Goal: Task Accomplishment & Management: Complete application form

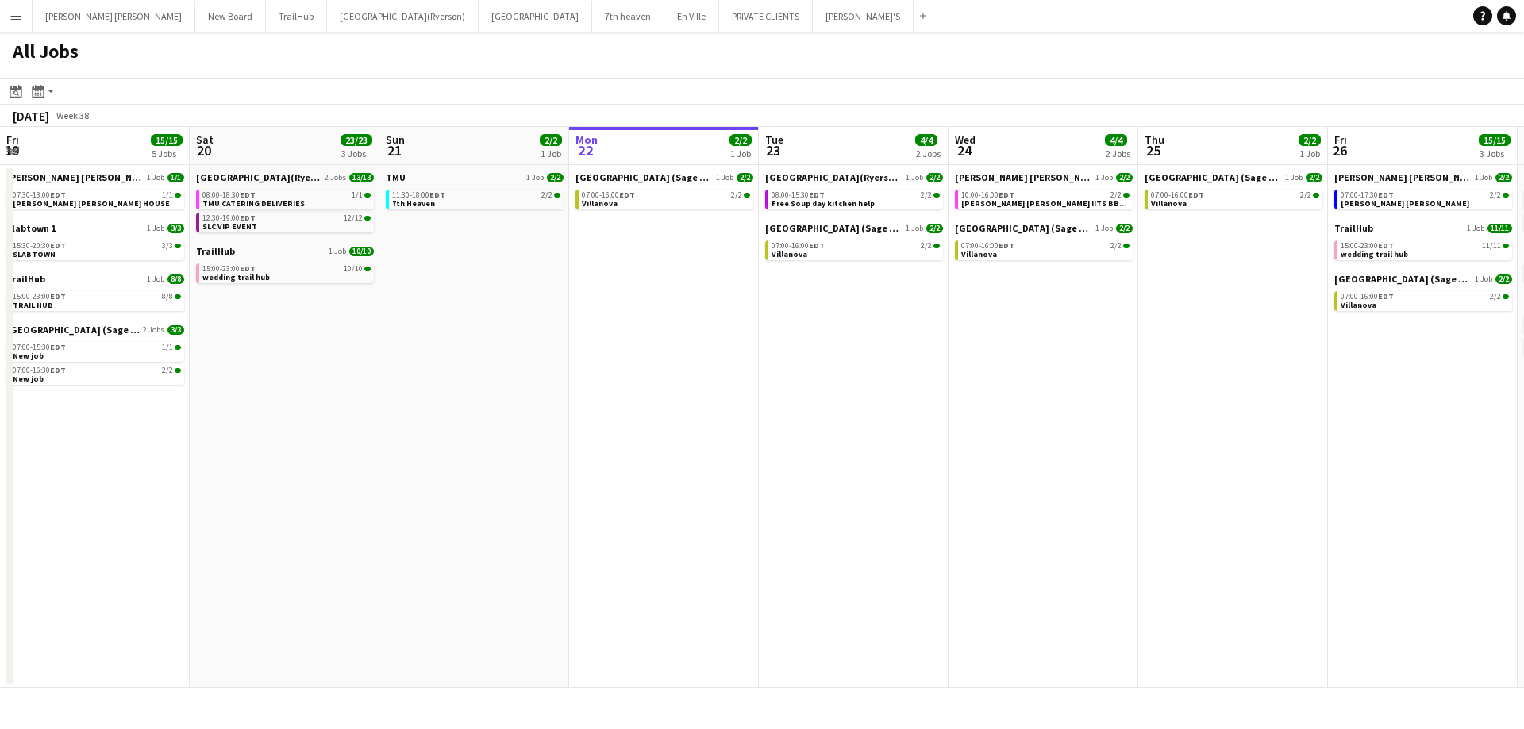
scroll to position [0, 556]
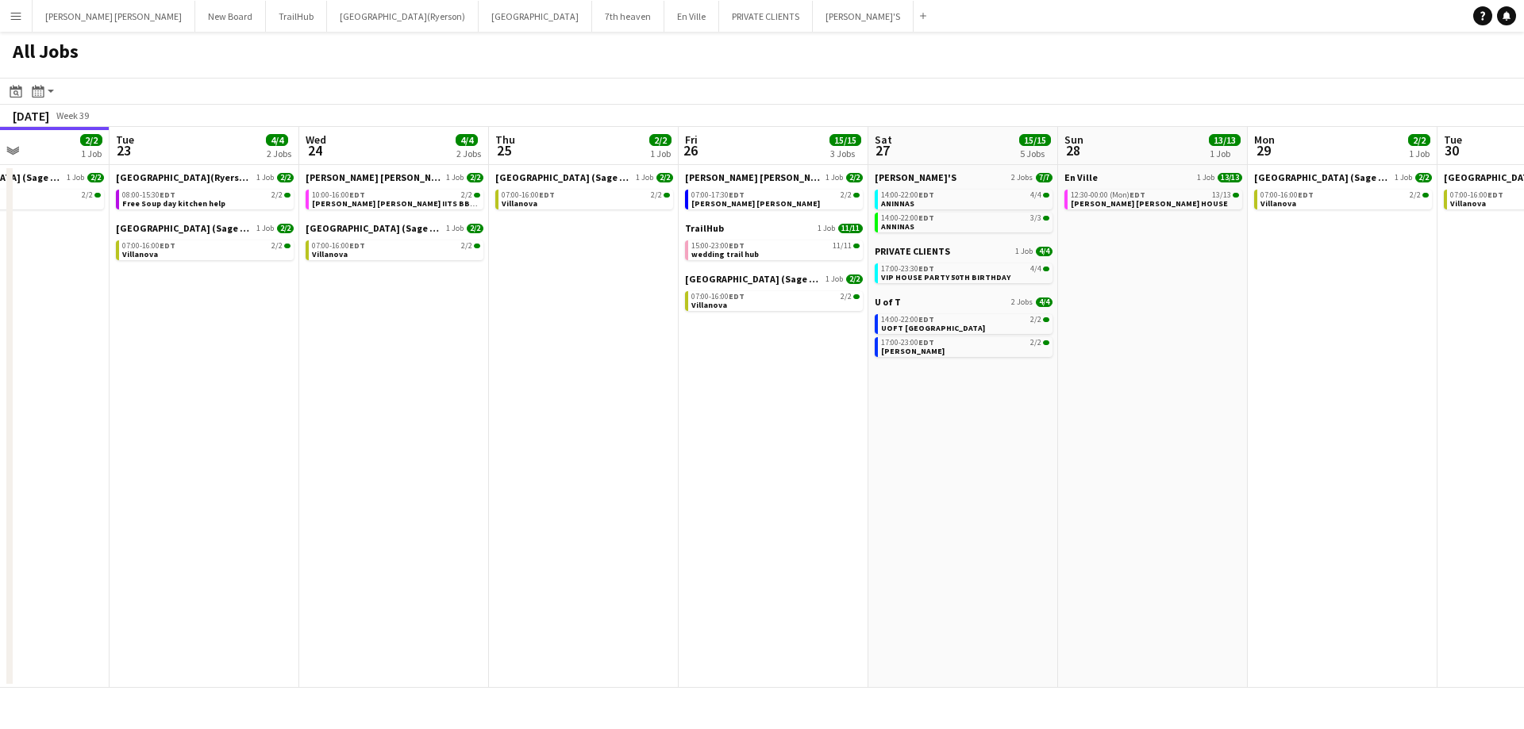
drag, startPoint x: 637, startPoint y: 363, endPoint x: 552, endPoint y: 394, distance: 89.7
click at [538, 375] on app-calendar-viewport "Fri 19 15/15 5 Jobs Sat 20 23/23 3 Jobs Sun 21 2/2 1 Job Mon 22 2/2 1 Job Tue 2…" at bounding box center [762, 407] width 1524 height 561
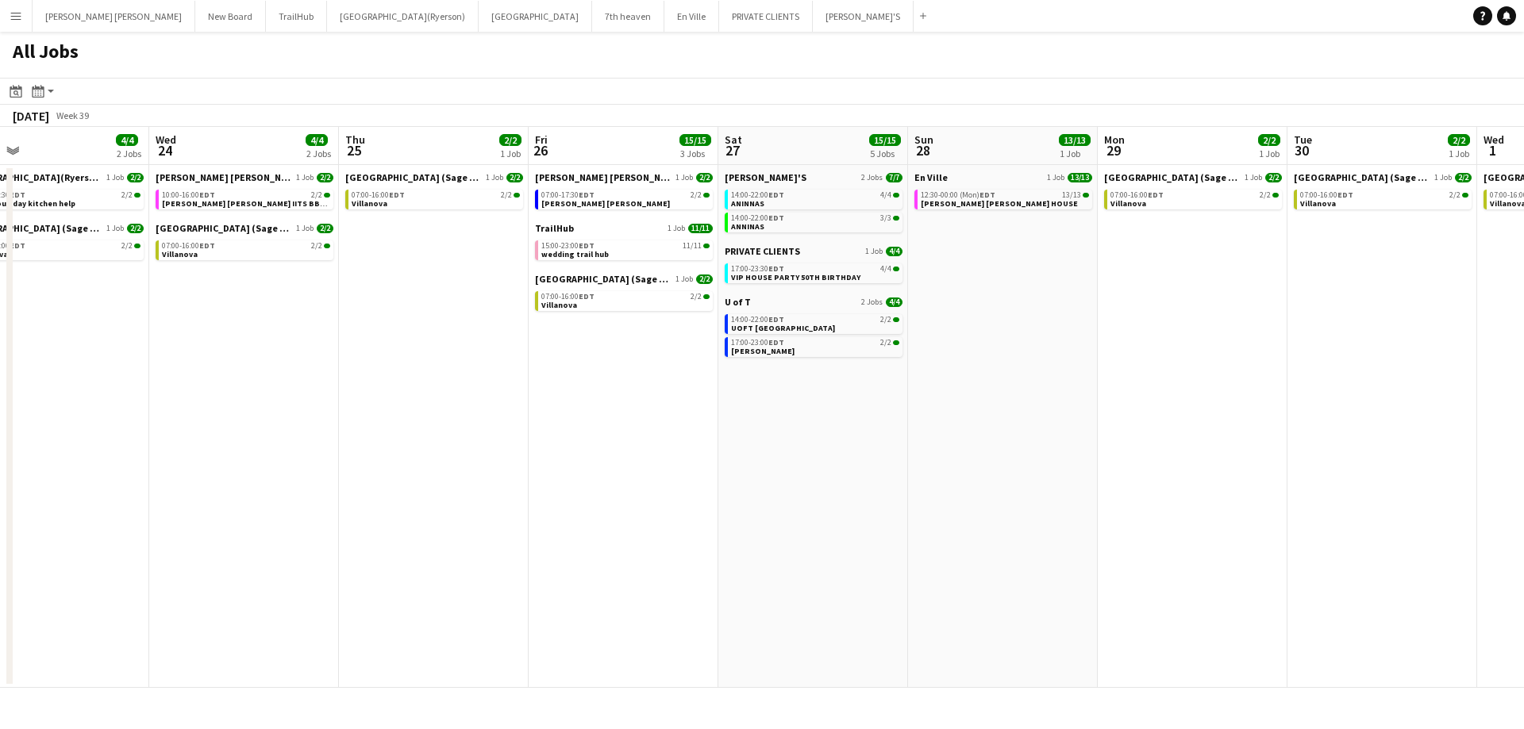
scroll to position [0, 800]
drag, startPoint x: 707, startPoint y: 426, endPoint x: 561, endPoint y: 460, distance: 150.0
click at [561, 460] on app-calendar-viewport "Fri 19 15/15 5 Jobs Sat 20 23/23 3 Jobs Sun 21 2/2 1 Job Mon 22 2/2 1 Job Tue 2…" at bounding box center [762, 407] width 1524 height 561
click at [764, 280] on span "VIP HOUSE PARTY 50TH BIRTHDAY" at bounding box center [794, 277] width 129 height 10
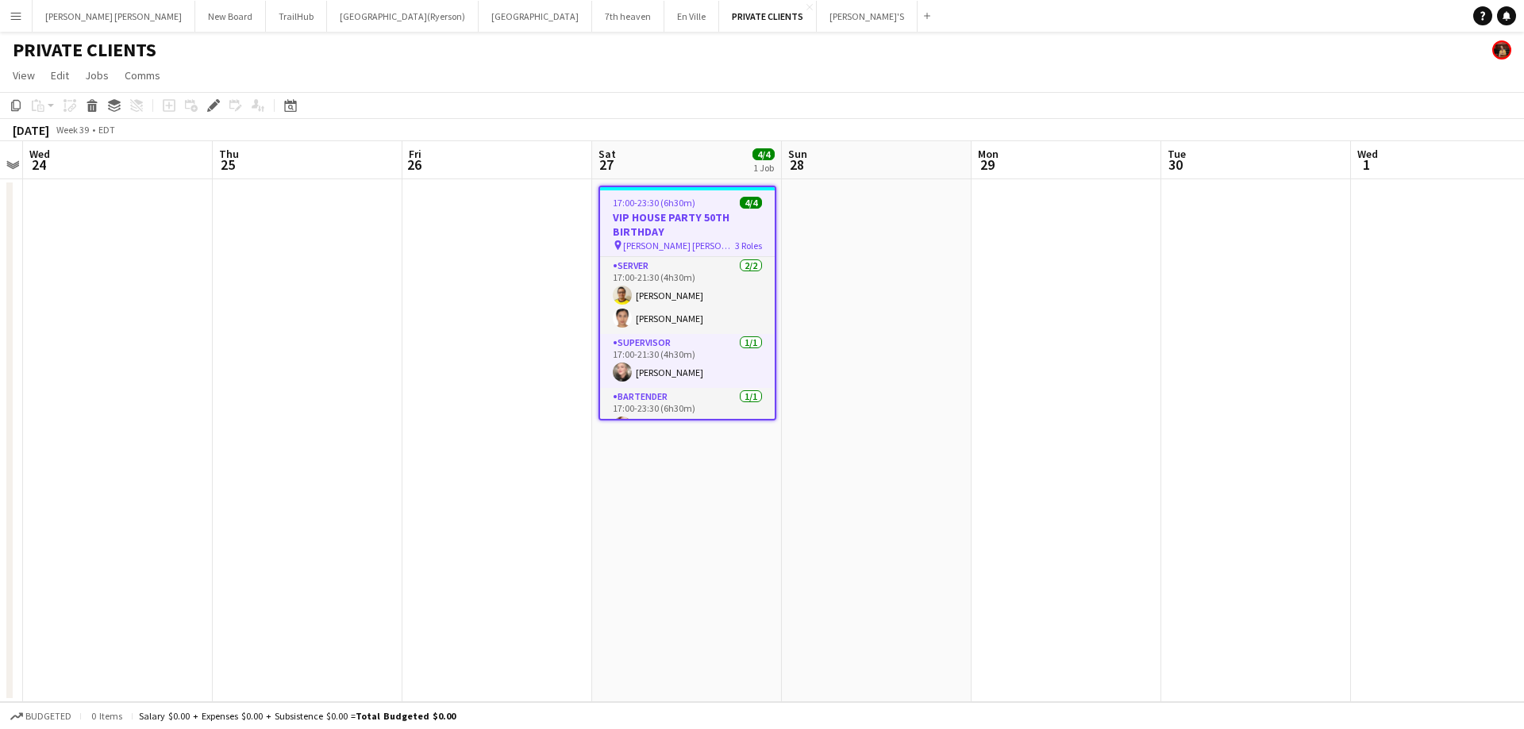
click at [10, 14] on app-icon "Menu" at bounding box center [16, 16] width 13 height 13
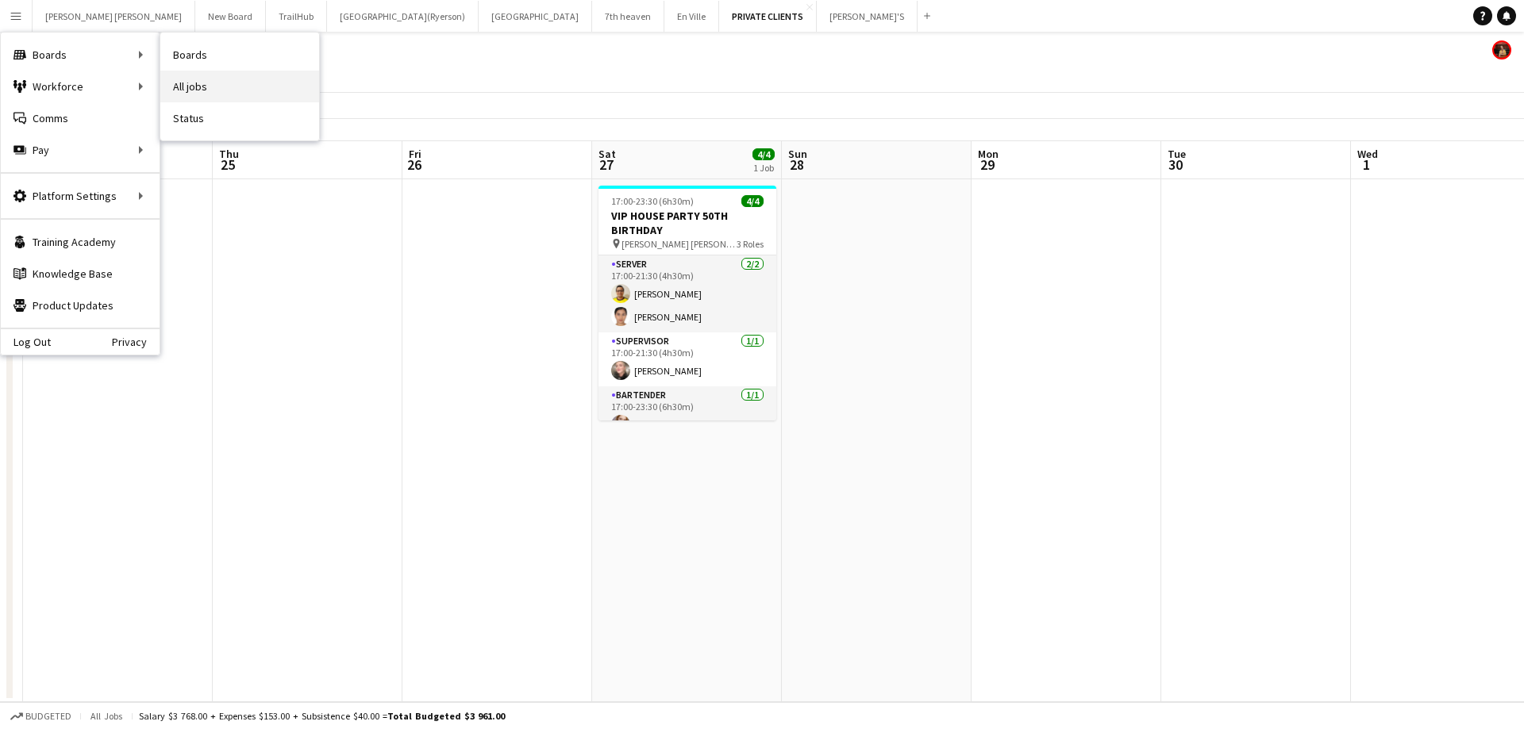
click at [229, 86] on link "All jobs" at bounding box center [239, 87] width 159 height 32
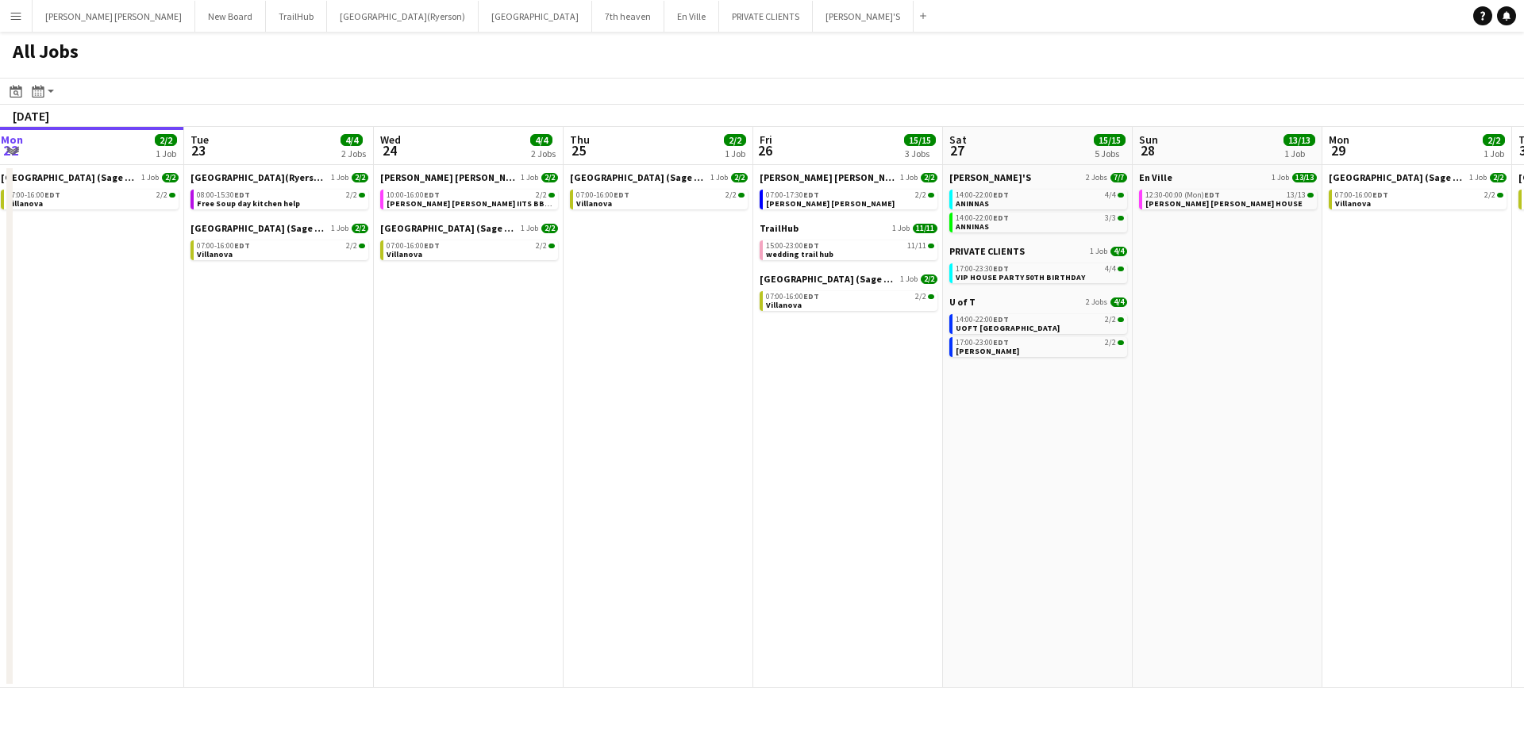
scroll to position [0, 591]
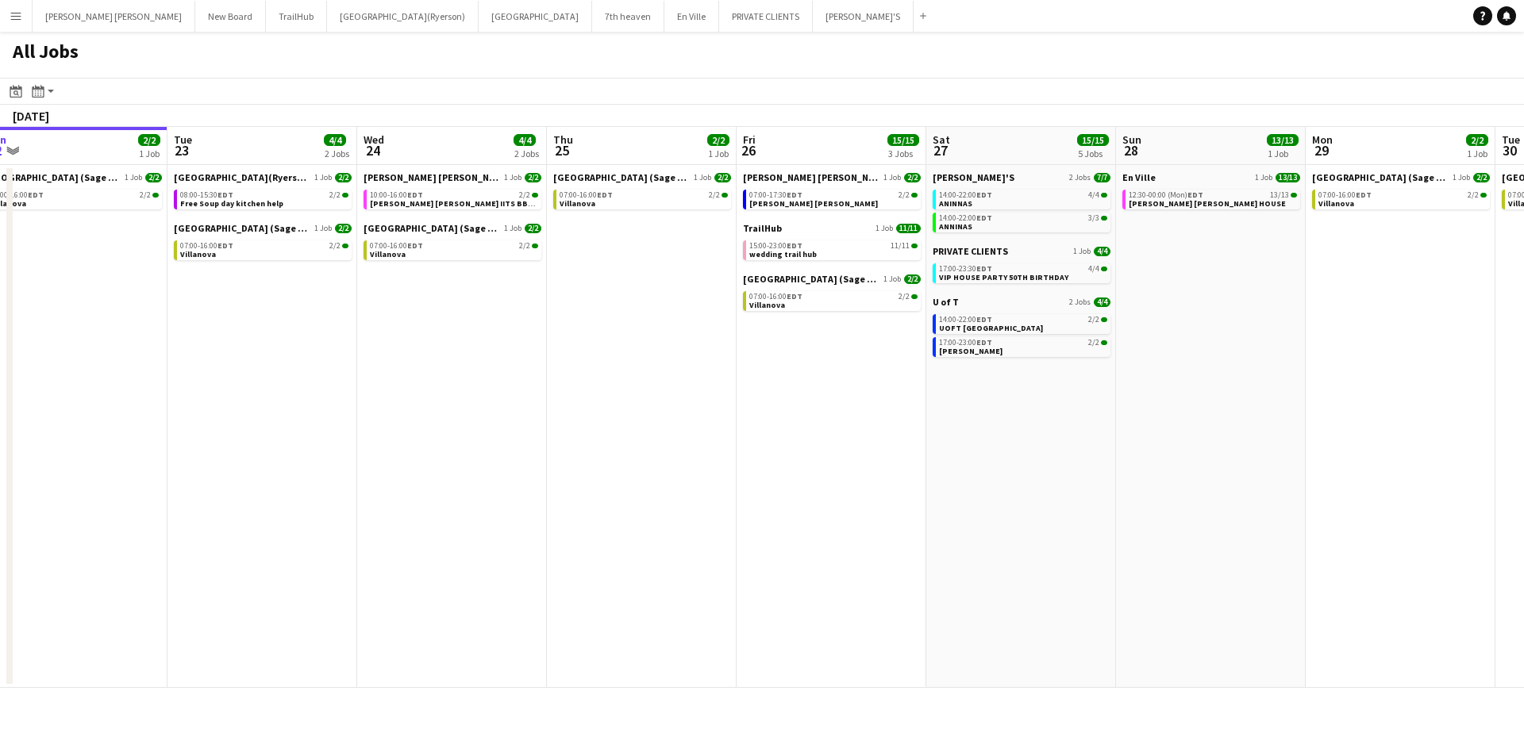
drag, startPoint x: 833, startPoint y: 350, endPoint x: 622, endPoint y: 347, distance: 212.0
click at [622, 347] on app-calendar-viewport "Fri 19 15/15 5 Jobs Sat 20 23/23 3 Jobs Sun 21 2/2 1 Job Mon 22 2/2 1 Job Tue 2…" at bounding box center [762, 407] width 1524 height 561
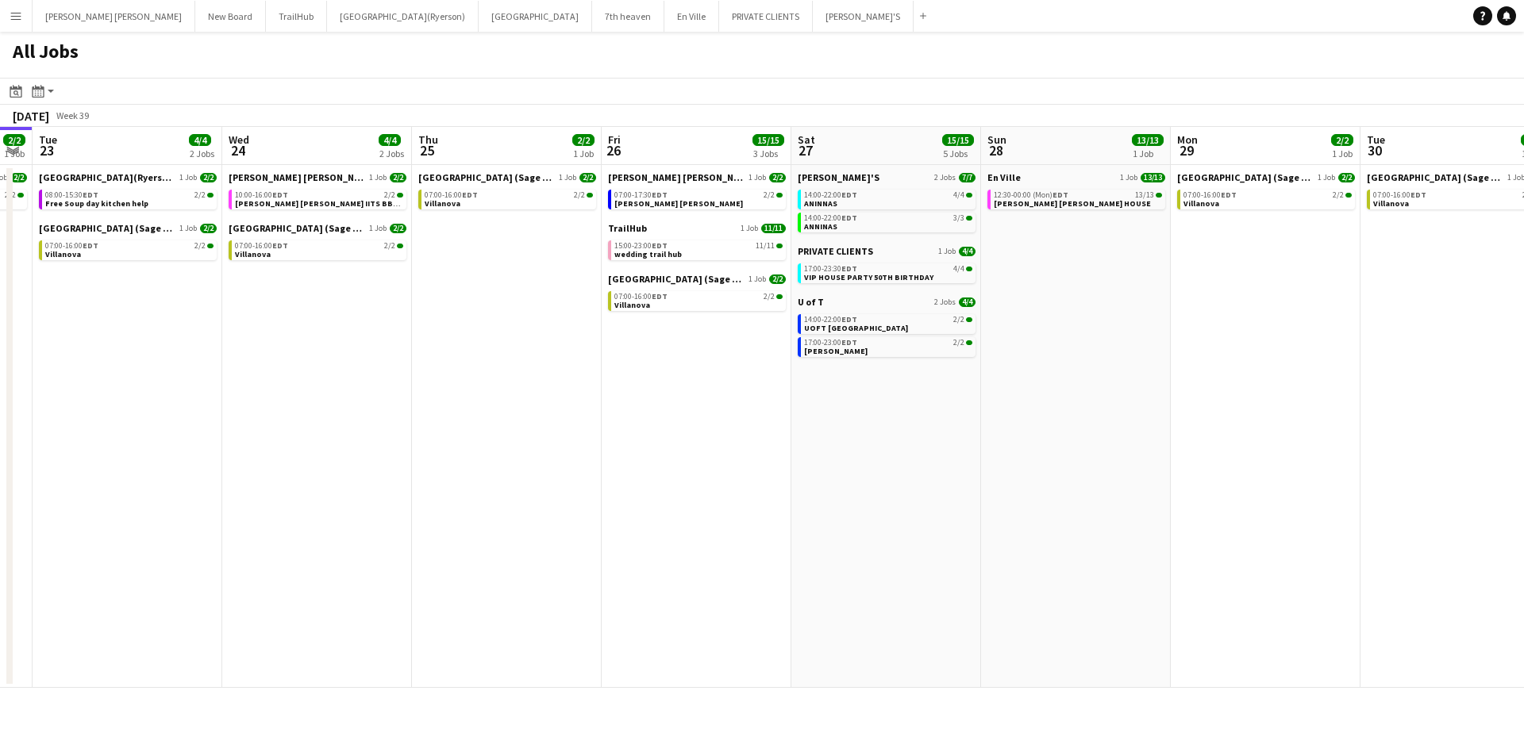
drag, startPoint x: 800, startPoint y: 399, endPoint x: 706, endPoint y: 389, distance: 95.0
click at [706, 389] on app-calendar-viewport "Fri 19 15/15 5 Jobs Sat 20 23/23 3 Jobs Sun 21 2/2 1 Job Mon 22 2/2 1 Job Tue 2…" at bounding box center [762, 407] width 1524 height 561
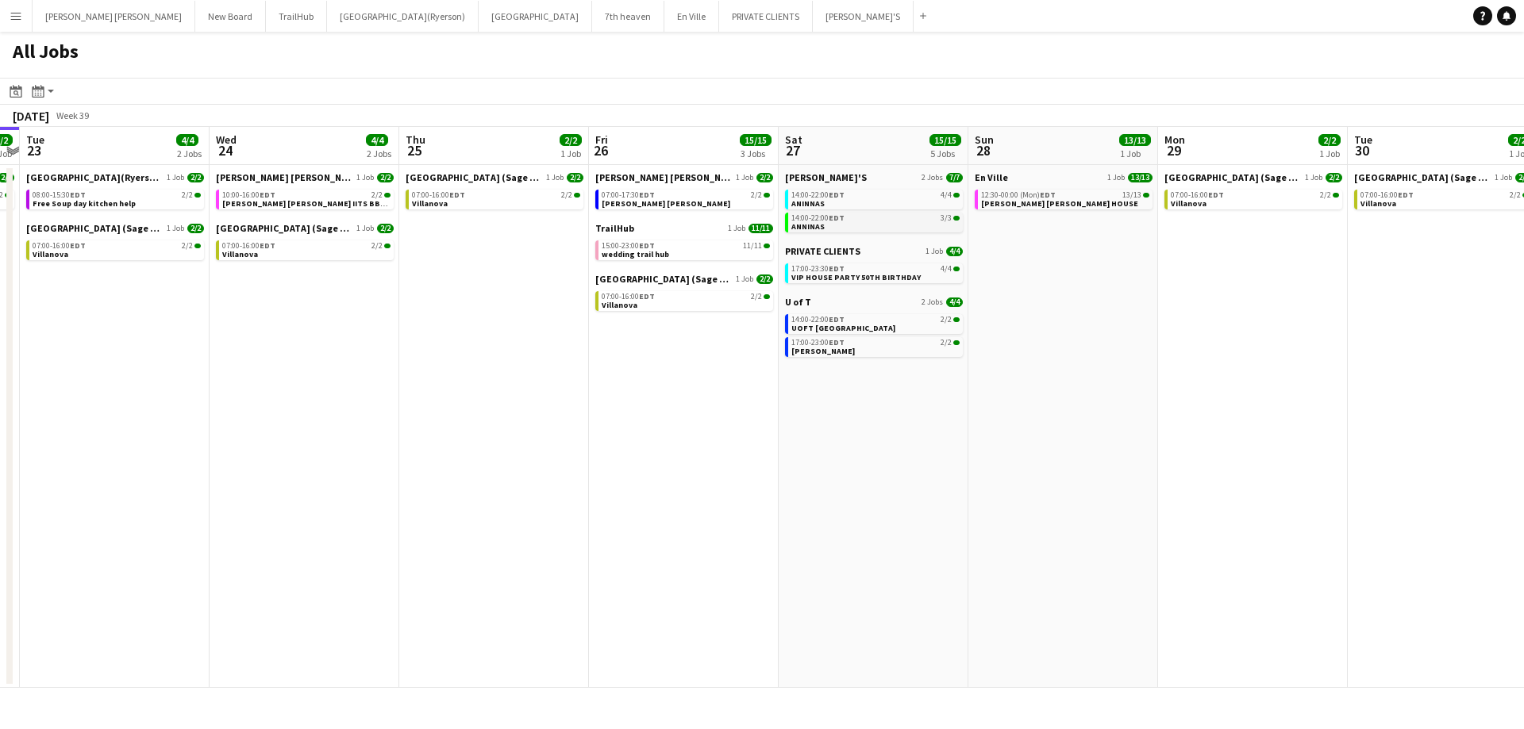
click at [821, 221] on span "ANNINAS" at bounding box center [807, 226] width 33 height 10
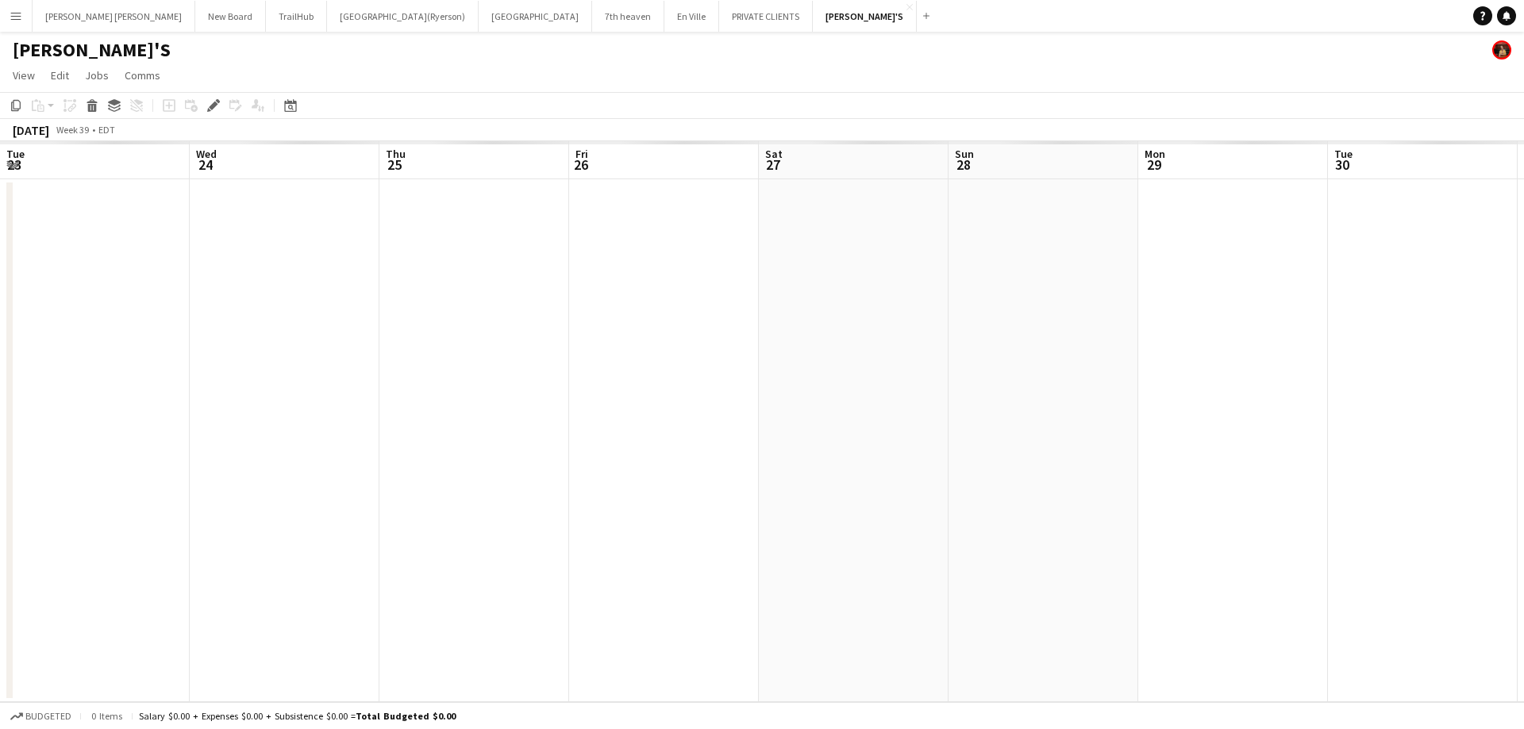
scroll to position [0, 546]
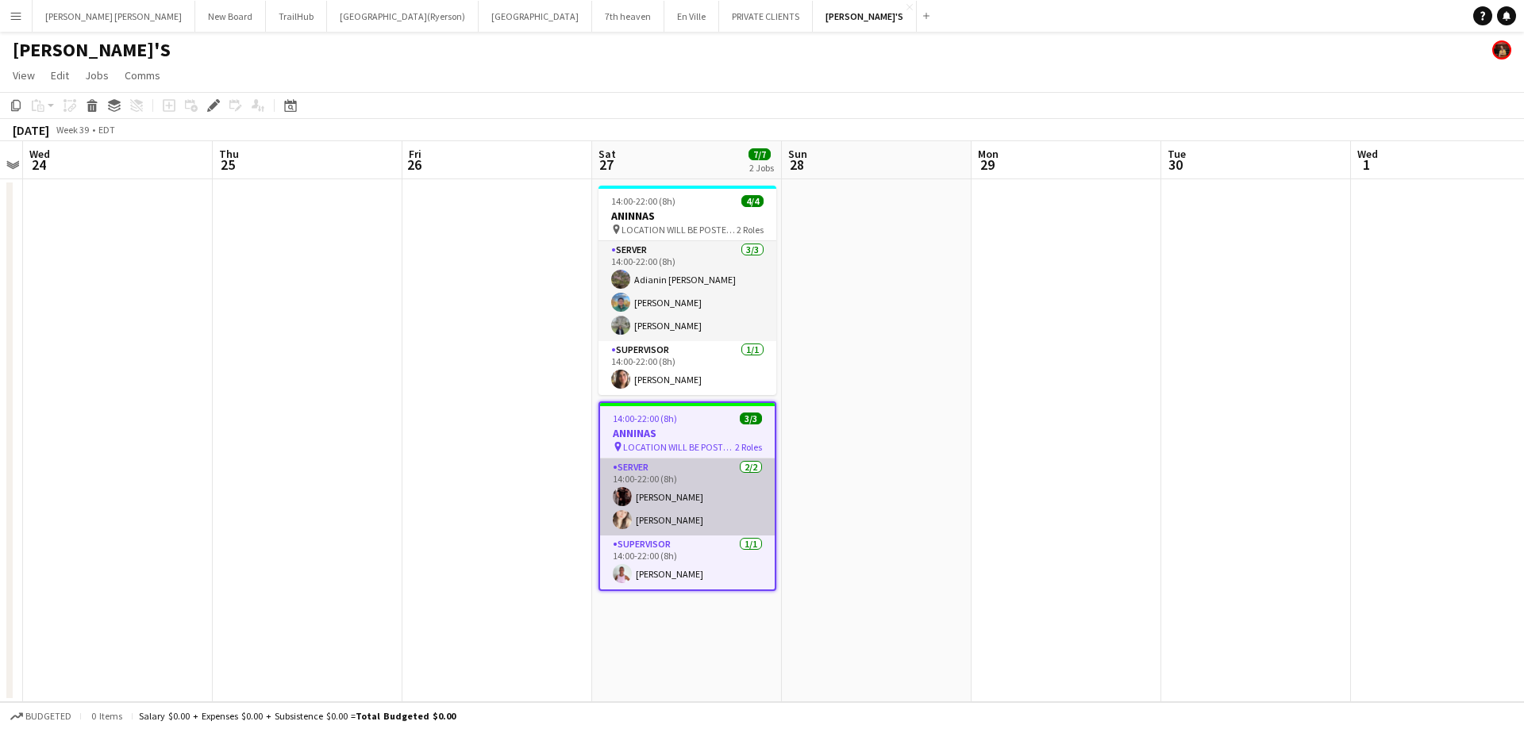
click at [732, 505] on app-card-role "SERVER 2/2 14:00-22:00 (8h) Joseph Ernesto Dayanis Garcia Aguiar" at bounding box center [687, 497] width 175 height 77
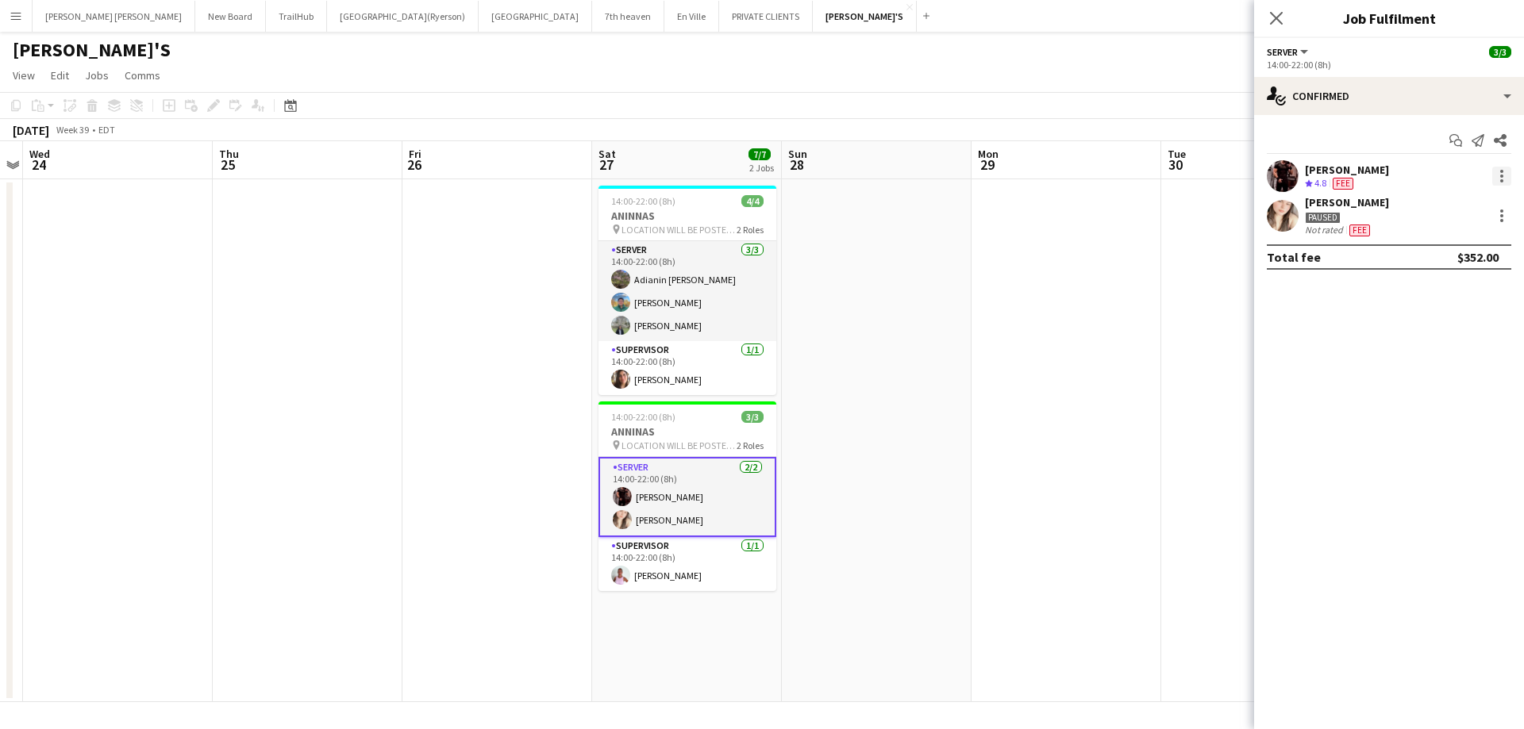
click at [1501, 171] on div at bounding box center [1501, 171] width 3 height 3
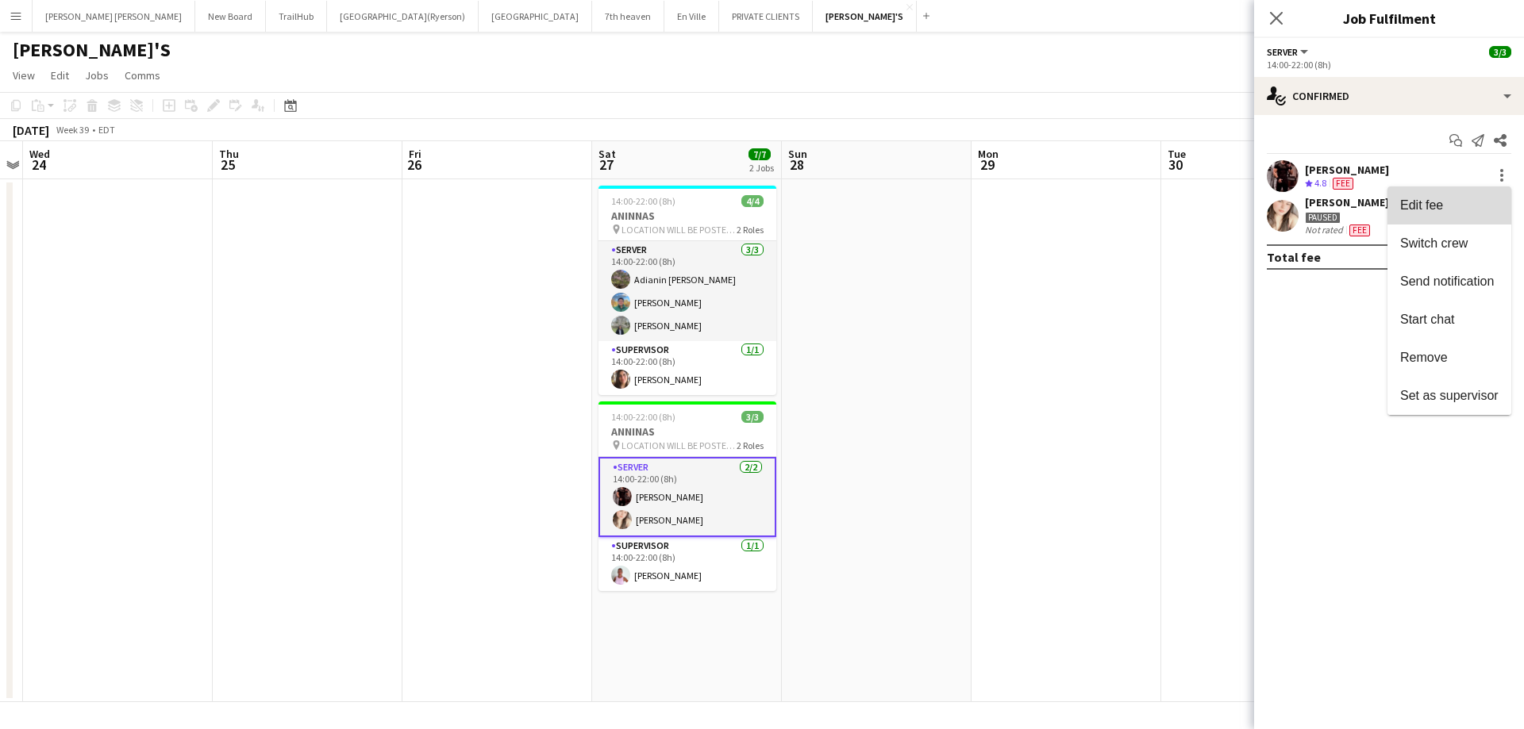
click at [1415, 210] on span "Edit fee" at bounding box center [1421, 204] width 43 height 13
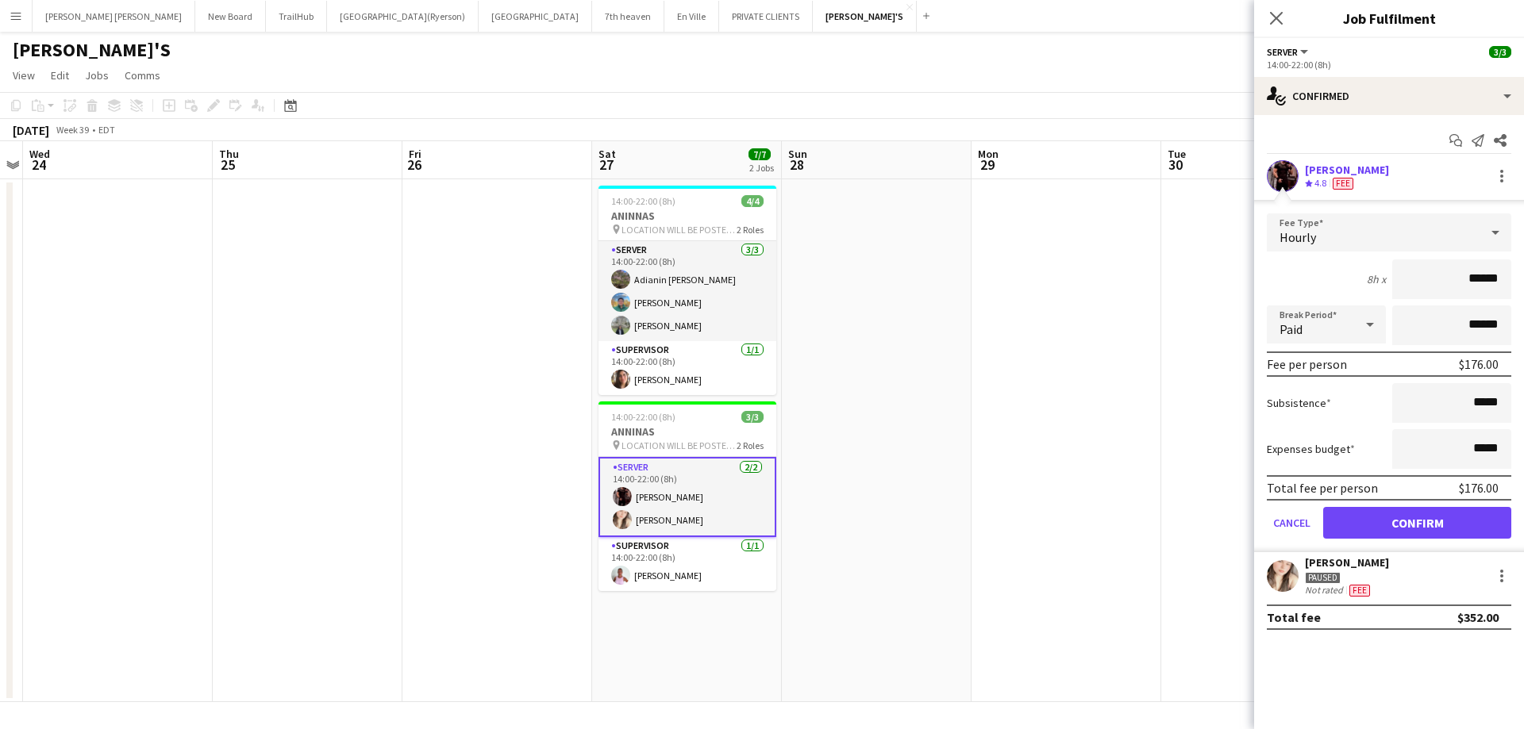
click at [1480, 282] on input "******" at bounding box center [1451, 280] width 119 height 40
type input "**"
type input "******"
click at [1431, 523] on button "Confirm" at bounding box center [1417, 523] width 188 height 32
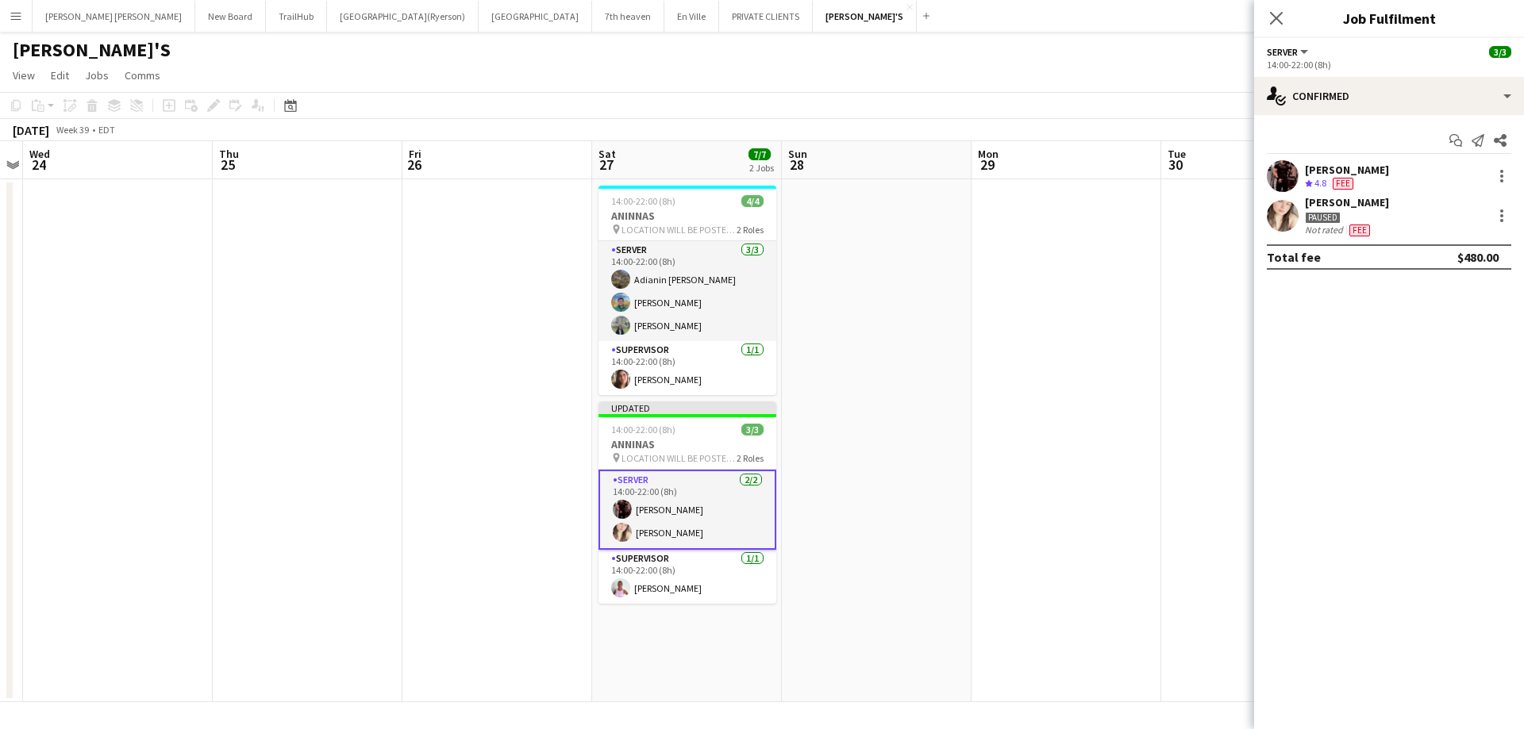
click at [701, 502] on app-card-role "SERVER 2/2 14:00-22:00 (8h) Joseph Ernesto Dayanis Garcia Aguiar" at bounding box center [687, 510] width 178 height 80
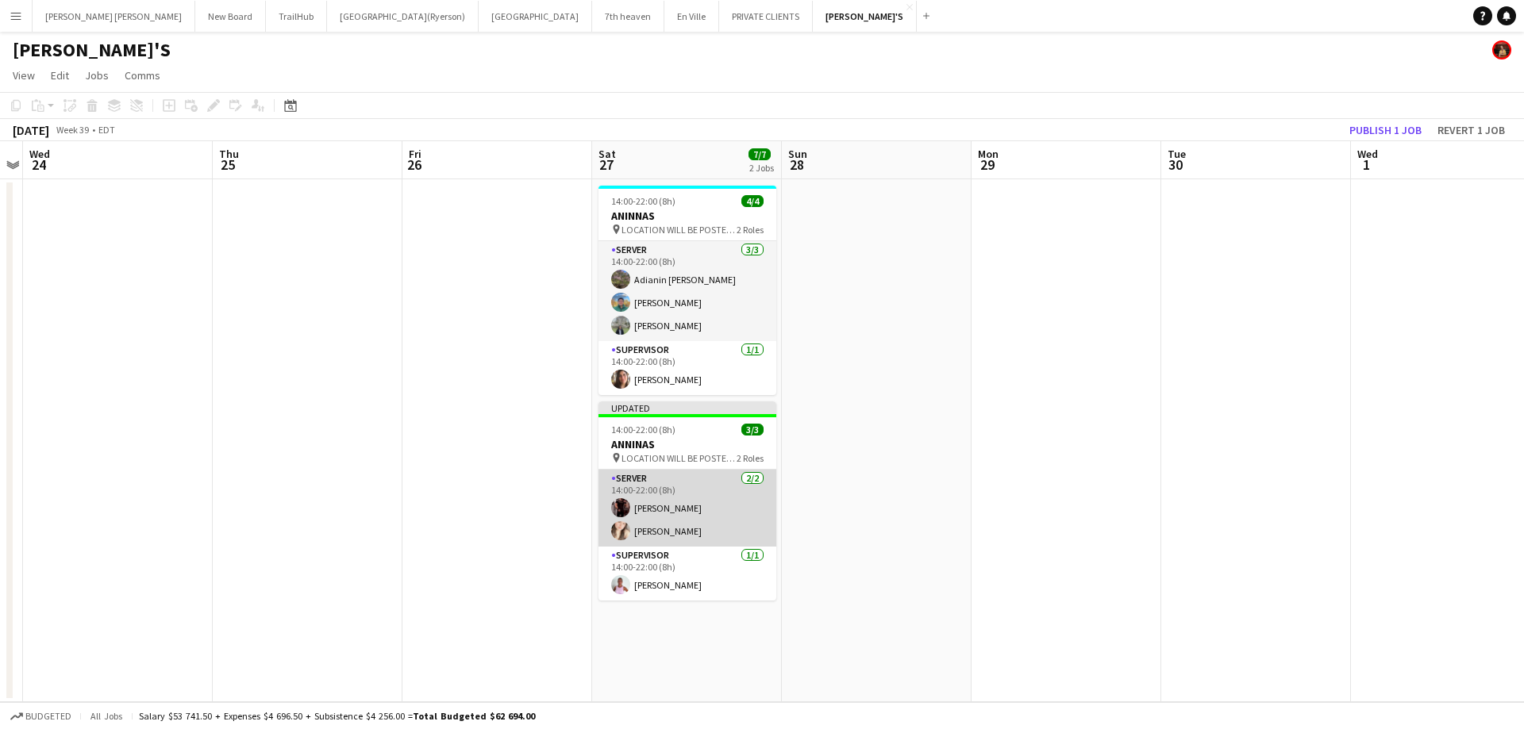
click at [701, 502] on app-card-role "SERVER 2/2 14:00-22:00 (8h) Joseph Ernesto Dayanis Garcia Aguiar" at bounding box center [687, 508] width 178 height 77
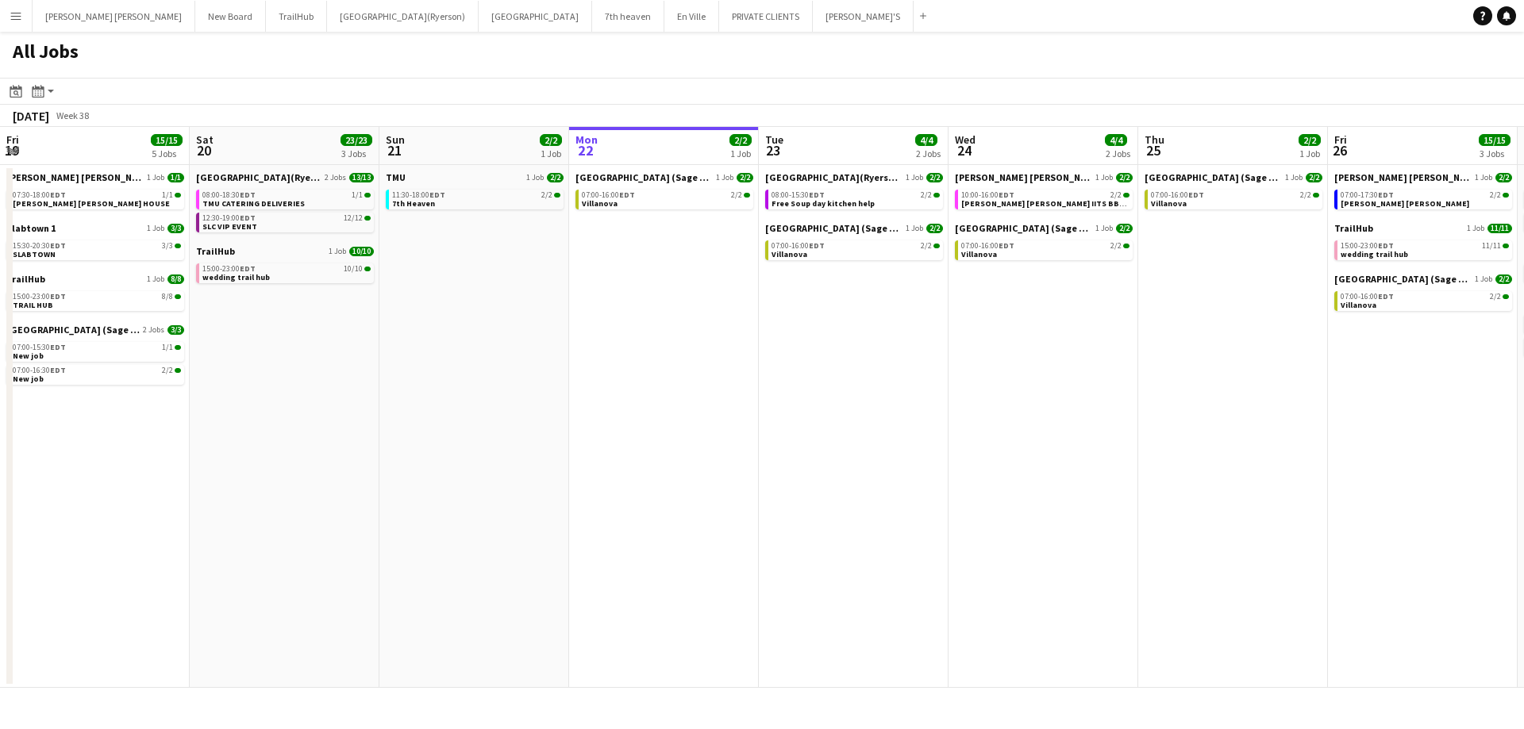
scroll to position [0, 379]
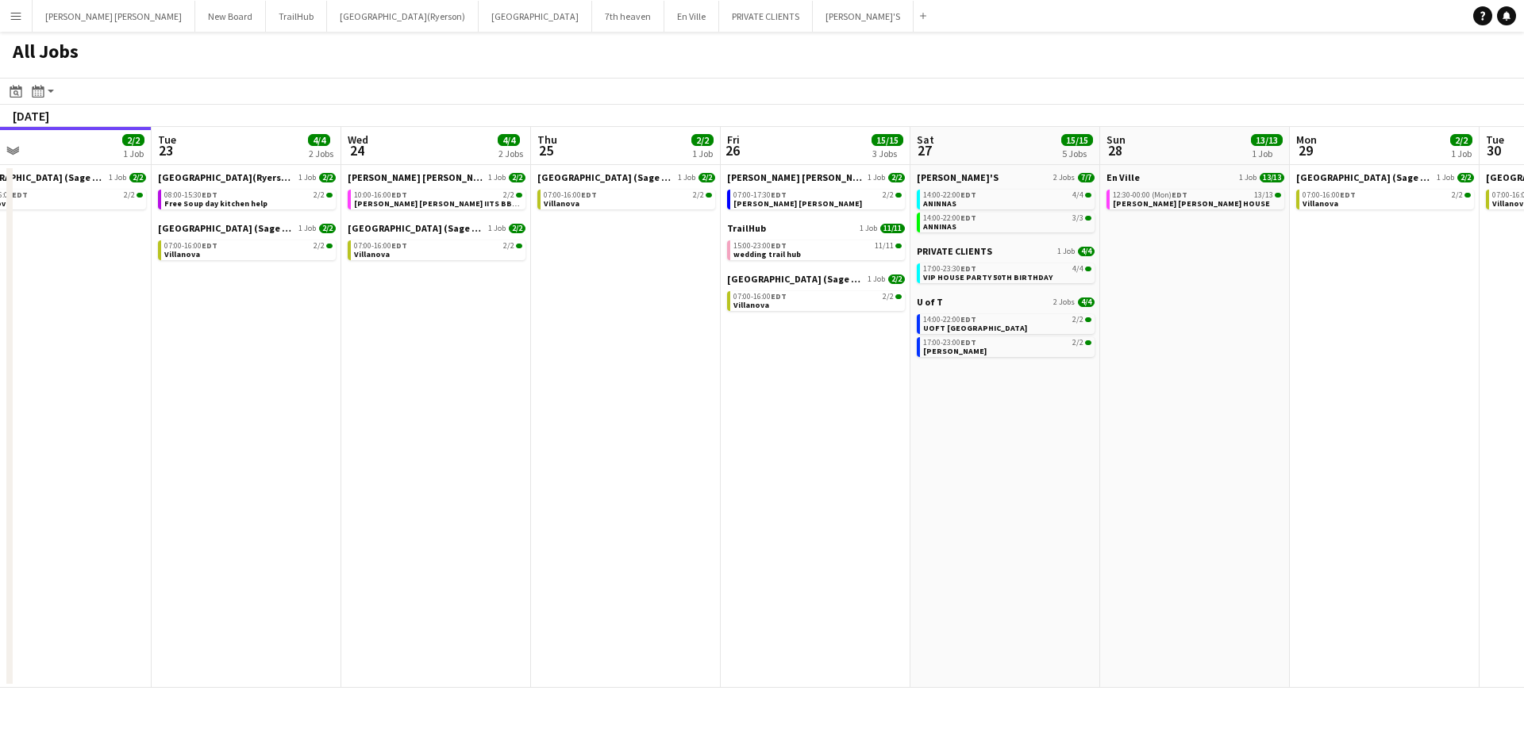
drag, startPoint x: 1376, startPoint y: 352, endPoint x: 1090, endPoint y: 280, distance: 294.7
click at [1135, 322] on app-calendar-viewport "Fri 19 15/15 5 Jobs Sat 20 23/23 3 Jobs Sun 21 2/2 1 Job Mon 22 2/2 1 Job Tue 2…" at bounding box center [762, 407] width 1524 height 561
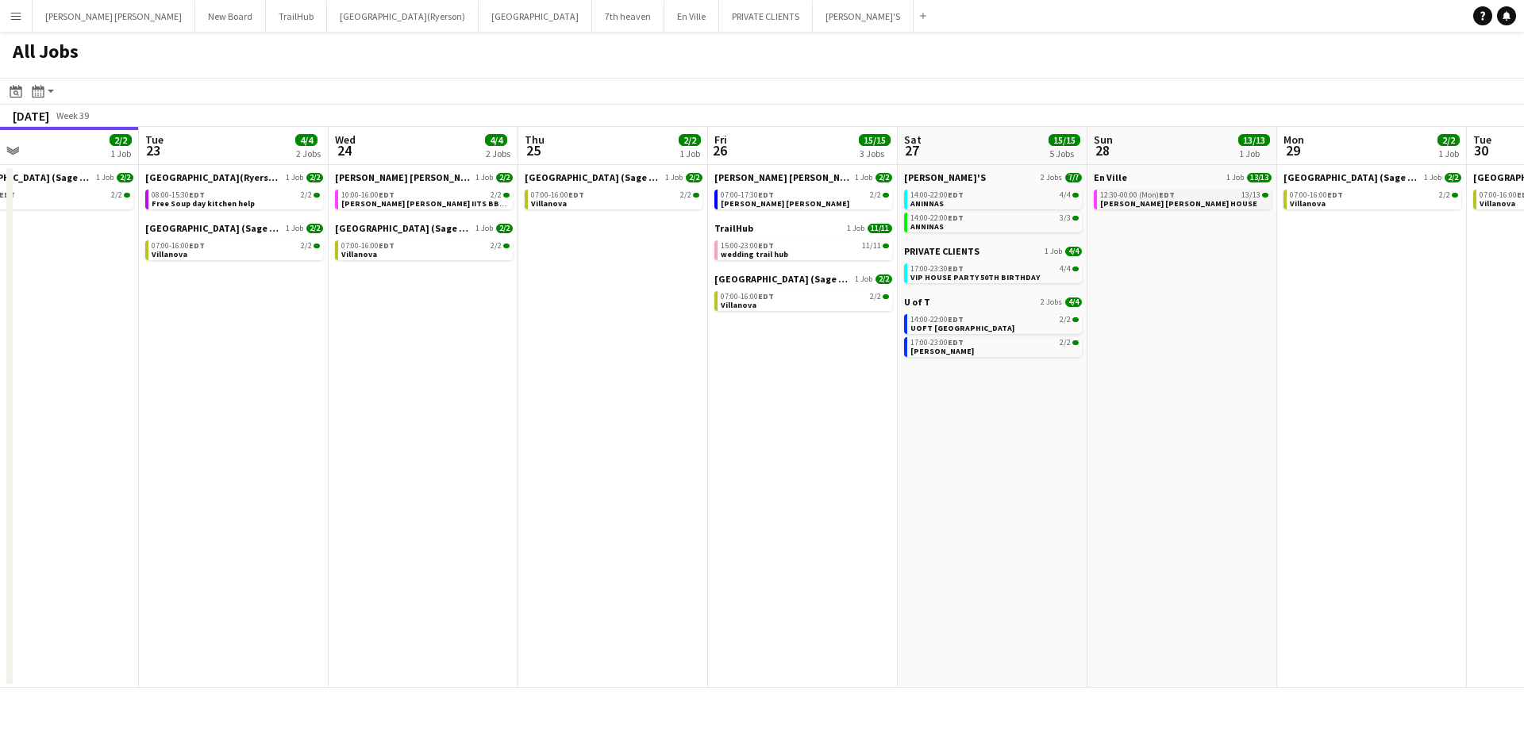
click at [1129, 202] on span "[PERSON_NAME] [PERSON_NAME] HOUSE" at bounding box center [1178, 203] width 157 height 10
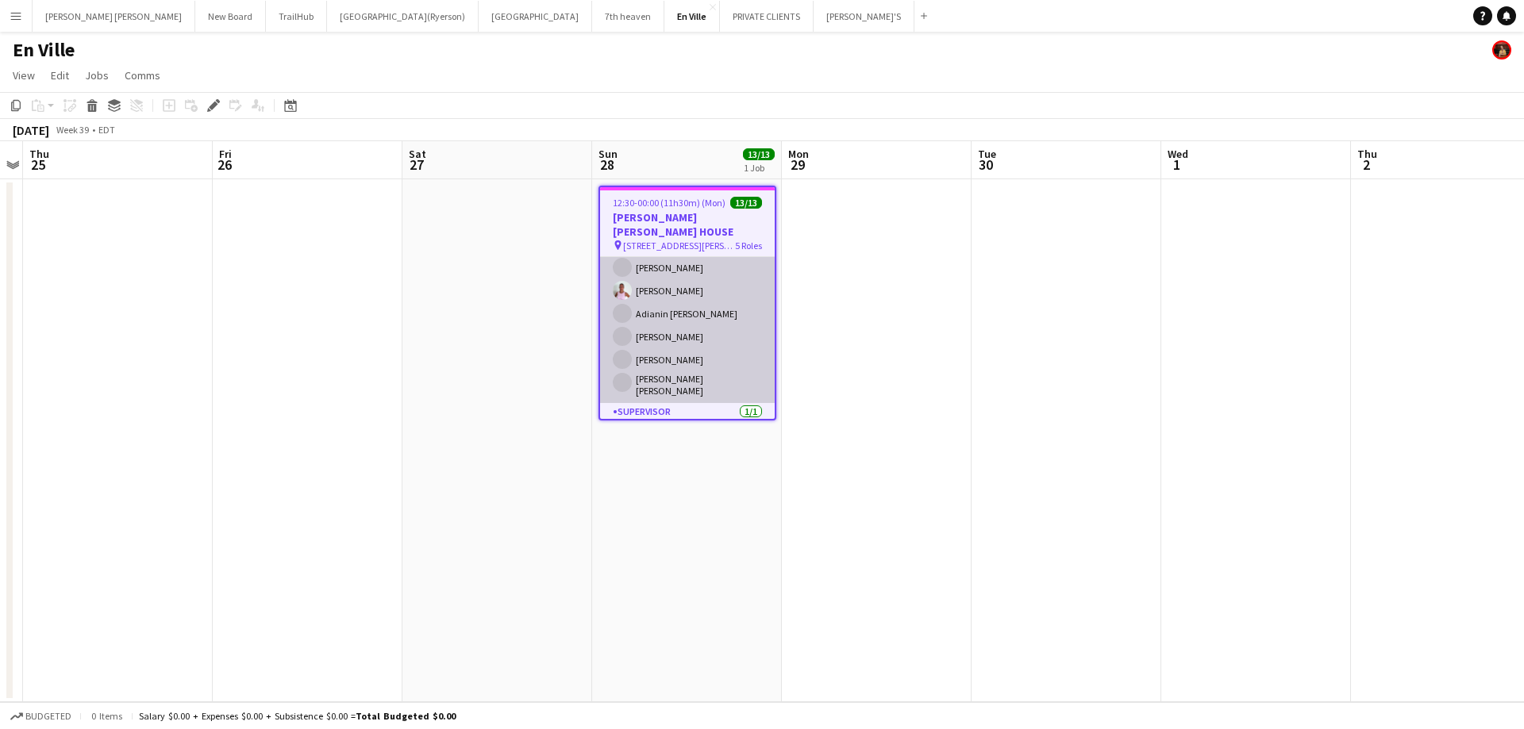
scroll to position [79, 0]
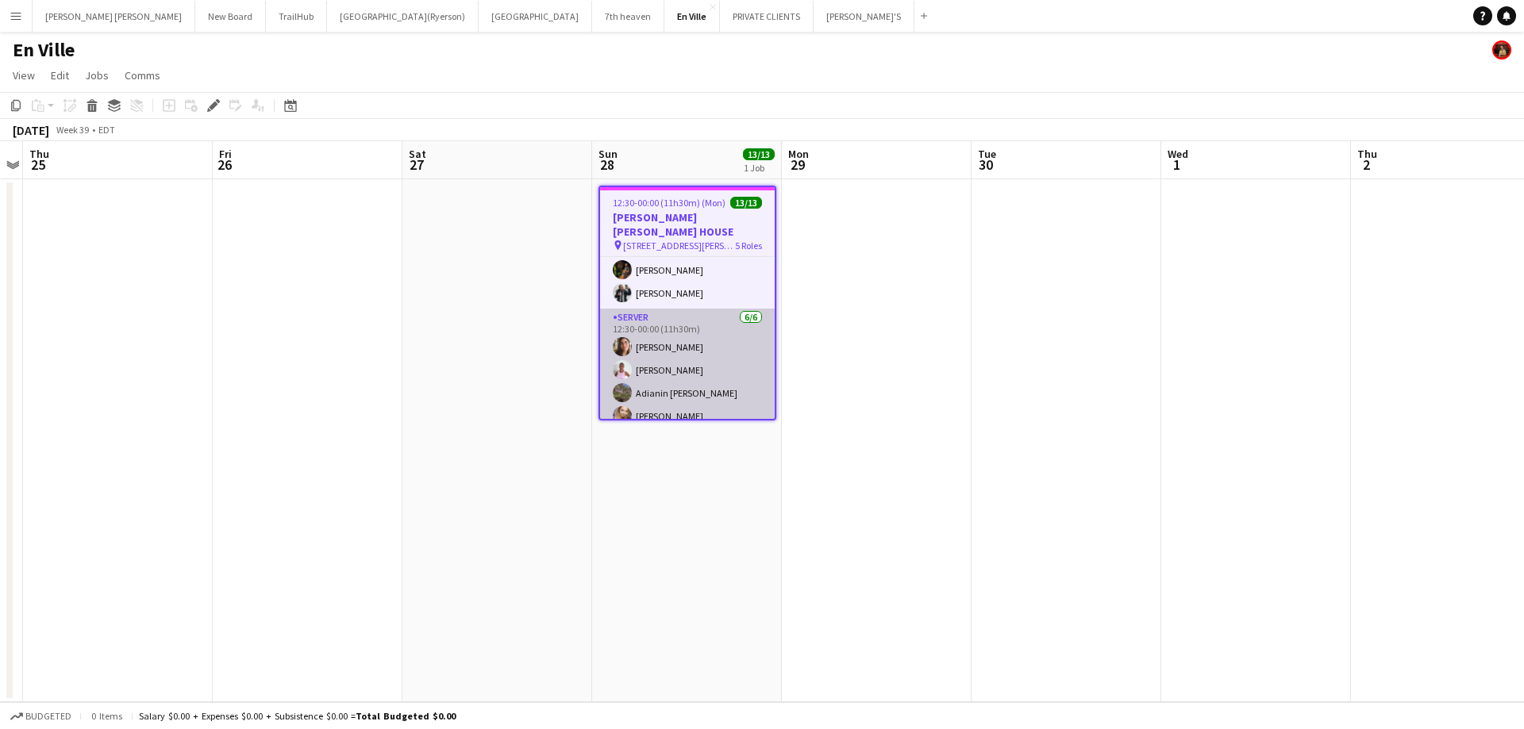
click at [688, 341] on app-card-role "SERVER 6/6 12:30-00:00 (11h30m) Antonella T. Almeida Vicky Stimac Adianin Leon …" at bounding box center [687, 396] width 175 height 174
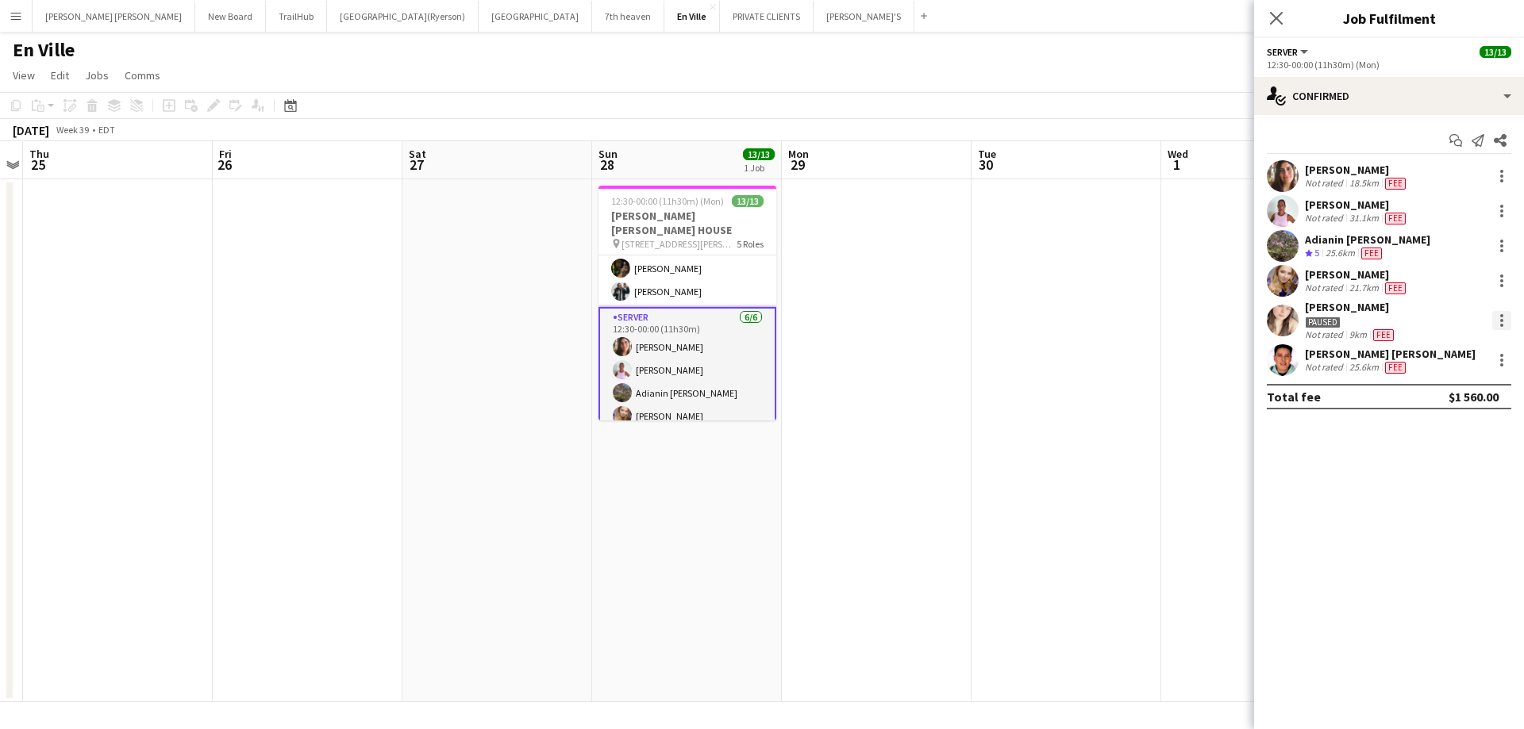
click at [1507, 319] on div at bounding box center [1501, 320] width 19 height 19
click at [1425, 356] on span "Edit fee" at bounding box center [1449, 350] width 98 height 14
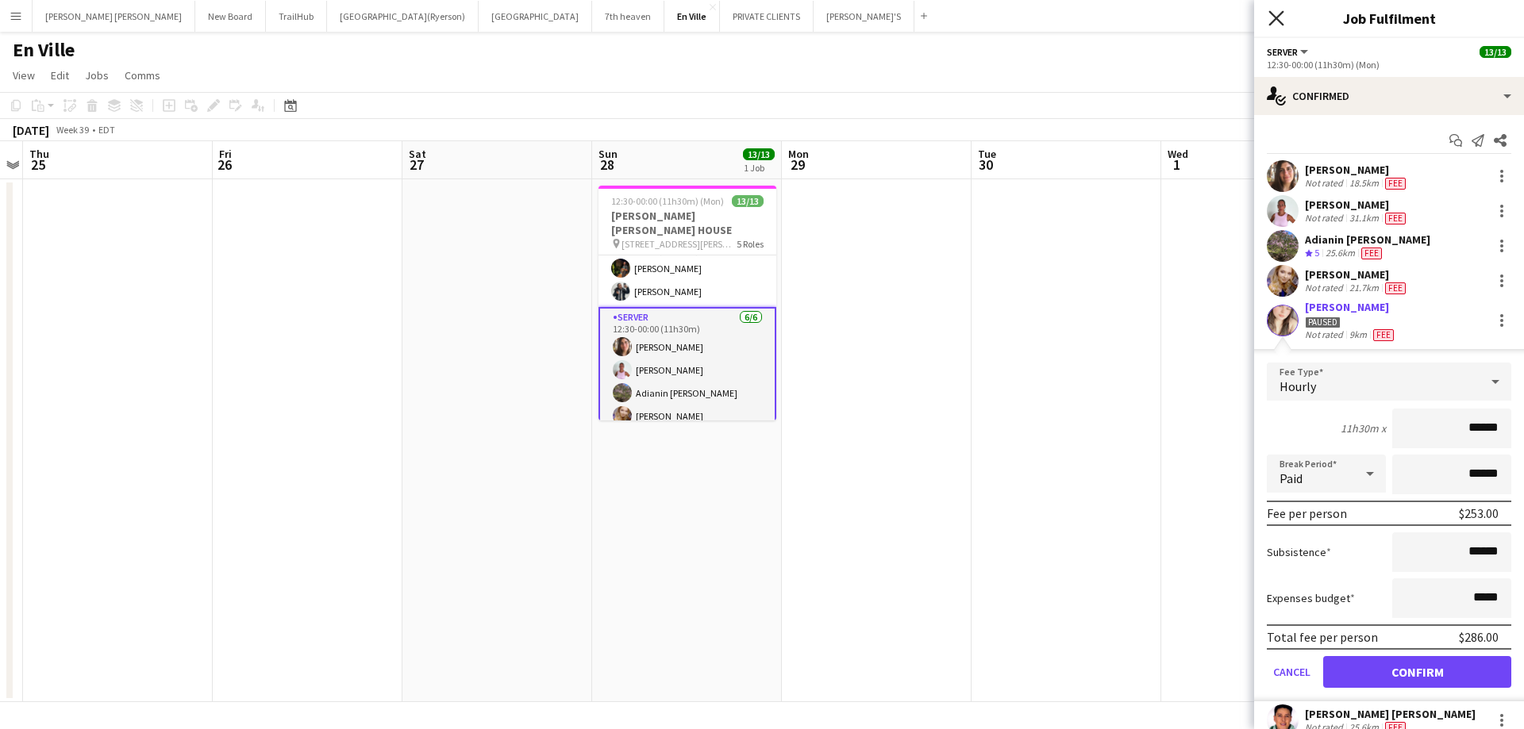
click at [1273, 13] on icon "Close pop-in" at bounding box center [1275, 17] width 15 height 15
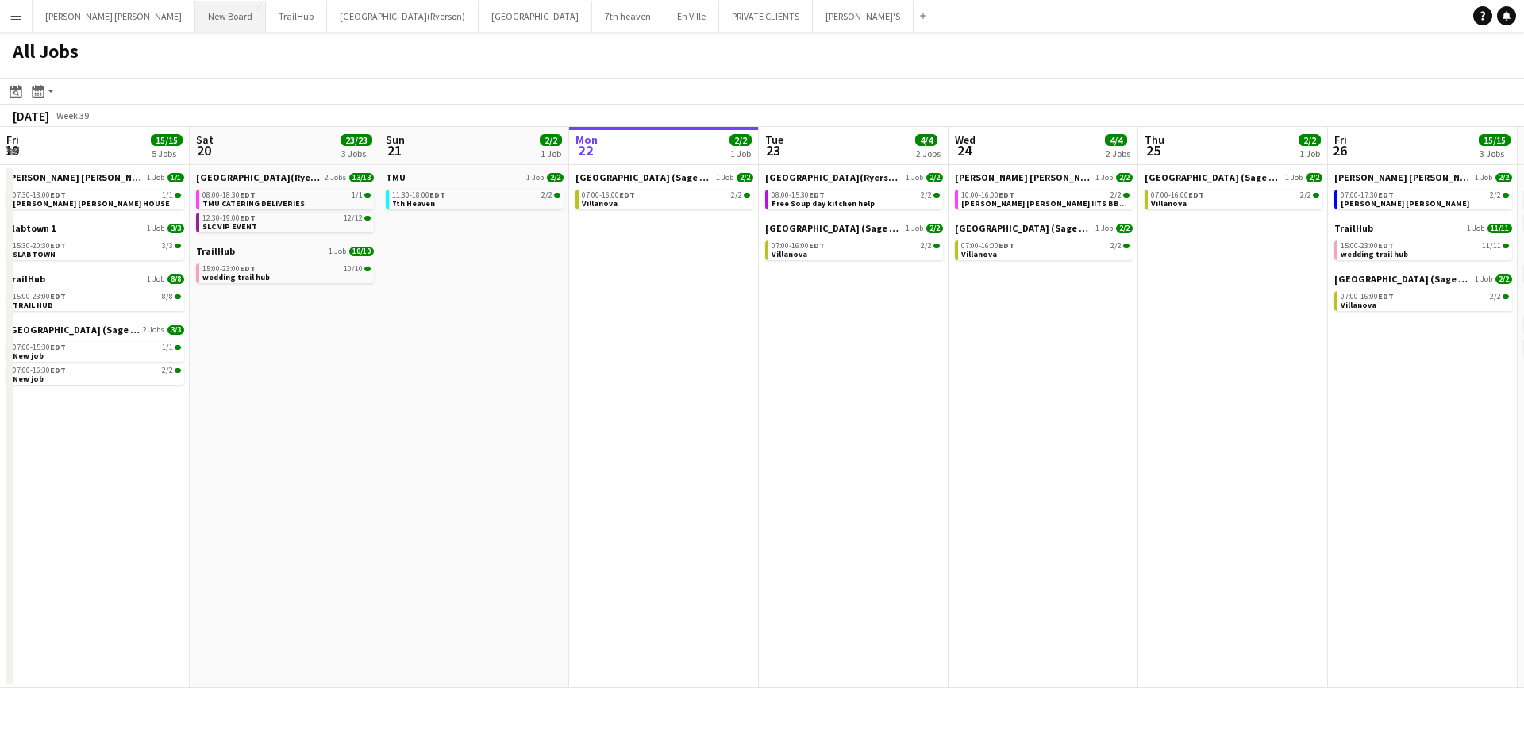
scroll to position [0, 739]
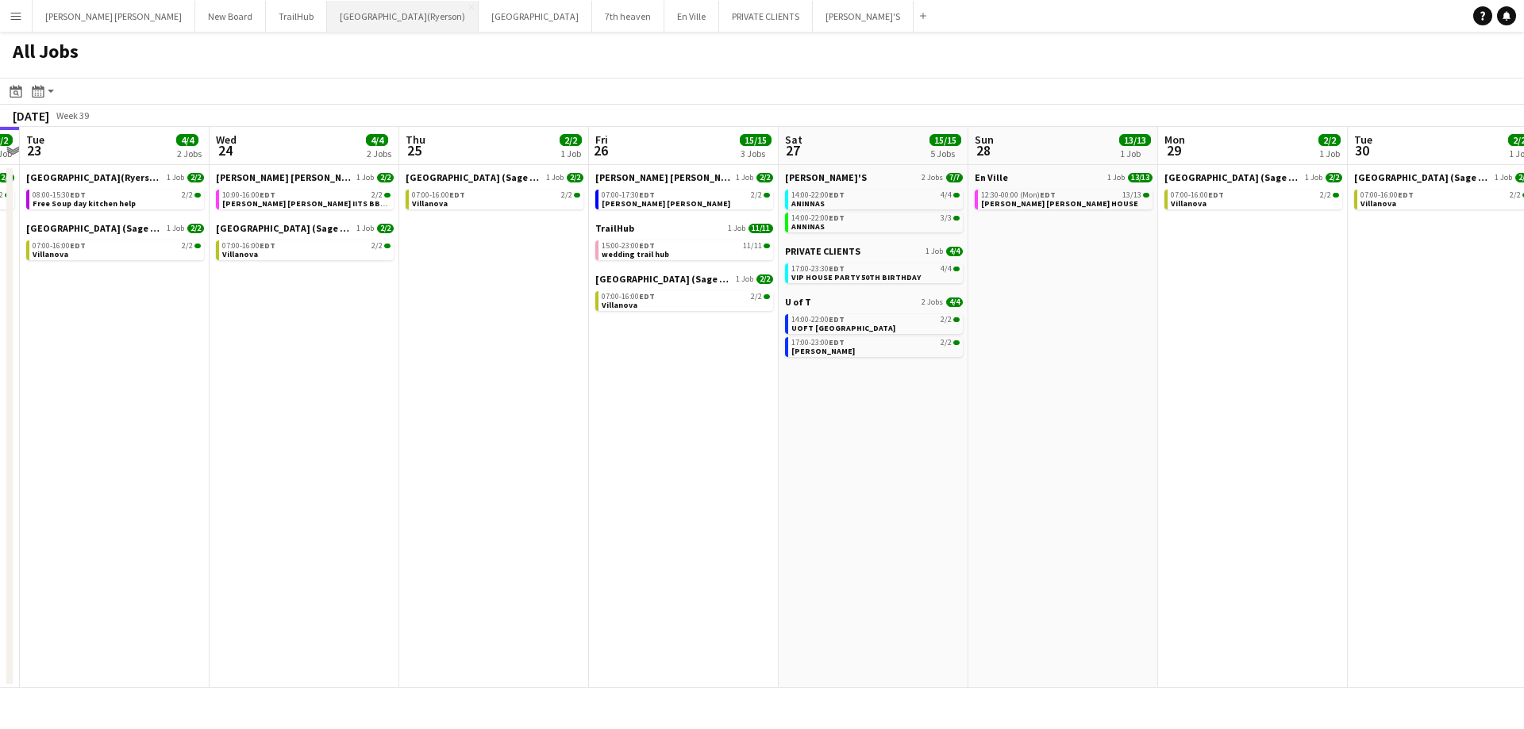
click at [331, 17] on button "Toronto Metropolitan University(Ryerson) Close" at bounding box center [403, 16] width 152 height 31
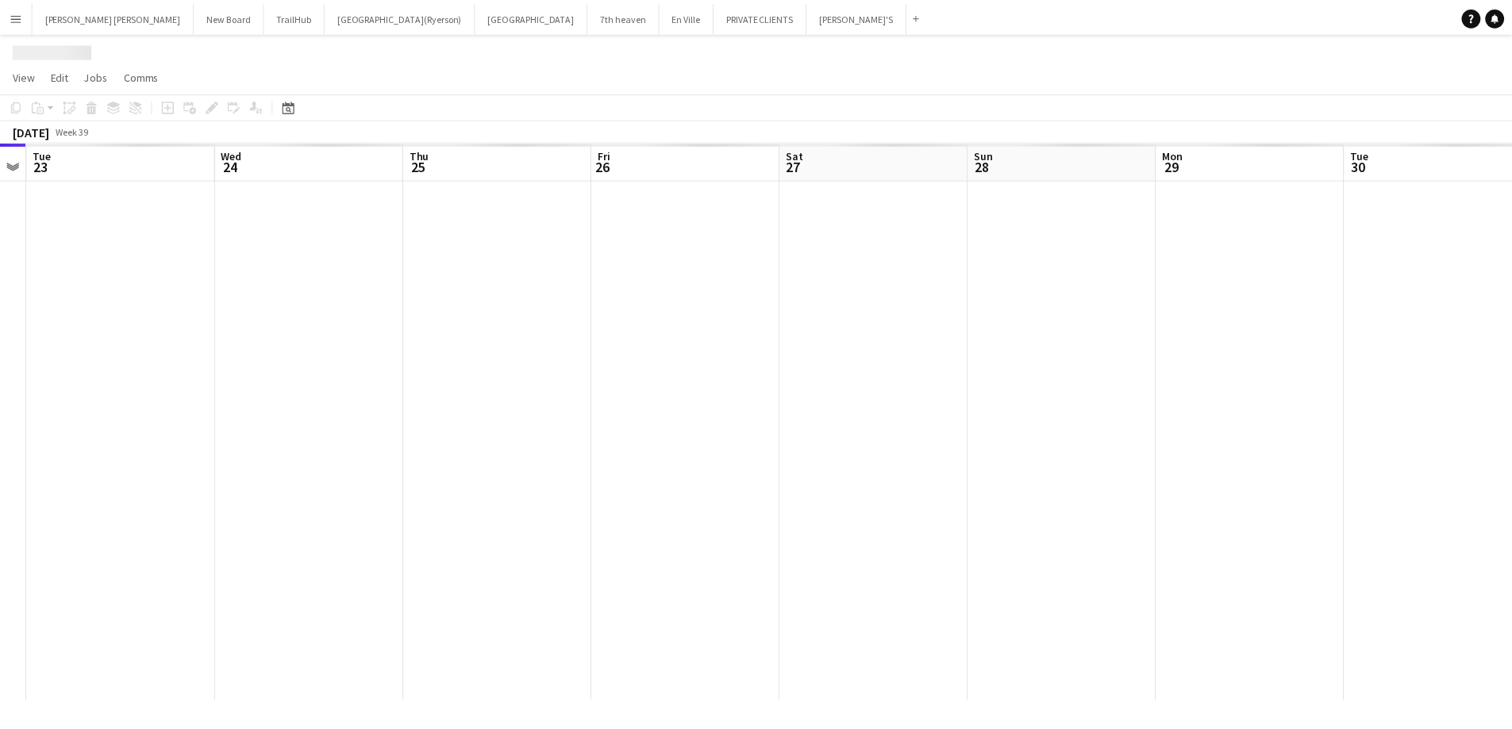
scroll to position [0, 476]
drag, startPoint x: 627, startPoint y: 515, endPoint x: 341, endPoint y: 485, distance: 288.1
click at [341, 485] on app-calendar-viewport "Sat 20 Sun 21 Mon 22 Tue 23 Wed 24 Thu 25 Fri 26 Sat 27 Sun 28 Mon 29 Tue 30 We…" at bounding box center [762, 421] width 1524 height 561
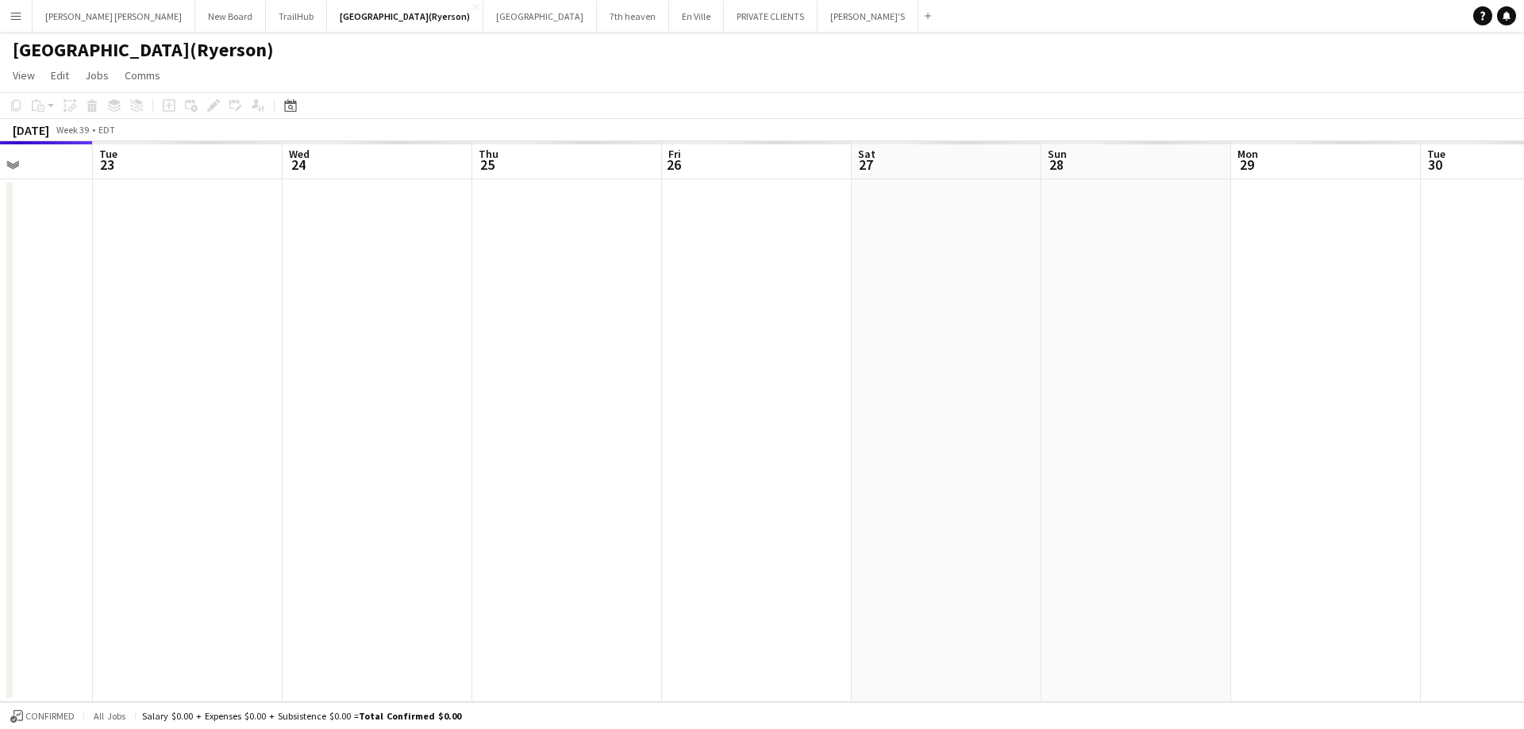
click at [358, 252] on app-date-cell at bounding box center [378, 440] width 190 height 523
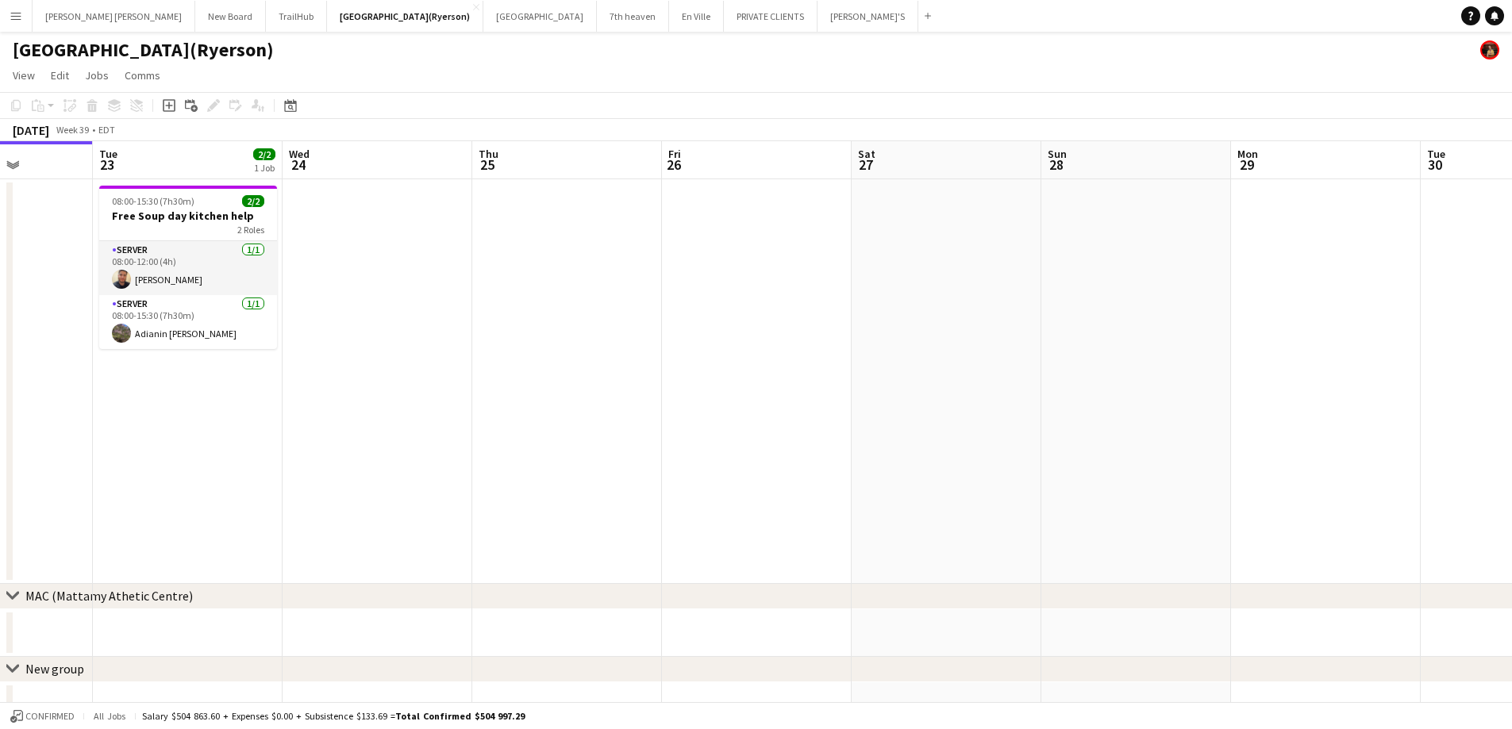
click at [331, 197] on app-date-cell at bounding box center [378, 381] width 190 height 405
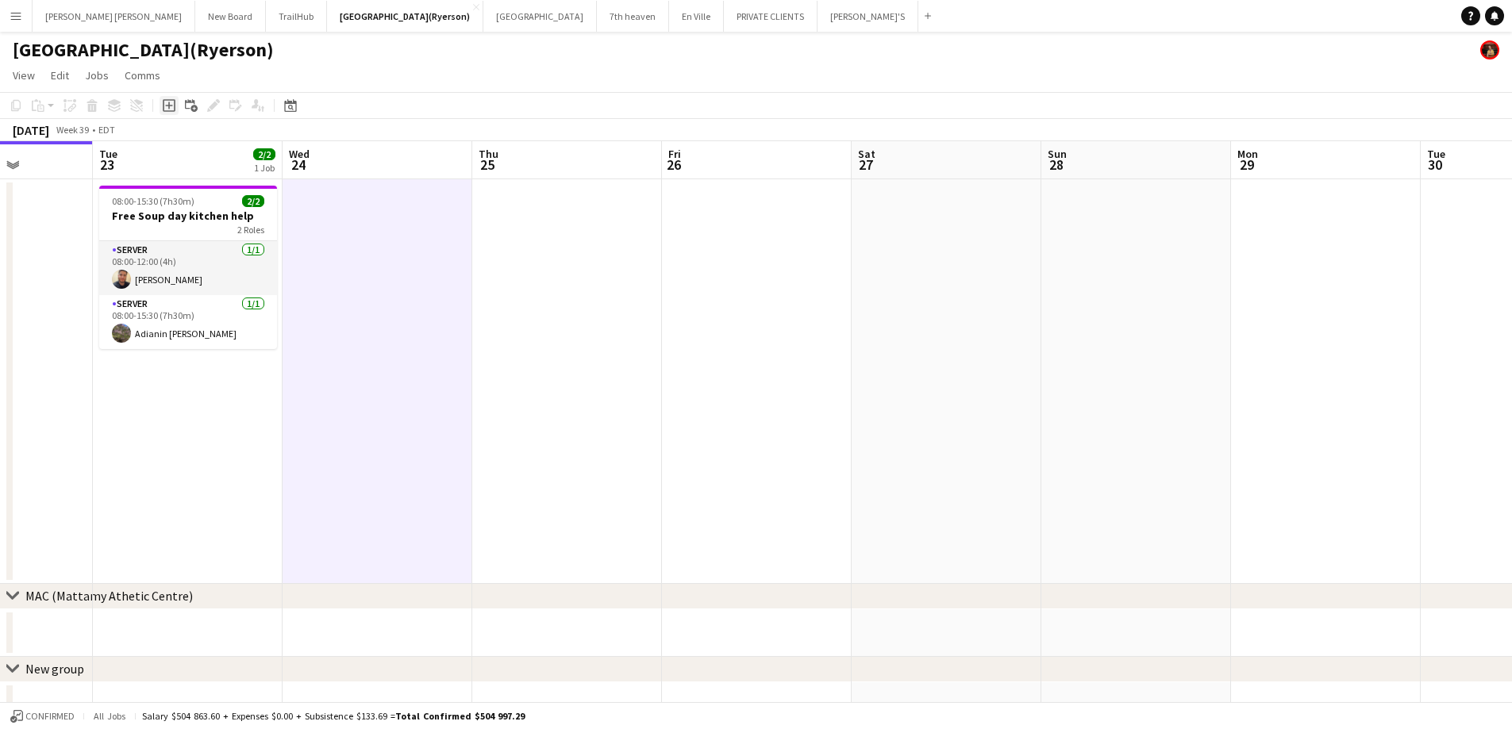
click at [170, 111] on icon at bounding box center [169, 105] width 13 height 13
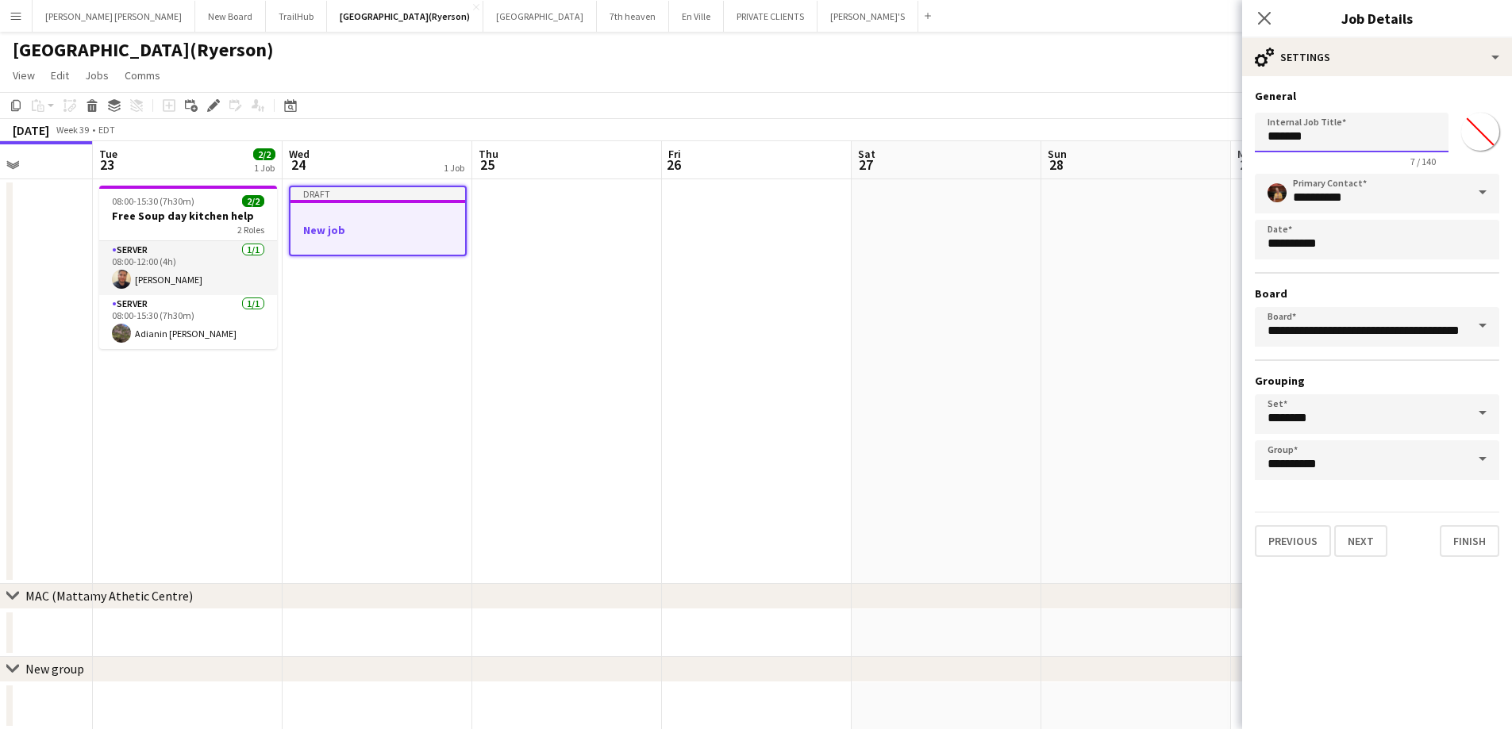
drag, startPoint x: 1318, startPoint y: 135, endPoint x: 1246, endPoint y: 141, distance: 71.7
click at [1246, 141] on form "**********" at bounding box center [1377, 323] width 270 height 468
type input "**********"
click at [1357, 548] on button "Next" at bounding box center [1360, 541] width 53 height 32
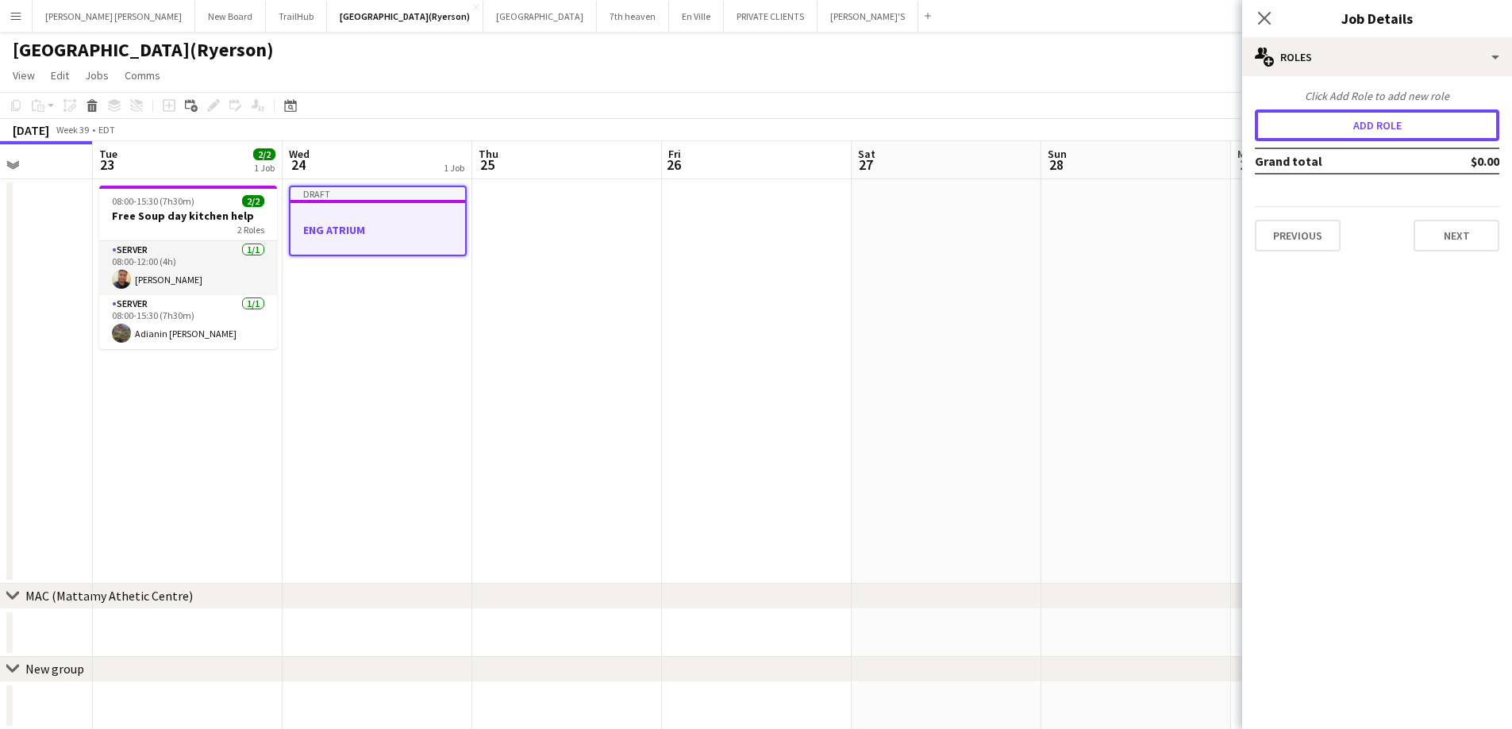
click at [1308, 136] on button "Add role" at bounding box center [1377, 126] width 244 height 32
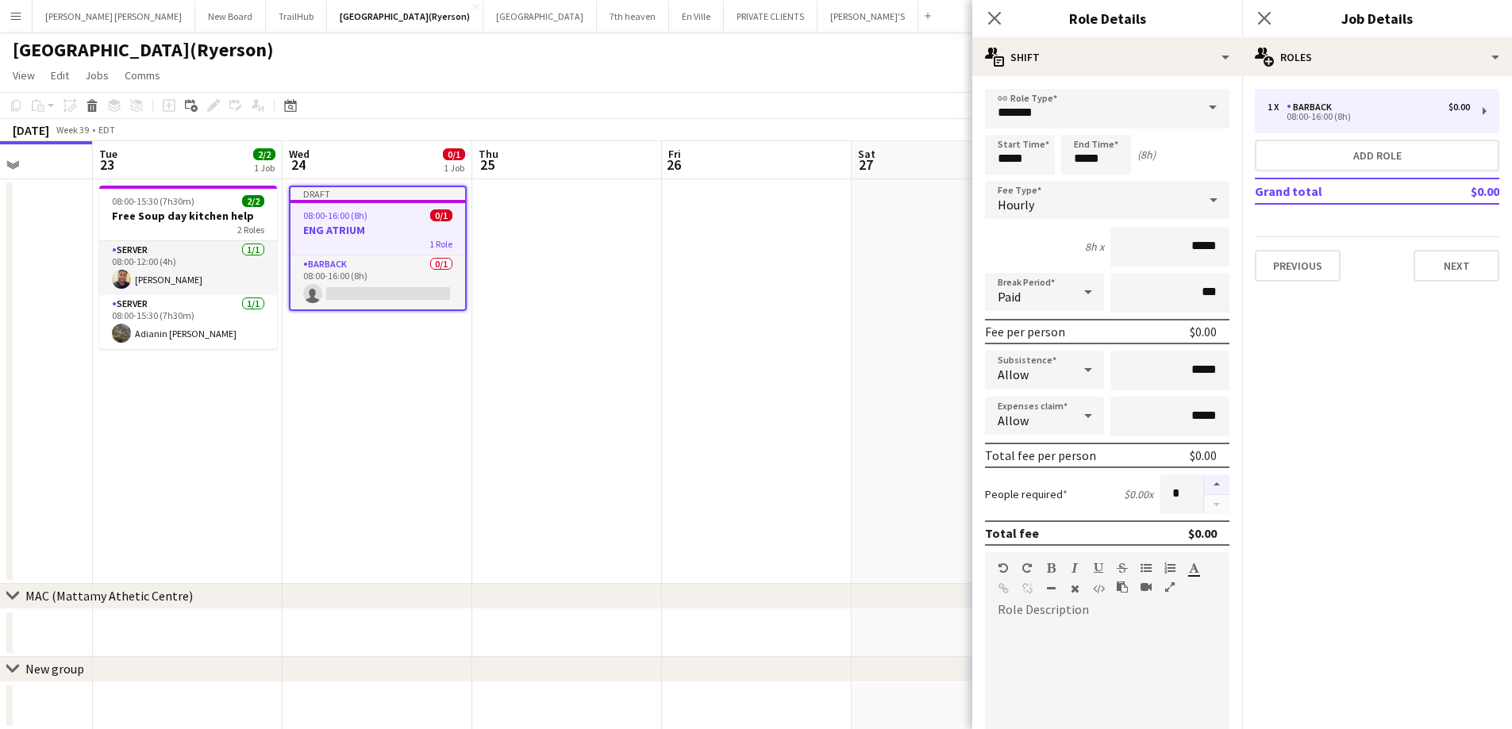
click at [1205, 483] on button "button" at bounding box center [1216, 485] width 25 height 21
type input "*"
click at [1042, 123] on input "*******" at bounding box center [1107, 109] width 244 height 40
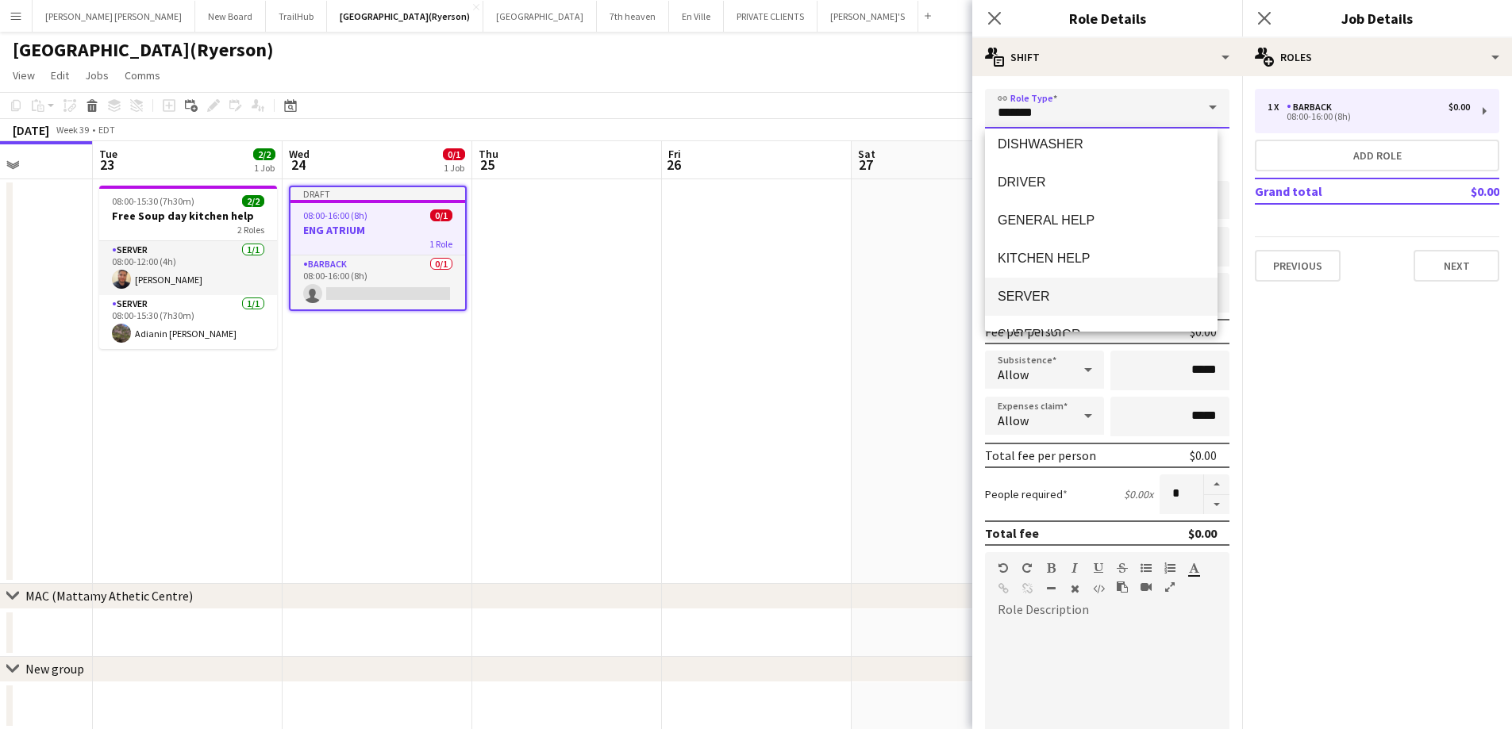
scroll to position [238, 0]
click at [1042, 259] on span "SERVER" at bounding box center [1101, 258] width 207 height 15
type input "******"
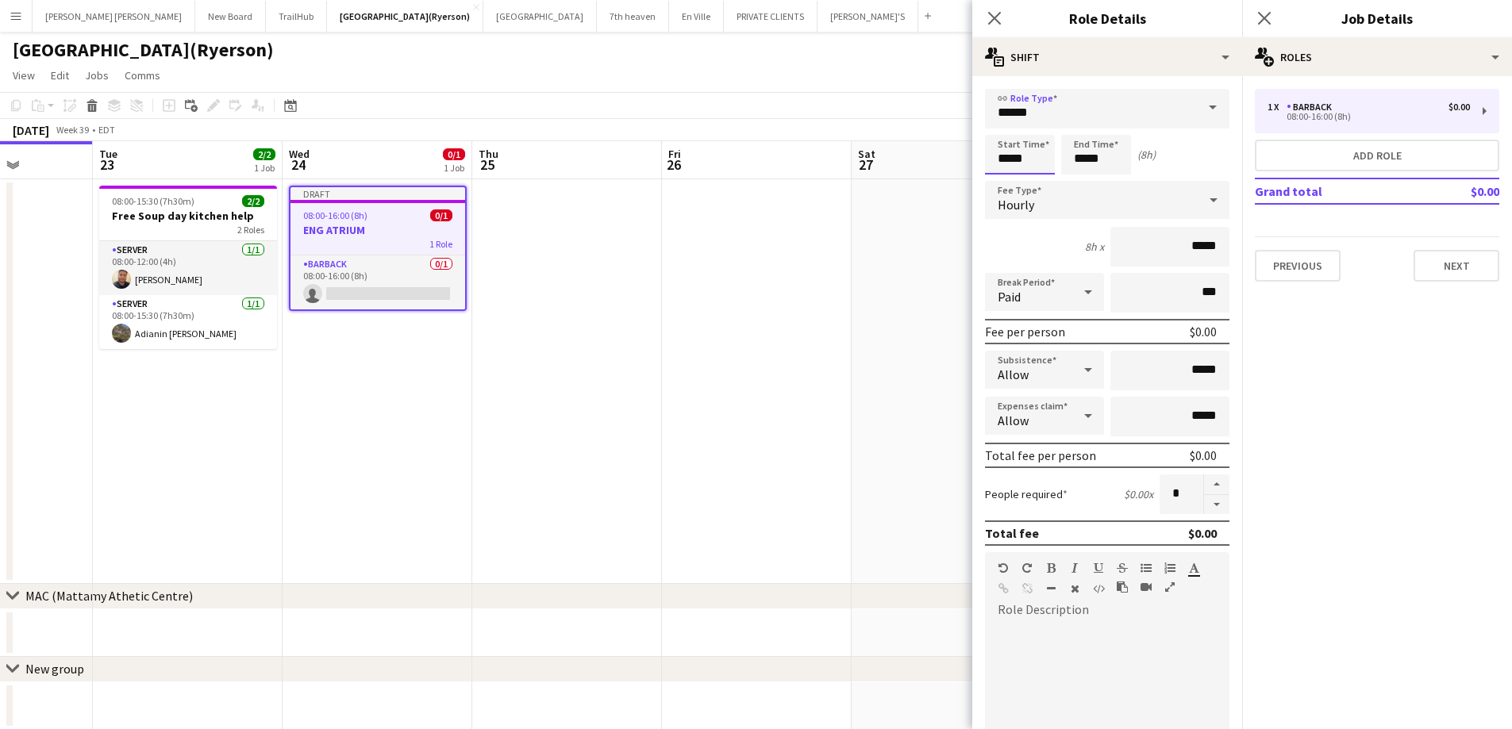
click at [1003, 159] on input "*****" at bounding box center [1020, 155] width 70 height 40
click at [1003, 128] on div at bounding box center [1004, 127] width 32 height 16
click at [1036, 122] on div at bounding box center [1036, 127] width 32 height 16
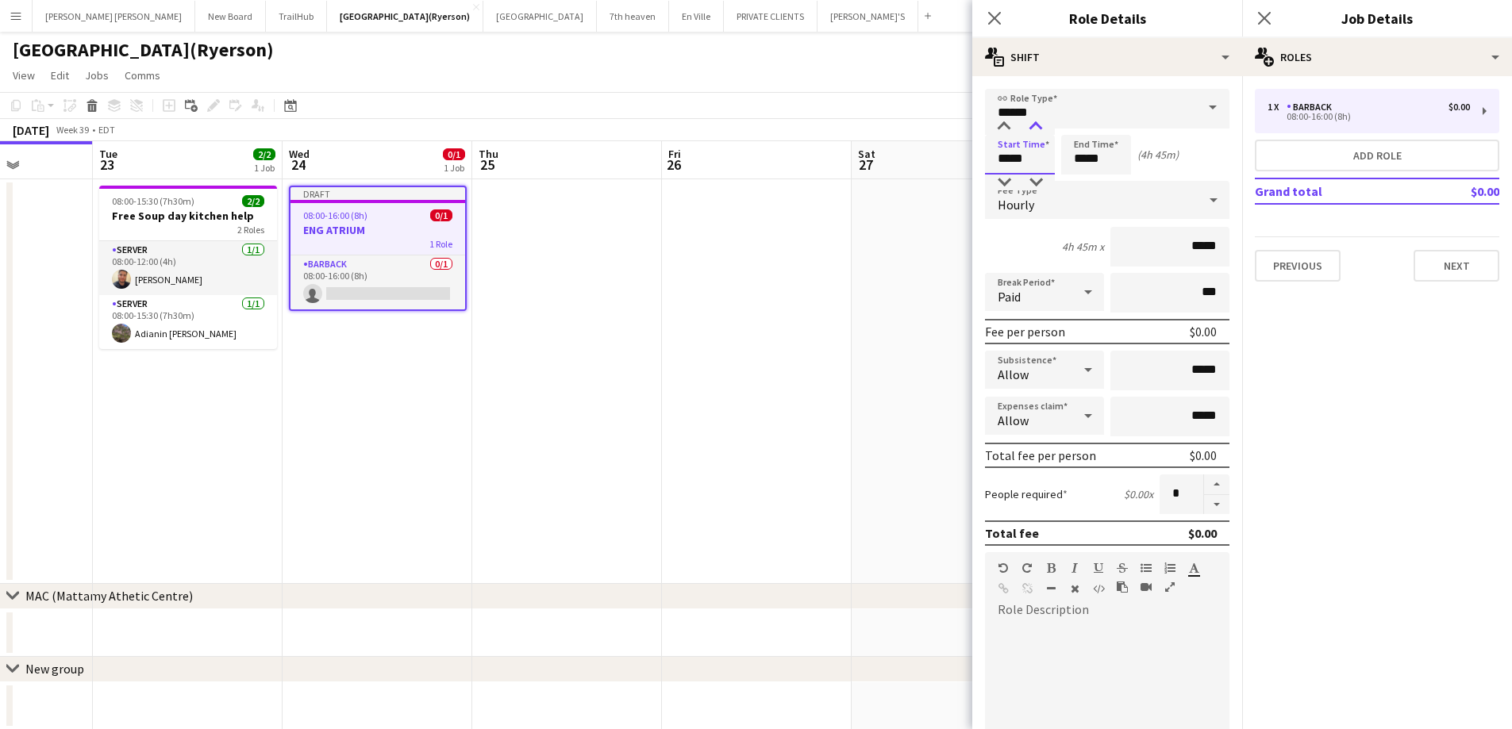
type input "*****"
click at [1036, 122] on div at bounding box center [1036, 127] width 32 height 16
click at [1092, 158] on input "*****" at bounding box center [1096, 155] width 70 height 40
click at [1079, 126] on div at bounding box center [1080, 127] width 32 height 16
click at [1109, 122] on div at bounding box center [1112, 127] width 32 height 16
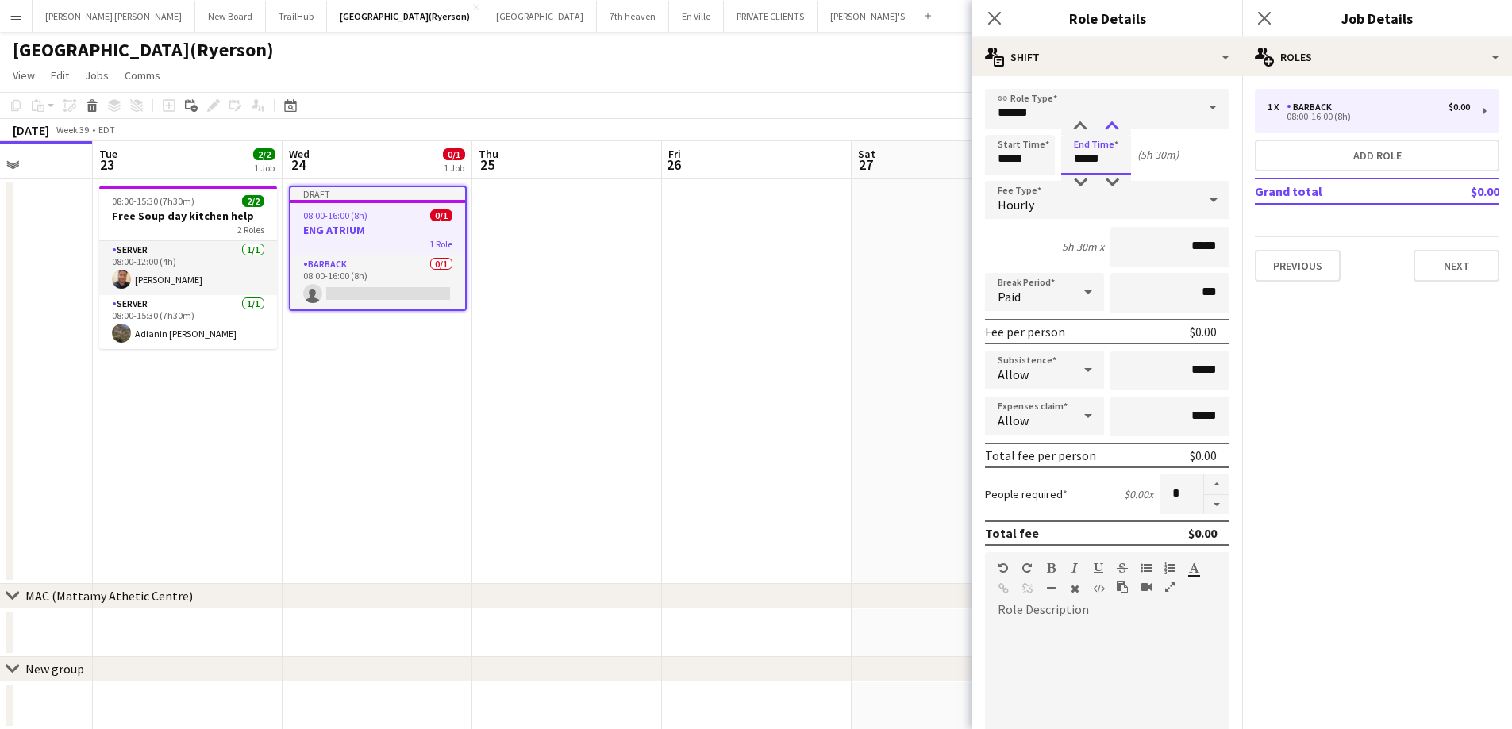
type input "*****"
click at [1109, 122] on div at bounding box center [1112, 127] width 32 height 16
click at [991, 14] on icon at bounding box center [994, 17] width 15 height 15
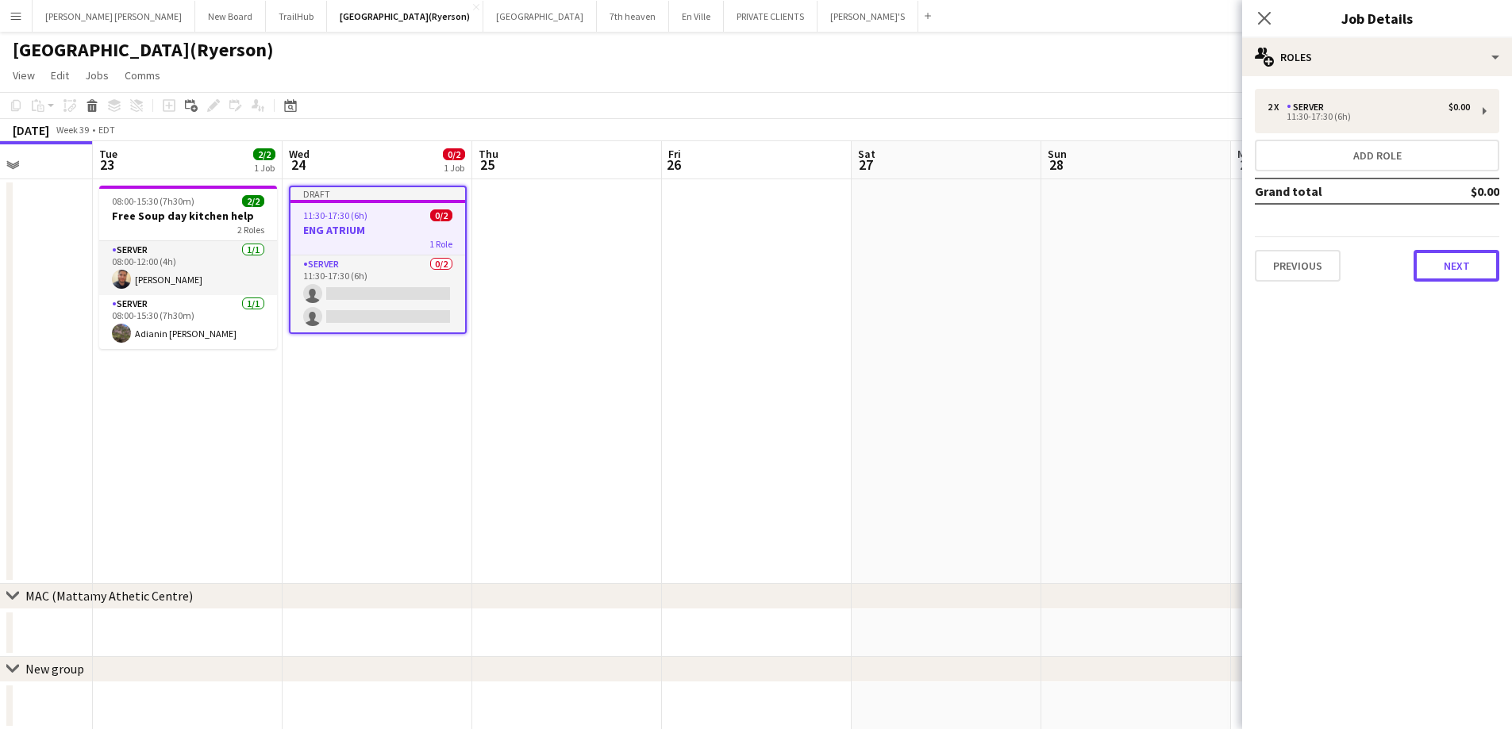
click at [1426, 259] on button "Next" at bounding box center [1457, 266] width 86 height 32
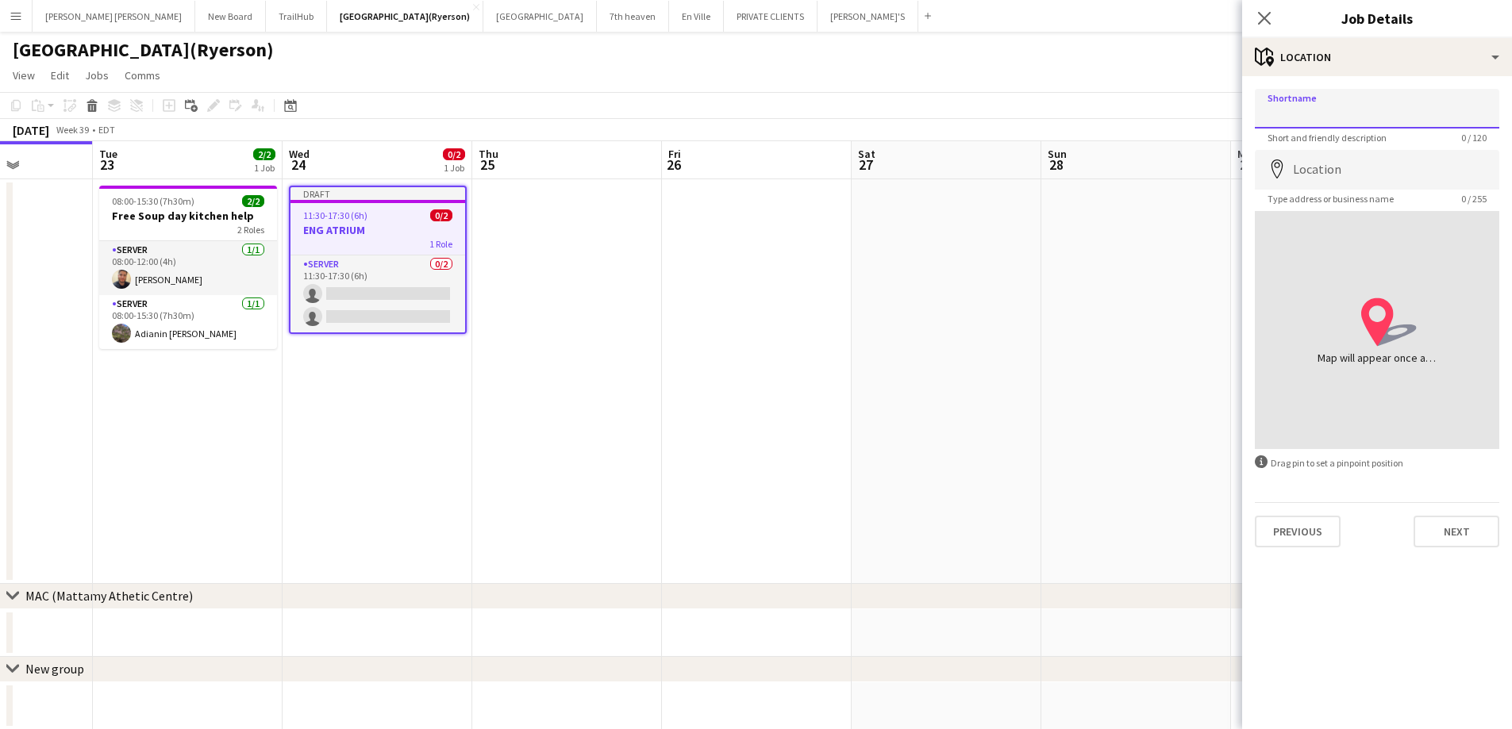
drag, startPoint x: 1310, startPoint y: 110, endPoint x: 1311, endPoint y: 133, distance: 23.1
click at [1310, 110] on input "Shortname" at bounding box center [1377, 109] width 244 height 40
type input "**********"
click at [1340, 165] on input "Location" at bounding box center [1377, 170] width 244 height 40
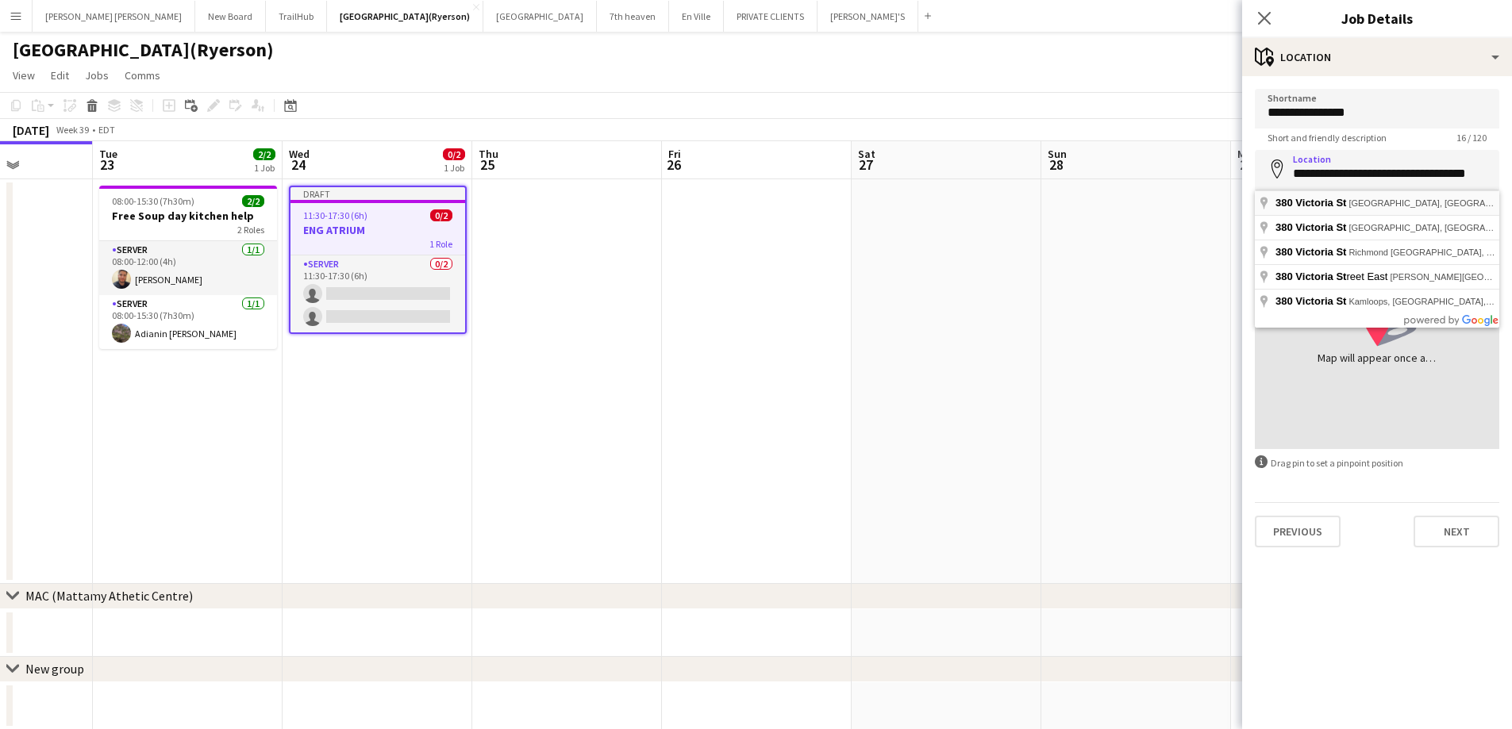
type input "**********"
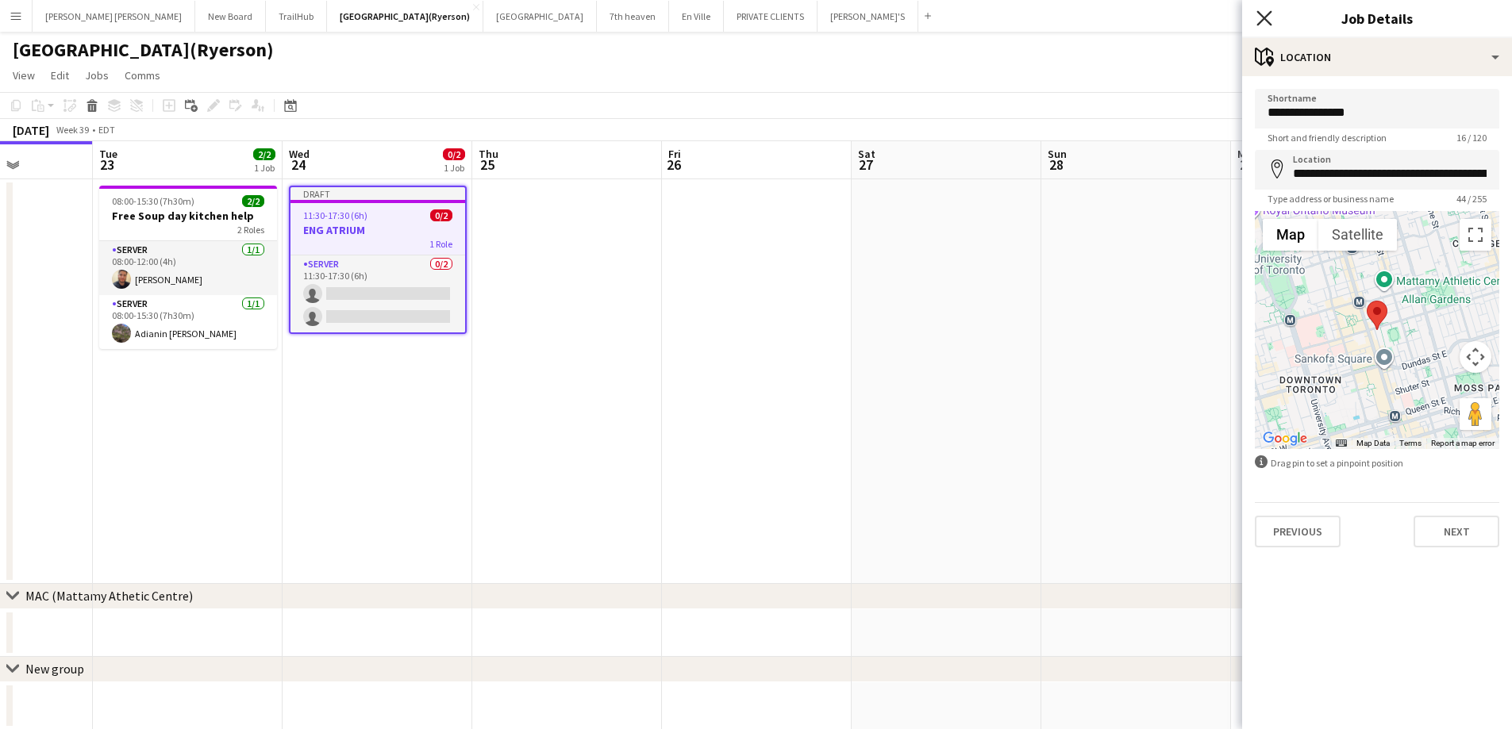
click at [1268, 12] on icon "Close pop-in" at bounding box center [1263, 17] width 15 height 15
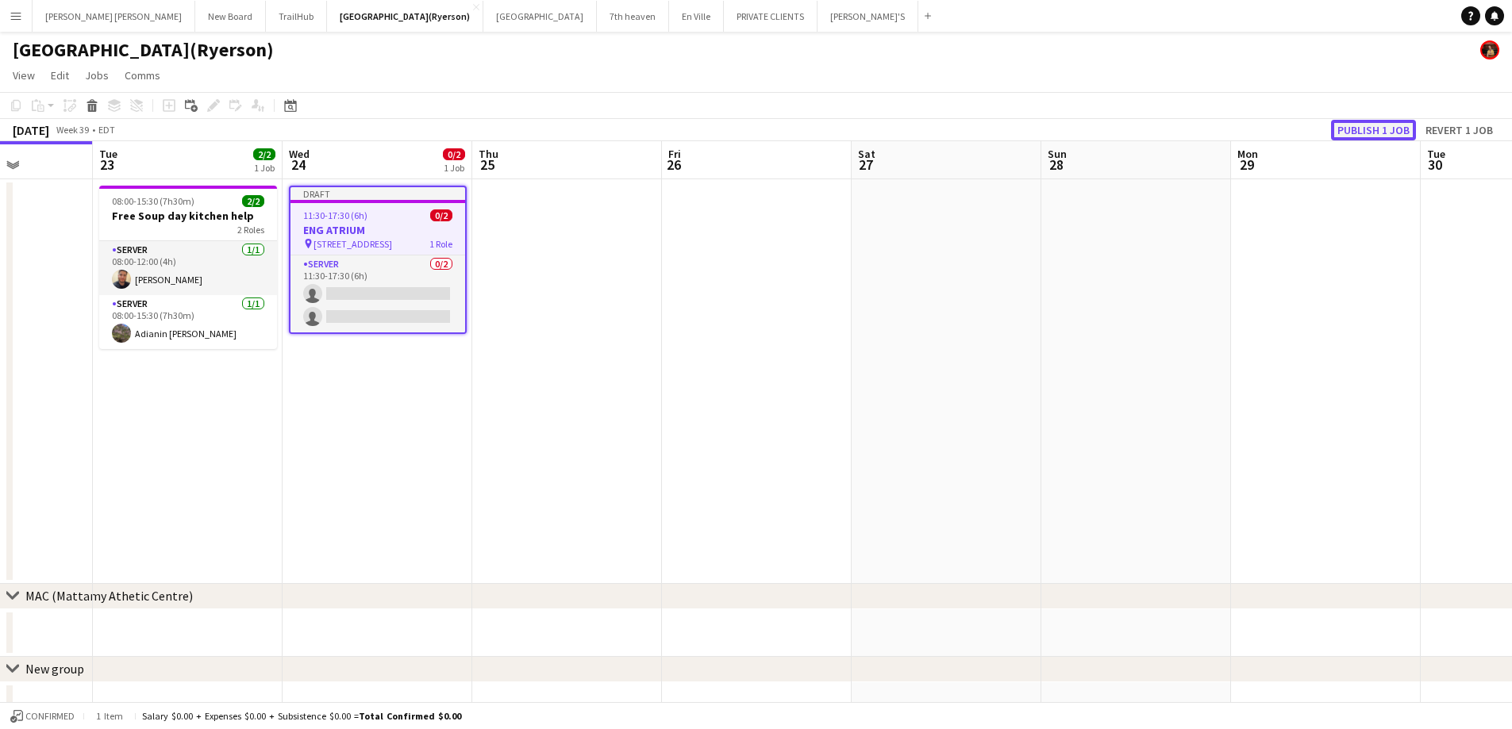
click at [1382, 134] on button "Publish 1 job" at bounding box center [1373, 130] width 85 height 21
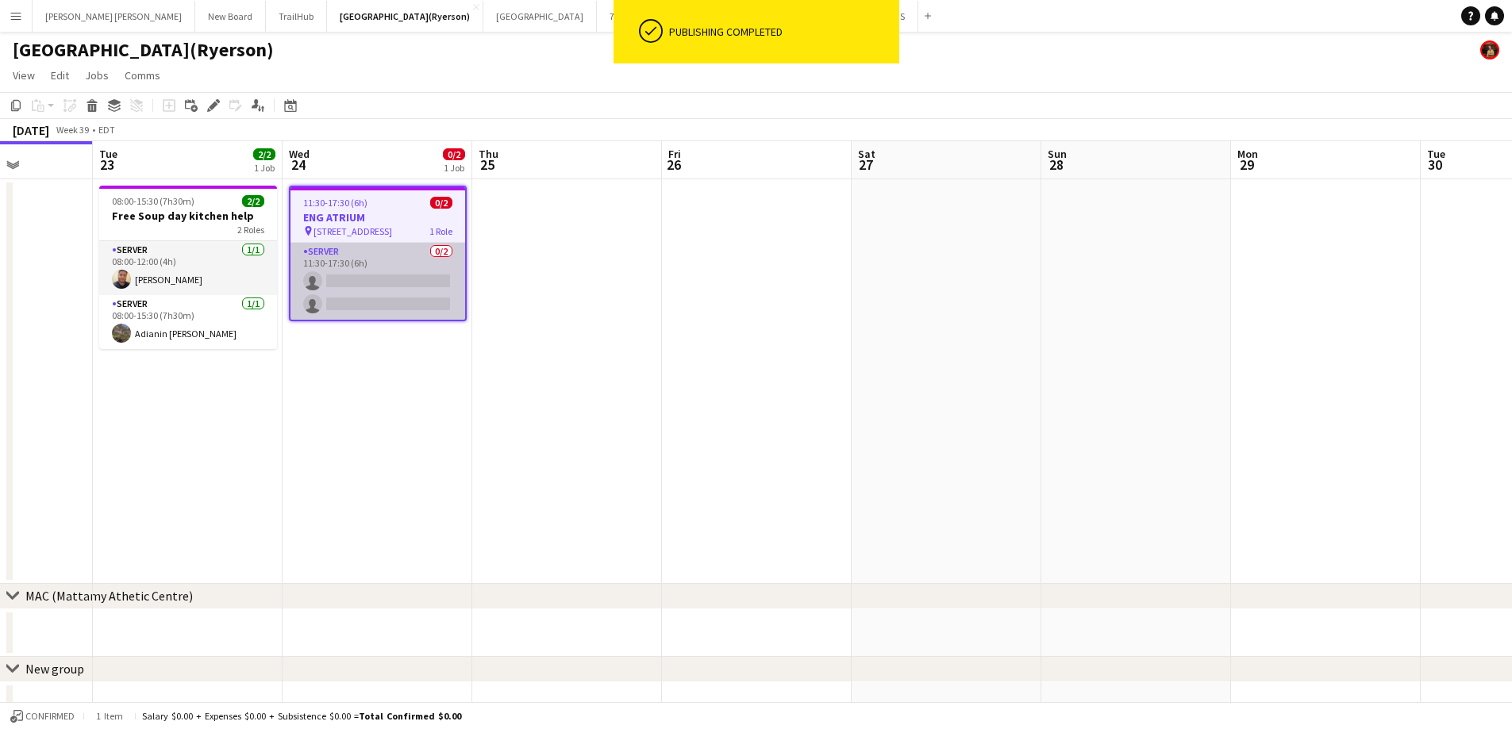
click at [356, 286] on app-card-role "SERVER 0/2 11:30-17:30 (6h) single-neutral-actions single-neutral-actions" at bounding box center [378, 281] width 175 height 77
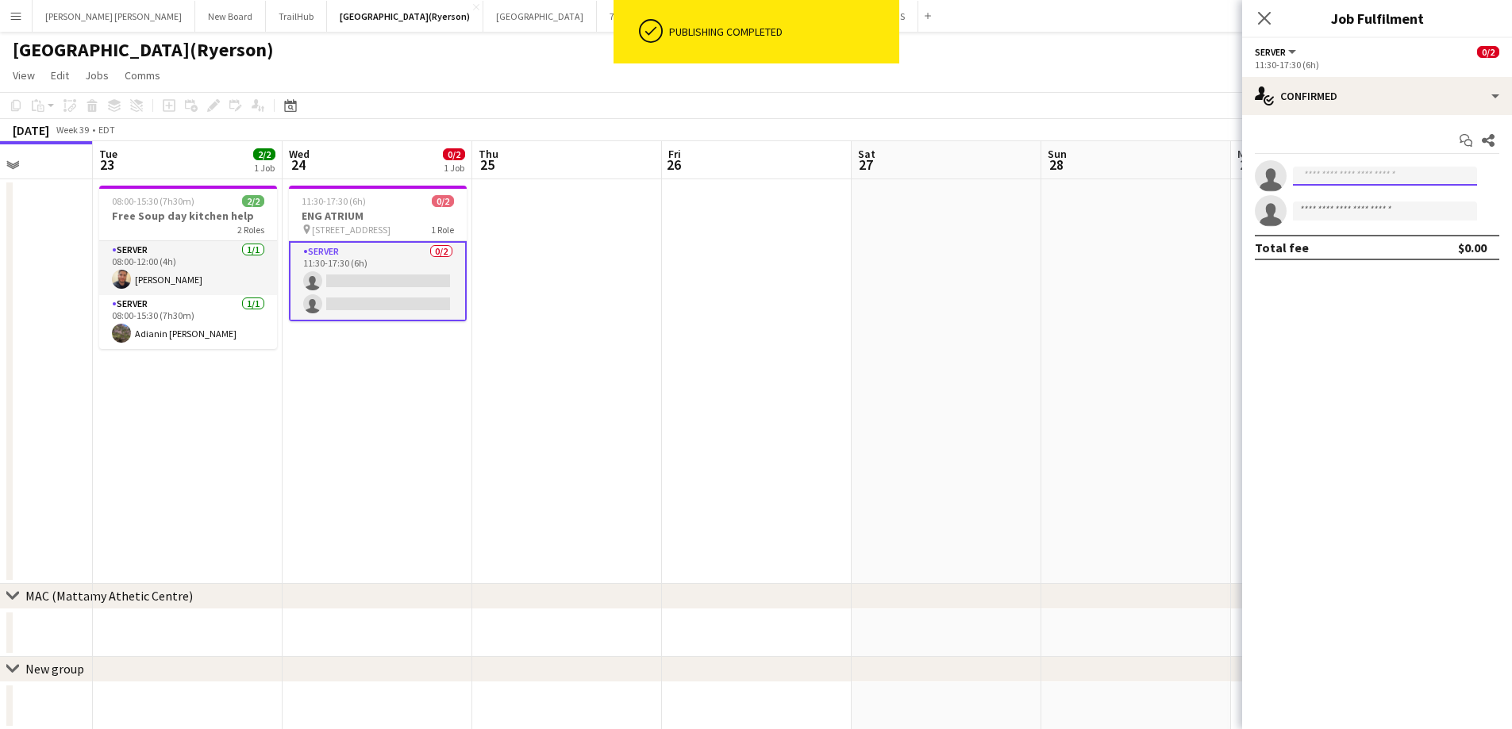
click at [1345, 178] on input at bounding box center [1385, 176] width 184 height 19
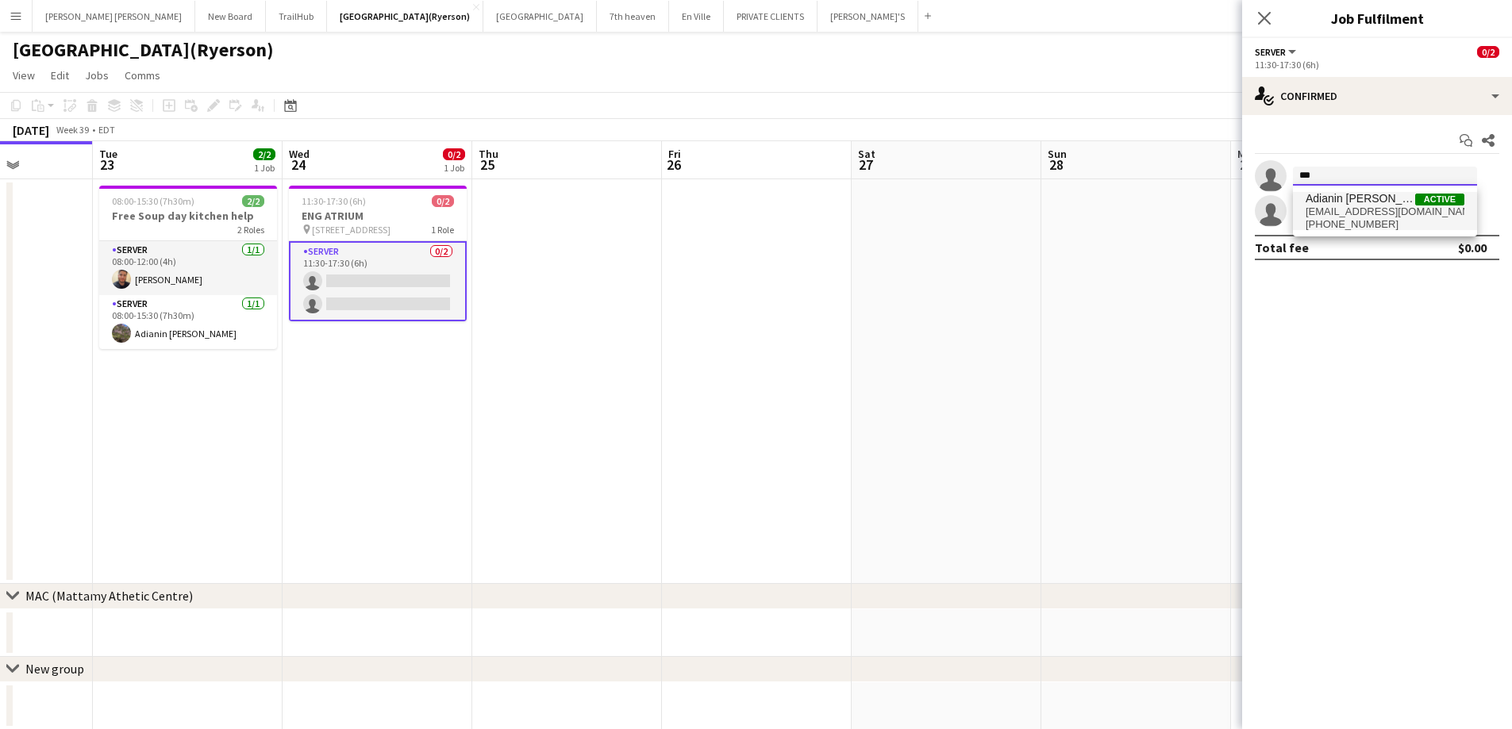
type input "***"
click at [1382, 205] on span "Adianin Leon Active" at bounding box center [1385, 198] width 159 height 13
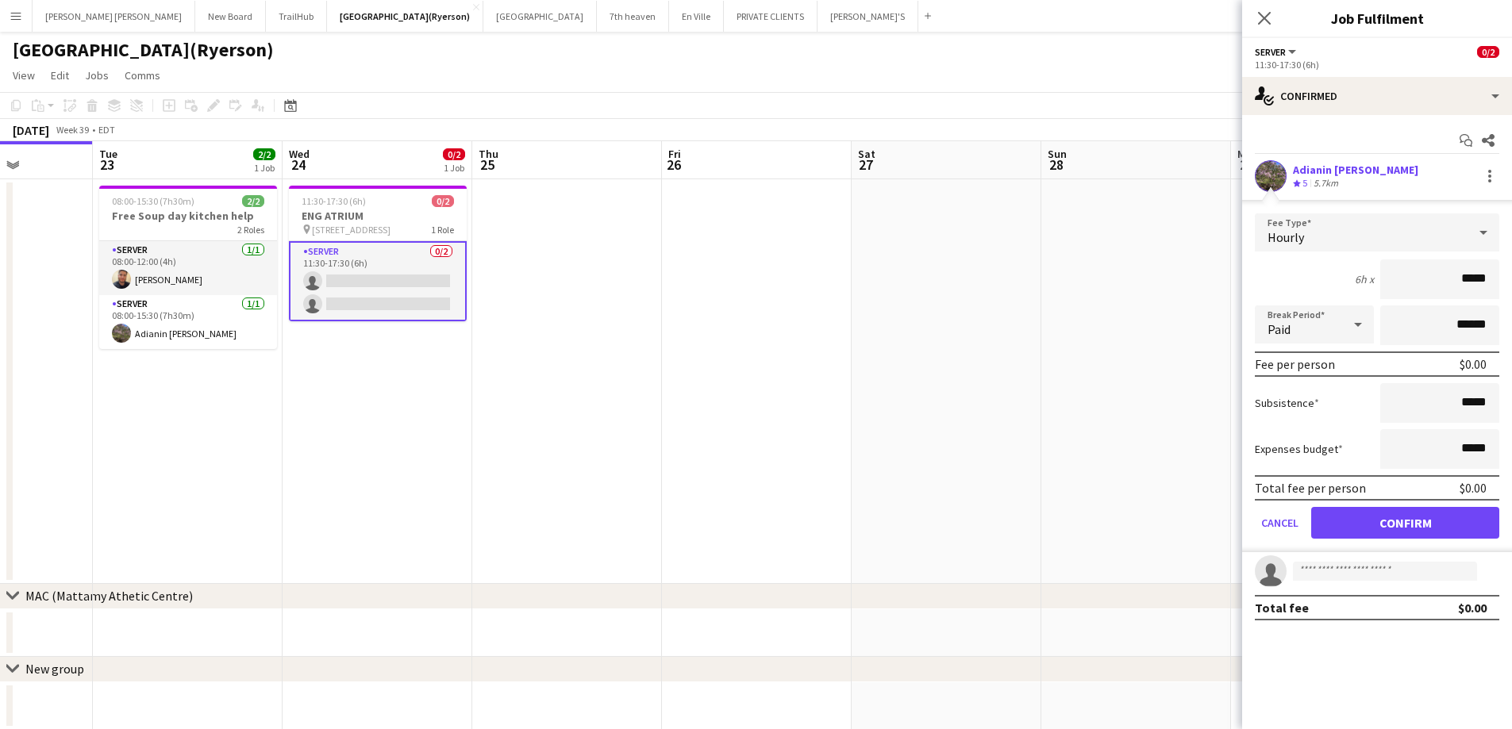
drag, startPoint x: 1486, startPoint y: 279, endPoint x: 1468, endPoint y: 281, distance: 18.3
click at [1468, 281] on input "*****" at bounding box center [1439, 280] width 119 height 40
type input "******"
drag, startPoint x: 1445, startPoint y: 517, endPoint x: 1430, endPoint y: 521, distance: 15.1
click at [1445, 517] on button "Confirm" at bounding box center [1405, 523] width 188 height 32
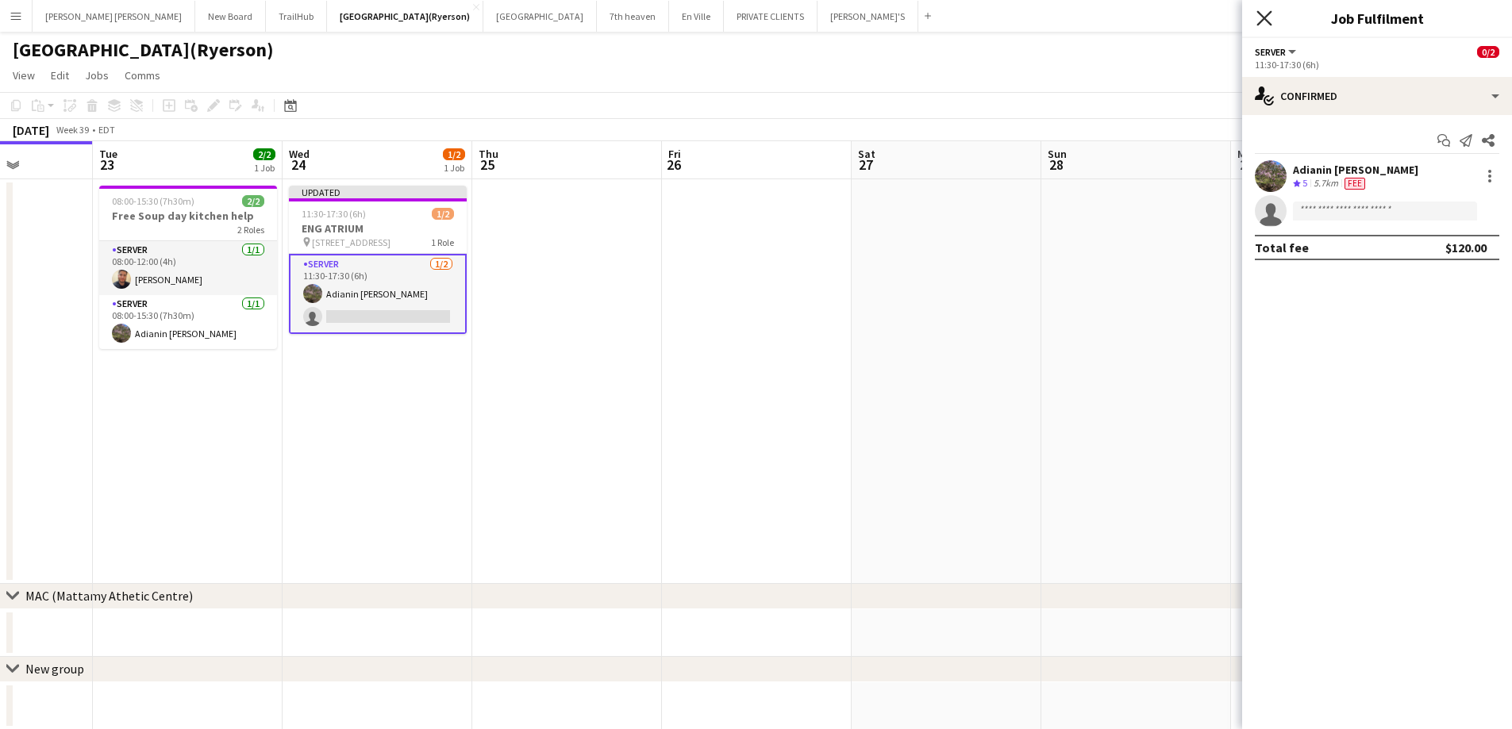
click at [1266, 12] on icon "Close pop-in" at bounding box center [1263, 17] width 15 height 15
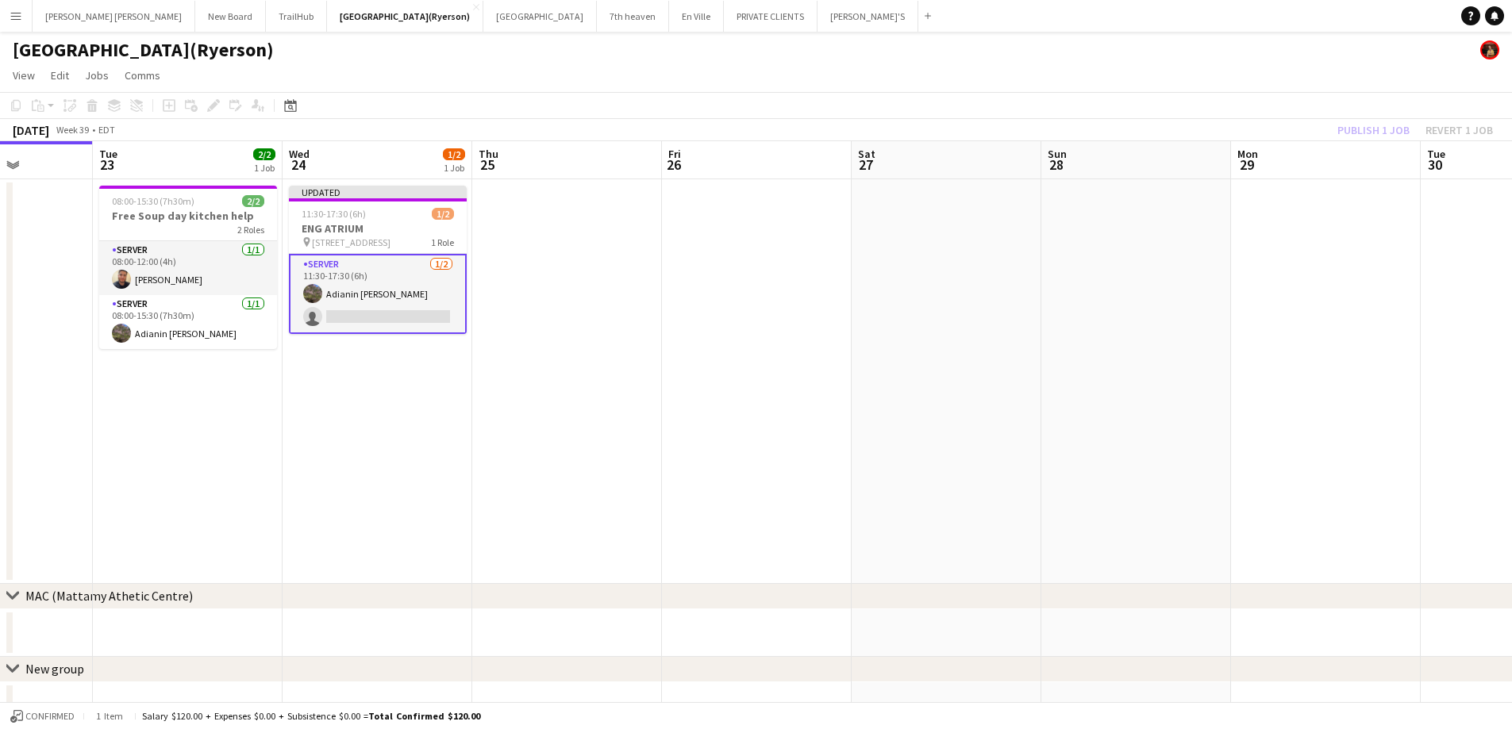
click at [1373, 131] on div "Publish 1 job Revert 1 job" at bounding box center [1415, 130] width 194 height 21
click at [1373, 131] on button "Publish 1 job" at bounding box center [1373, 130] width 85 height 21
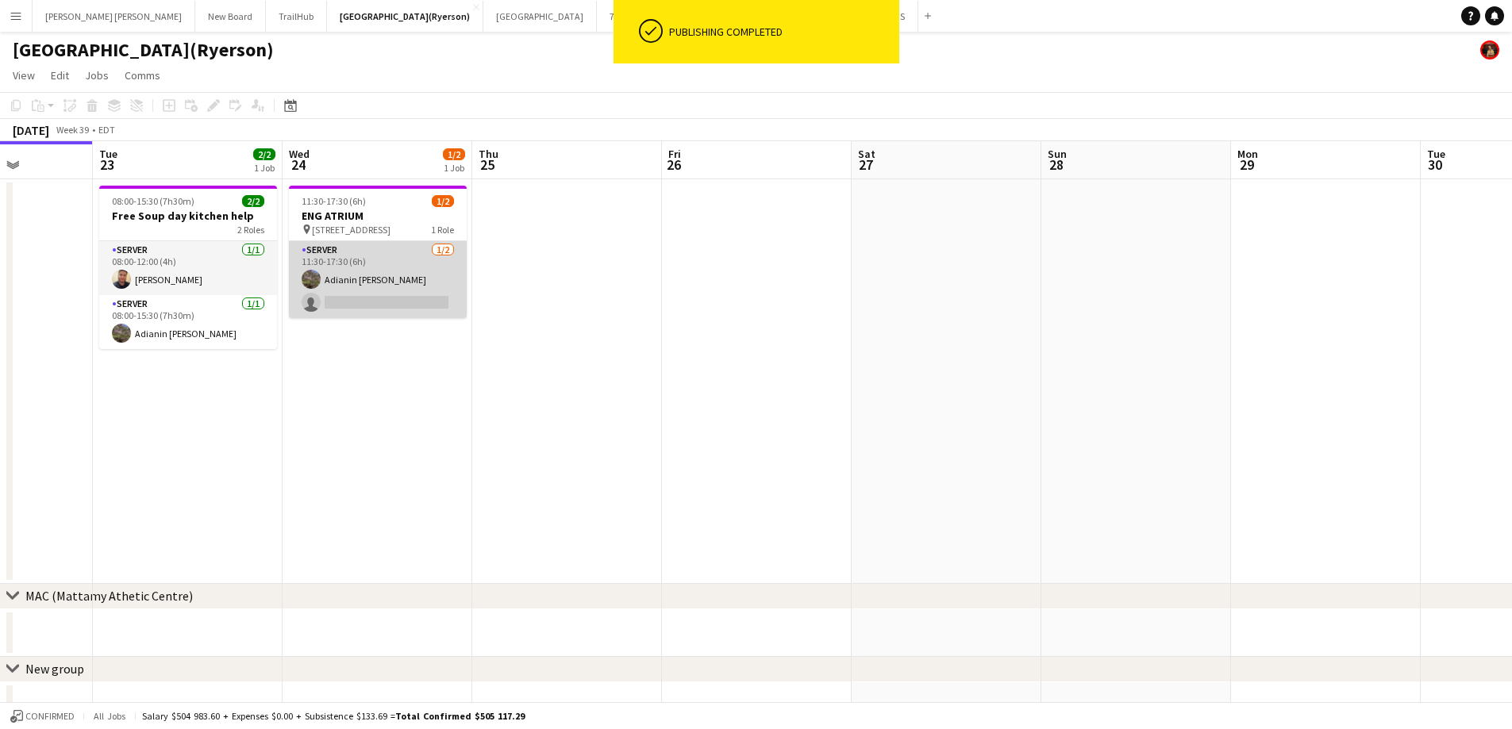
click at [371, 301] on app-card-role "SERVER 1/2 11:30-17:30 (6h) Adianin Leon single-neutral-actions" at bounding box center [378, 279] width 178 height 77
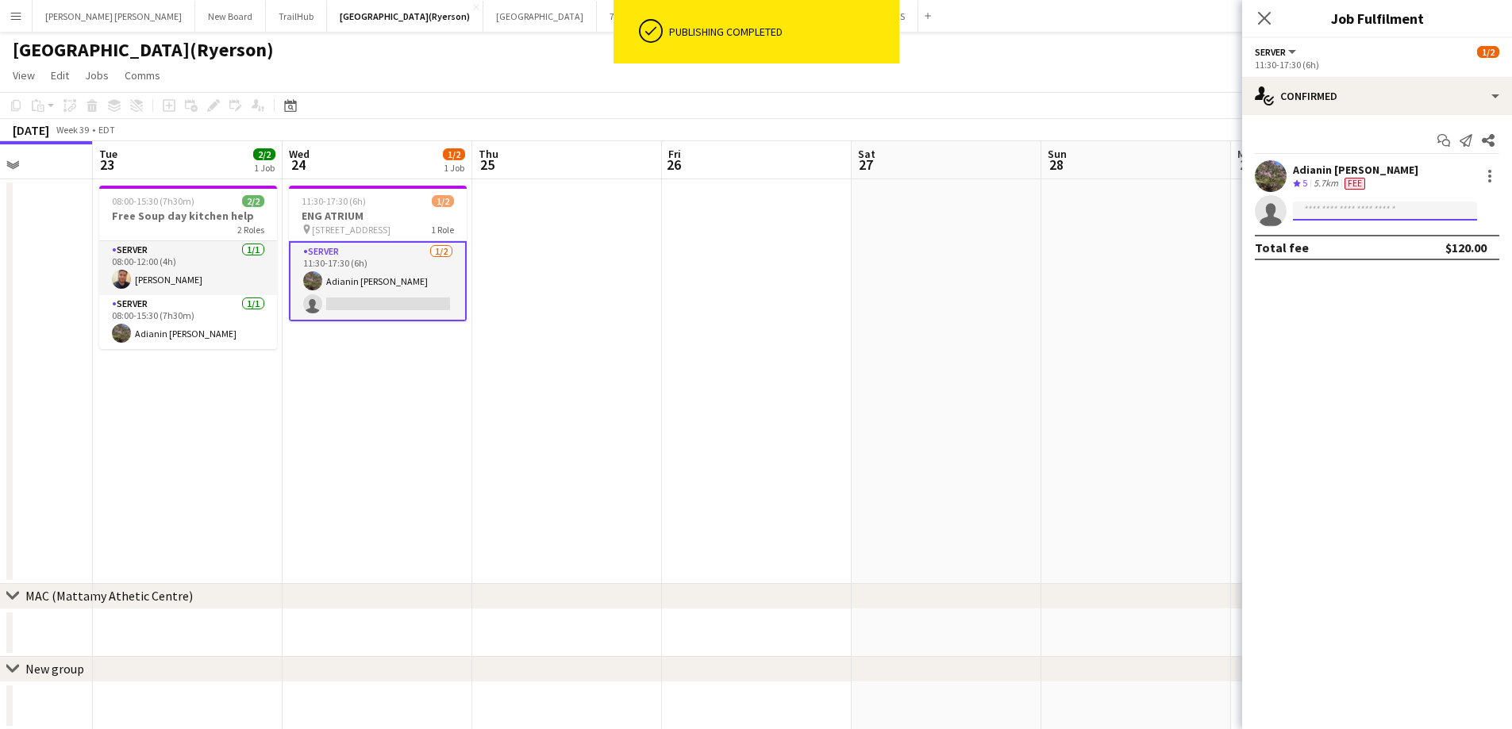
click at [1319, 220] on input at bounding box center [1385, 211] width 184 height 19
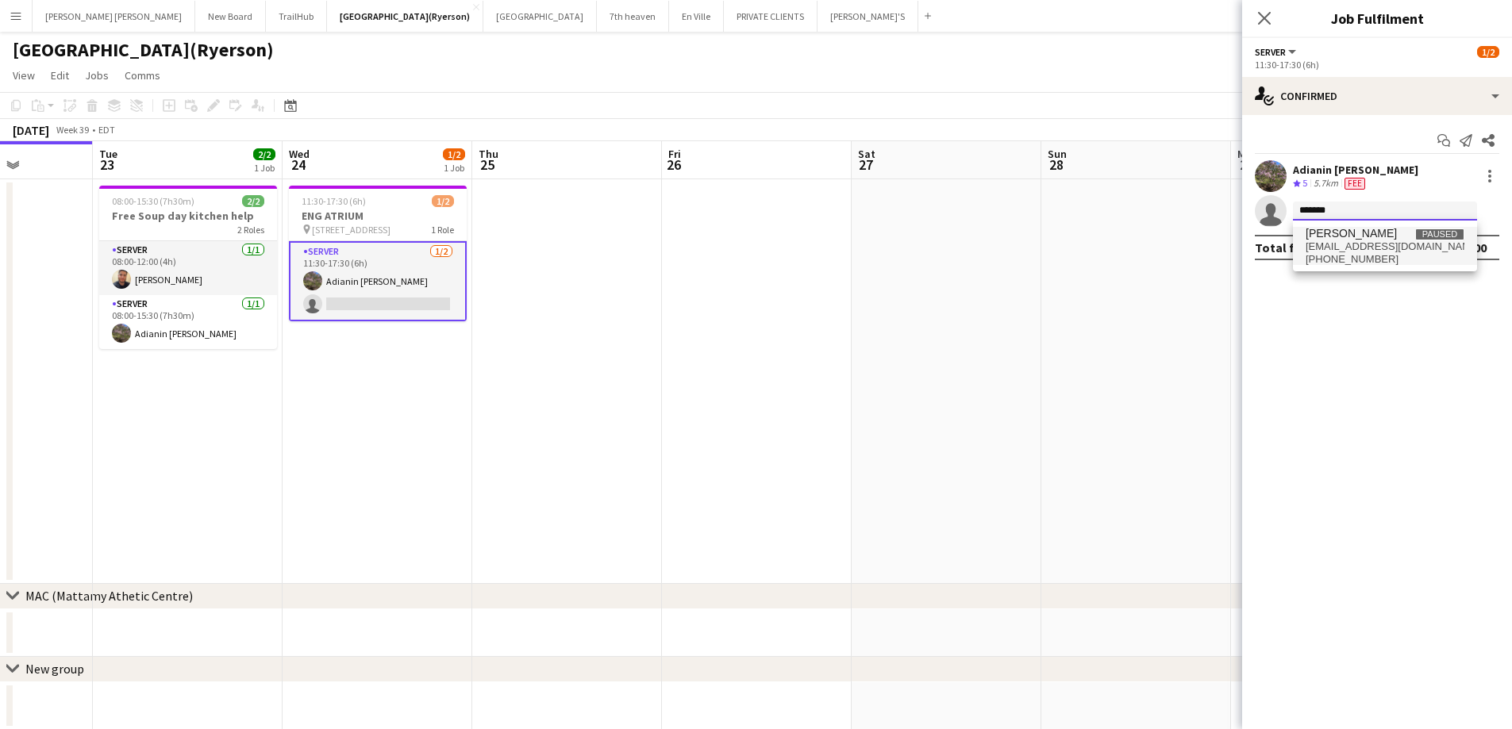
type input "*******"
click at [1333, 248] on span "garciadayanis141@gmail.com" at bounding box center [1385, 247] width 159 height 13
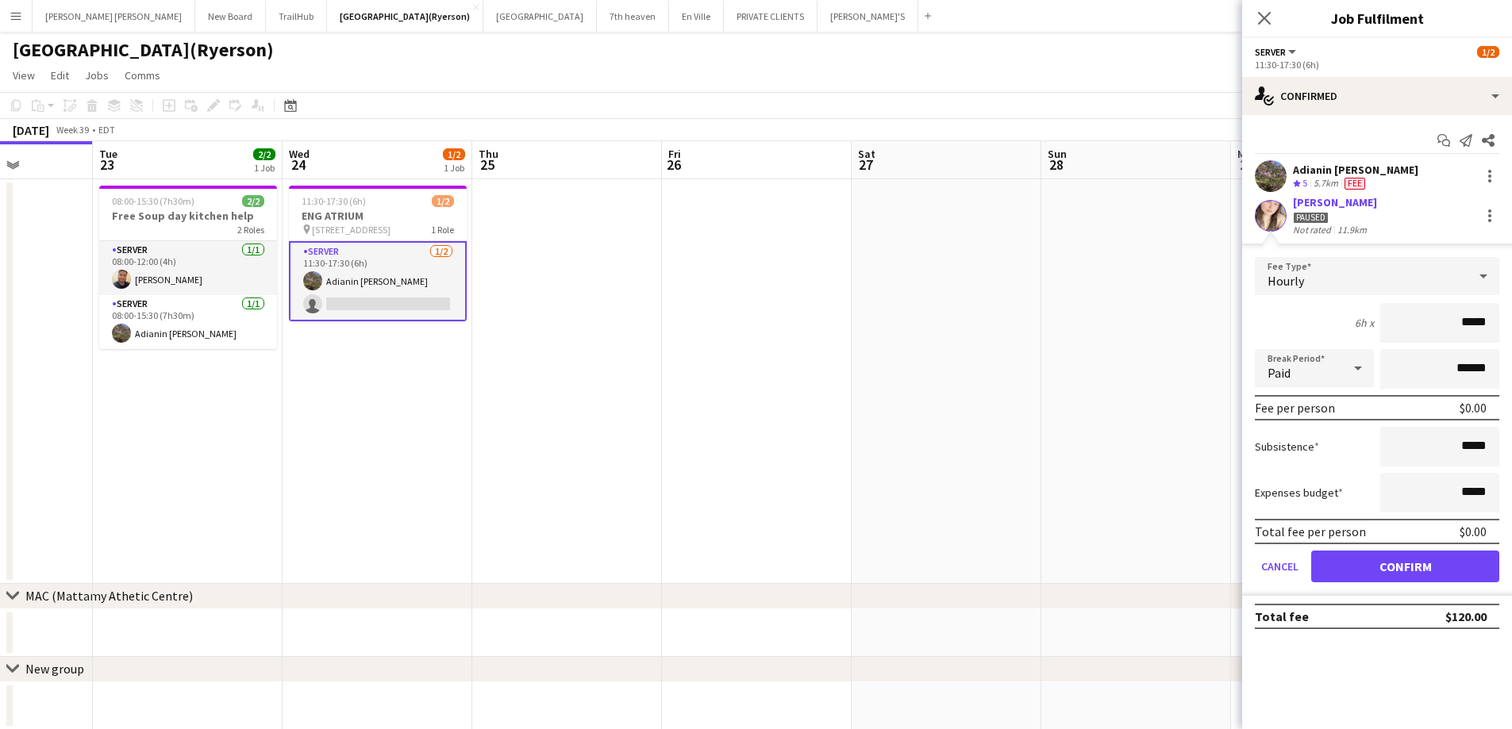
drag, startPoint x: 1495, startPoint y: 324, endPoint x: 1463, endPoint y: 322, distance: 32.6
click at [1463, 322] on input "*****" at bounding box center [1439, 323] width 119 height 40
type input "*****"
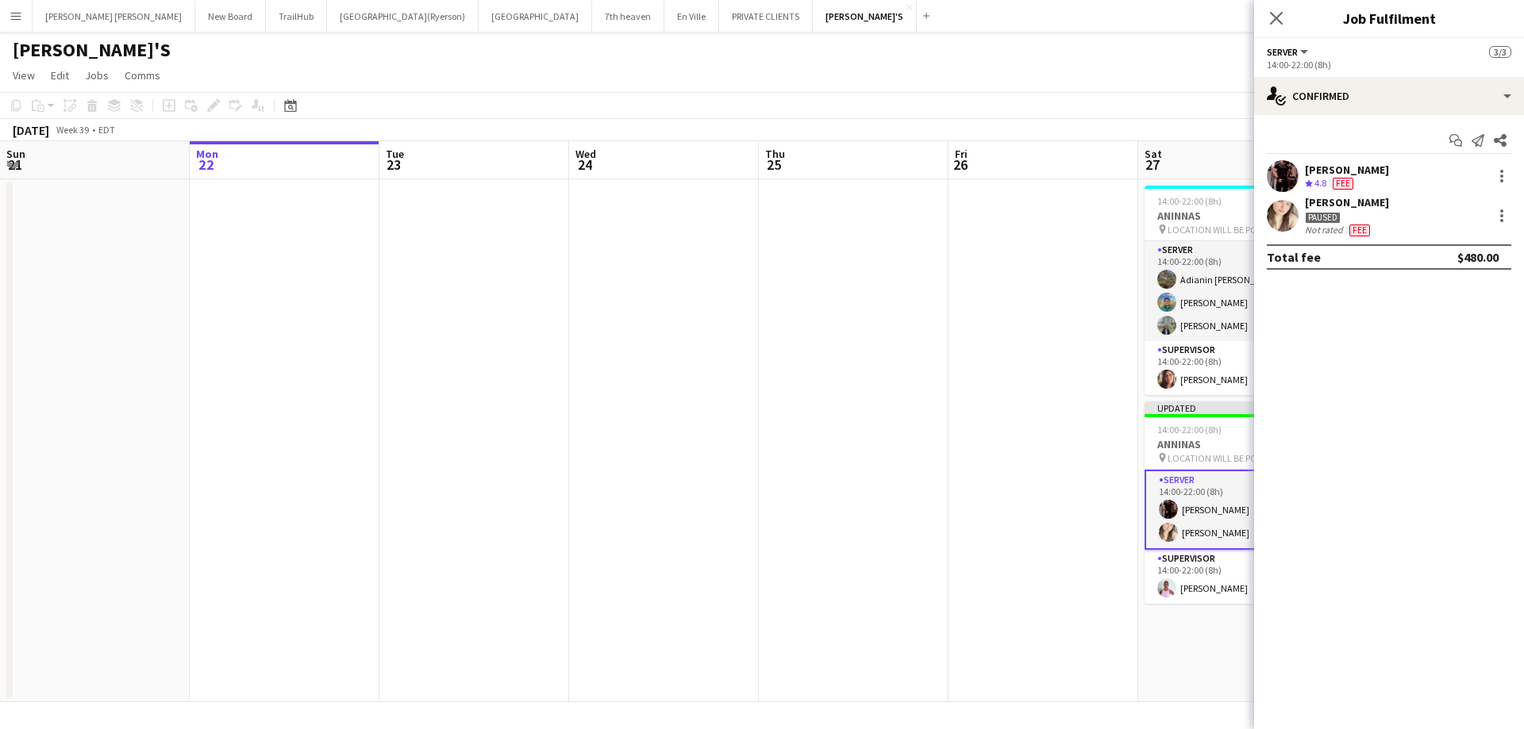
scroll to position [0, 546]
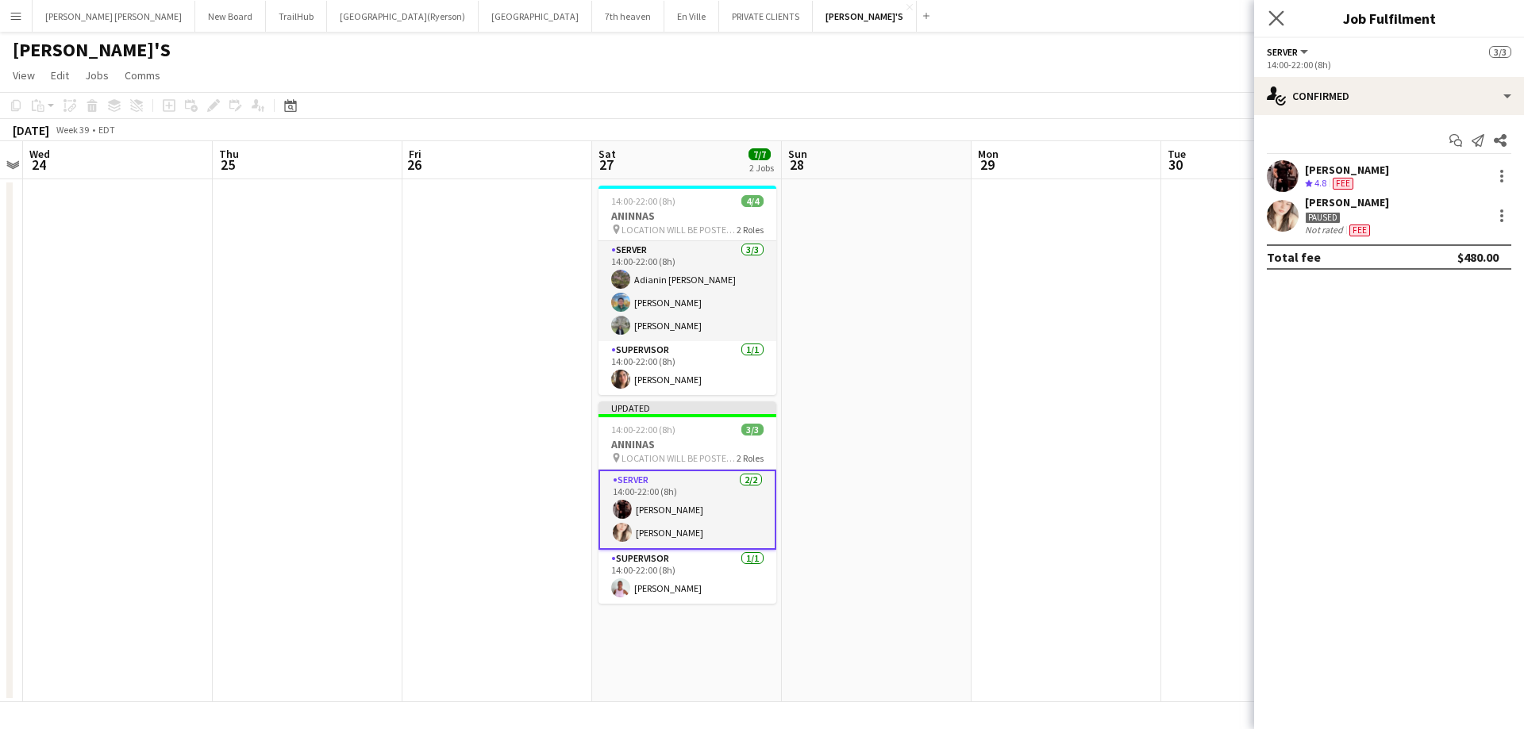
click at [1285, 7] on app-icon "Close pop-in" at bounding box center [1276, 18] width 23 height 23
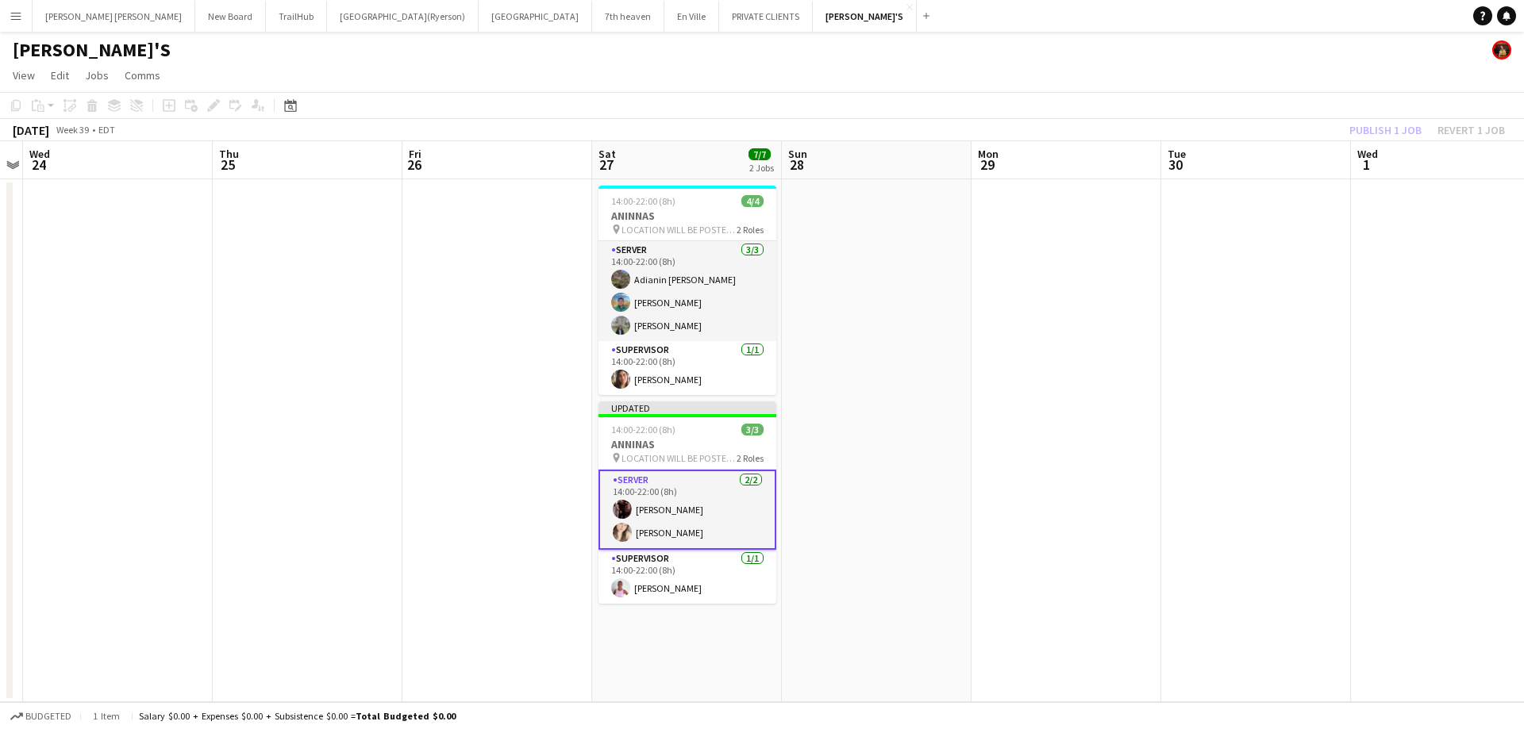
click at [1374, 132] on div "Publish 1 job Revert 1 job" at bounding box center [1427, 130] width 194 height 21
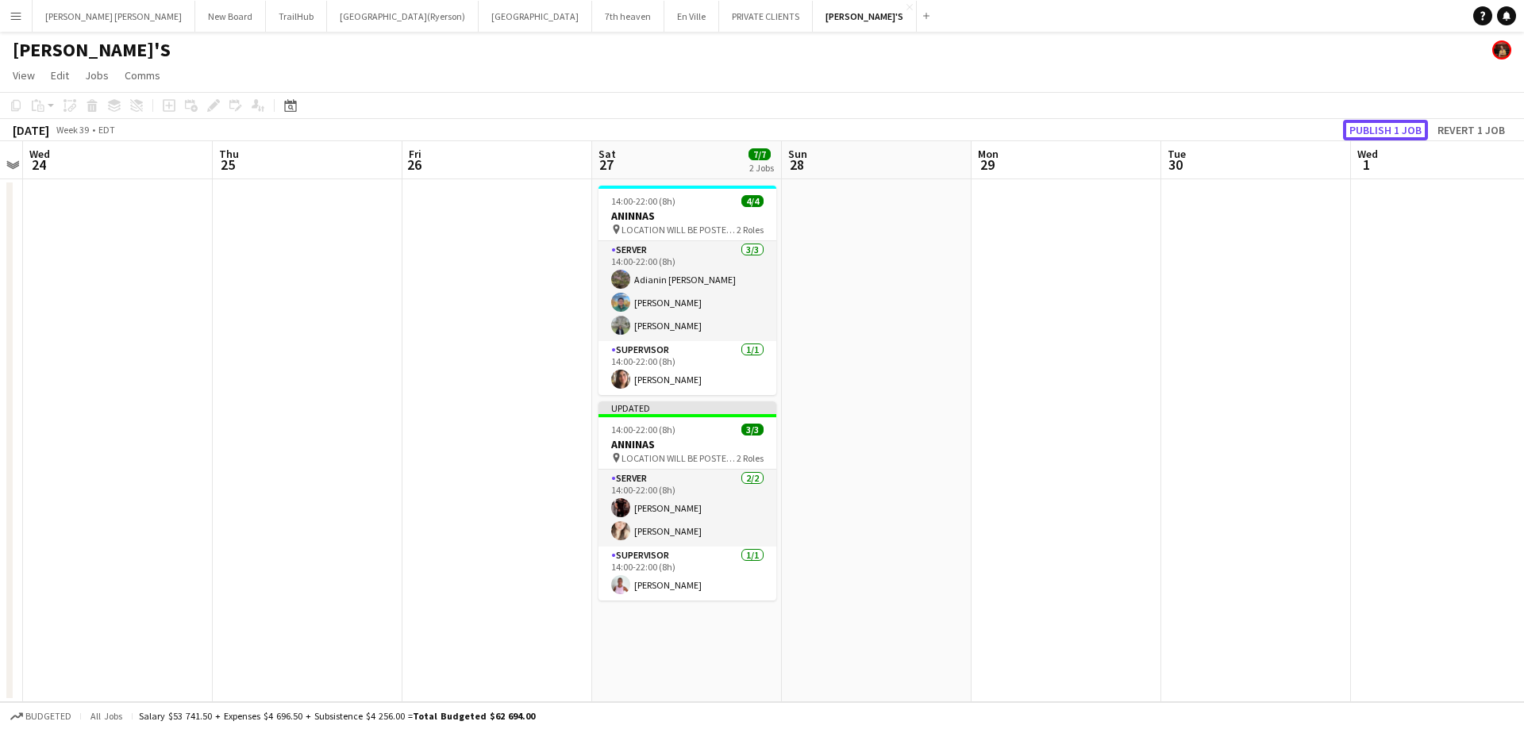
click at [1374, 132] on button "Publish 1 job" at bounding box center [1385, 130] width 85 height 21
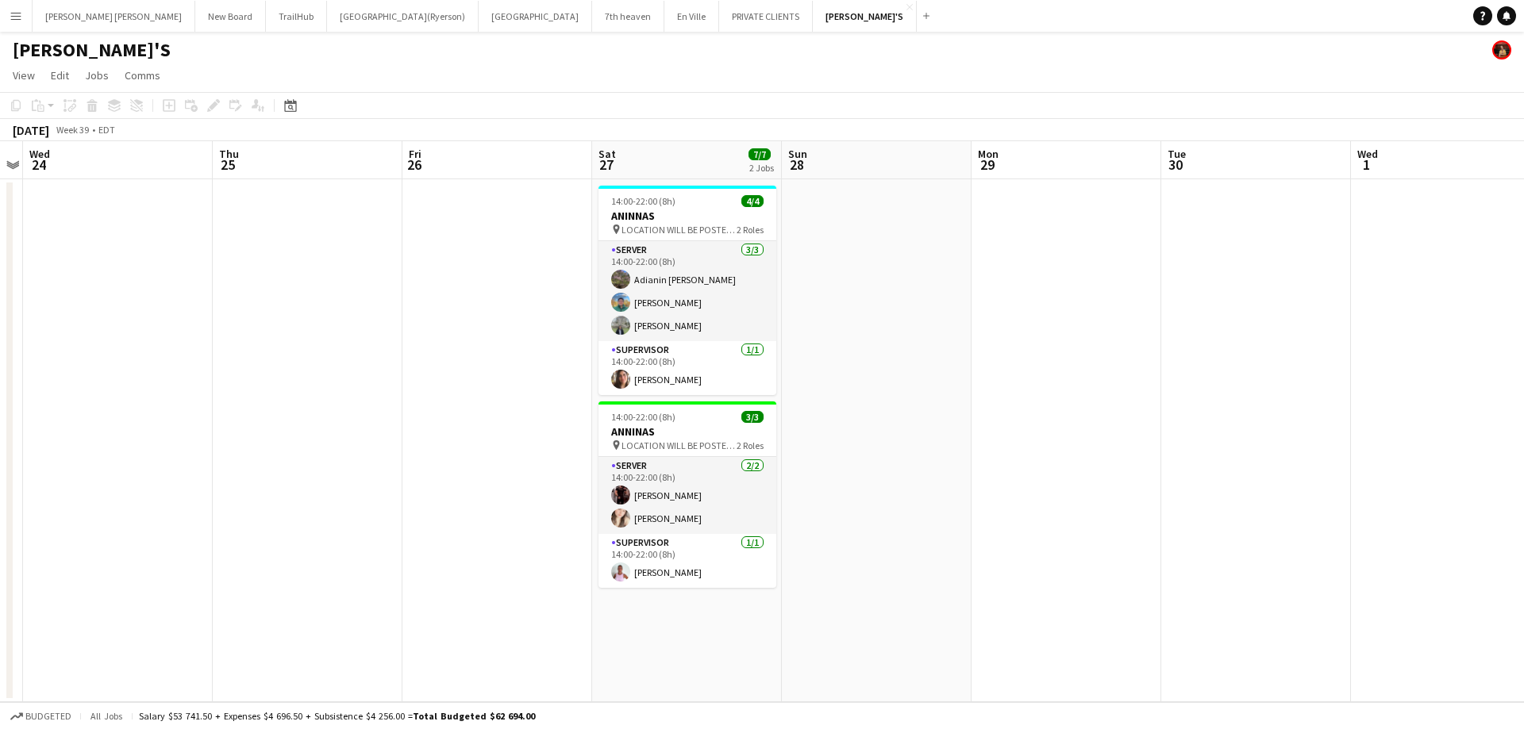
click at [324, 67] on app-page-menu "View Day view expanded Day view collapsed Month view Date picker Jump to today …" at bounding box center [762, 77] width 1524 height 30
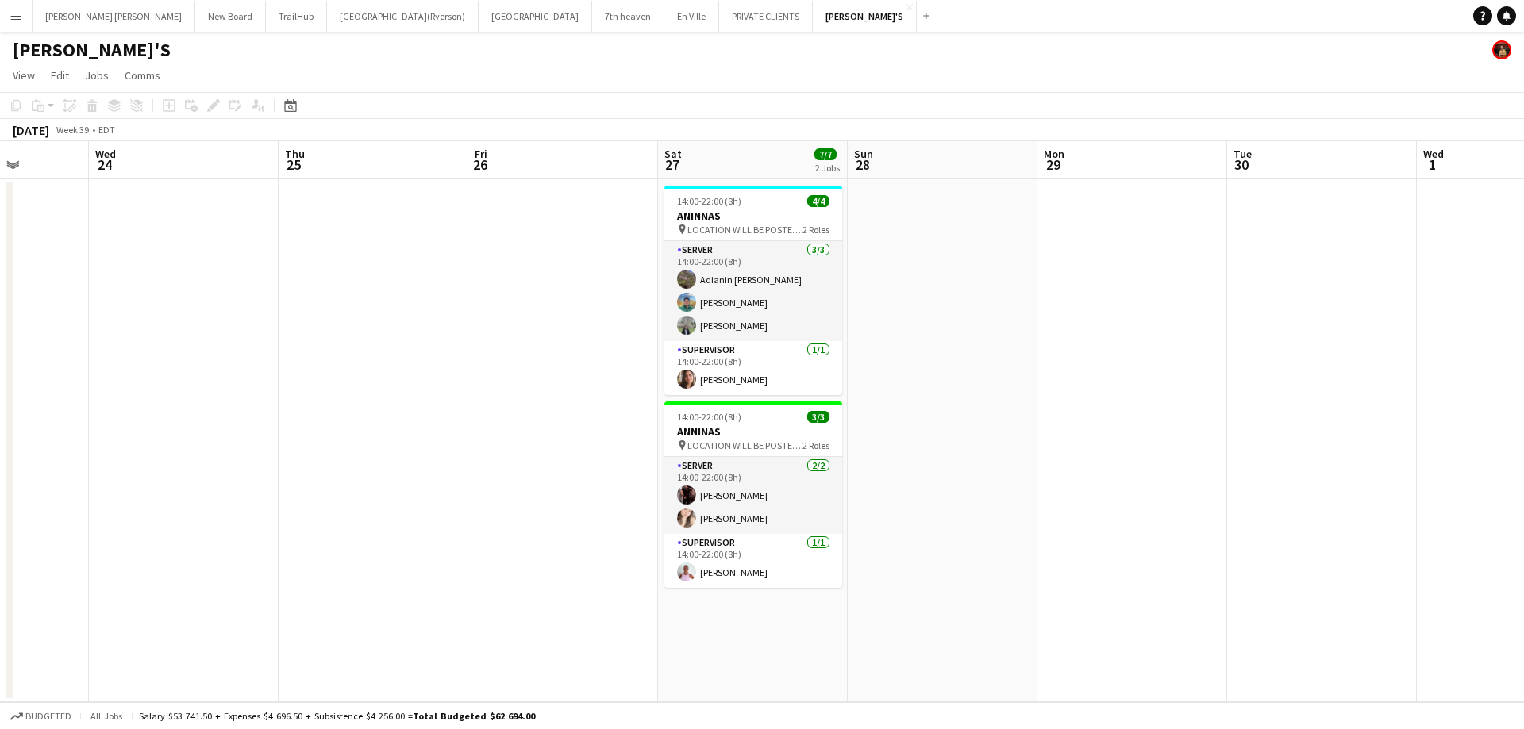
drag, startPoint x: 522, startPoint y: 333, endPoint x: 140, endPoint y: 86, distance: 455.3
click at [586, 294] on app-calendar-viewport "Sun 21 Mon 22 Tue 23 Wed 24 Thu 25 Fri 26 Sat 27 7/7 2 Jobs Sun 28 Mon 29 Tue 3…" at bounding box center [762, 421] width 1524 height 561
click at [10, 13] on app-icon "Menu" at bounding box center [16, 16] width 13 height 13
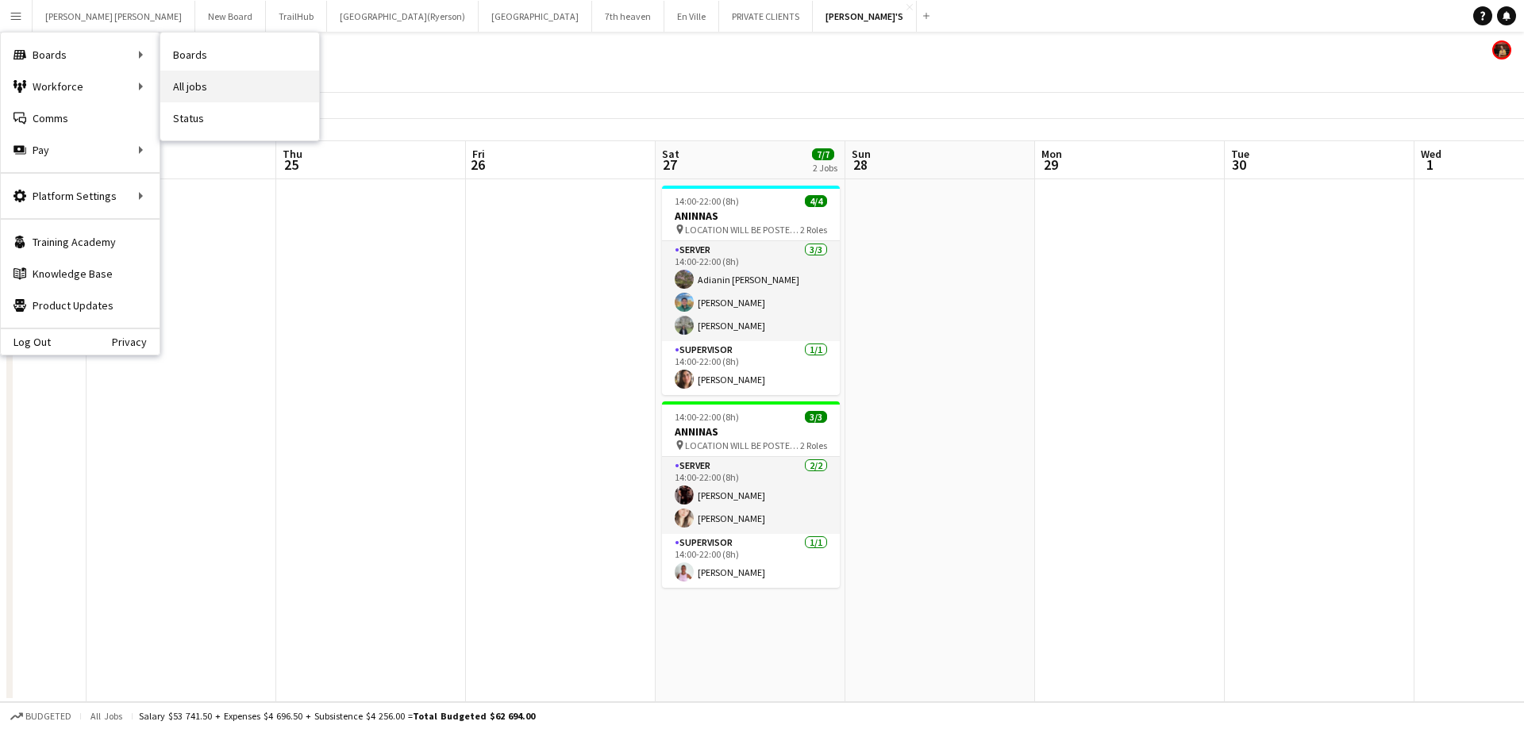
click at [216, 81] on link "All jobs" at bounding box center [239, 87] width 159 height 32
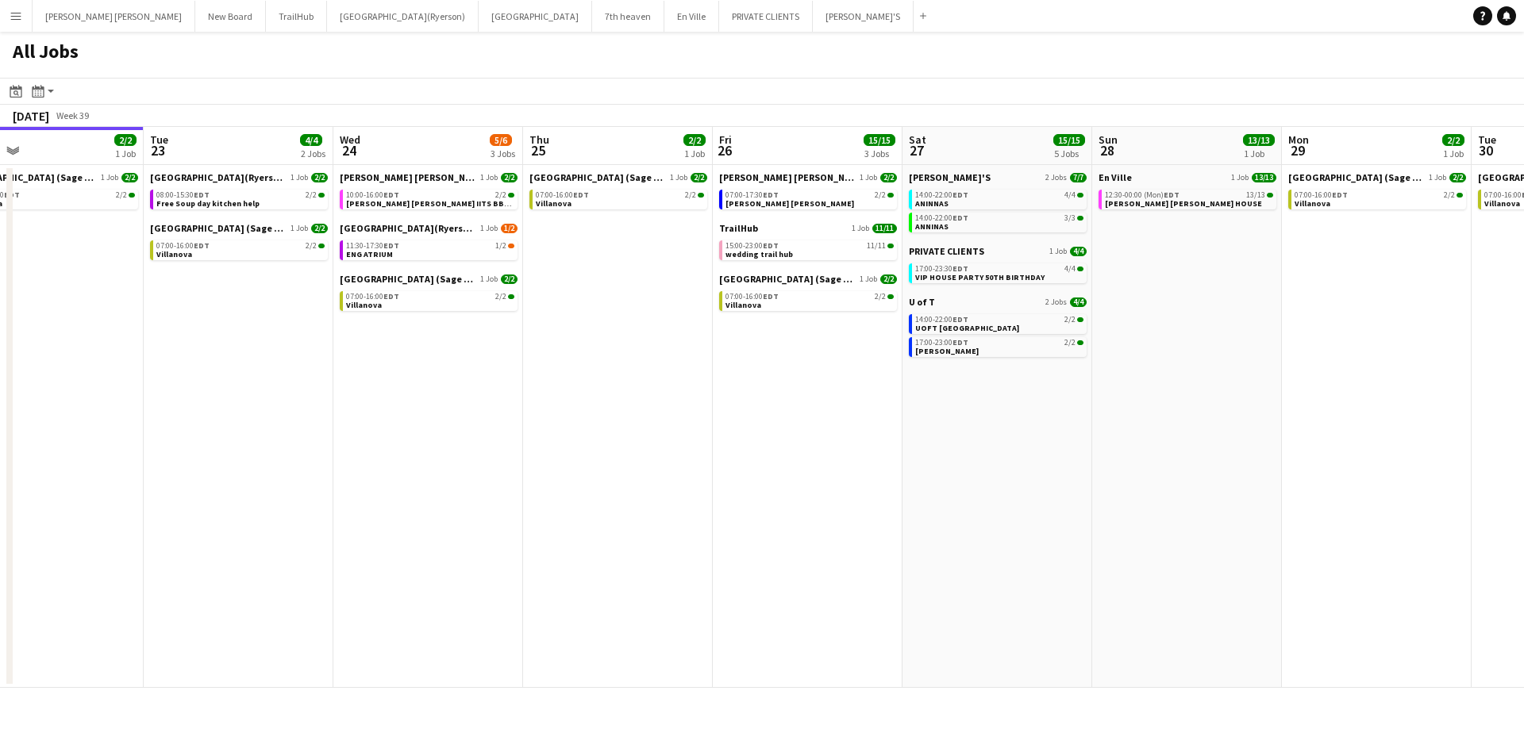
scroll to position [0, 619]
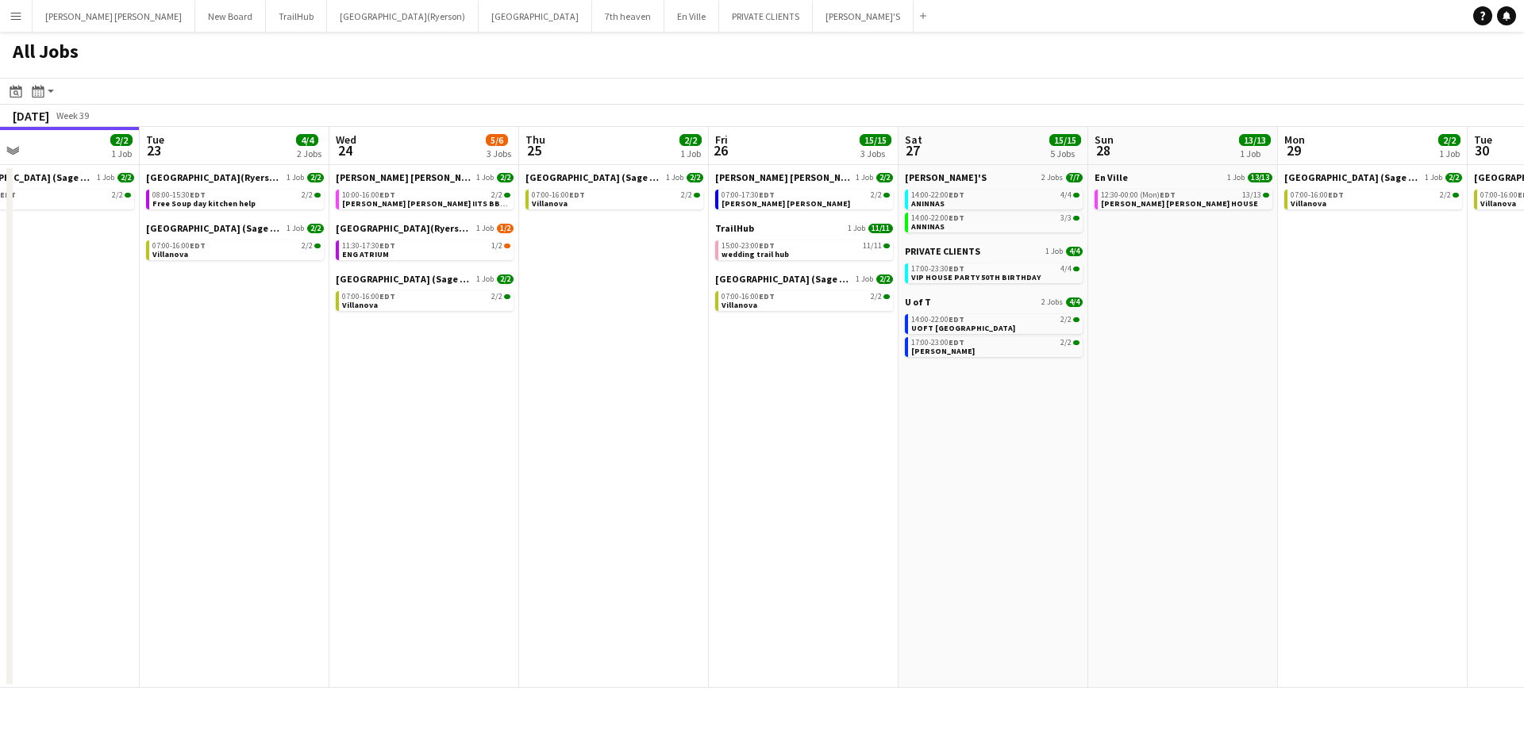
drag, startPoint x: 868, startPoint y: 340, endPoint x: 647, endPoint y: 326, distance: 221.9
click at [647, 326] on app-calendar-viewport "Fri 19 15/15 5 Jobs Sat 20 23/23 3 Jobs Sun 21 2/2 1 Job Mon 22 2/2 1 Job Tue 2…" at bounding box center [762, 407] width 1524 height 561
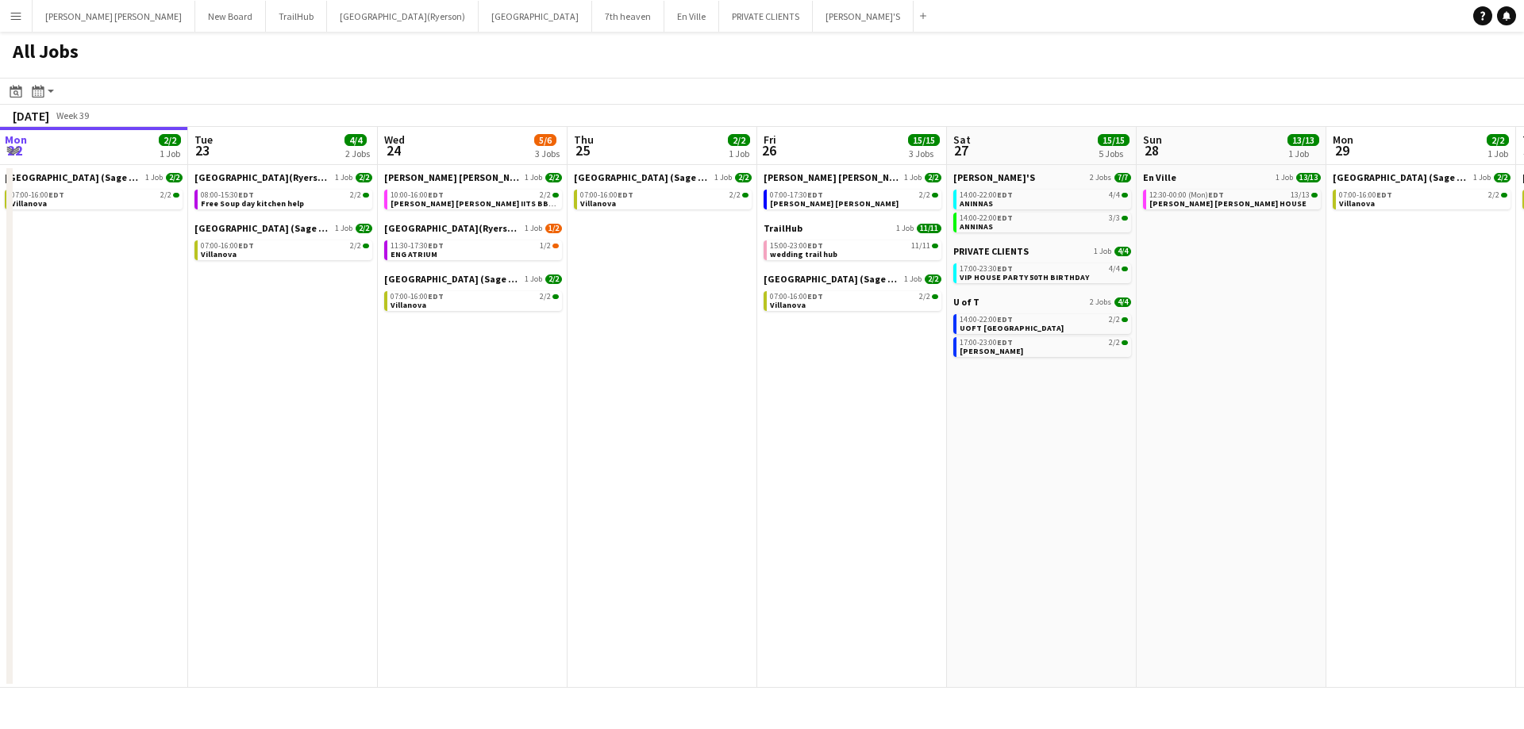
scroll to position [0, 569]
drag, startPoint x: 625, startPoint y: 298, endPoint x: 675, endPoint y: 298, distance: 50.0
click at [675, 298] on app-calendar-viewport "Fri 19 15/15 5 Jobs Sat 20 23/23 3 Jobs Sun 21 2/2 1 Job Mon 22 2/2 1 Job Tue 2…" at bounding box center [762, 407] width 1524 height 561
click at [441, 253] on link "11:30-17:30 EDT 1/2 ENG ATRIUM" at bounding box center [476, 250] width 168 height 18
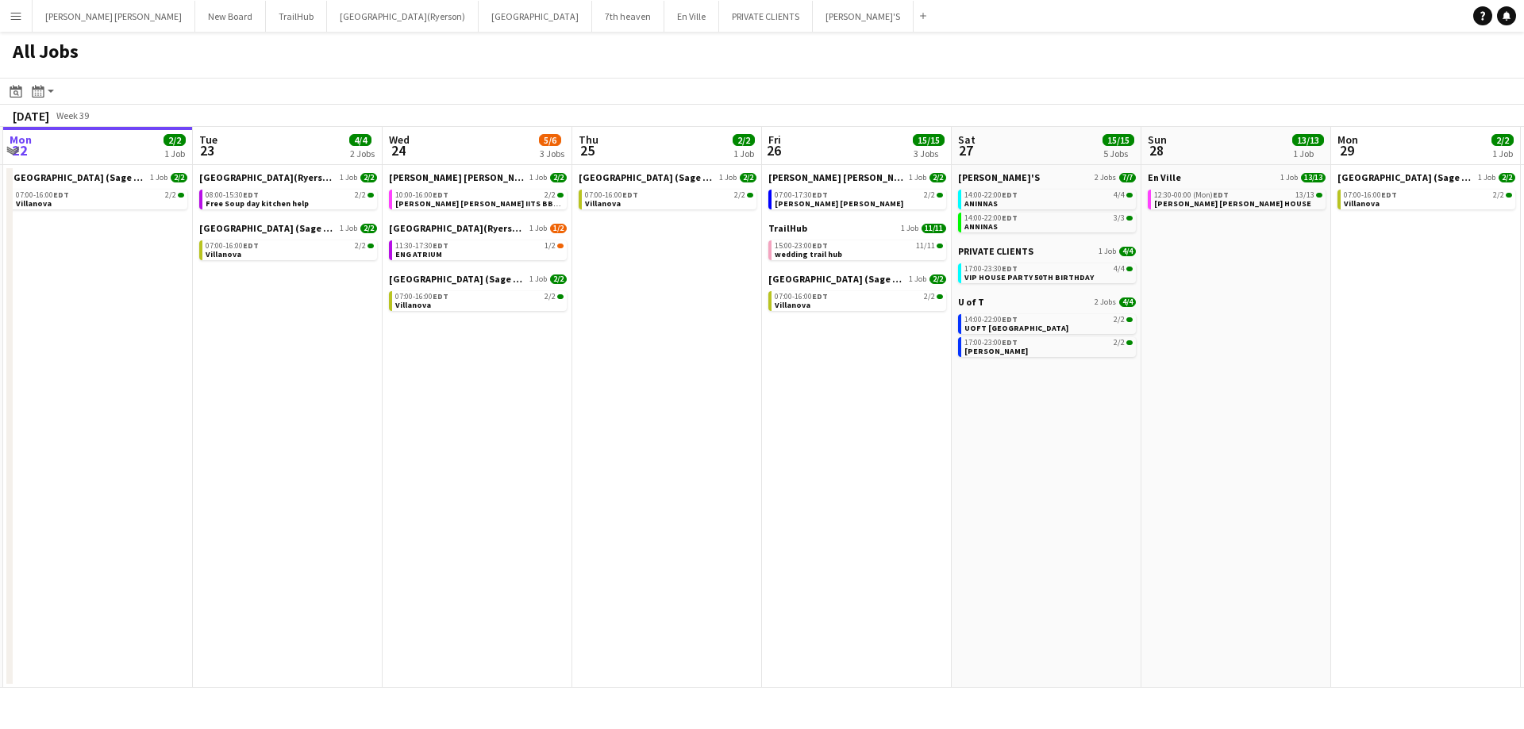
drag, startPoint x: 640, startPoint y: 202, endPoint x: 643, endPoint y: 235, distance: 33.5
click at [643, 235] on app-date-cell "Villanova College (Sage Dining) 1 Job 2/2 07:00-16:00 EDT 2/2 Villanova" at bounding box center [667, 426] width 190 height 523
click at [592, 23] on button "7th heaven Close" at bounding box center [628, 16] width 72 height 31
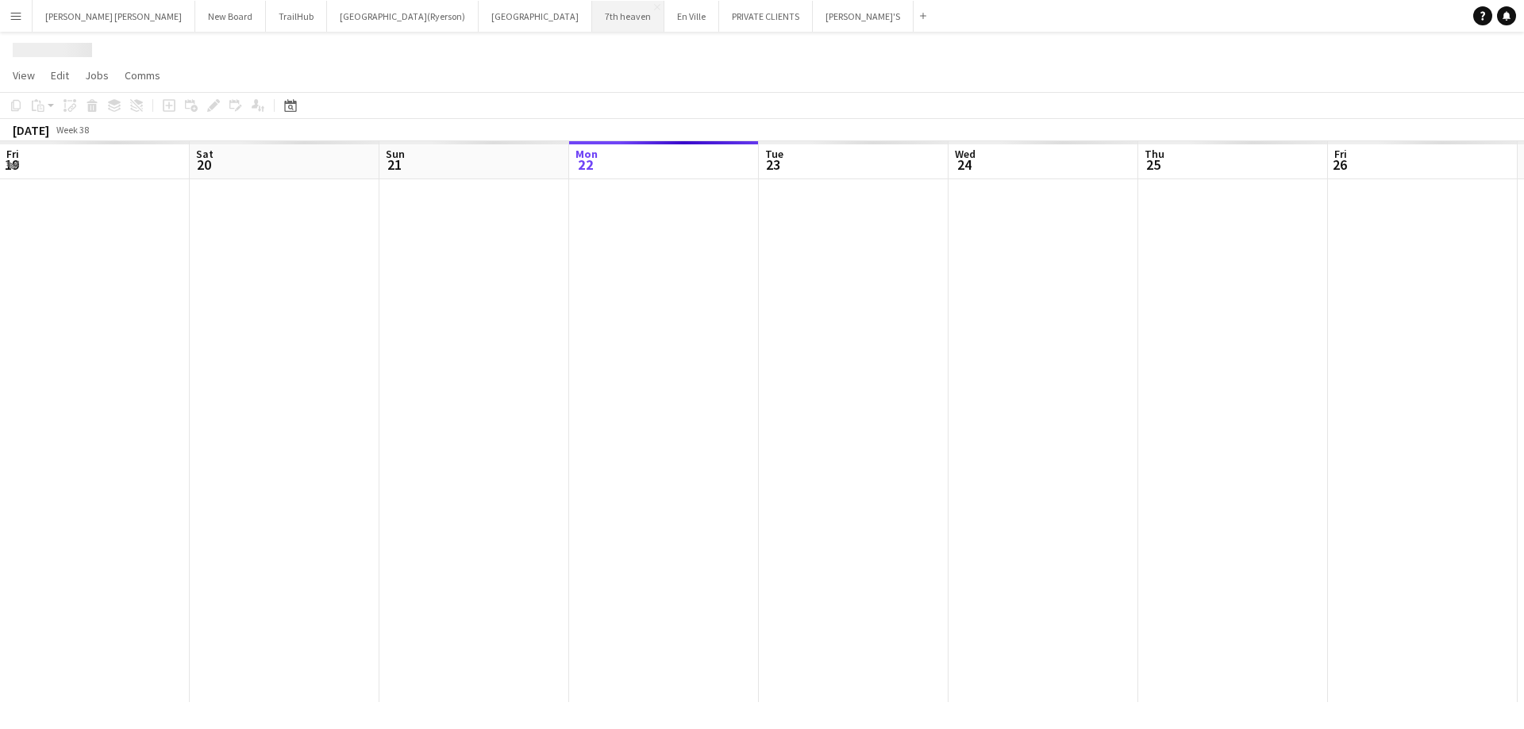
scroll to position [0, 379]
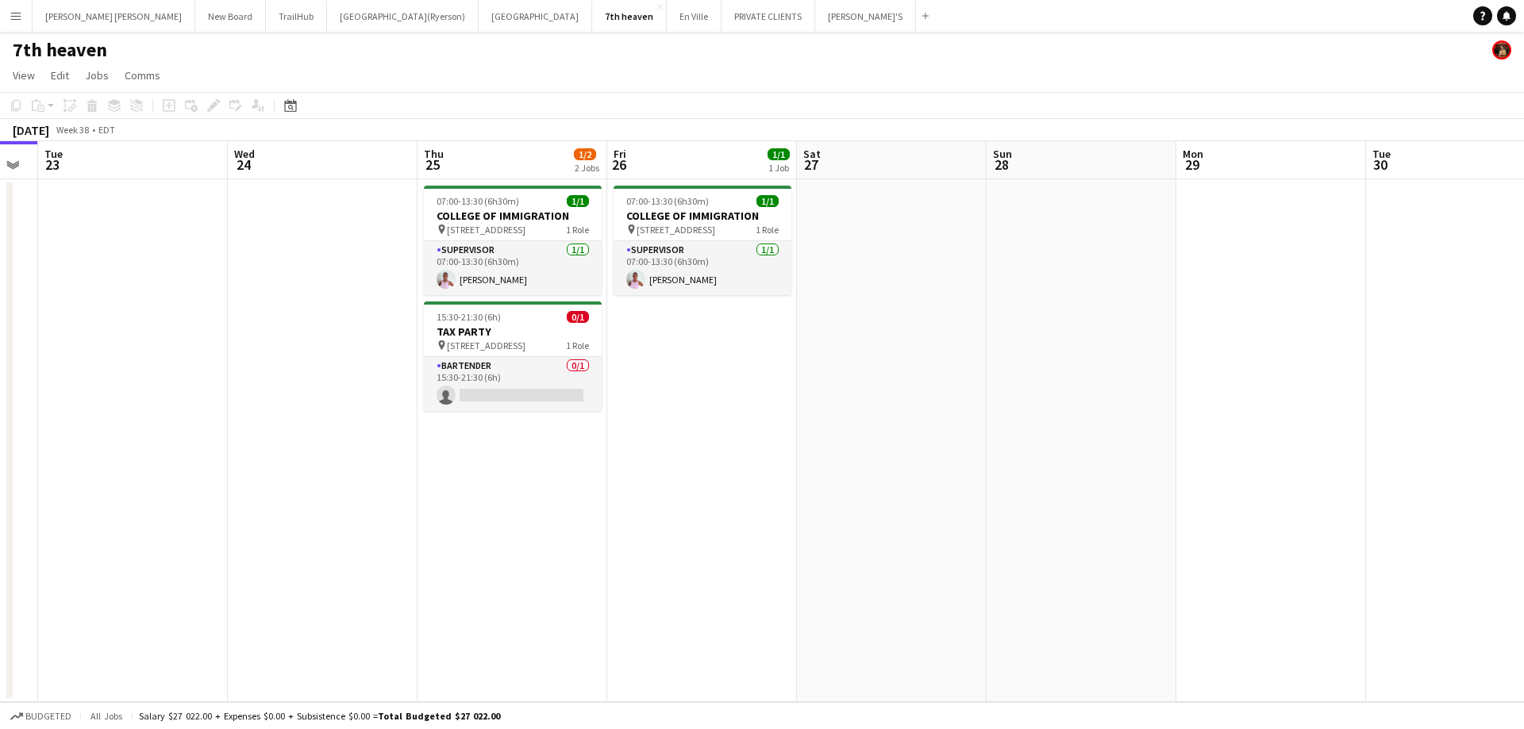
drag, startPoint x: 687, startPoint y: 337, endPoint x: 364, endPoint y: 329, distance: 323.9
click at [345, 337] on app-calendar-viewport "Sat 20 Sun 21 Mon 22 Tue 23 Wed 24 Thu 25 1/2 2 Jobs Fri 26 1/1 1 Job Sat 27 Su…" at bounding box center [762, 421] width 1524 height 561
click at [506, 387] on app-card-role "BARTENDER 0/1 15:30-21:30 (6h) single-neutral-actions" at bounding box center [512, 384] width 178 height 54
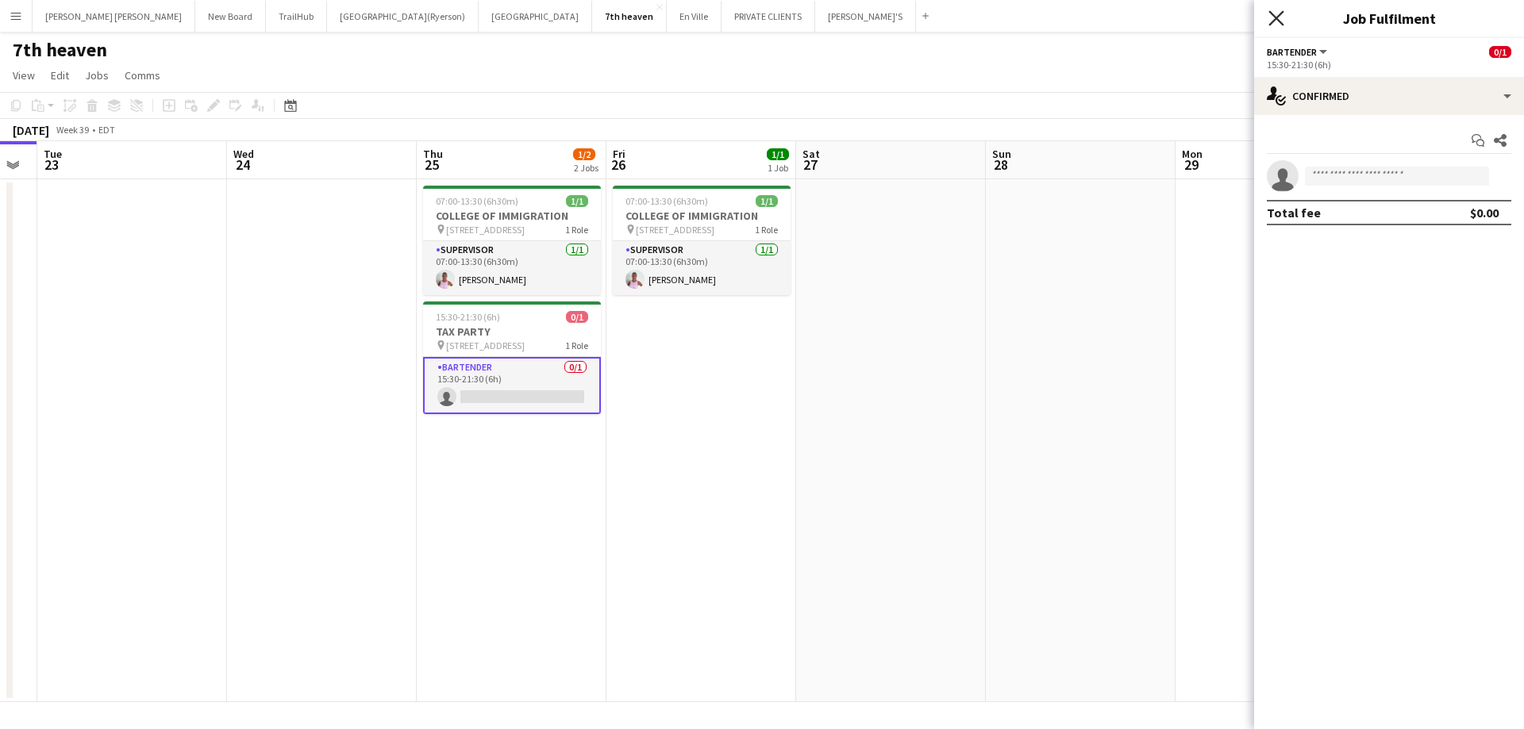
click at [1278, 17] on icon at bounding box center [1275, 17] width 15 height 15
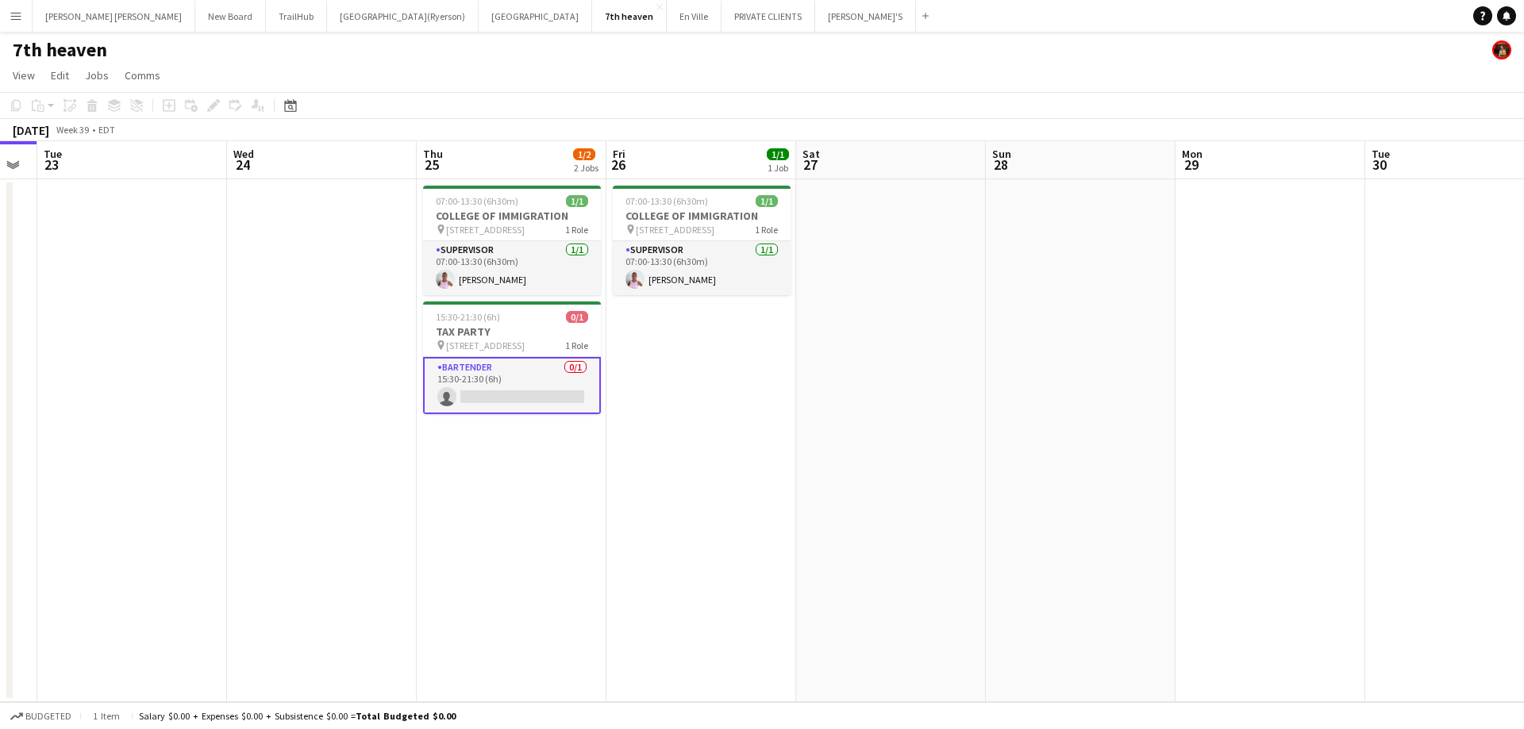
click at [488, 396] on app-card-role "BARTENDER 0/1 15:30-21:30 (6h) single-neutral-actions" at bounding box center [512, 385] width 178 height 57
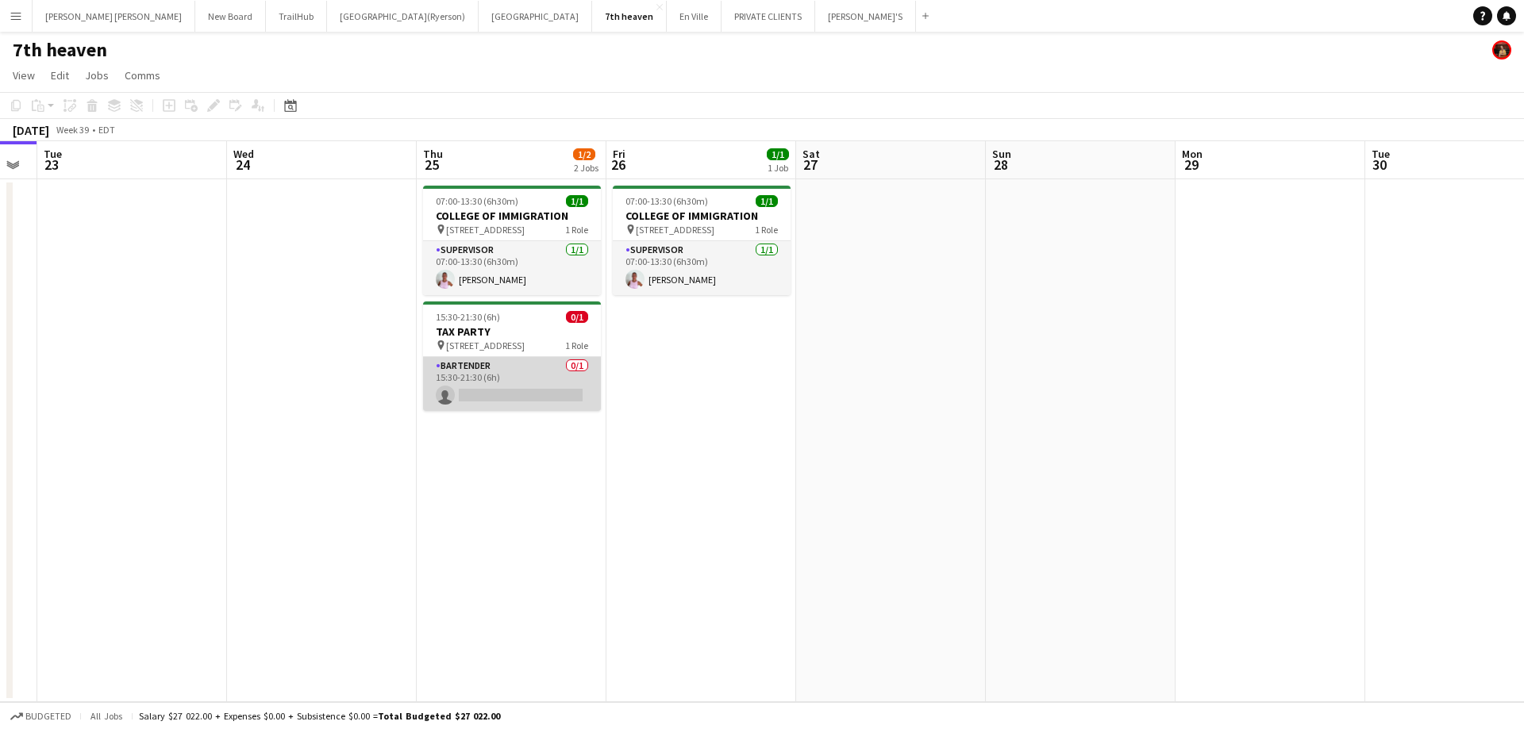
click at [532, 406] on app-card-role "BARTENDER 0/1 15:30-21:30 (6h) single-neutral-actions" at bounding box center [512, 384] width 178 height 54
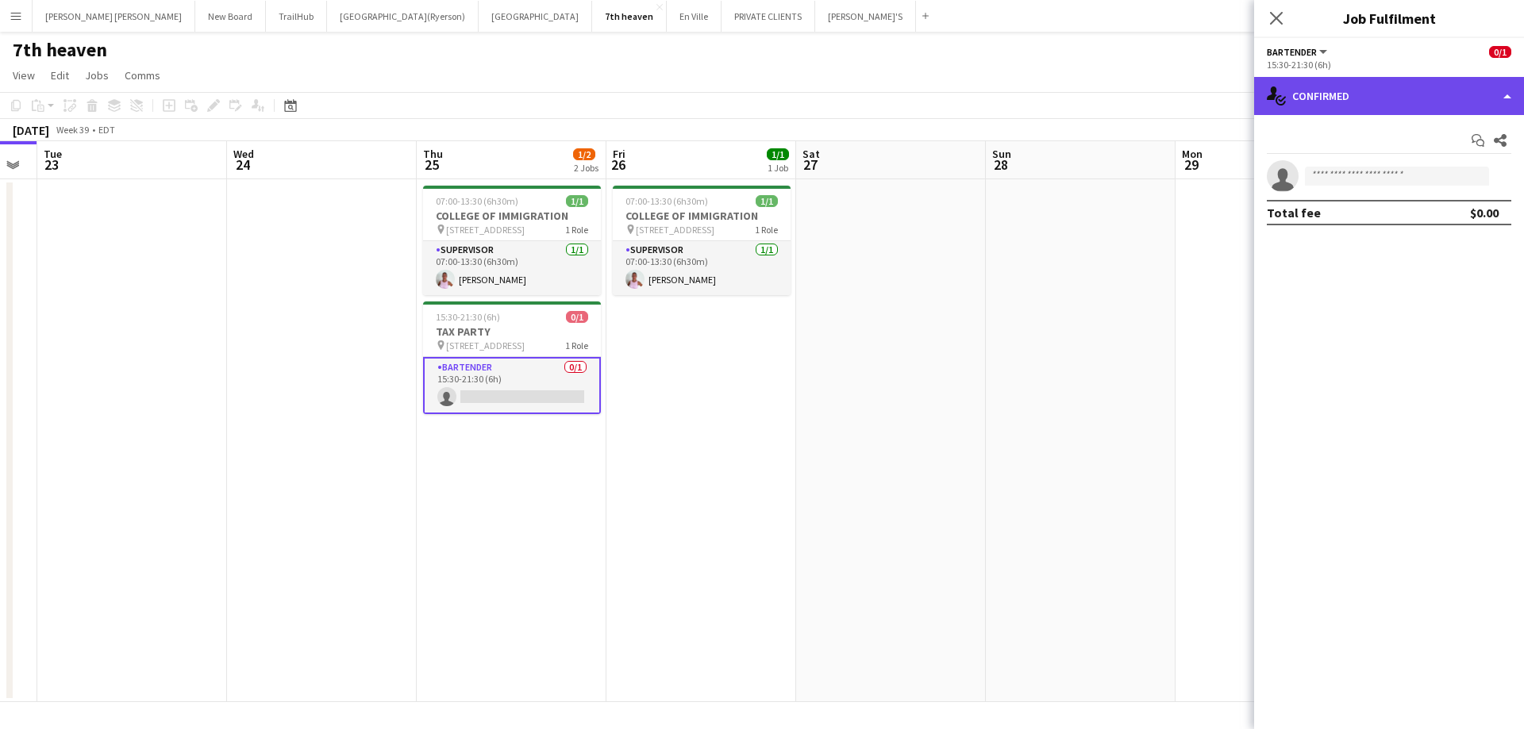
click at [1317, 102] on div "single-neutral-actions-check-2 Confirmed" at bounding box center [1389, 96] width 270 height 38
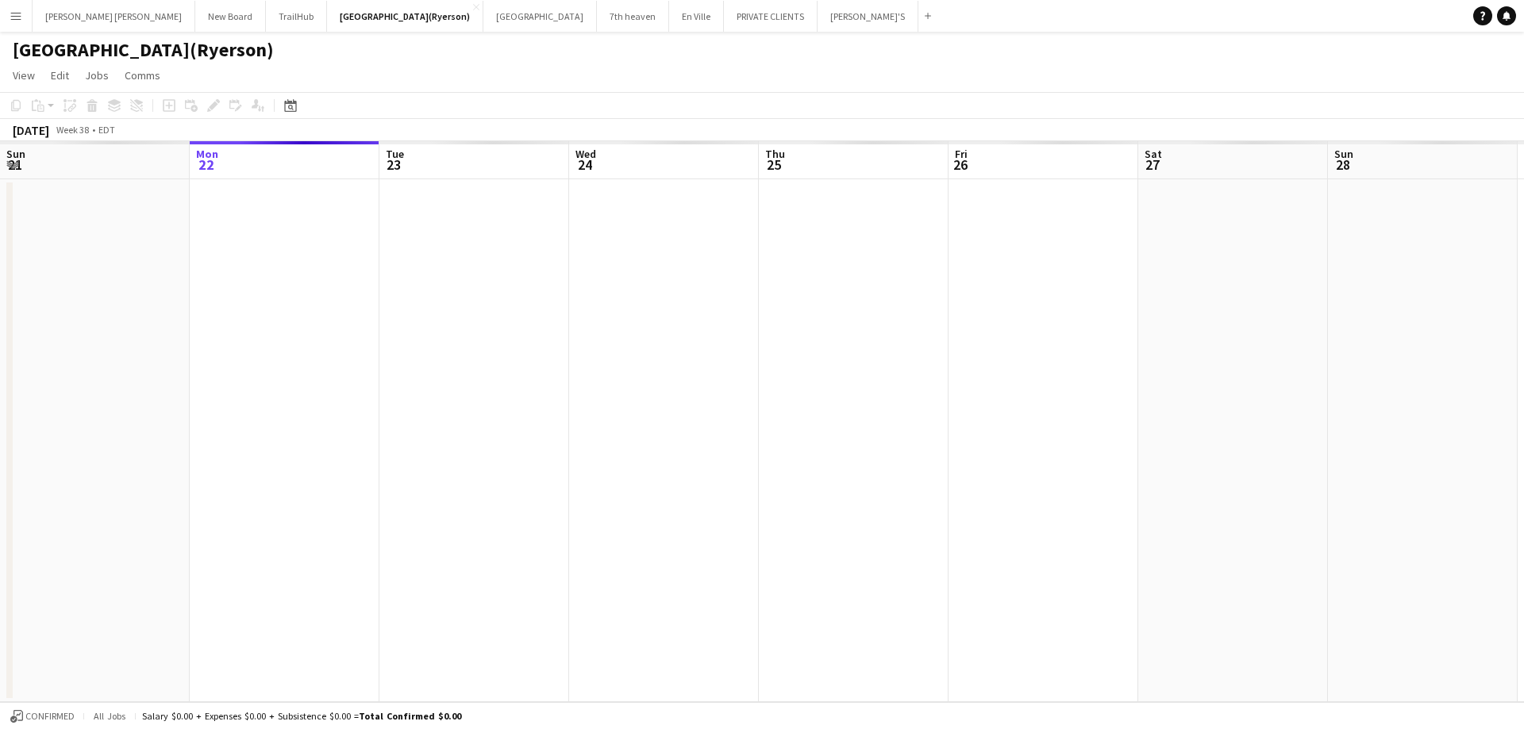
scroll to position [0, 546]
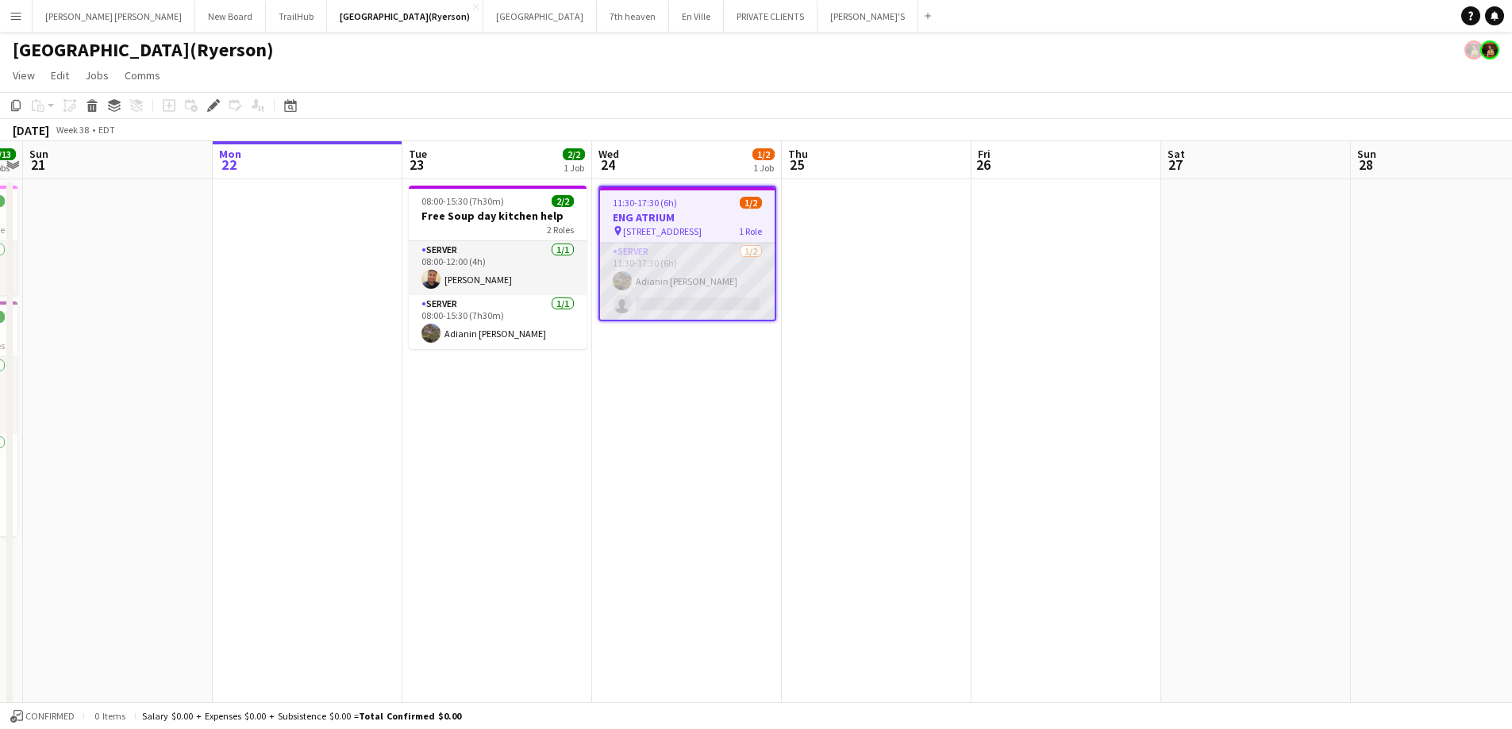
click at [656, 286] on app-card-role "SERVER [DATE] 11:30-17:30 (6h) [PERSON_NAME] single-neutral-actions" at bounding box center [687, 281] width 175 height 77
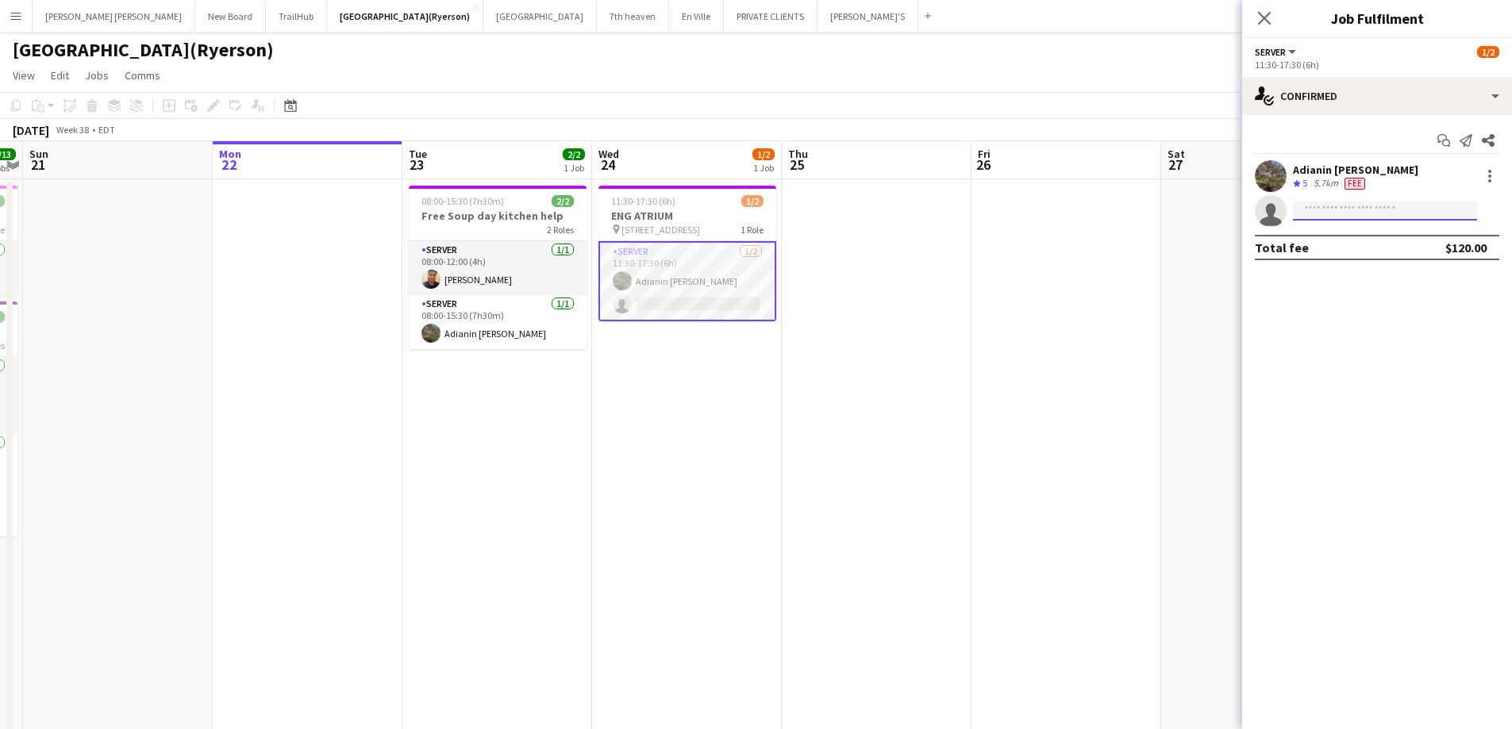
click at [1327, 213] on input at bounding box center [1385, 211] width 184 height 19
type input "*******"
click at [1348, 240] on span "[PERSON_NAME]" at bounding box center [1351, 233] width 91 height 13
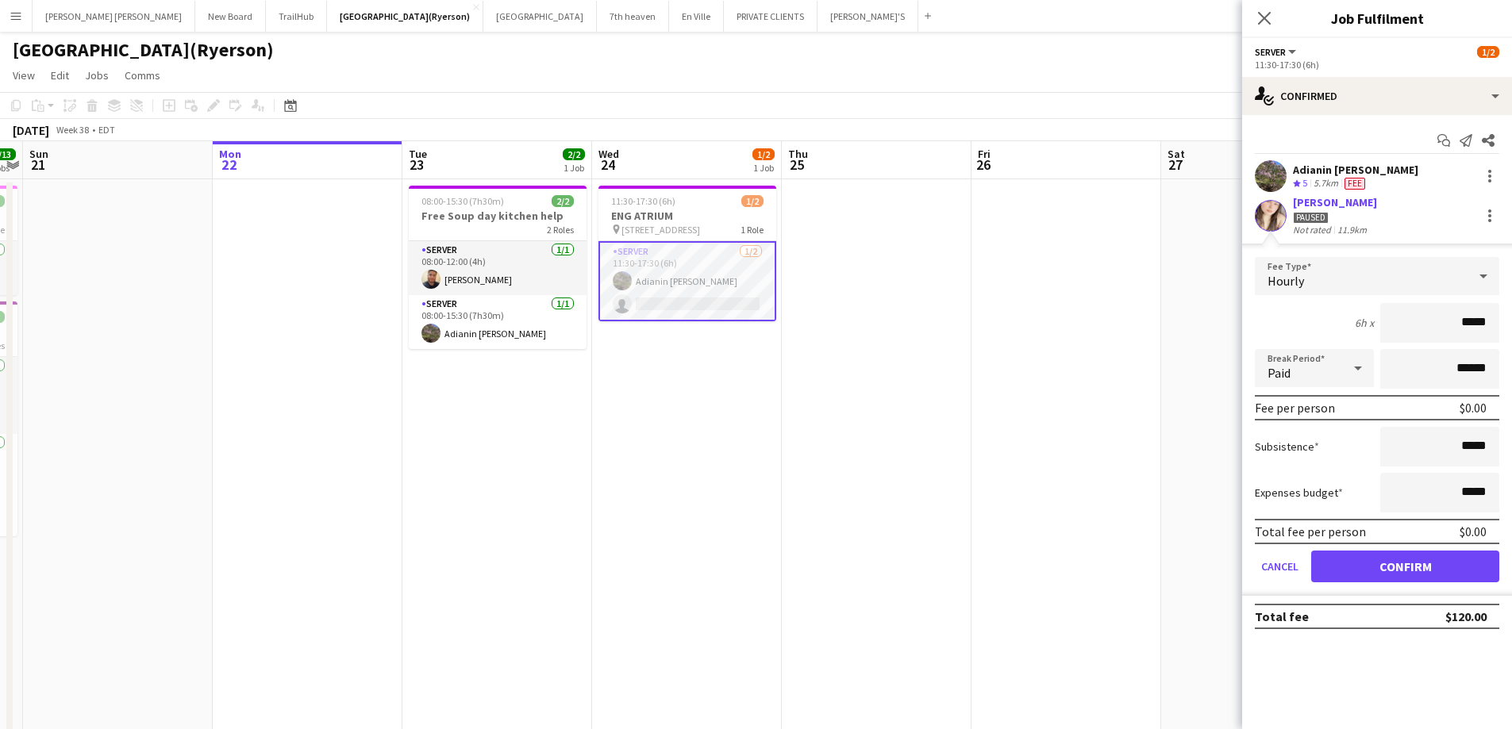
drag, startPoint x: 1490, startPoint y: 320, endPoint x: 1466, endPoint y: 321, distance: 23.8
click at [1466, 321] on input "*****" at bounding box center [1439, 323] width 119 height 40
type input "******"
click at [1406, 564] on button "Confirm" at bounding box center [1405, 567] width 188 height 32
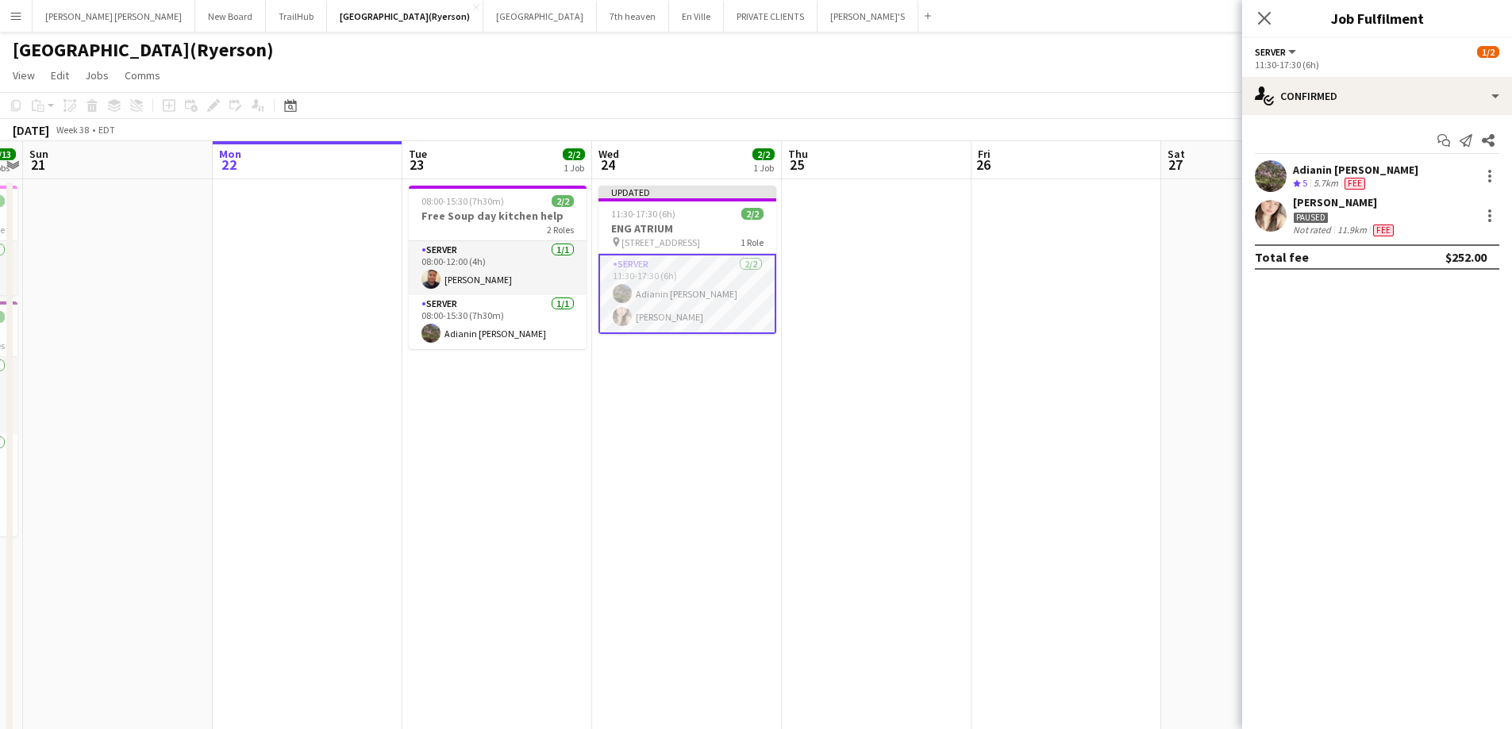
click at [1268, 29] on div "Close pop-in" at bounding box center [1264, 18] width 44 height 37
click at [1268, 17] on icon "Close pop-in" at bounding box center [1263, 17] width 15 height 15
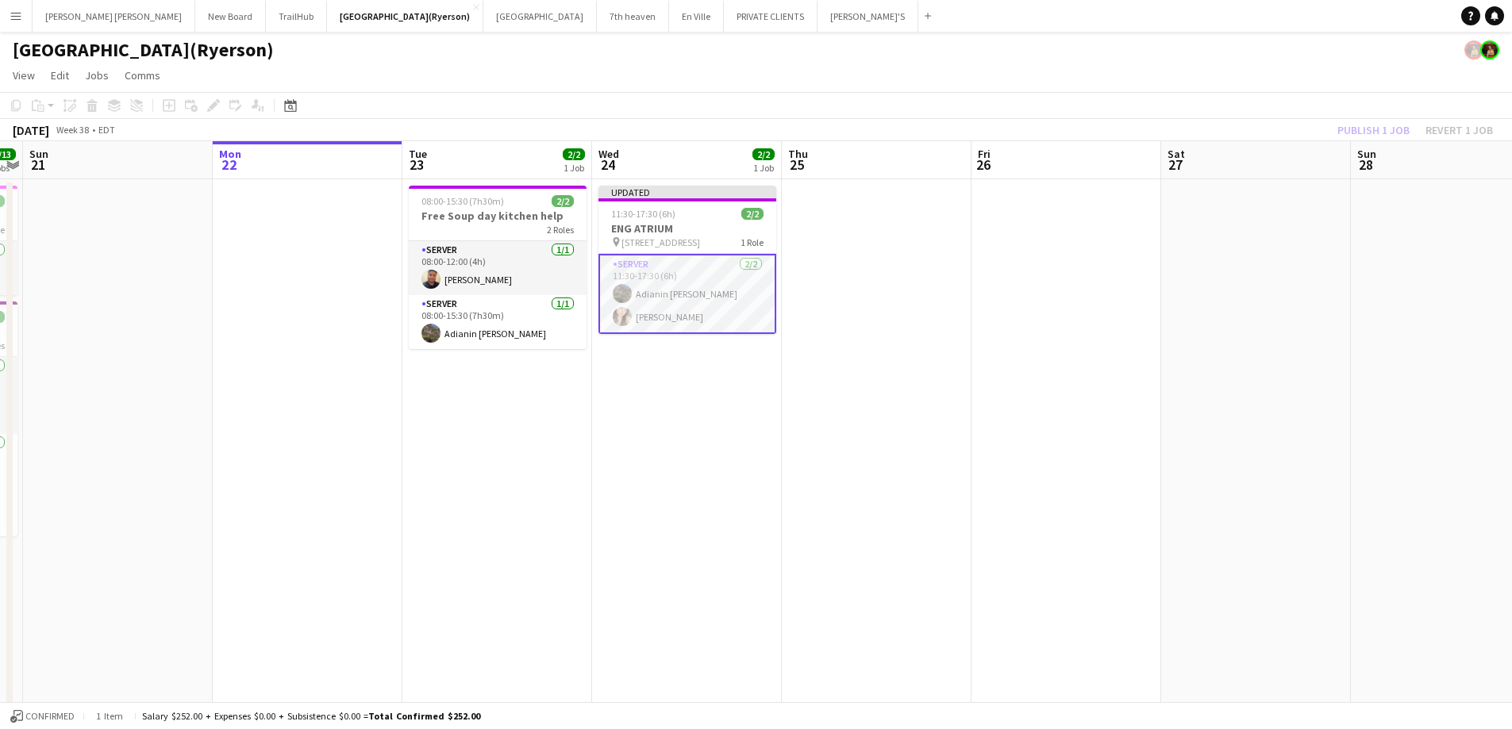
click at [1357, 130] on div "Publish 1 job Revert 1 job" at bounding box center [1415, 130] width 194 height 21
click at [1357, 130] on button "Publish 1 job" at bounding box center [1373, 130] width 85 height 21
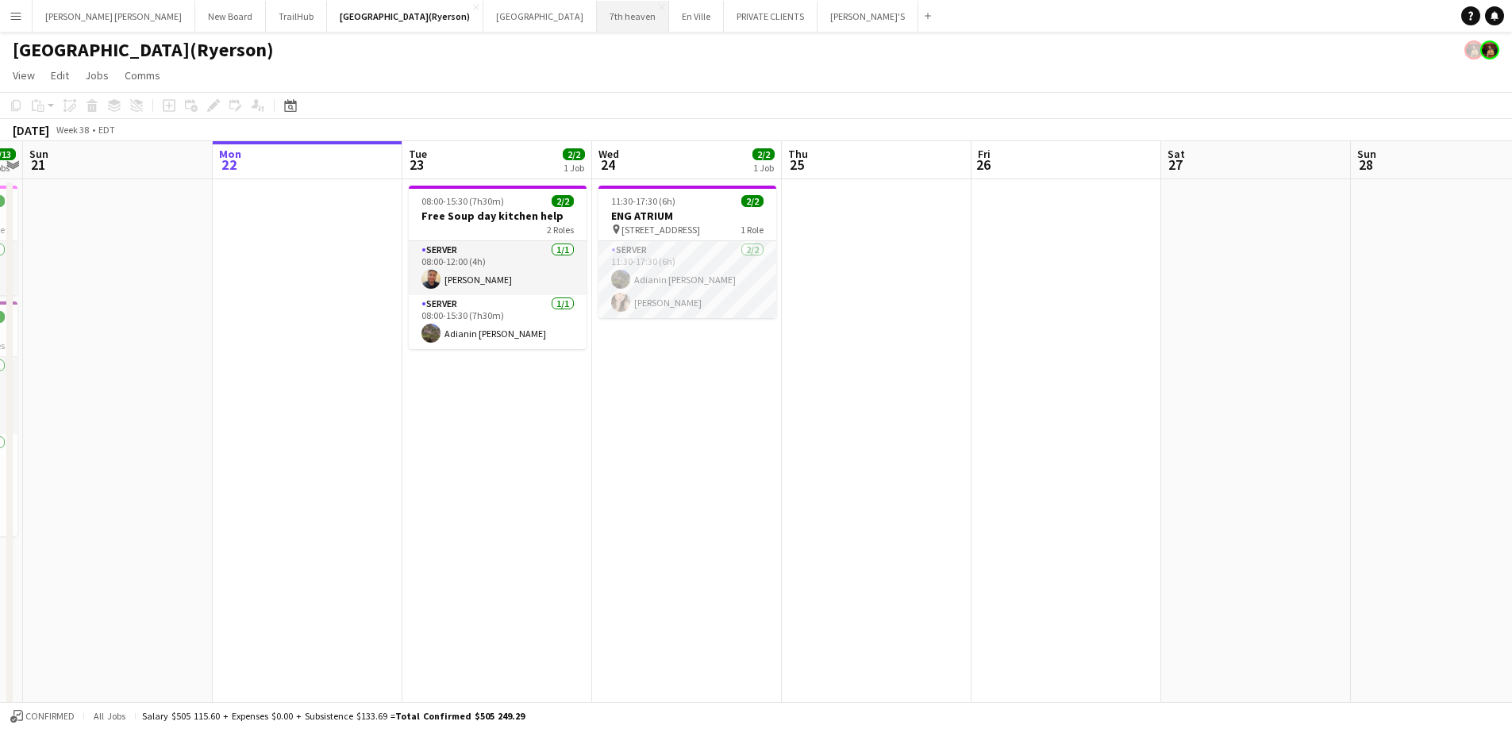
click at [597, 13] on button "7th heaven Close" at bounding box center [633, 16] width 72 height 31
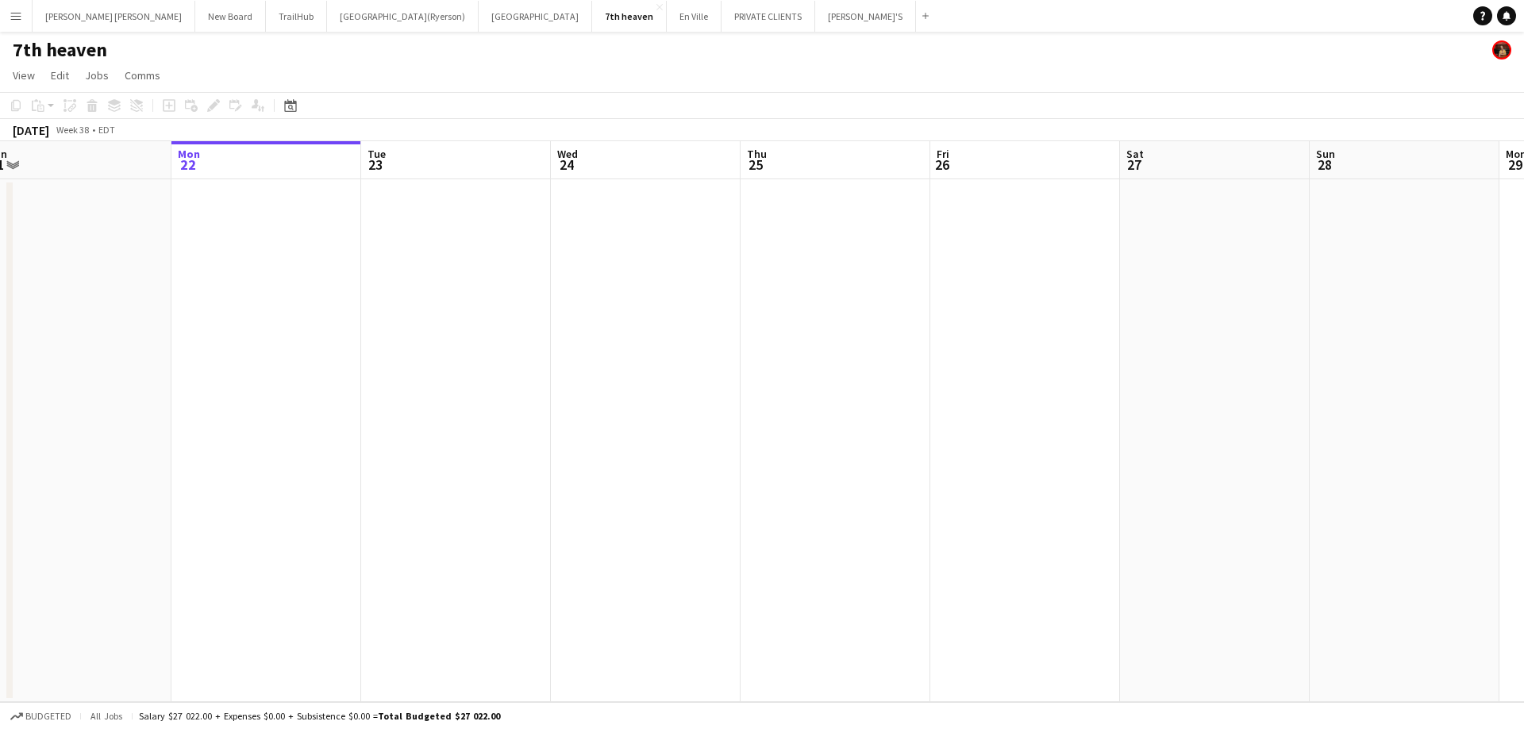
scroll to position [0, 410]
drag, startPoint x: 631, startPoint y: 353, endPoint x: 600, endPoint y: 356, distance: 31.0
click at [600, 356] on app-calendar-viewport "Fri 19 Sat 20 Sun 21 Mon 22 Tue 23 Wed 24 Thu 25 Fri 26 Sat 27 Sun 28 Mon 29 Tu…" at bounding box center [762, 421] width 1524 height 561
click at [695, 264] on app-date-cell at bounding box center [633, 440] width 190 height 523
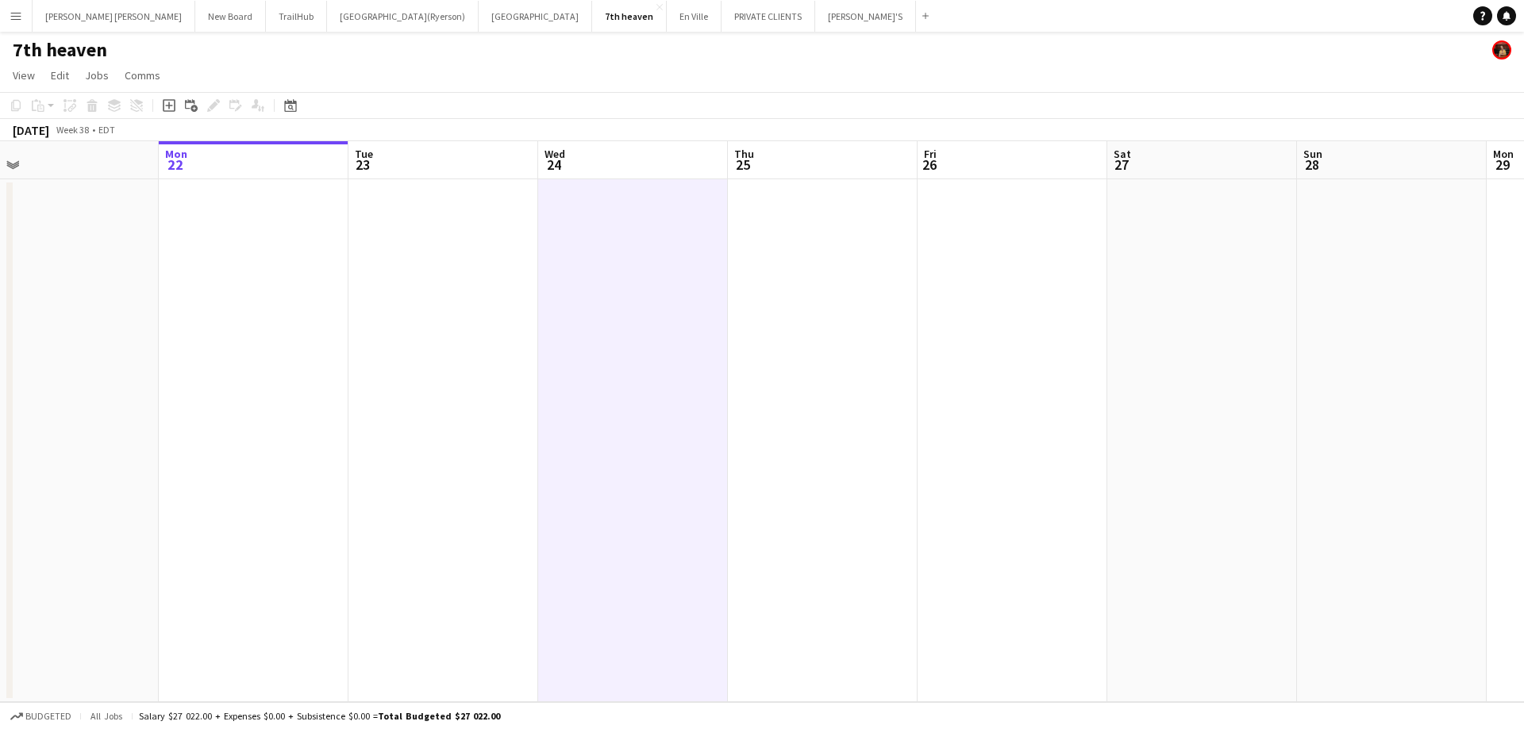
click at [774, 217] on app-date-cell at bounding box center [823, 440] width 190 height 523
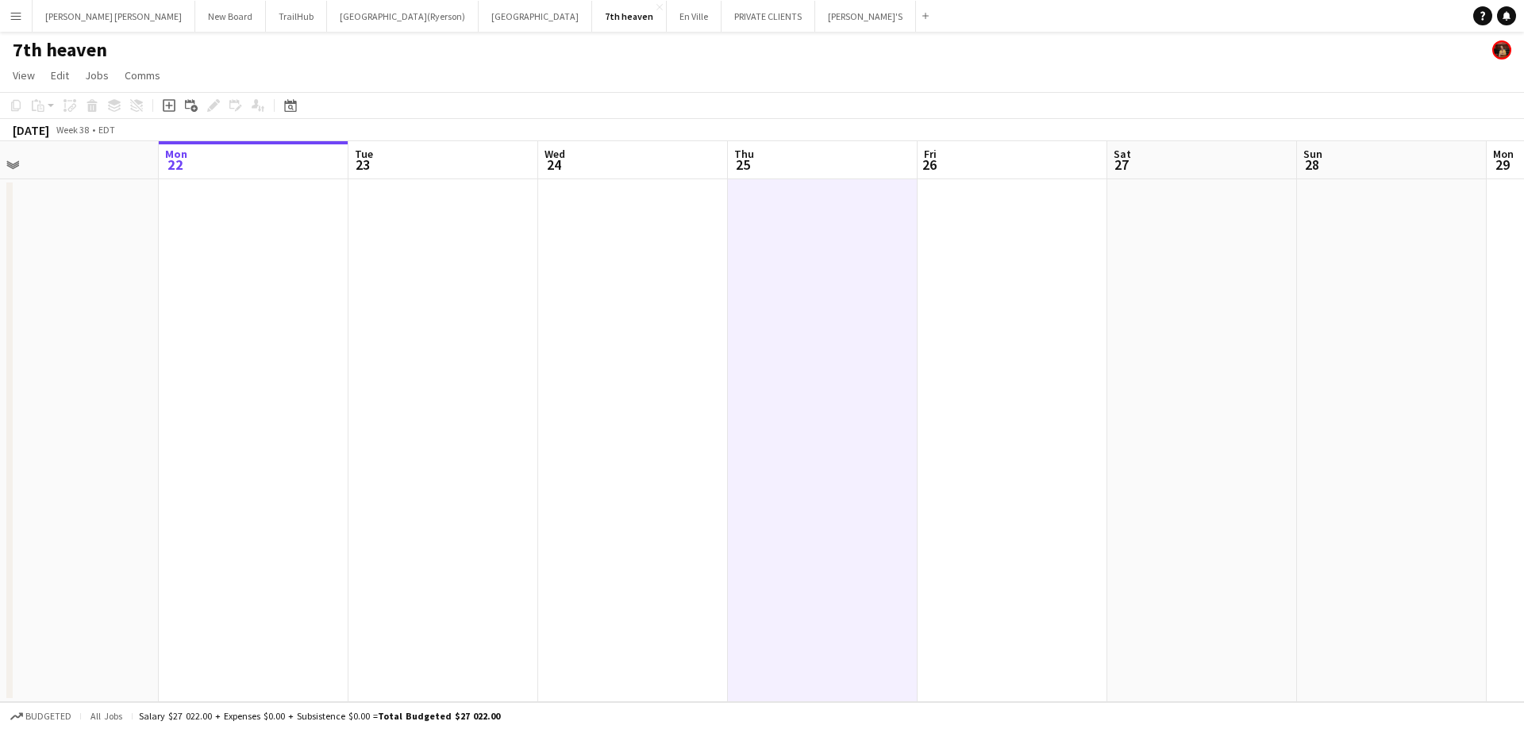
scroll to position [0, 410]
click at [167, 105] on icon "Add job" at bounding box center [169, 105] width 13 height 13
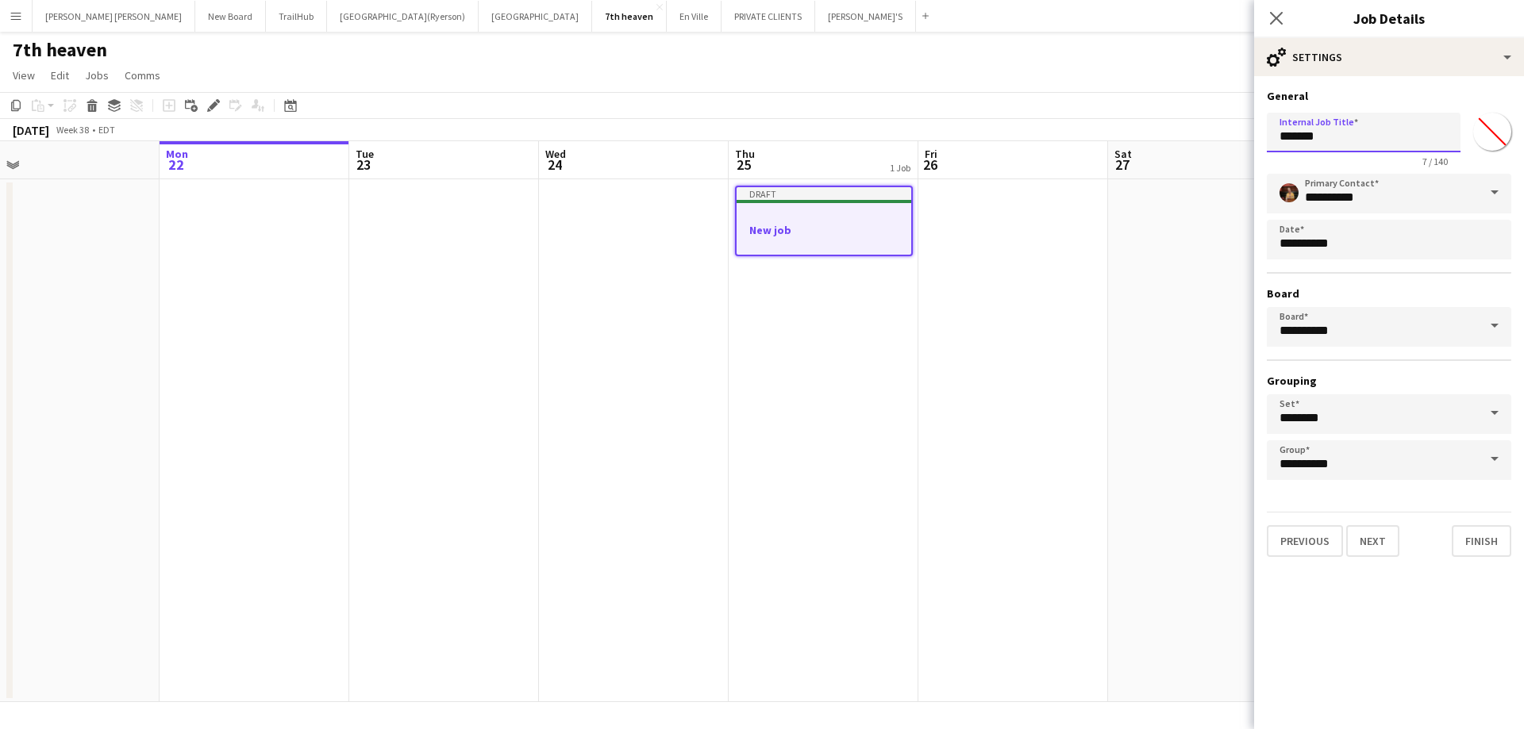
drag, startPoint x: 1334, startPoint y: 135, endPoint x: 1157, endPoint y: 143, distance: 177.2
click at [1157, 143] on body "Menu Boards Boards Boards All jobs Status Workforce Workforce My Workforce Recr…" at bounding box center [762, 364] width 1524 height 729
type input "*"
type input "*********"
click at [1376, 532] on button "Next" at bounding box center [1372, 541] width 53 height 32
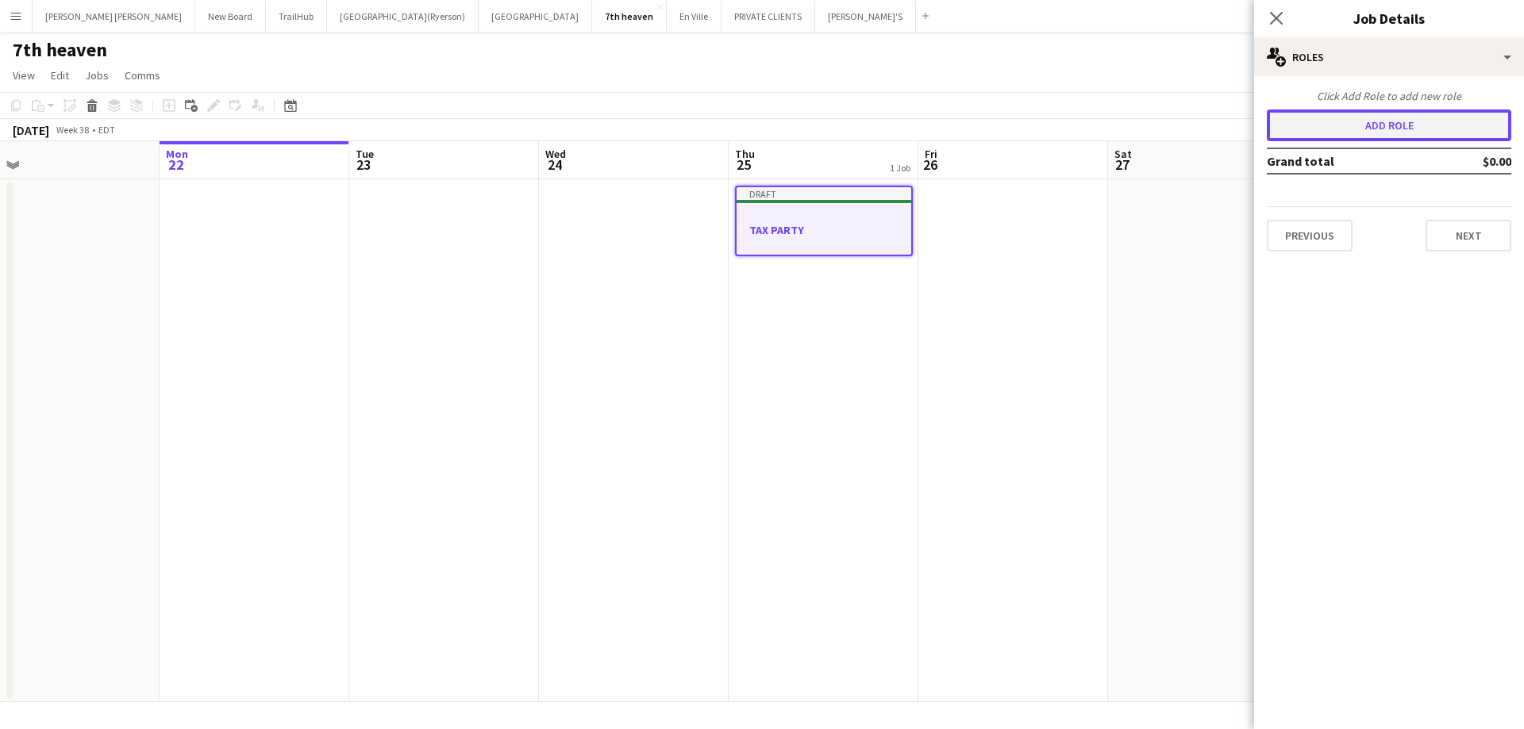
click at [1337, 115] on button "Add role" at bounding box center [1389, 126] width 244 height 32
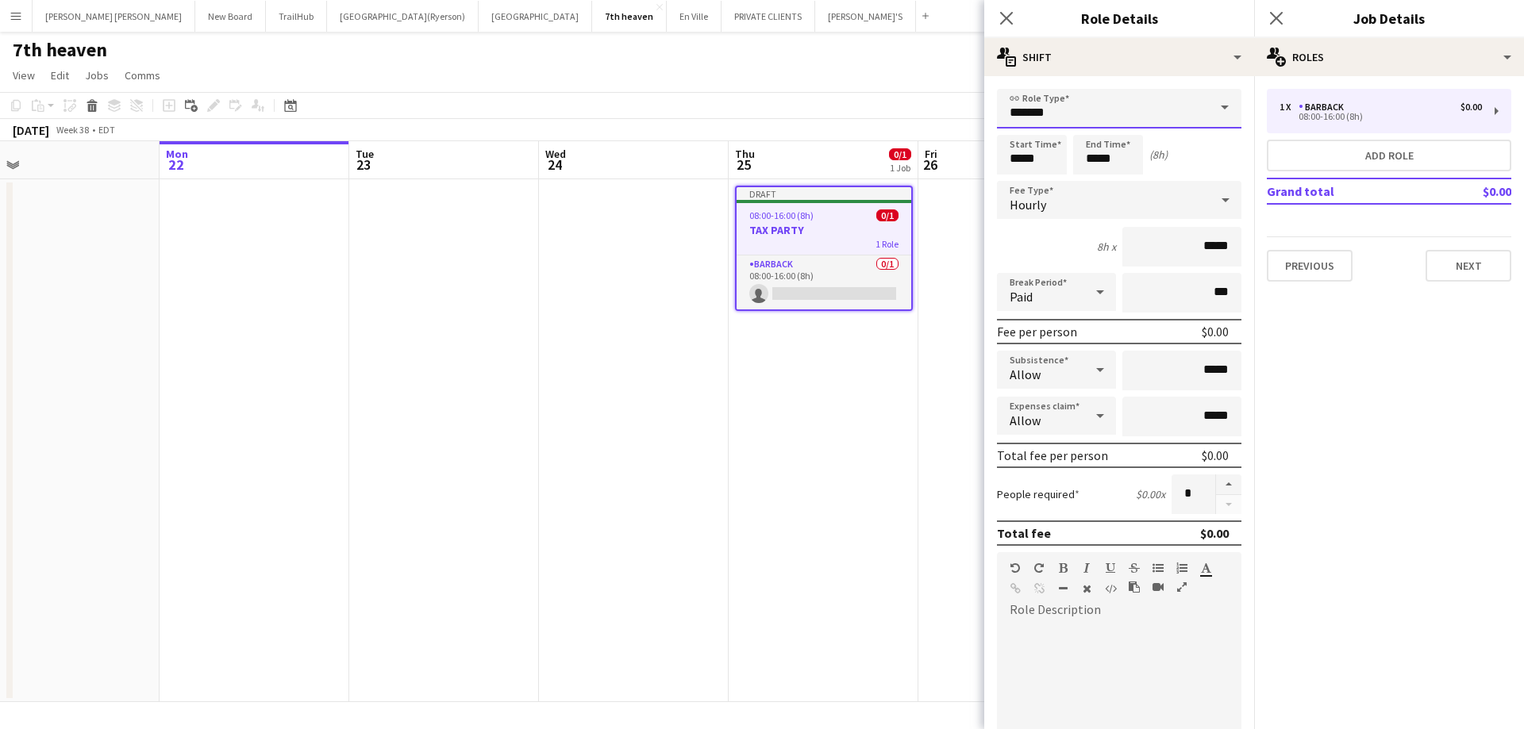
drag, startPoint x: 1114, startPoint y: 114, endPoint x: 1114, endPoint y: 125, distance: 10.3
click at [1114, 114] on input "*******" at bounding box center [1119, 109] width 244 height 40
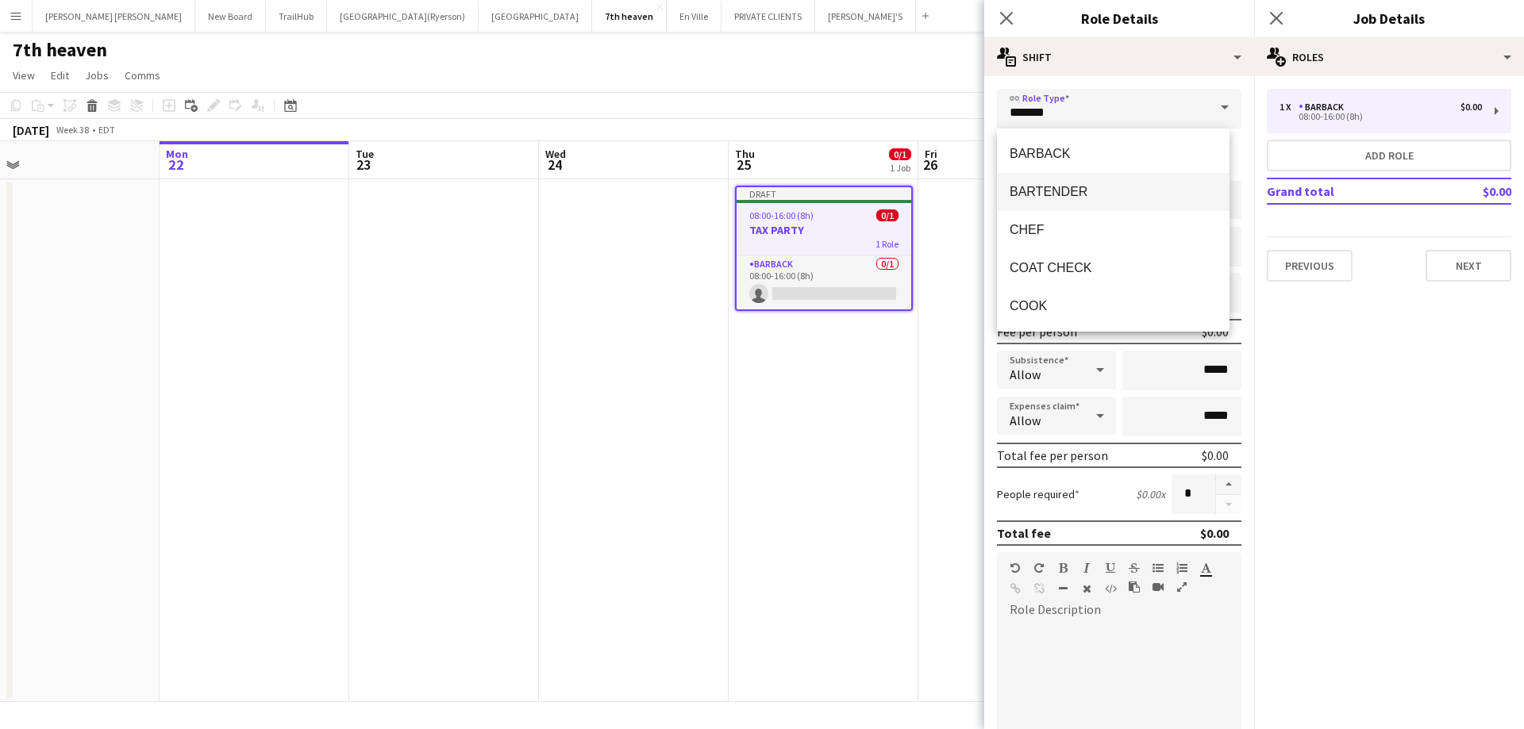
click at [1087, 185] on span "BARTENDER" at bounding box center [1113, 191] width 207 height 15
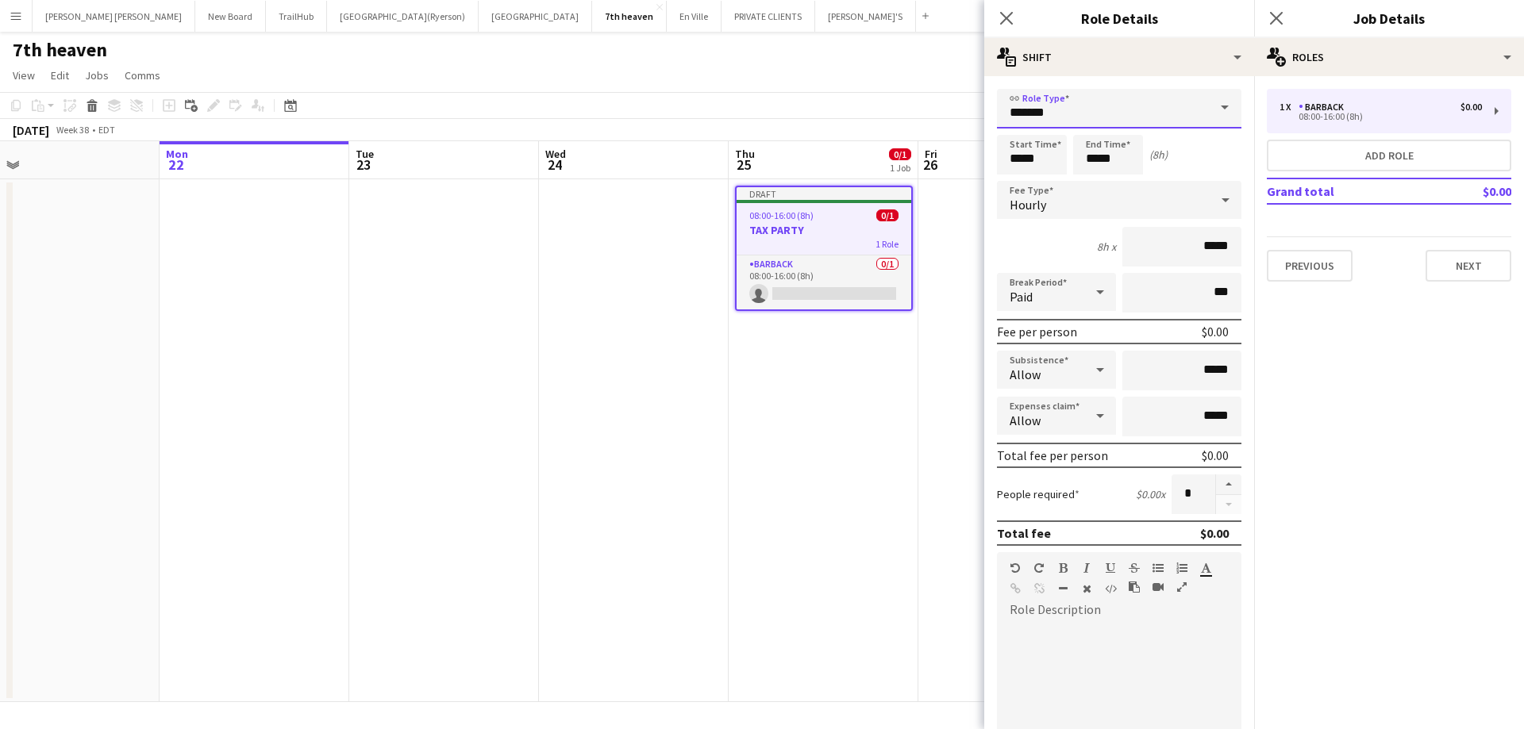
type input "*********"
click at [1018, 159] on input "*****" at bounding box center [1032, 155] width 70 height 40
click at [1018, 126] on div at bounding box center [1016, 127] width 32 height 16
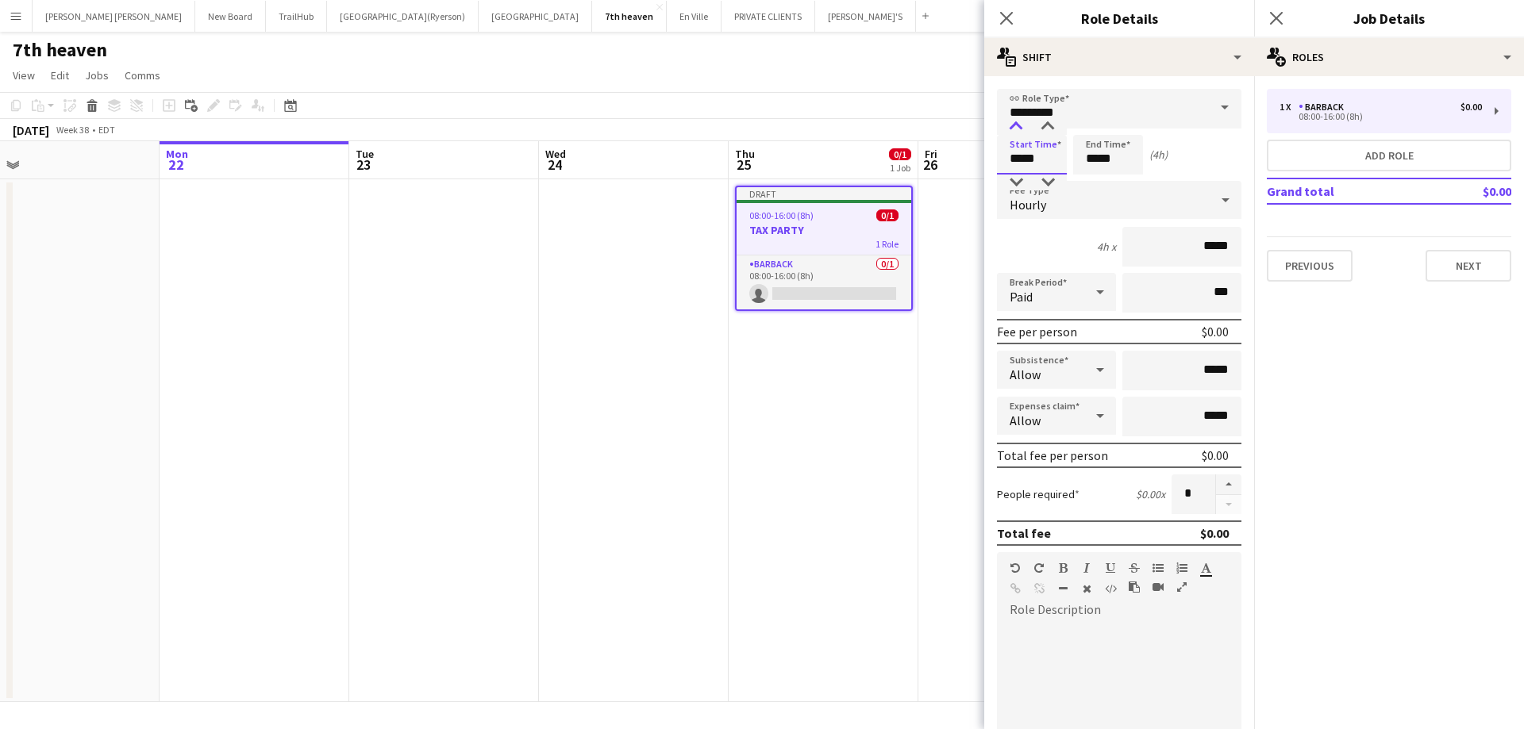
click at [1018, 126] on div at bounding box center [1016, 127] width 32 height 16
click at [1052, 126] on div at bounding box center [1048, 127] width 32 height 16
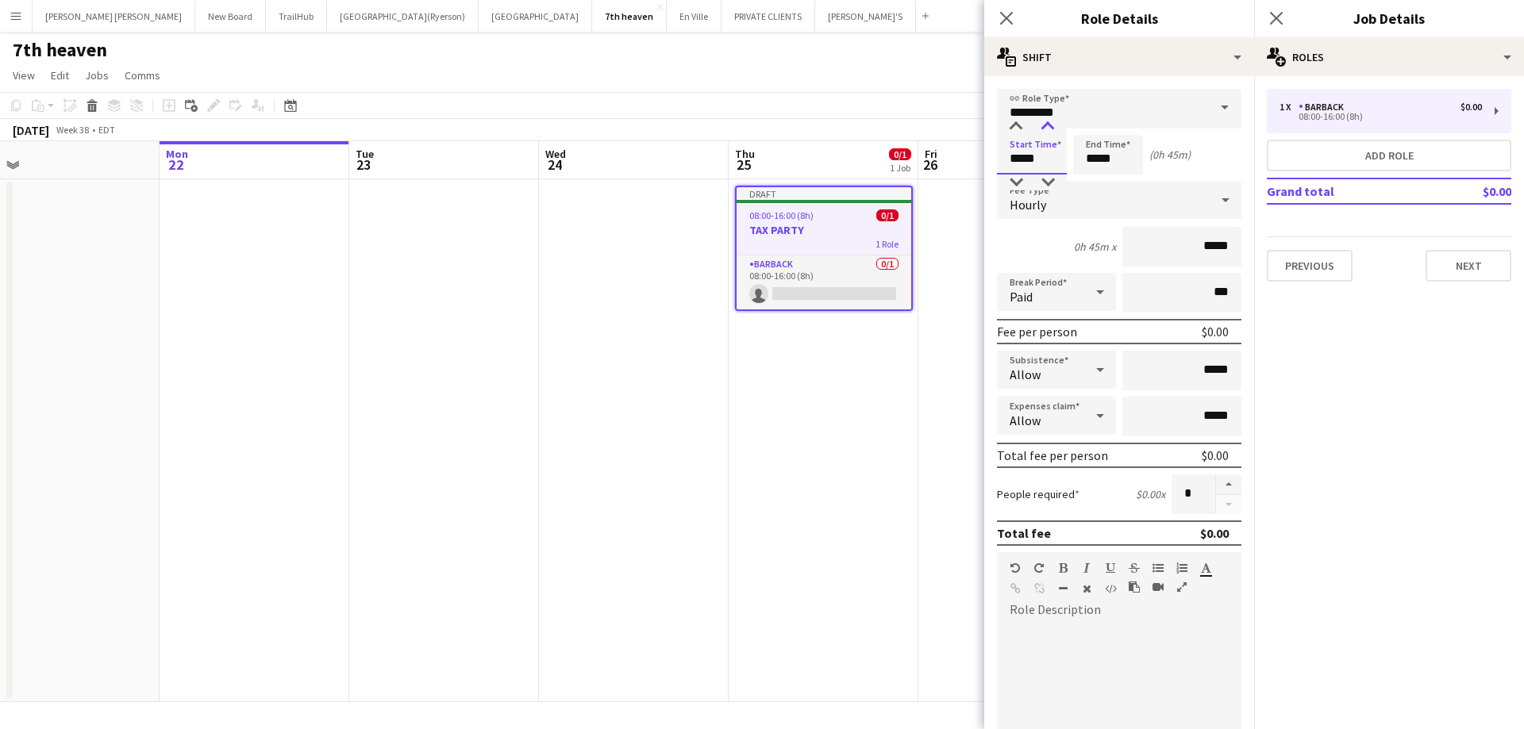
type input "*****"
click at [1052, 126] on div at bounding box center [1048, 127] width 32 height 16
click at [1109, 148] on input "*****" at bounding box center [1108, 155] width 70 height 40
click at [1089, 131] on div at bounding box center [1092, 127] width 32 height 16
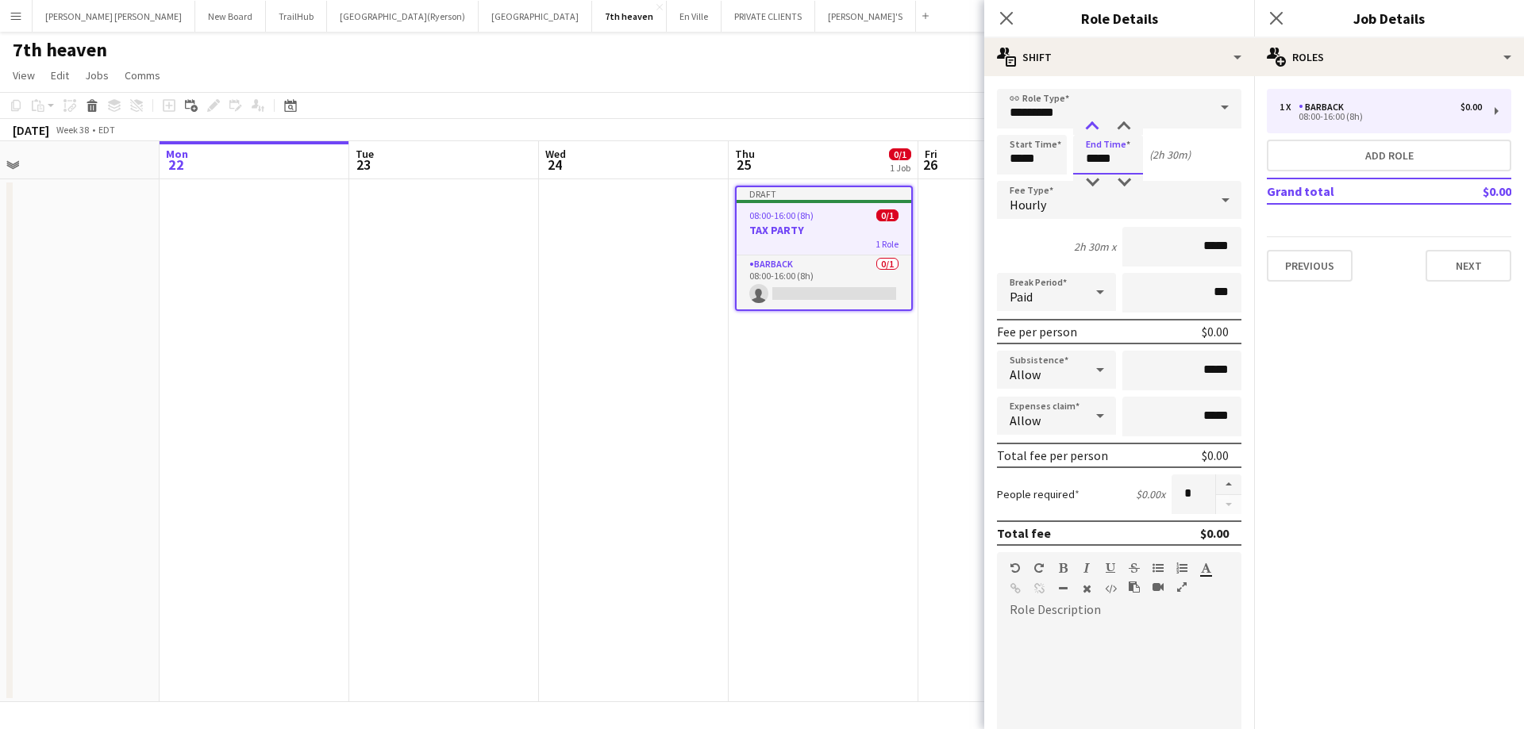
click at [1089, 130] on div at bounding box center [1092, 127] width 32 height 16
click at [1083, 124] on div at bounding box center [1092, 127] width 32 height 16
click at [1125, 124] on div at bounding box center [1124, 127] width 32 height 16
type input "*****"
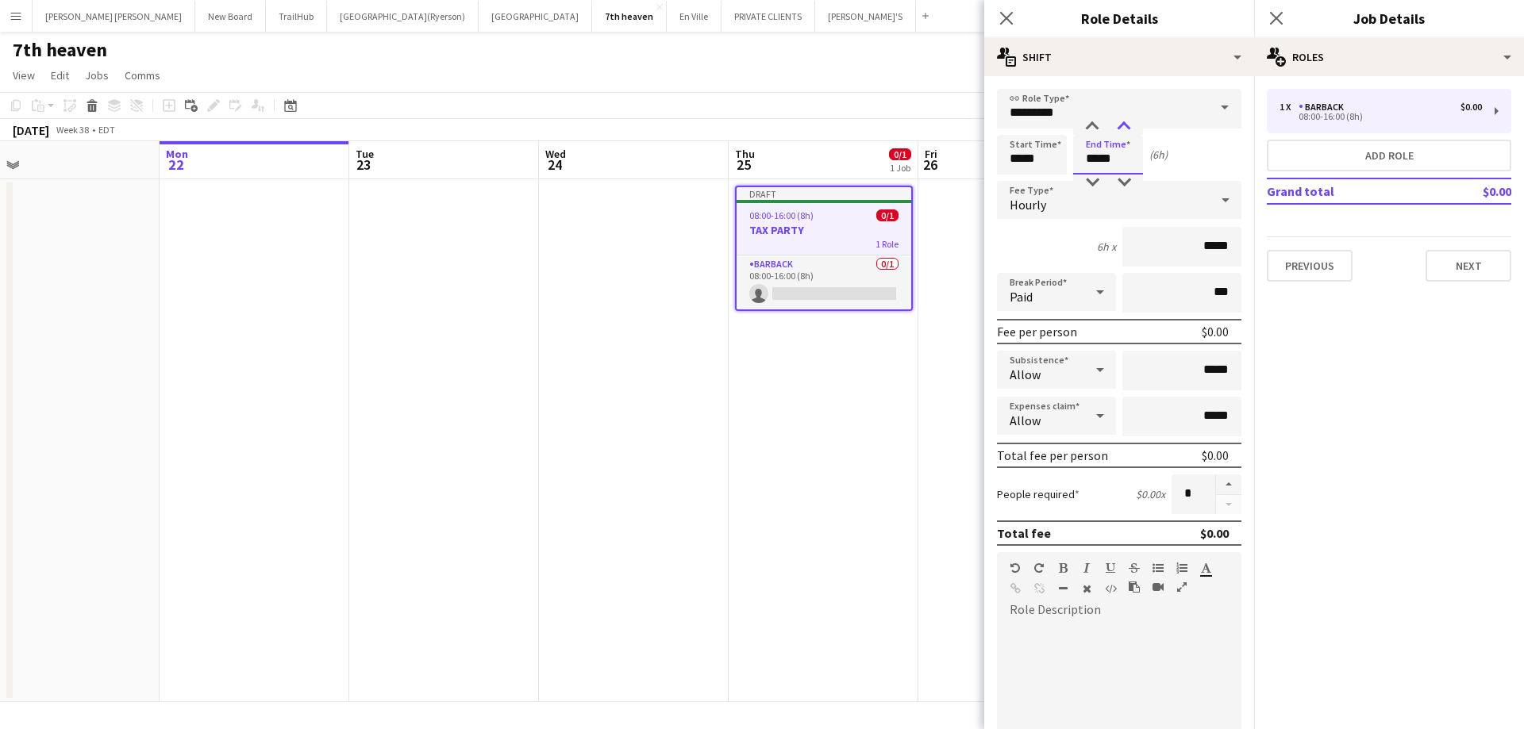
click at [1125, 124] on div at bounding box center [1124, 127] width 32 height 16
click at [1009, 23] on icon "Close pop-in" at bounding box center [1006, 17] width 15 height 15
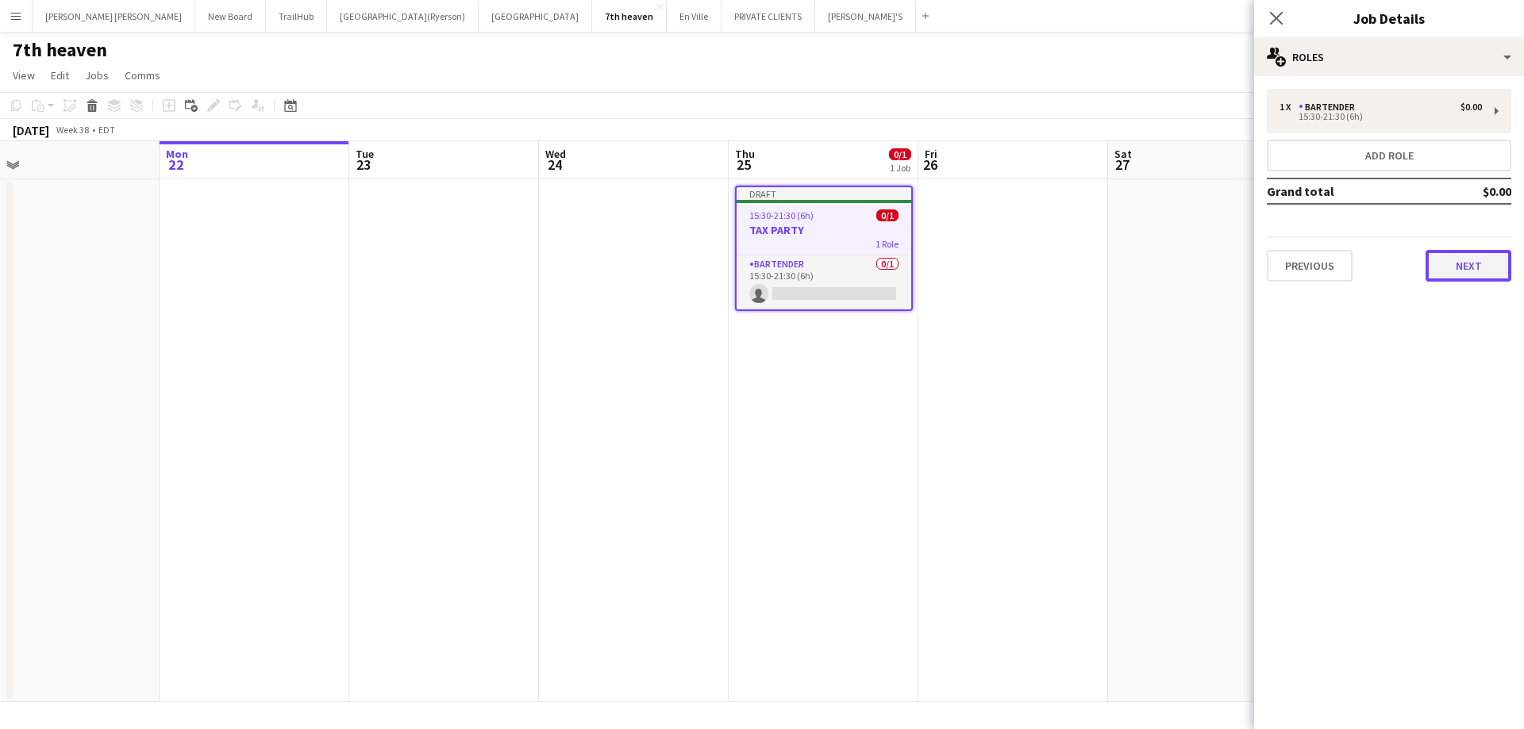
click at [1450, 264] on button "Next" at bounding box center [1469, 266] width 86 height 32
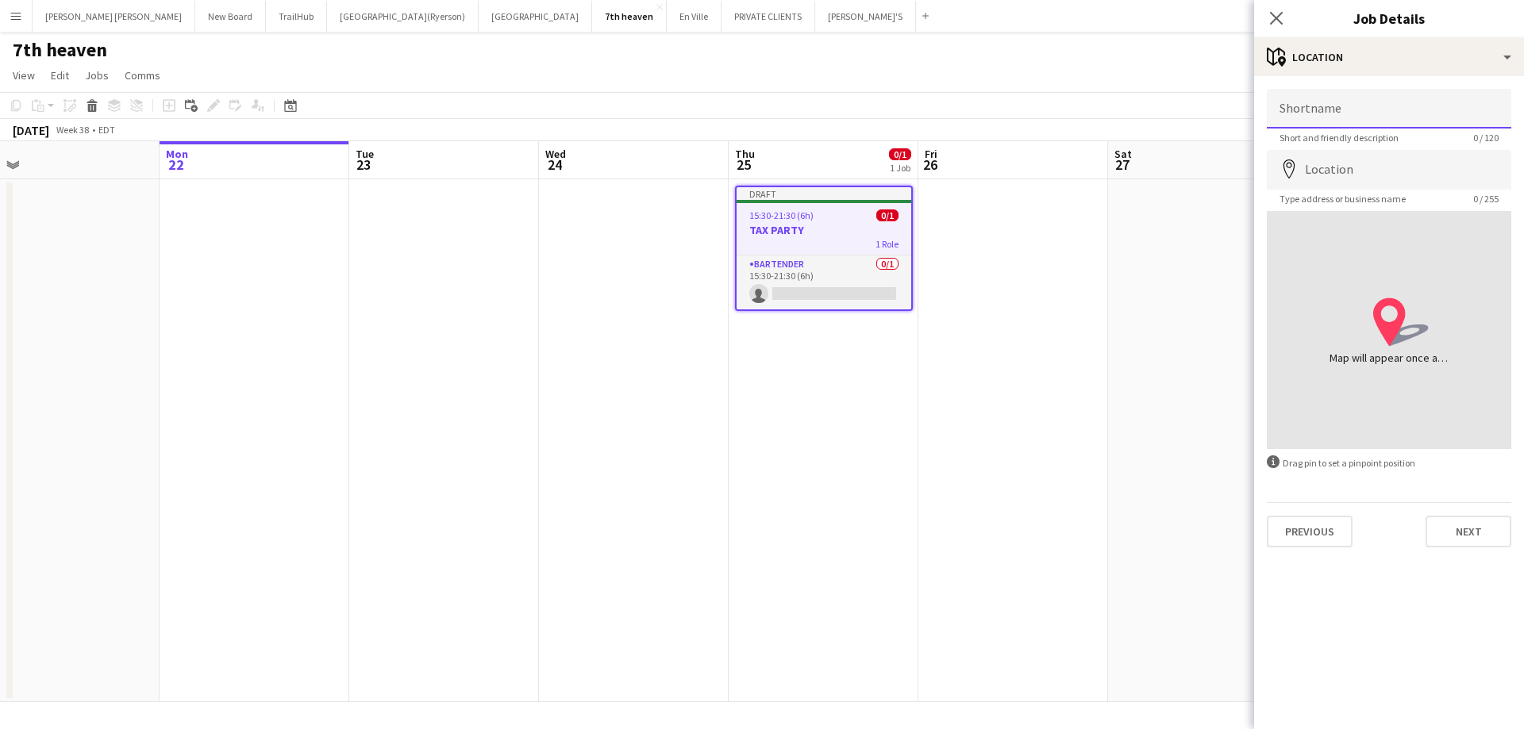
click at [1341, 117] on input "Shortname" at bounding box center [1389, 109] width 244 height 40
type input "**********"
click at [1364, 173] on input "Location" at bounding box center [1389, 170] width 244 height 40
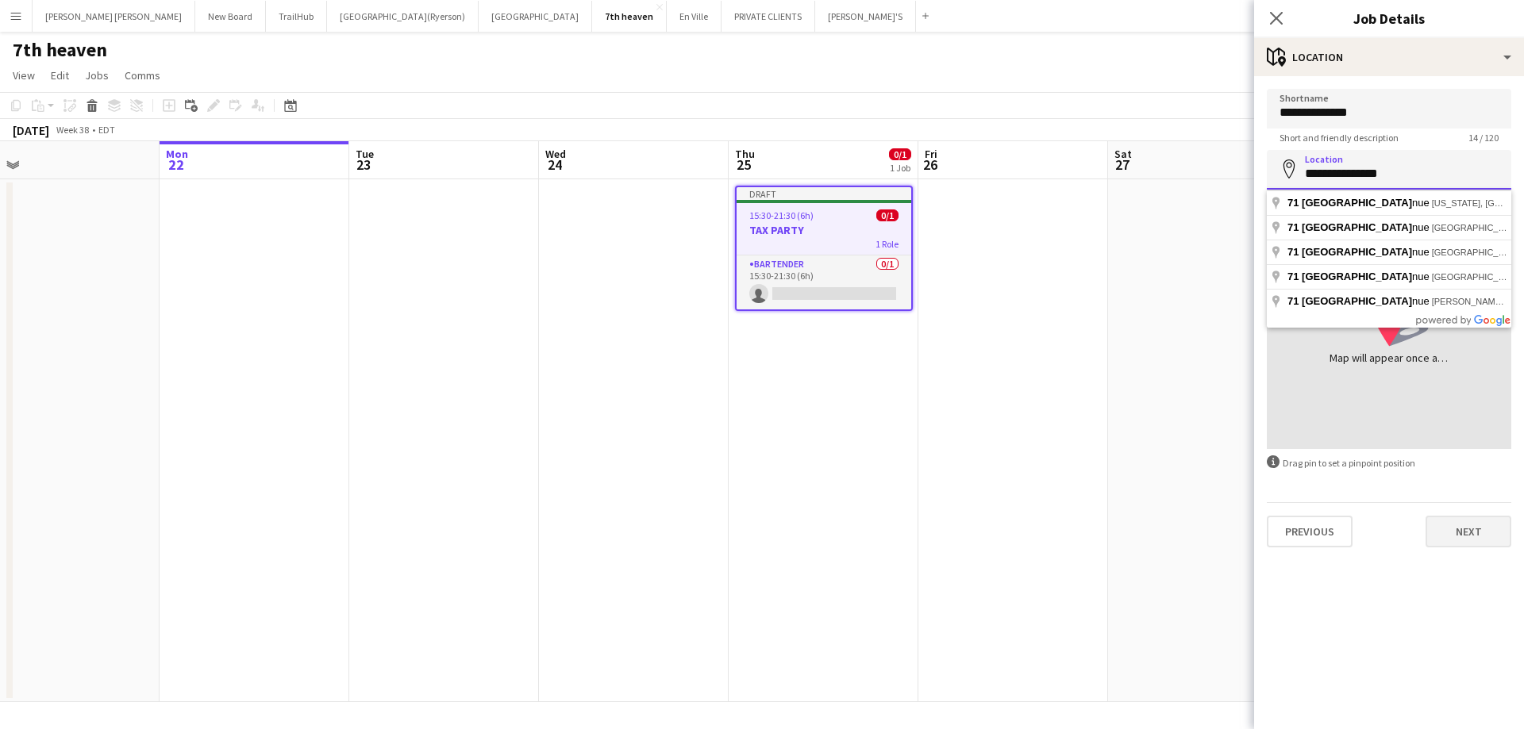
type input "**********"
click at [1475, 535] on button "Next" at bounding box center [1469, 532] width 86 height 32
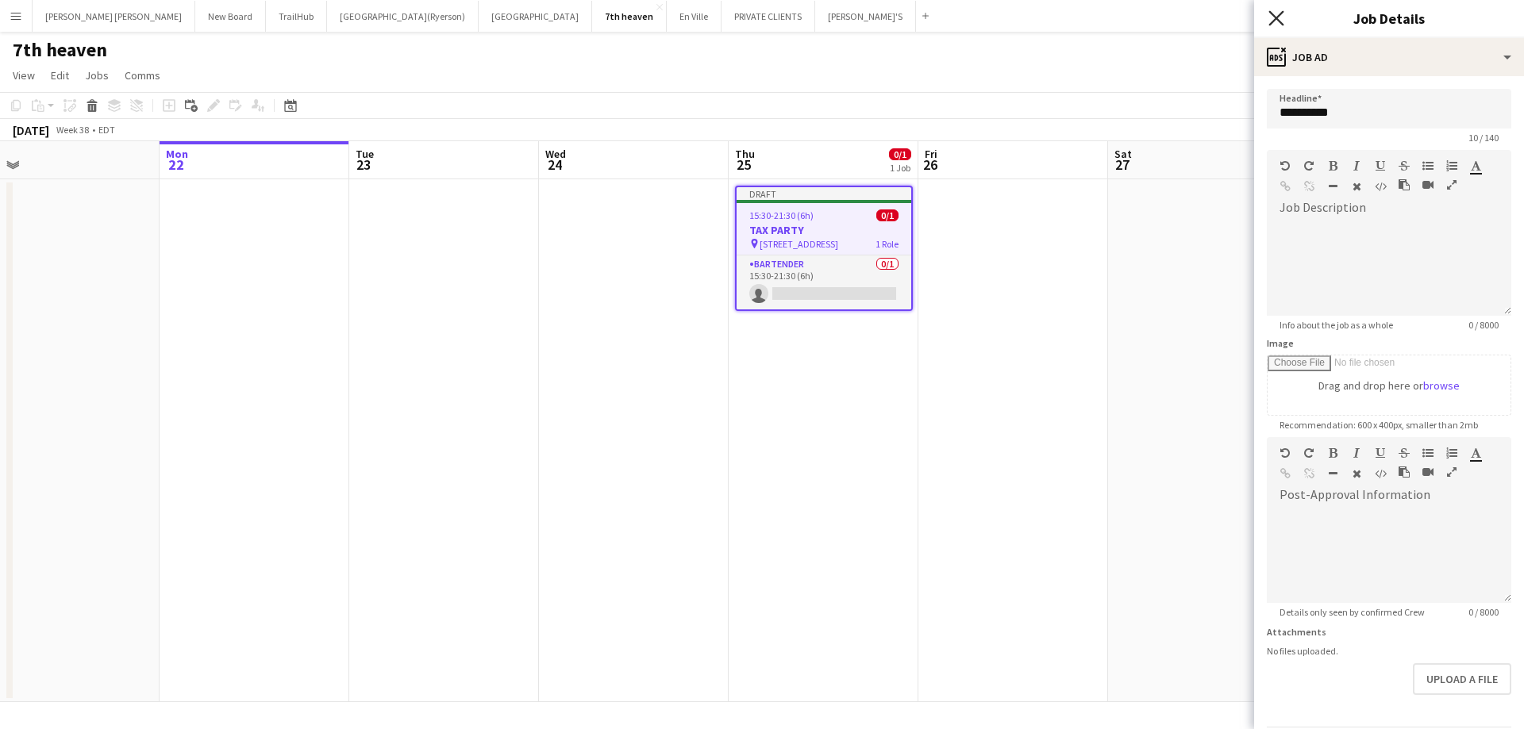
click at [1278, 12] on icon "Close pop-in" at bounding box center [1275, 17] width 15 height 15
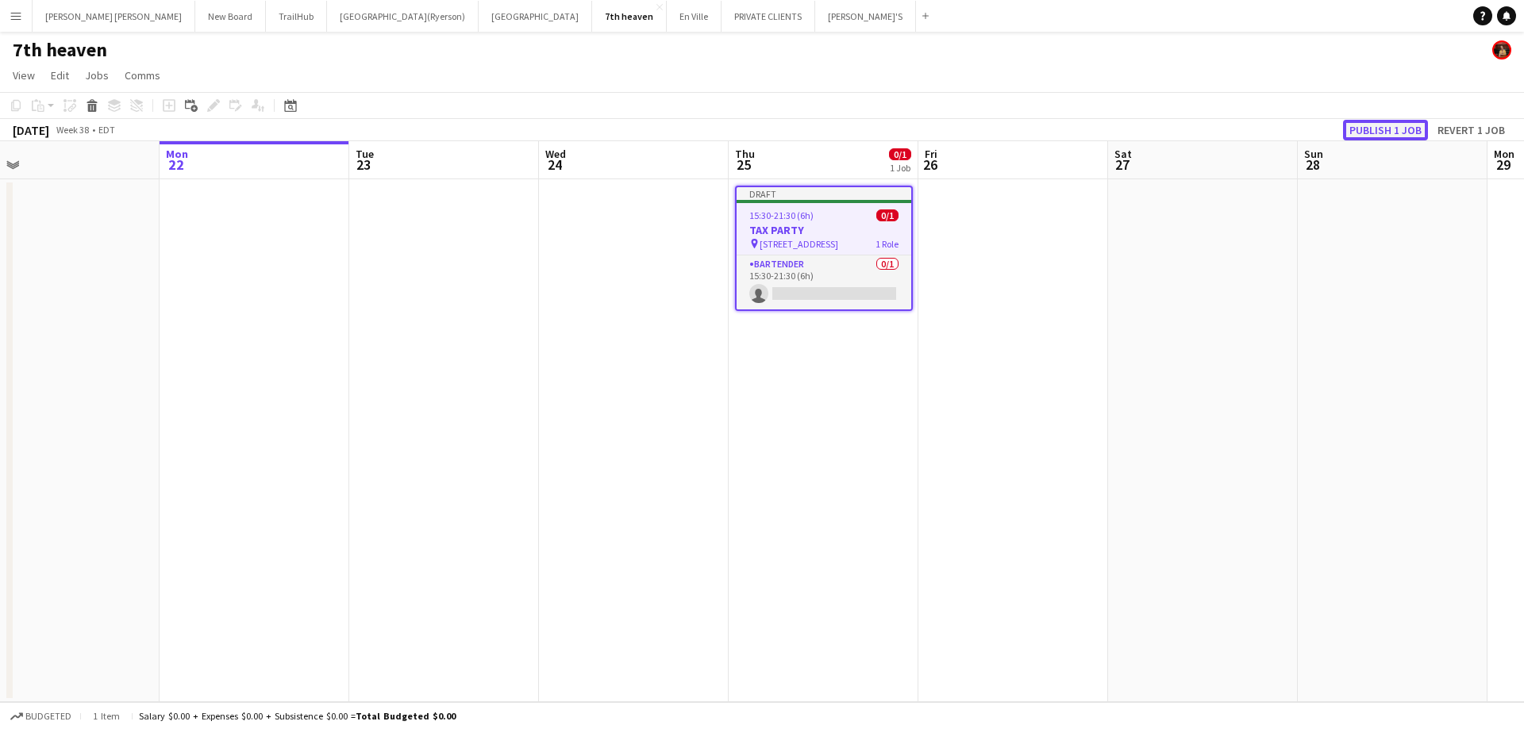
click at [1383, 125] on button "Publish 1 job" at bounding box center [1385, 130] width 85 height 21
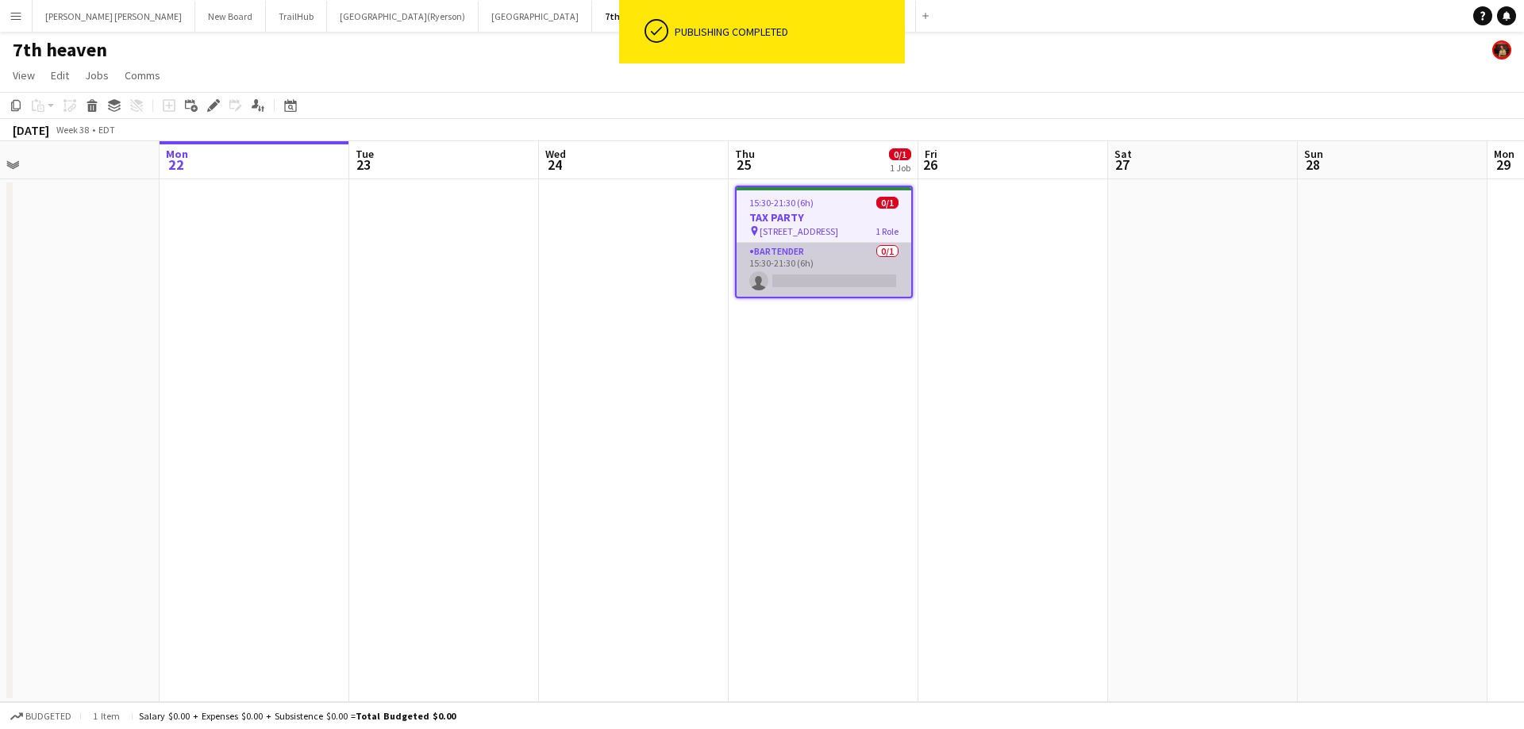
click at [832, 268] on app-card-role "BARTENDER 0/1 15:30-21:30 (6h) single-neutral-actions" at bounding box center [824, 270] width 175 height 54
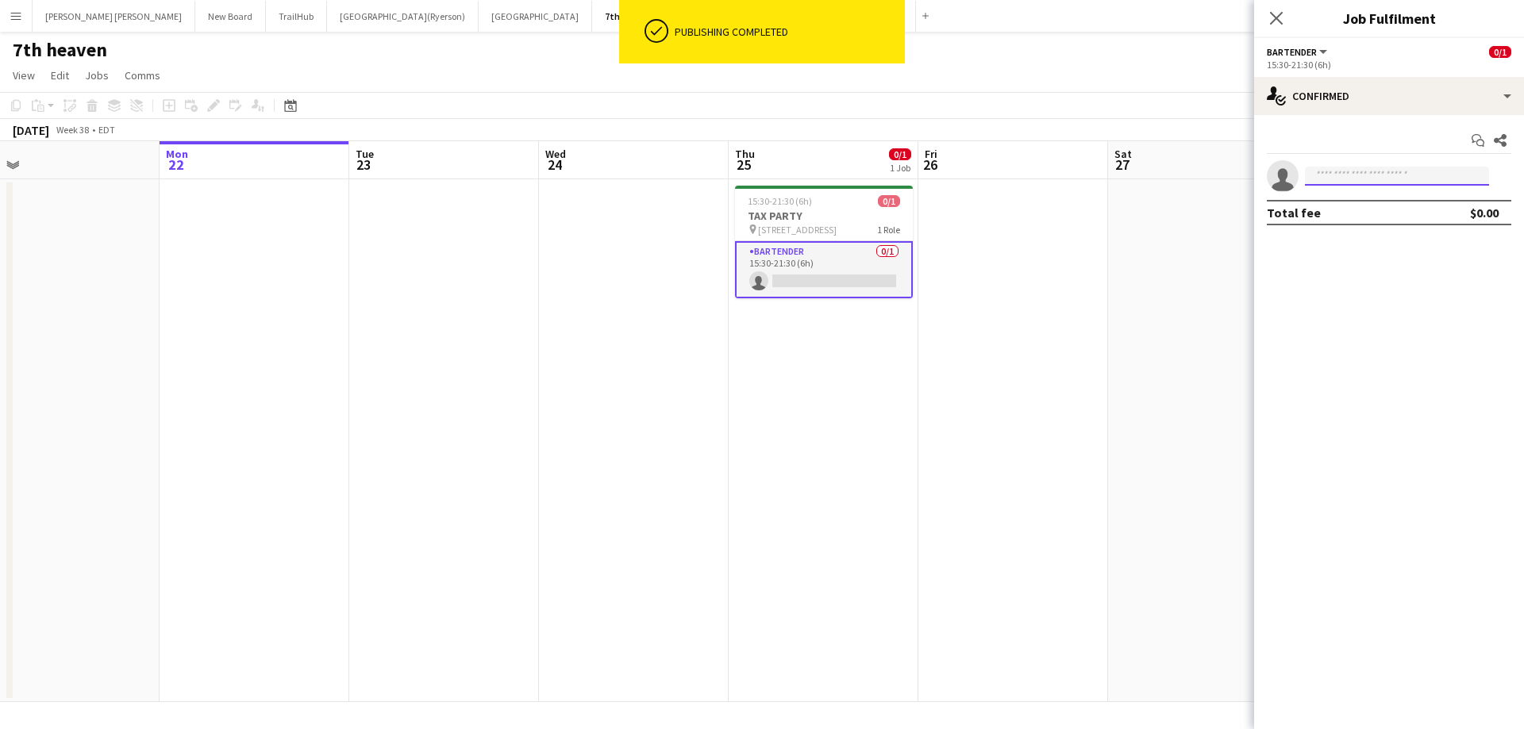
click at [1394, 179] on input at bounding box center [1397, 176] width 184 height 19
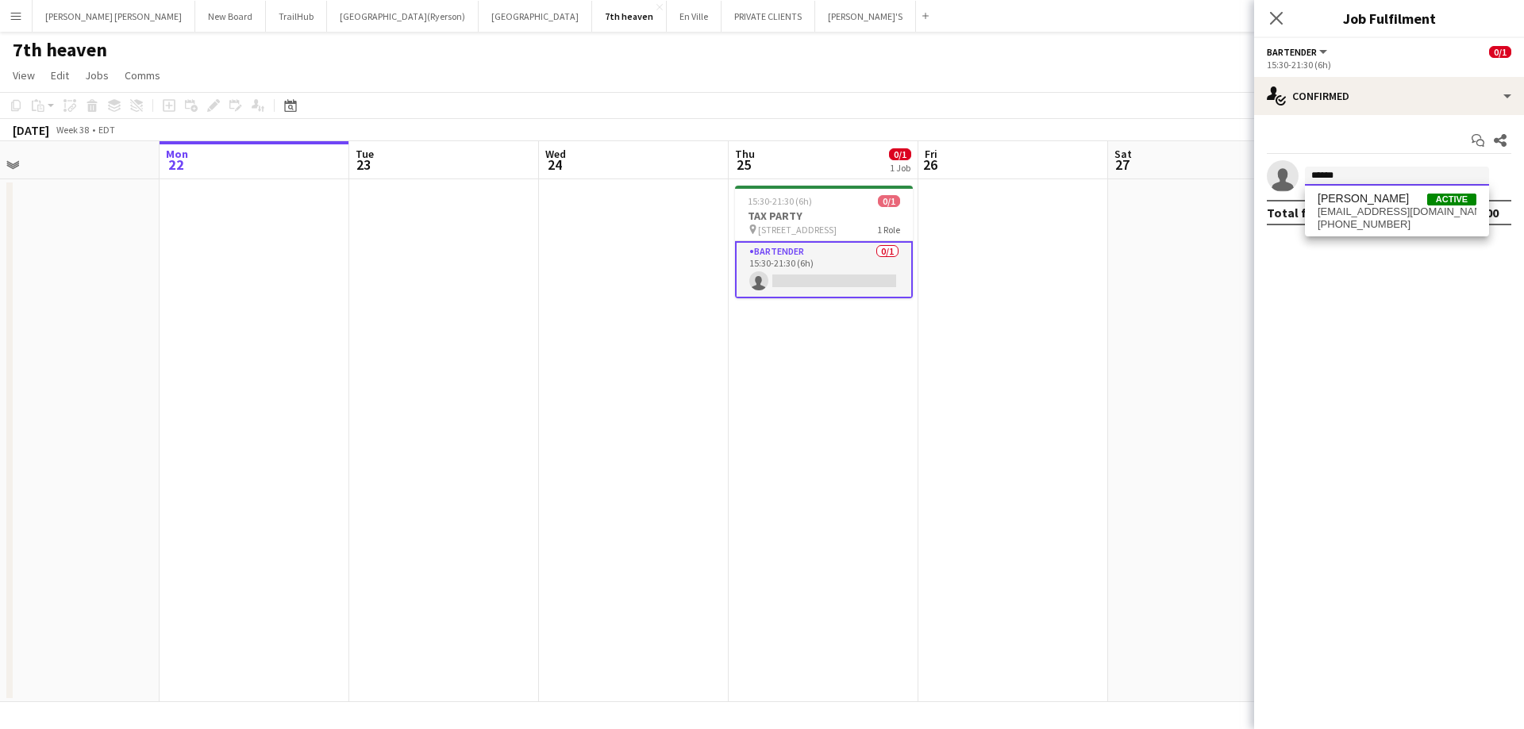
type input "******"
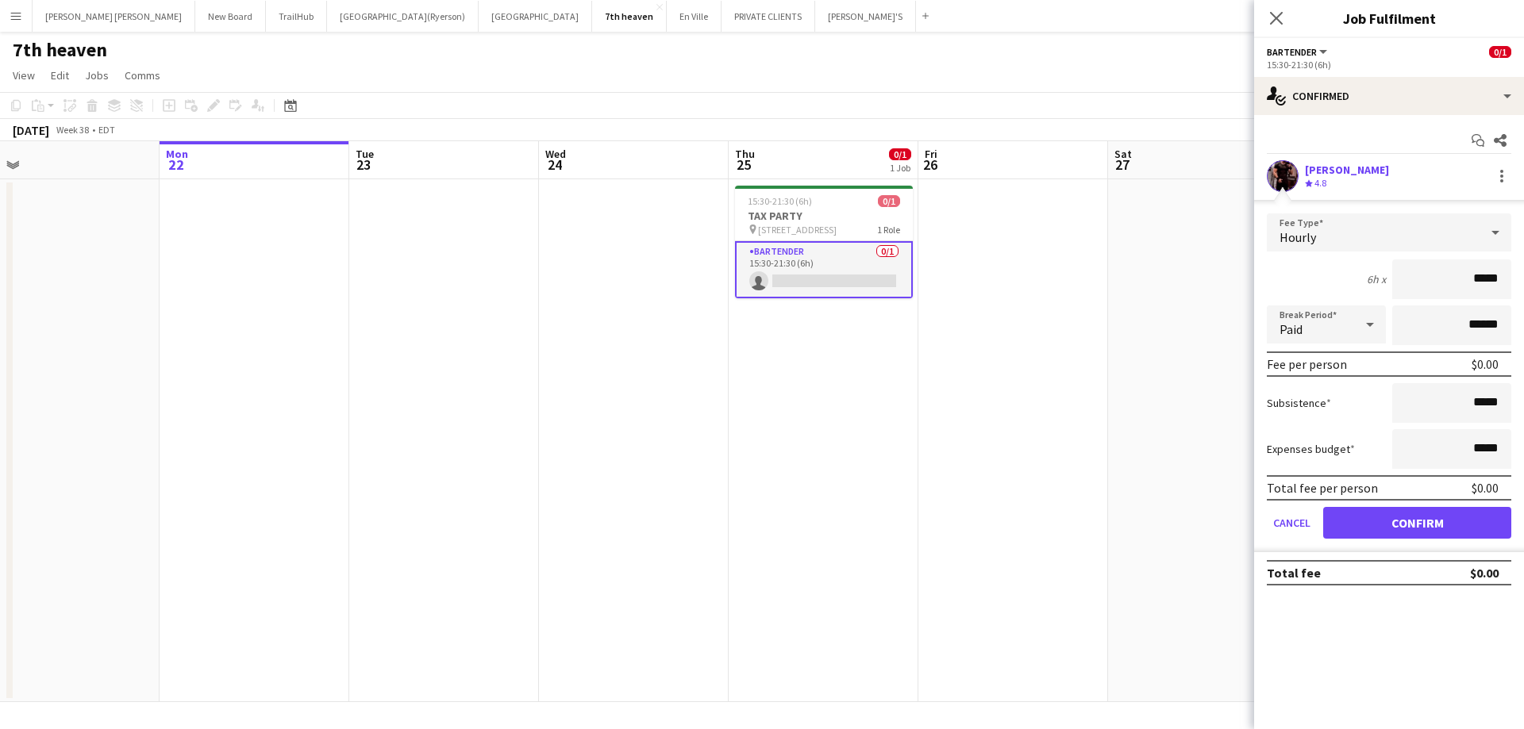
drag, startPoint x: 1497, startPoint y: 275, endPoint x: 1472, endPoint y: 278, distance: 24.8
click at [1473, 277] on input "*****" at bounding box center [1451, 280] width 119 height 40
type input "******"
click at [1272, 12] on icon "Close pop-in" at bounding box center [1275, 17] width 15 height 15
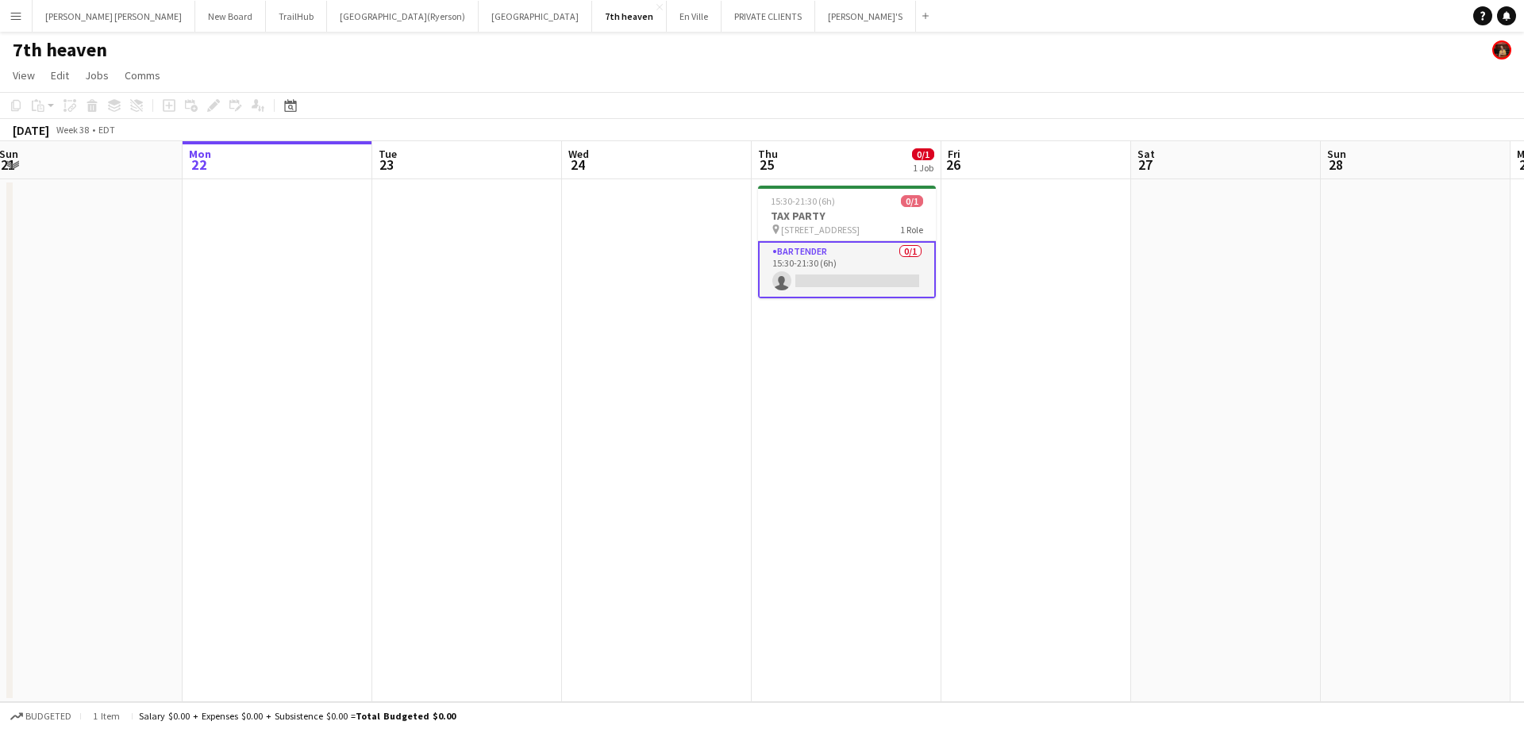
scroll to position [0, 373]
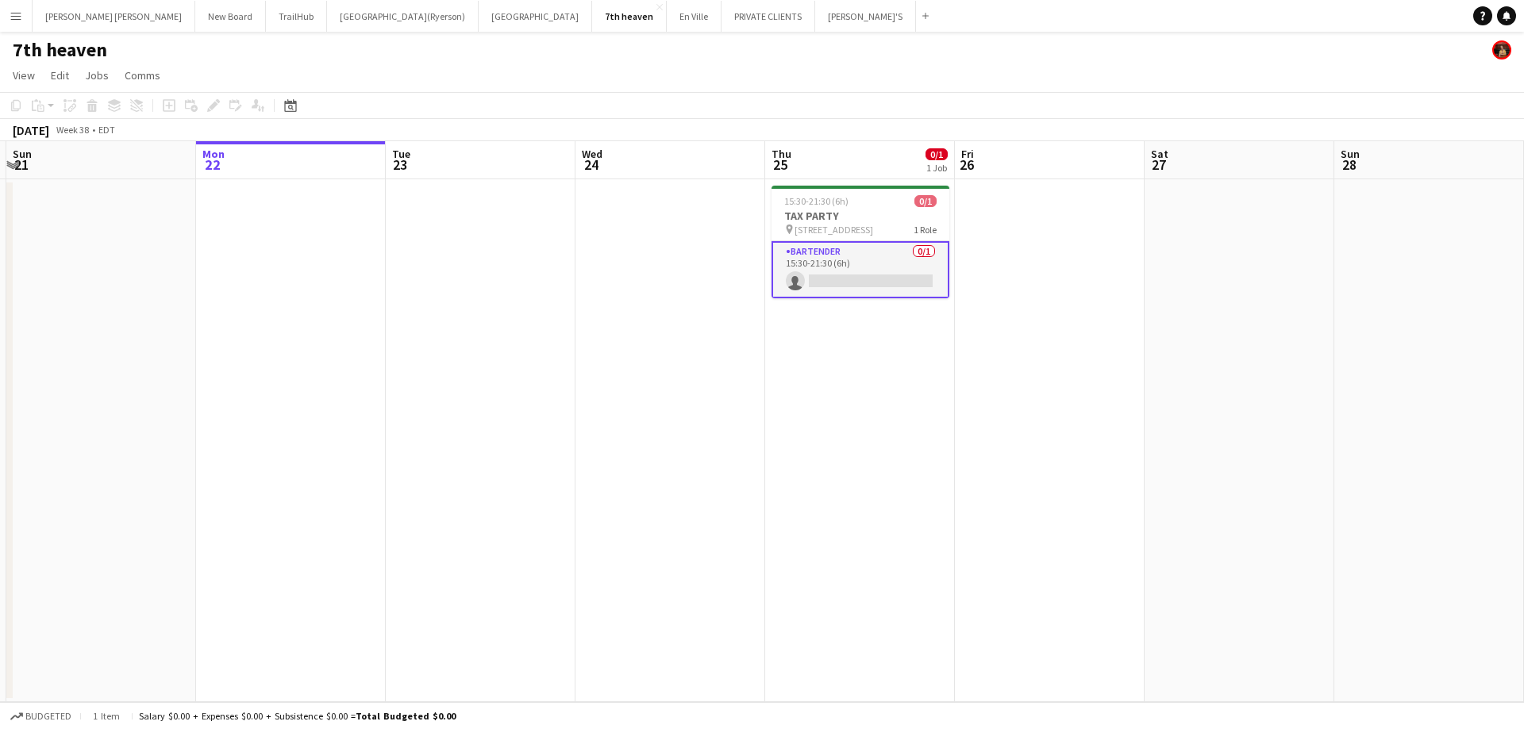
drag, startPoint x: 417, startPoint y: 254, endPoint x: 453, endPoint y: 247, distance: 37.2
click at [453, 247] on app-calendar-viewport "Fri 19 Sat 20 Sun 21 Mon 22 Tue 23 Wed 24 Thu 25 0/1 1 Job Fri 26 Sat 27 Sun 28…" at bounding box center [762, 421] width 1524 height 561
click at [872, 377] on app-date-cell "15:30-21:30 (6h) 0/1 TAX PARTY pin 71 madison ave 1 Role BARTENDER 0/1 15:30-21…" at bounding box center [860, 440] width 190 height 523
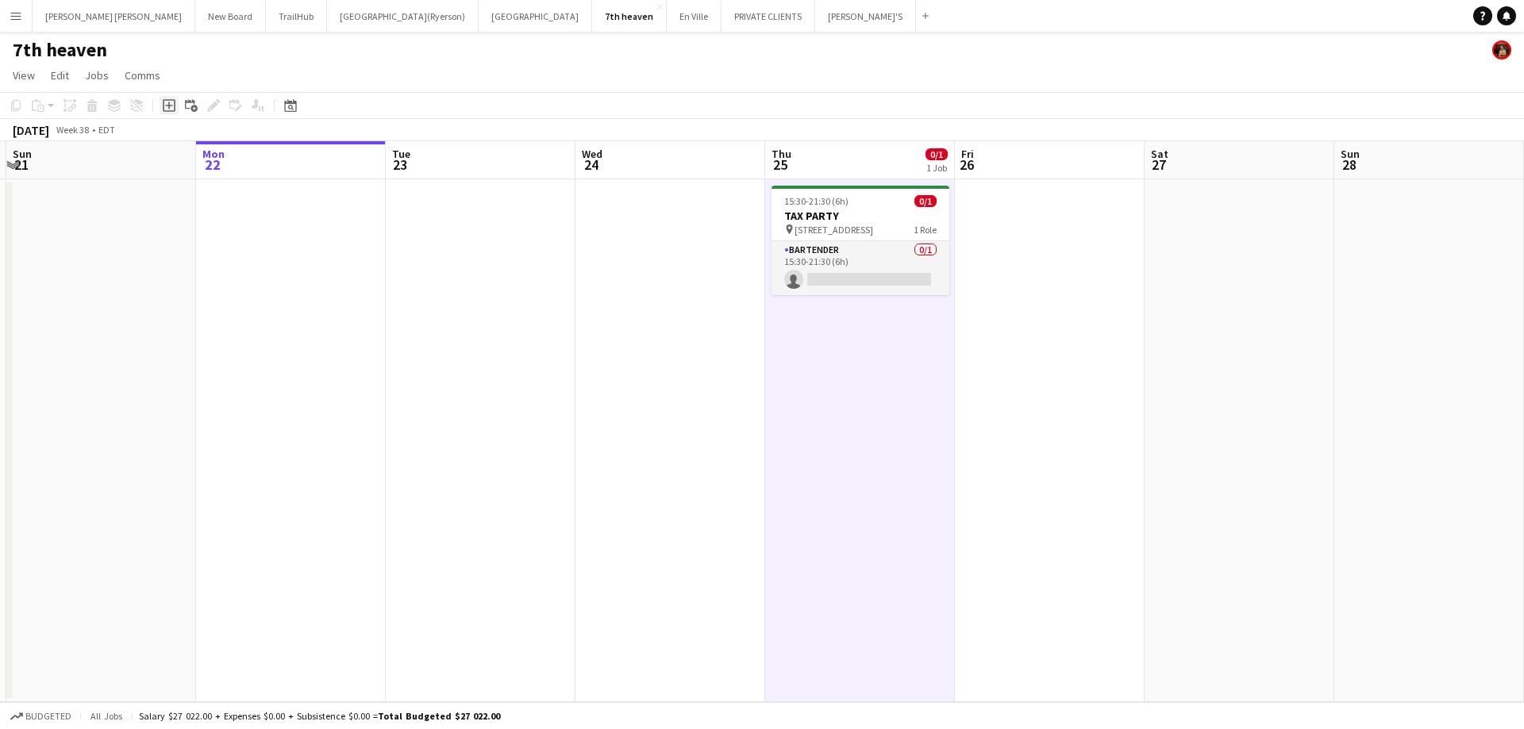
click at [166, 111] on icon at bounding box center [169, 105] width 13 height 13
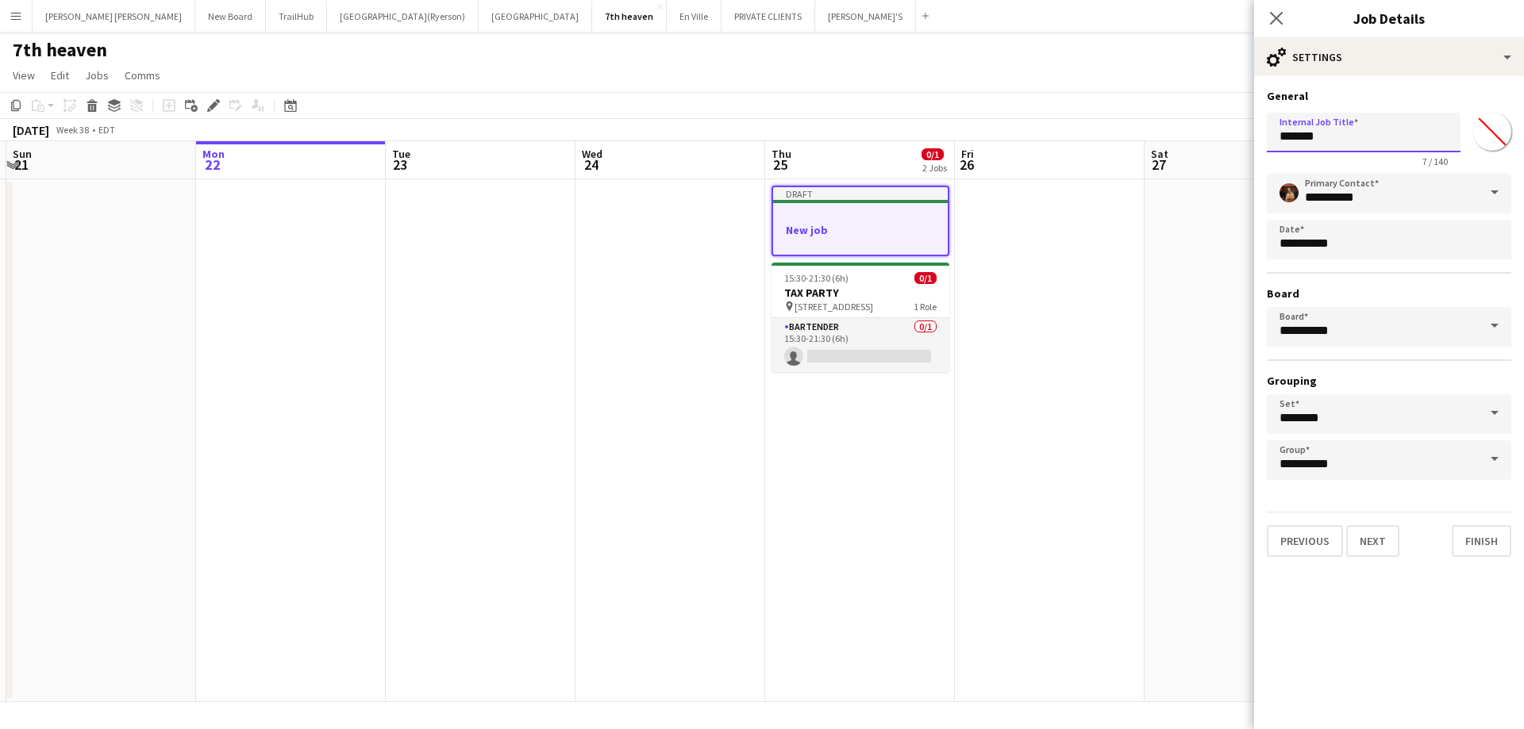
drag, startPoint x: 1341, startPoint y: 129, endPoint x: 1209, endPoint y: 133, distance: 131.8
click at [1209, 133] on body "Menu Boards Boards Boards All jobs Status Workforce Workforce My Workforce Recr…" at bounding box center [762, 364] width 1524 height 729
type input "**********"
click at [1360, 534] on button "Next" at bounding box center [1372, 541] width 53 height 32
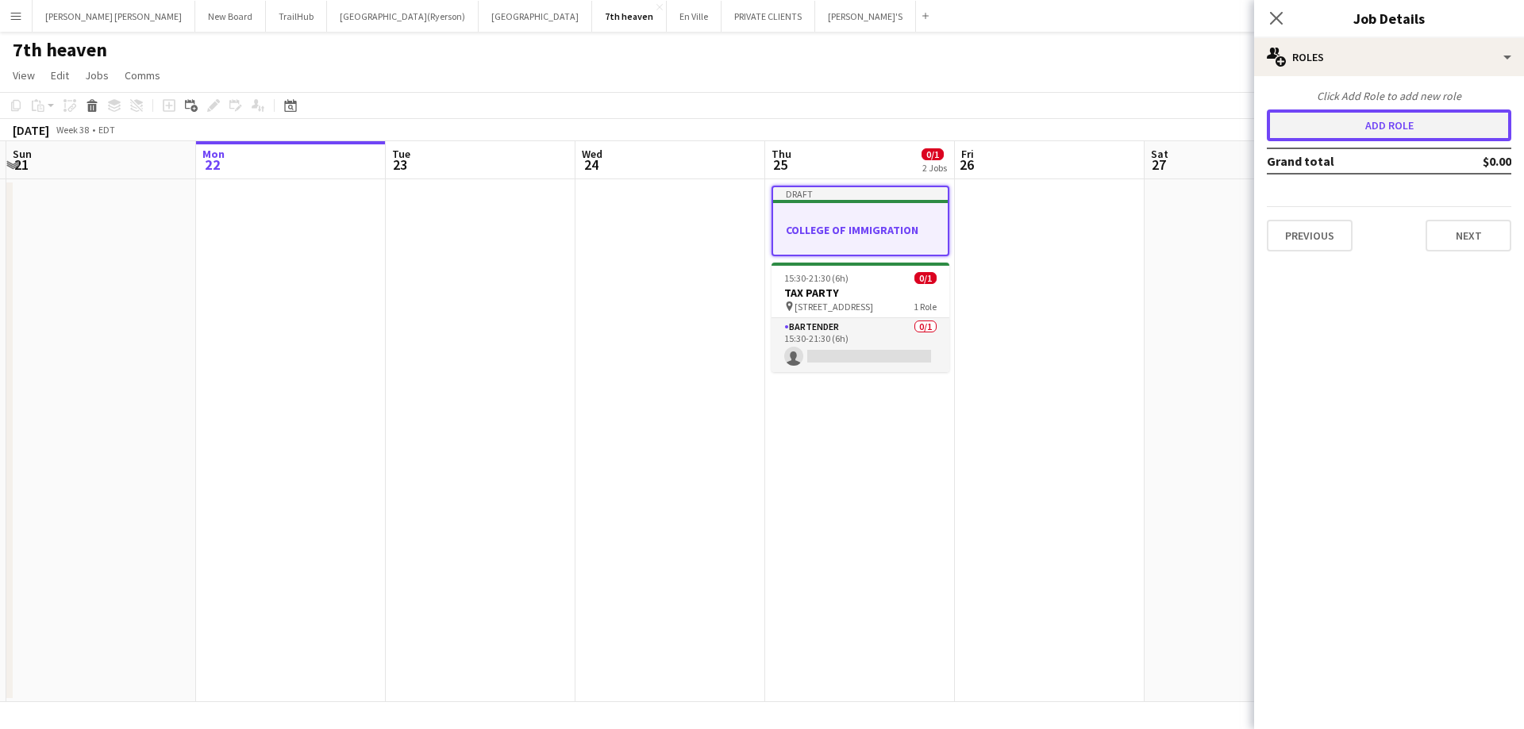
click at [1310, 128] on button "Add role" at bounding box center [1389, 126] width 244 height 32
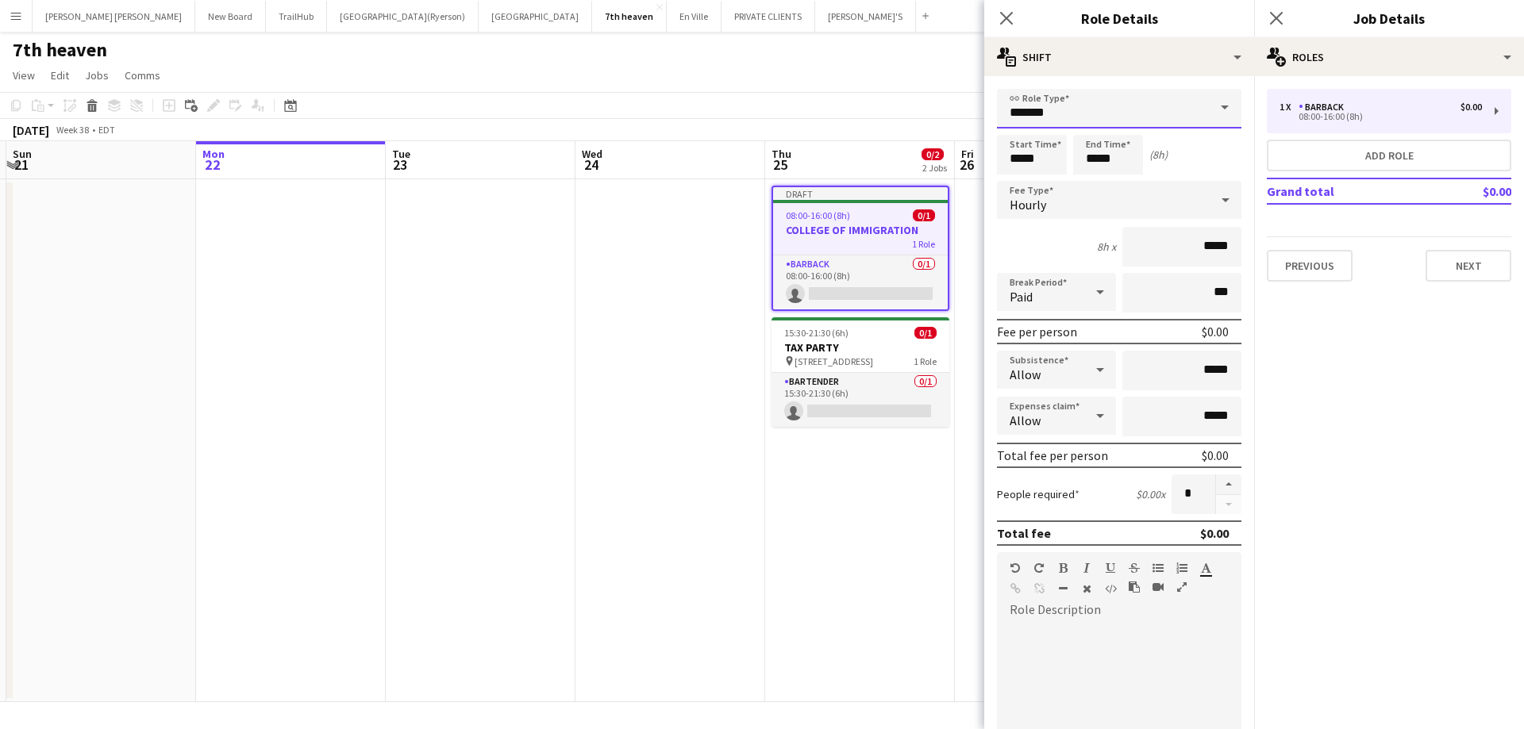
click at [1057, 103] on input "*******" at bounding box center [1119, 109] width 244 height 40
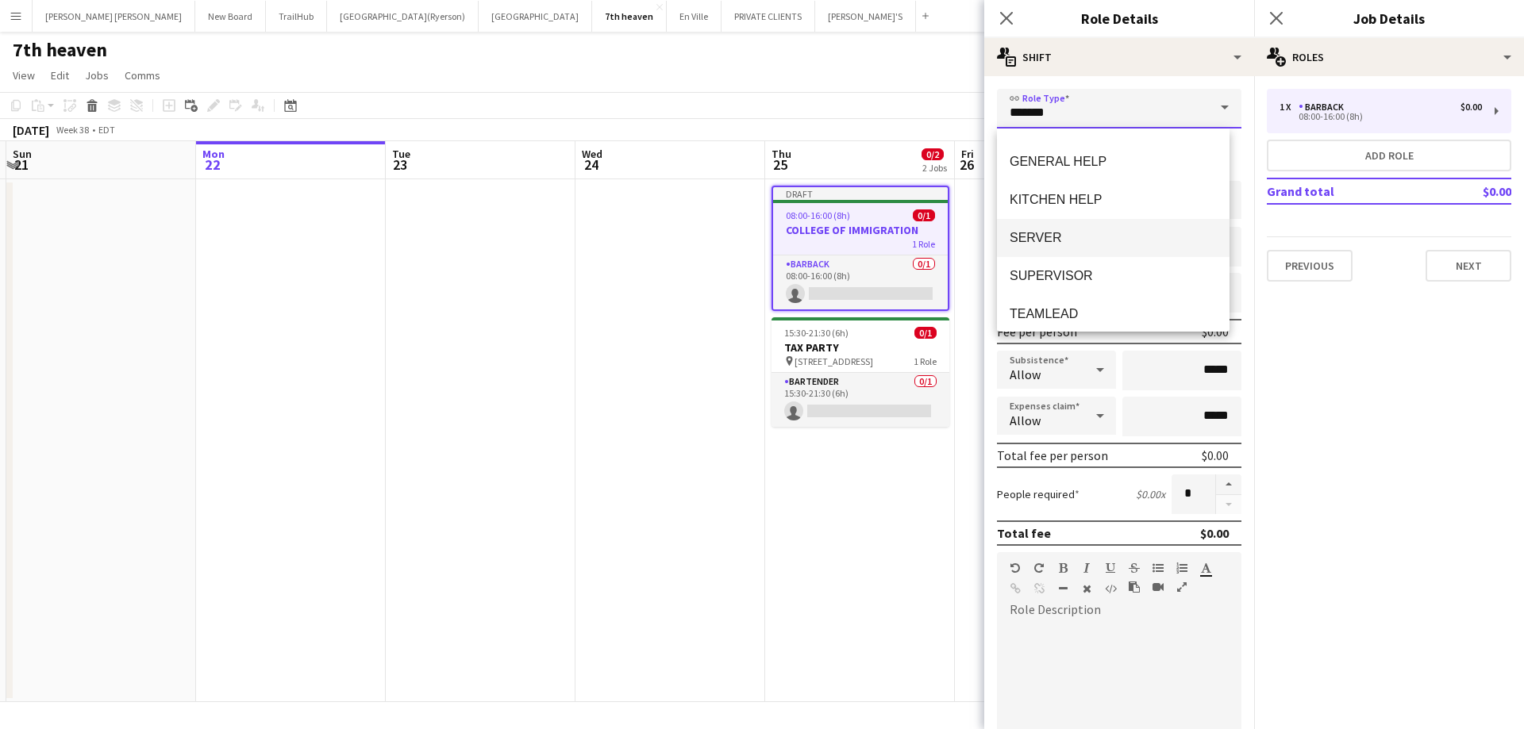
scroll to position [267, 0]
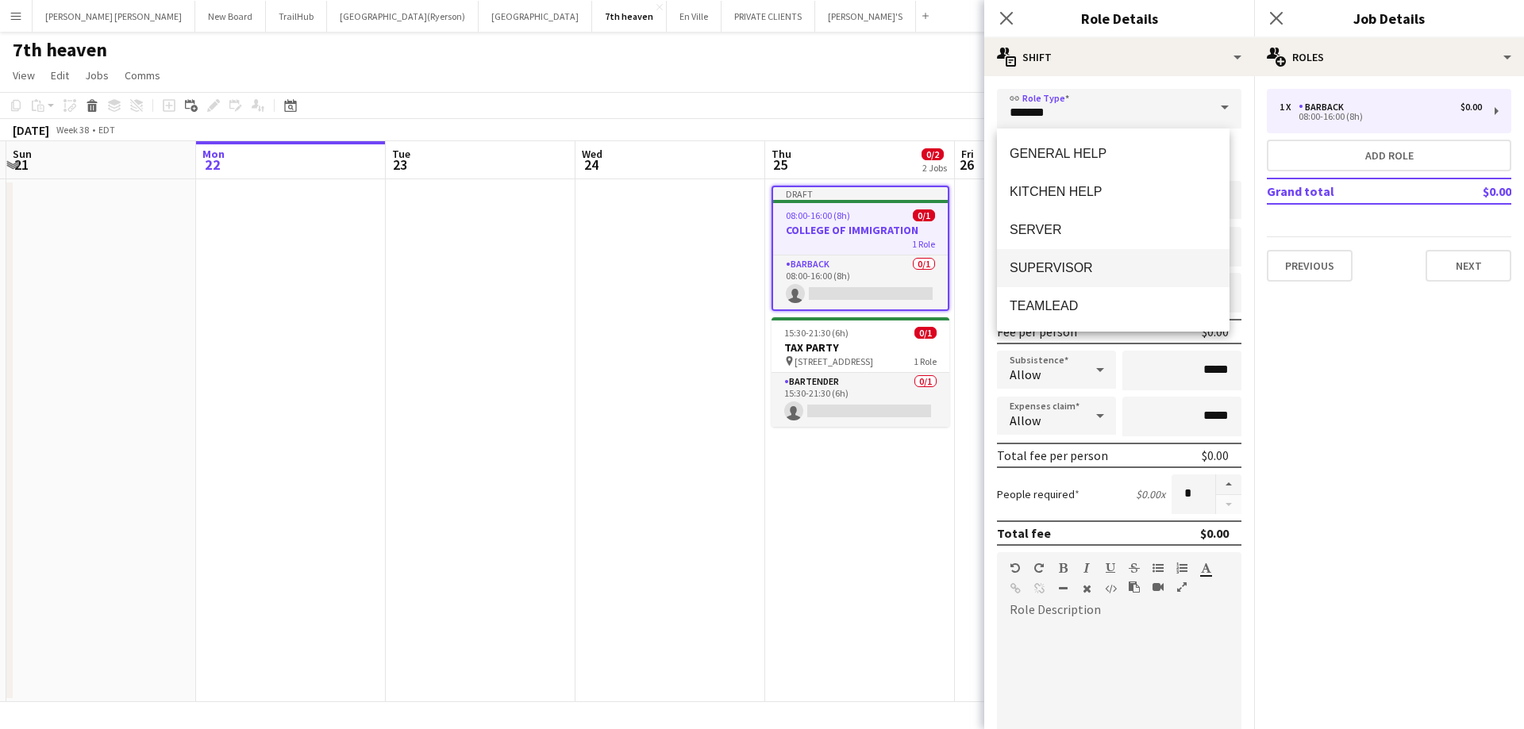
click at [1066, 265] on span "SUPERVISOR" at bounding box center [1113, 267] width 207 height 15
type input "**********"
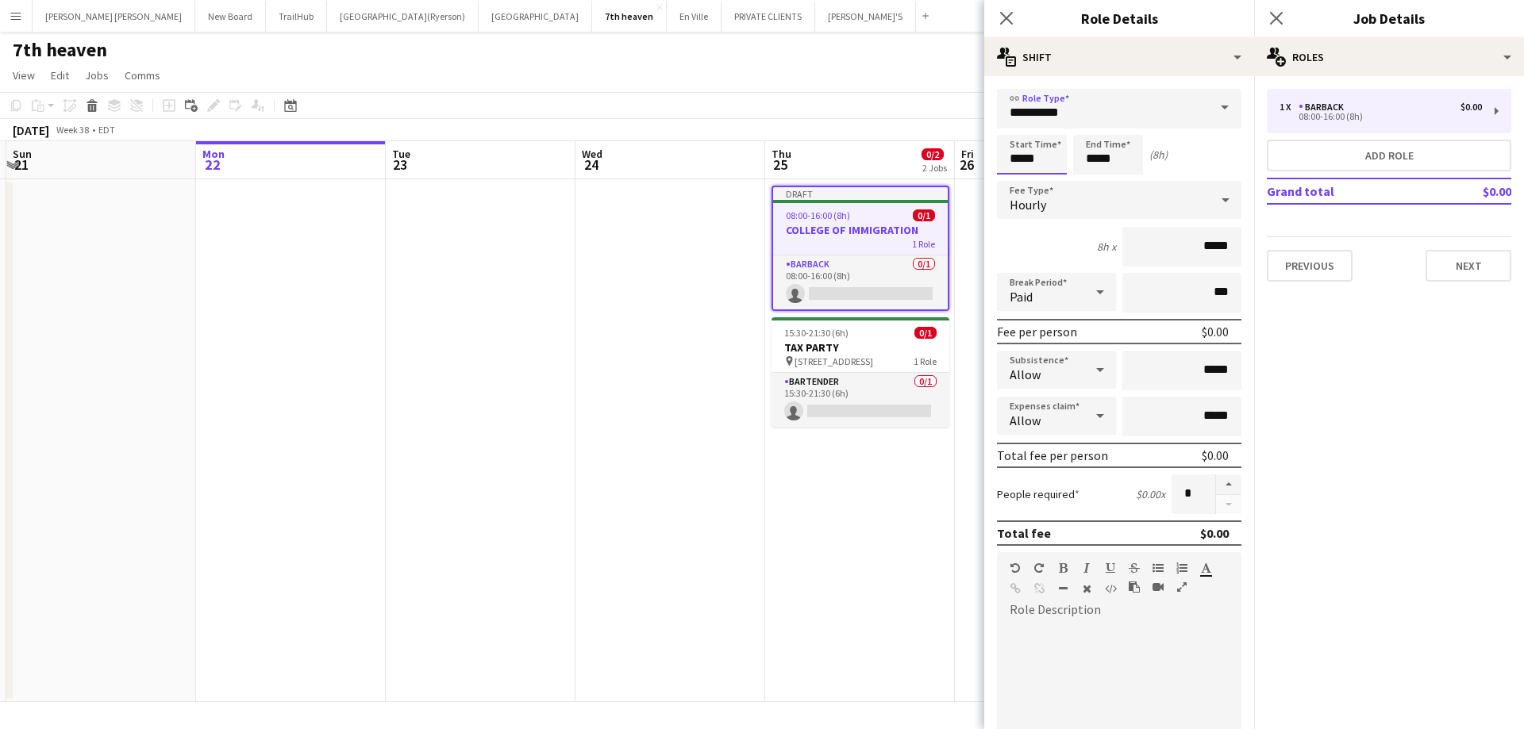
click at [1037, 156] on input "*****" at bounding box center [1032, 155] width 70 height 40
type input "*****"
drag, startPoint x: 1016, startPoint y: 179, endPoint x: 1069, endPoint y: 164, distance: 55.1
click at [1017, 179] on div at bounding box center [1016, 183] width 32 height 16
click at [1102, 159] on input "*****" at bounding box center [1108, 155] width 70 height 40
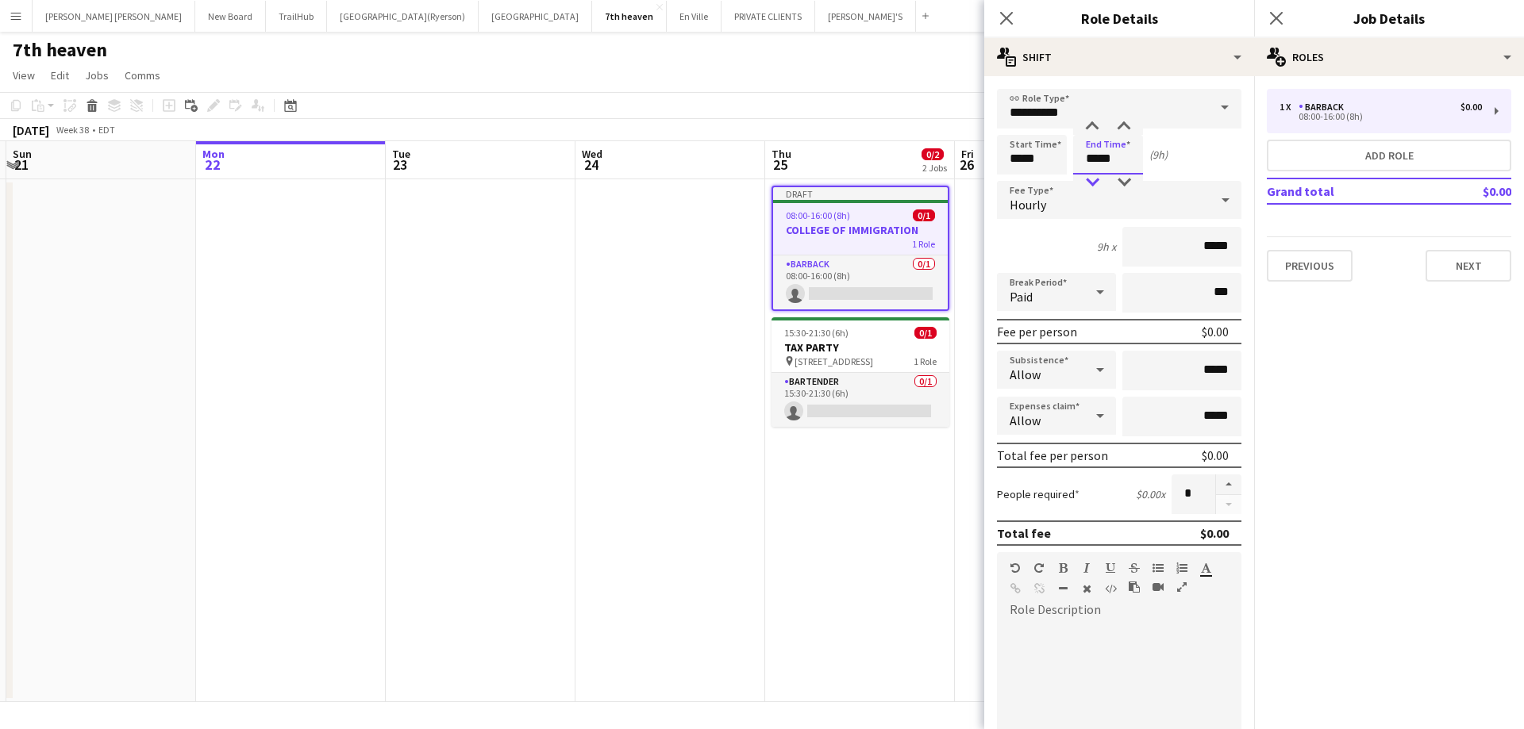
click at [1101, 187] on div at bounding box center [1092, 183] width 32 height 16
click at [1094, 187] on div at bounding box center [1092, 183] width 32 height 16
click at [1090, 184] on div at bounding box center [1092, 183] width 32 height 16
click at [1127, 125] on div at bounding box center [1124, 127] width 32 height 16
type input "*****"
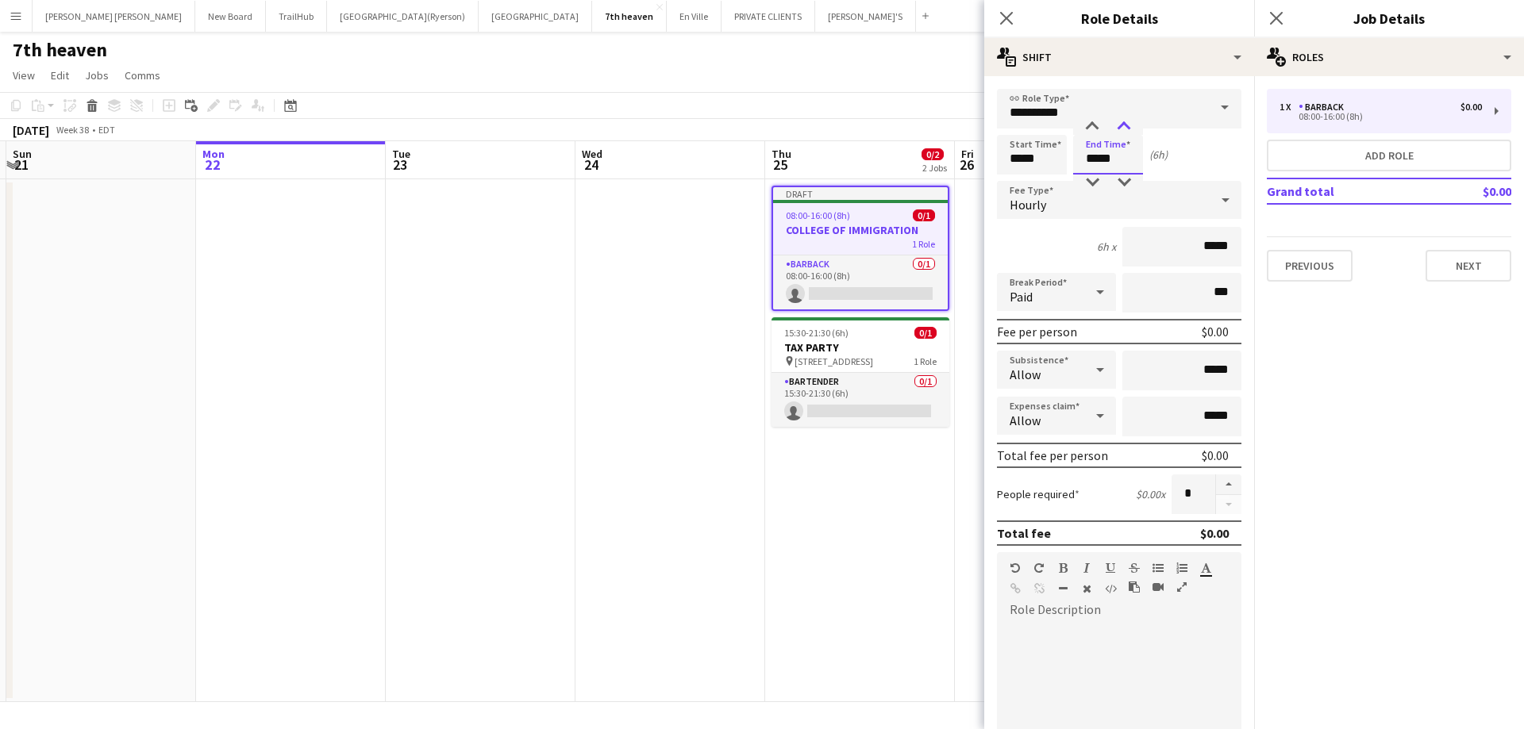
click at [1127, 125] on div at bounding box center [1124, 127] width 32 height 16
click at [1007, 10] on icon "Close pop-in" at bounding box center [1006, 17] width 15 height 15
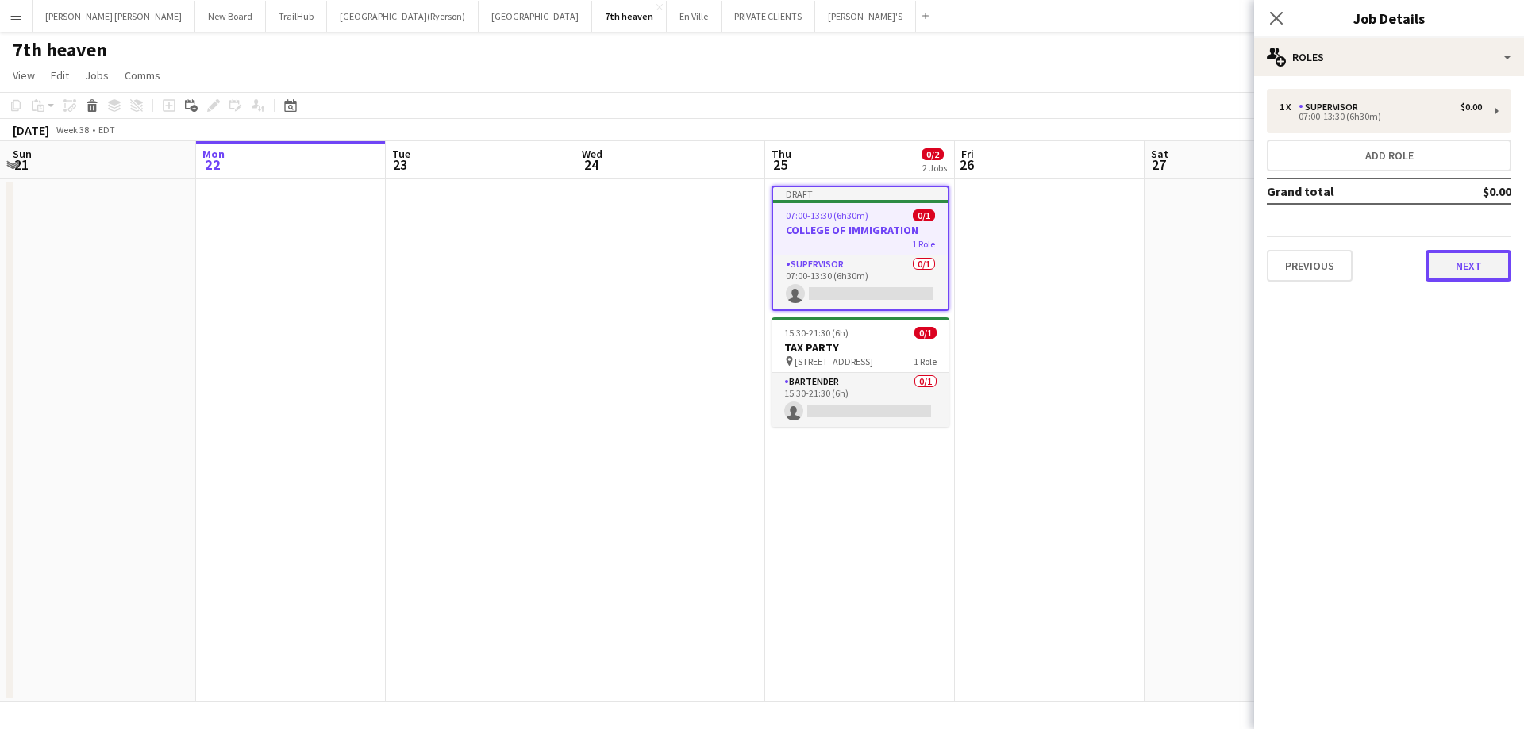
click at [1463, 274] on button "Next" at bounding box center [1469, 266] width 86 height 32
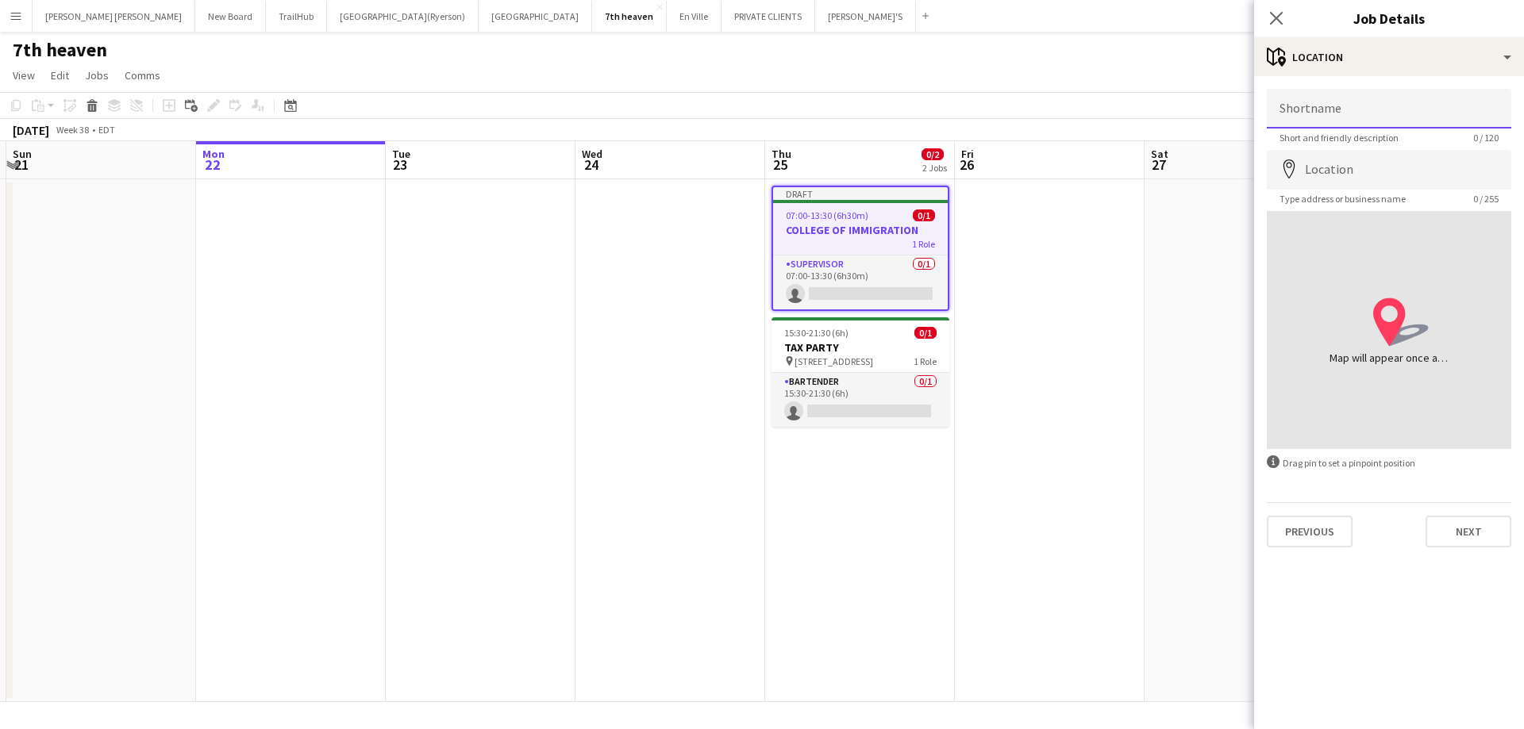
click at [1329, 117] on input "Shortname" at bounding box center [1389, 109] width 244 height 40
drag, startPoint x: 1425, startPoint y: 119, endPoint x: 1308, endPoint y: 121, distance: 116.7
click at [1308, 121] on input "**********" at bounding box center [1389, 109] width 244 height 40
drag, startPoint x: 1279, startPoint y: 112, endPoint x: 1495, endPoint y: 110, distance: 216.7
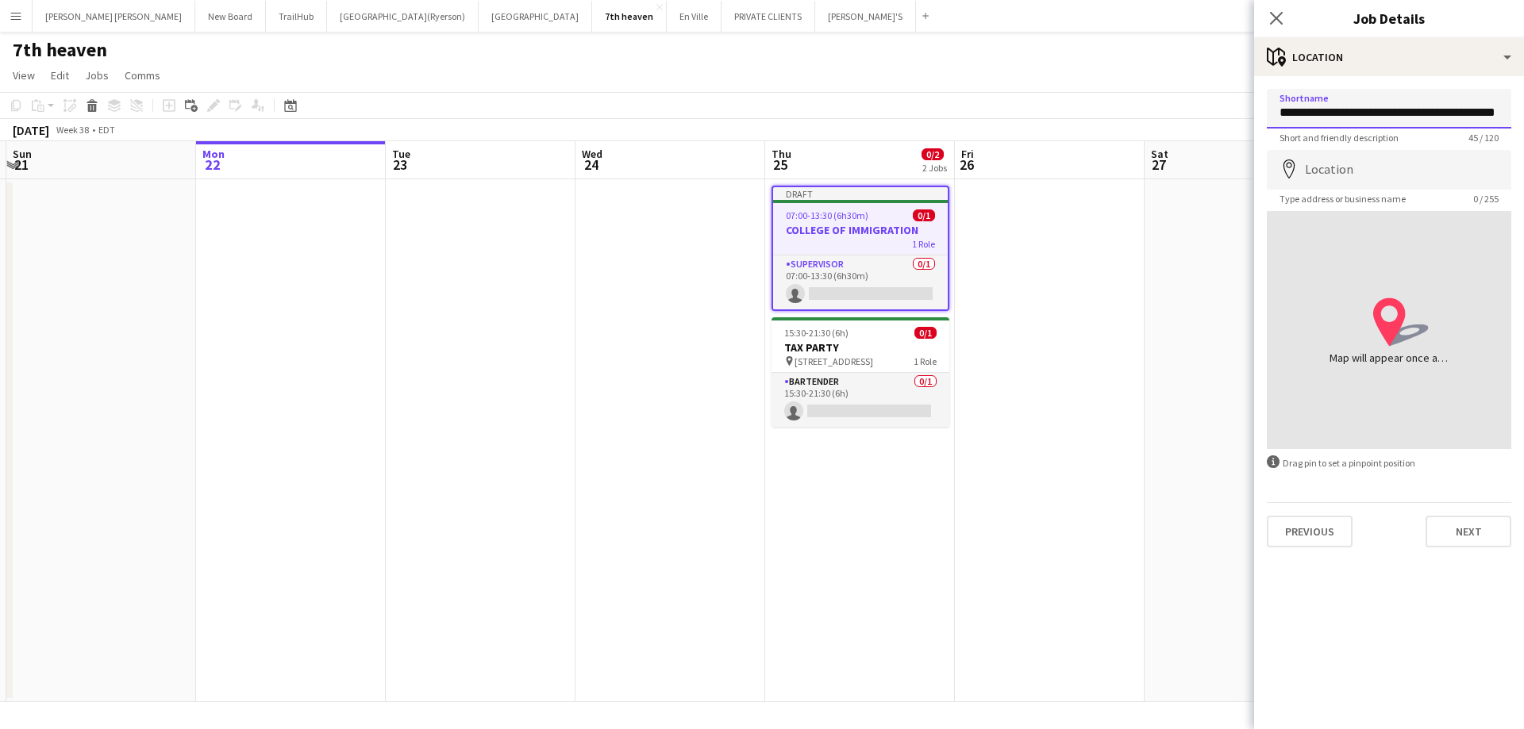
click at [1495, 110] on input "**********" at bounding box center [1389, 109] width 244 height 40
click at [1507, 110] on input "**********" at bounding box center [1389, 109] width 244 height 40
type input "**********"
click at [1512, 115] on form "**********" at bounding box center [1389, 318] width 270 height 459
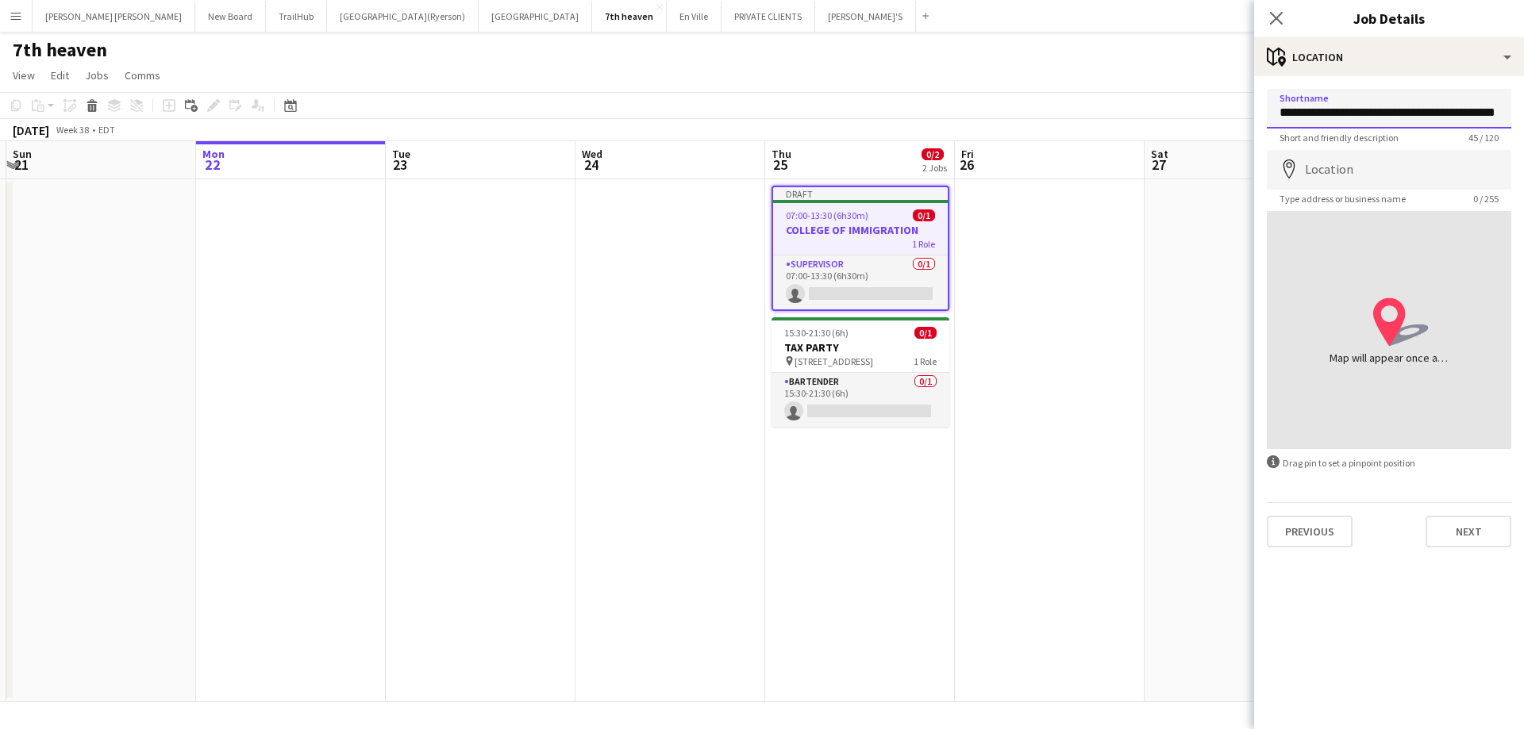
drag, startPoint x: 1506, startPoint y: 115, endPoint x: 1036, endPoint y: 102, distance: 470.1
click at [1036, 102] on body "Menu Boards Boards Boards All jobs Status Workforce Workforce My Workforce Recr…" at bounding box center [762, 364] width 1524 height 729
click at [1333, 177] on input "Location" at bounding box center [1389, 170] width 244 height 40
paste input "**********"
type input "**********"
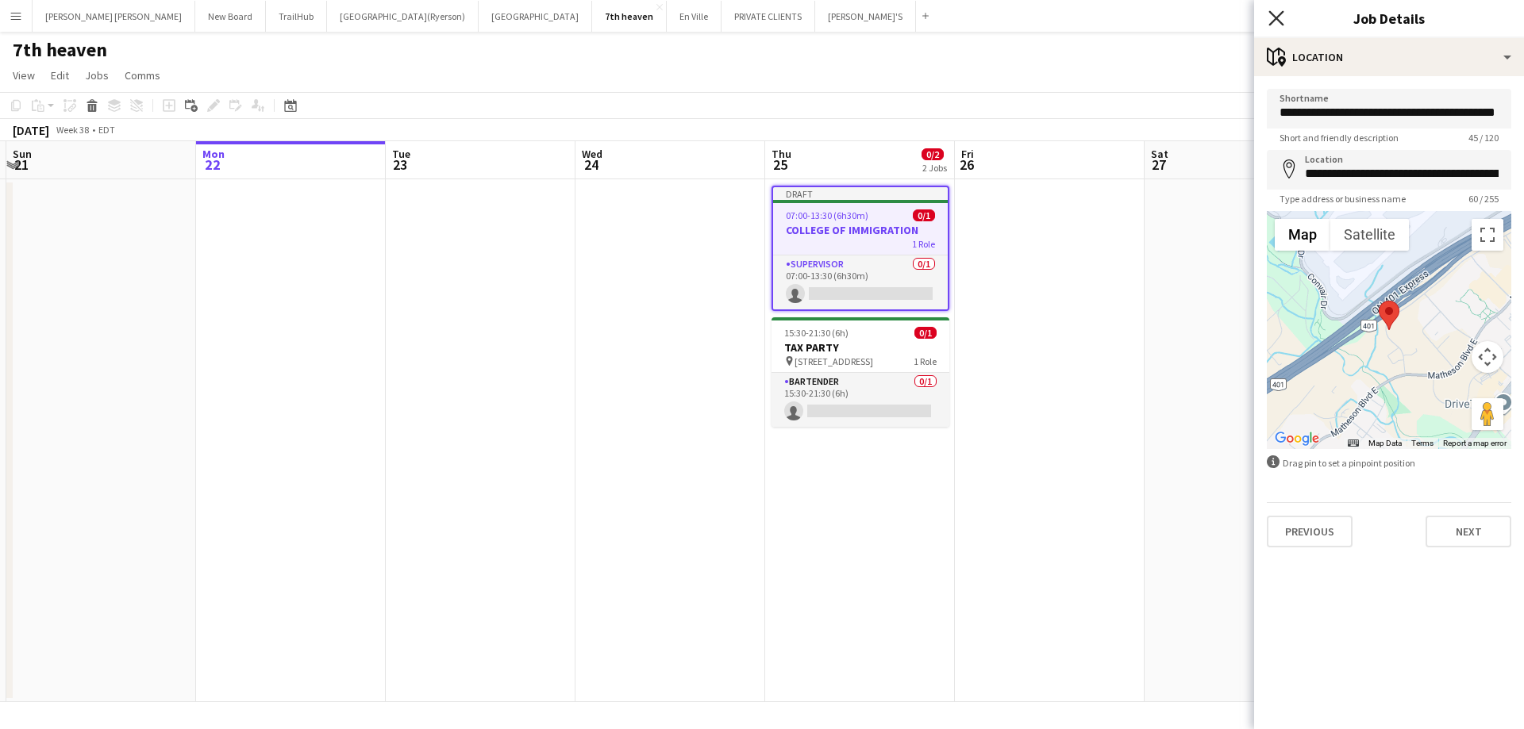
click at [1281, 15] on icon "Close pop-in" at bounding box center [1275, 17] width 15 height 15
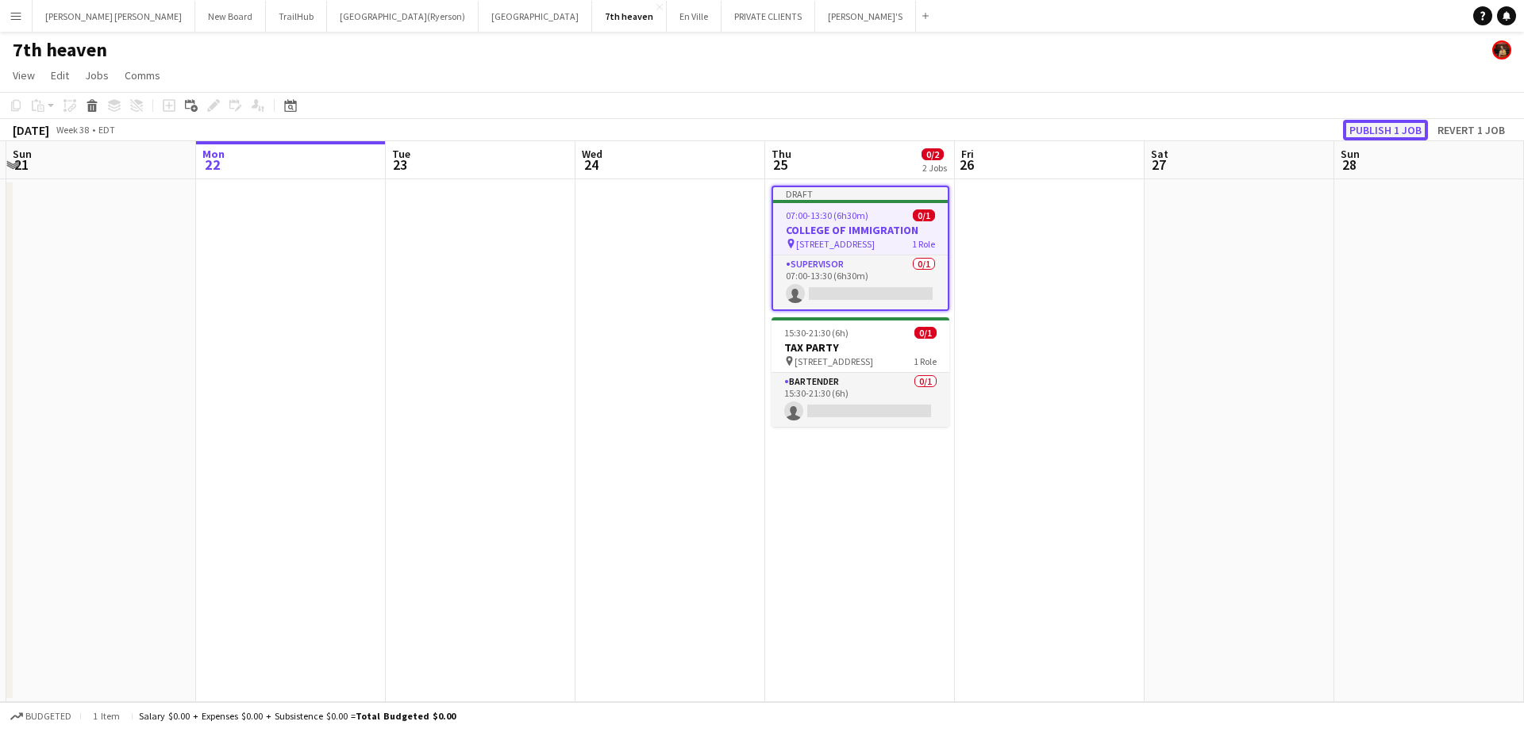
click at [1397, 130] on button "Publish 1 job" at bounding box center [1385, 130] width 85 height 21
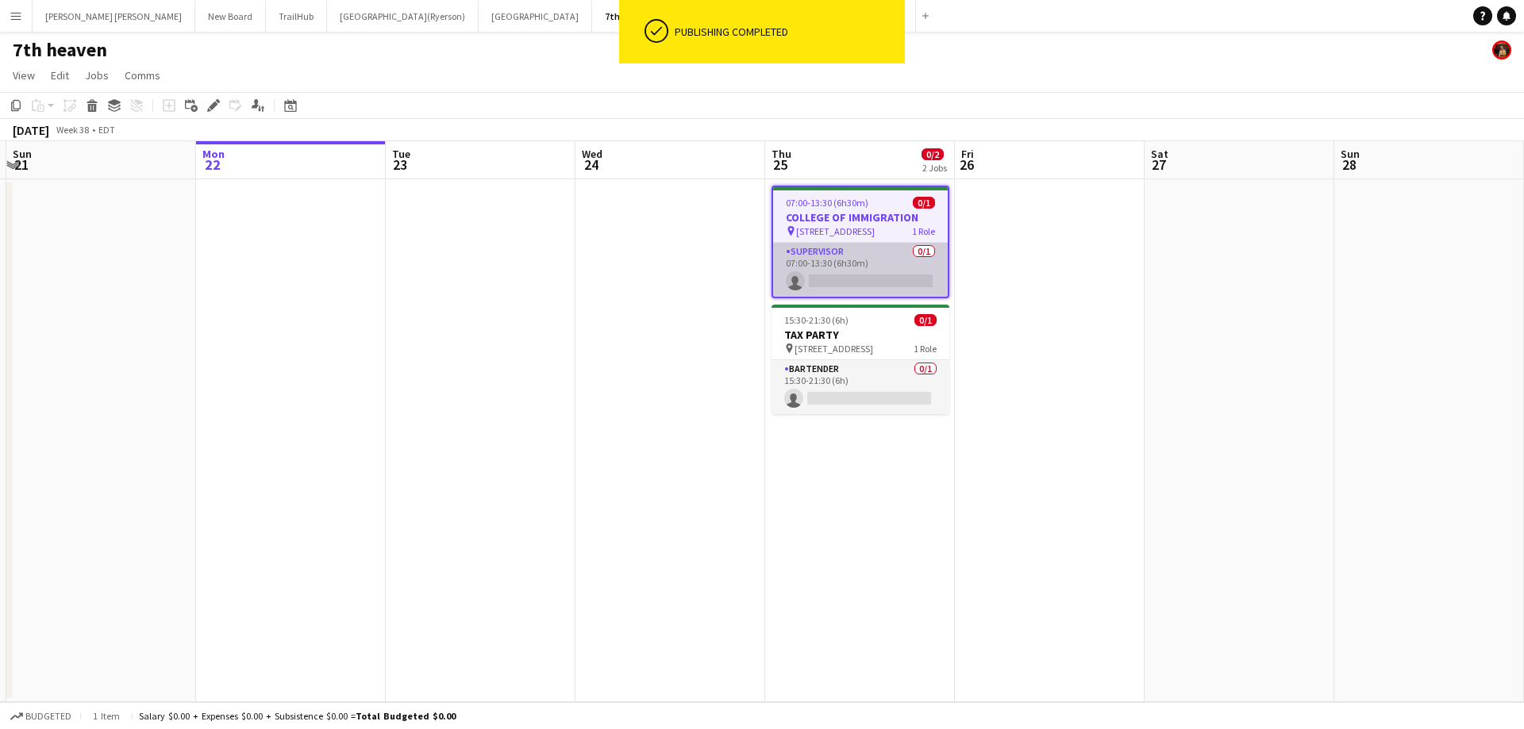
click at [838, 281] on app-card-role "SUPERVISOR 0/1 07:00-13:30 (6h30m) single-neutral-actions" at bounding box center [860, 270] width 175 height 54
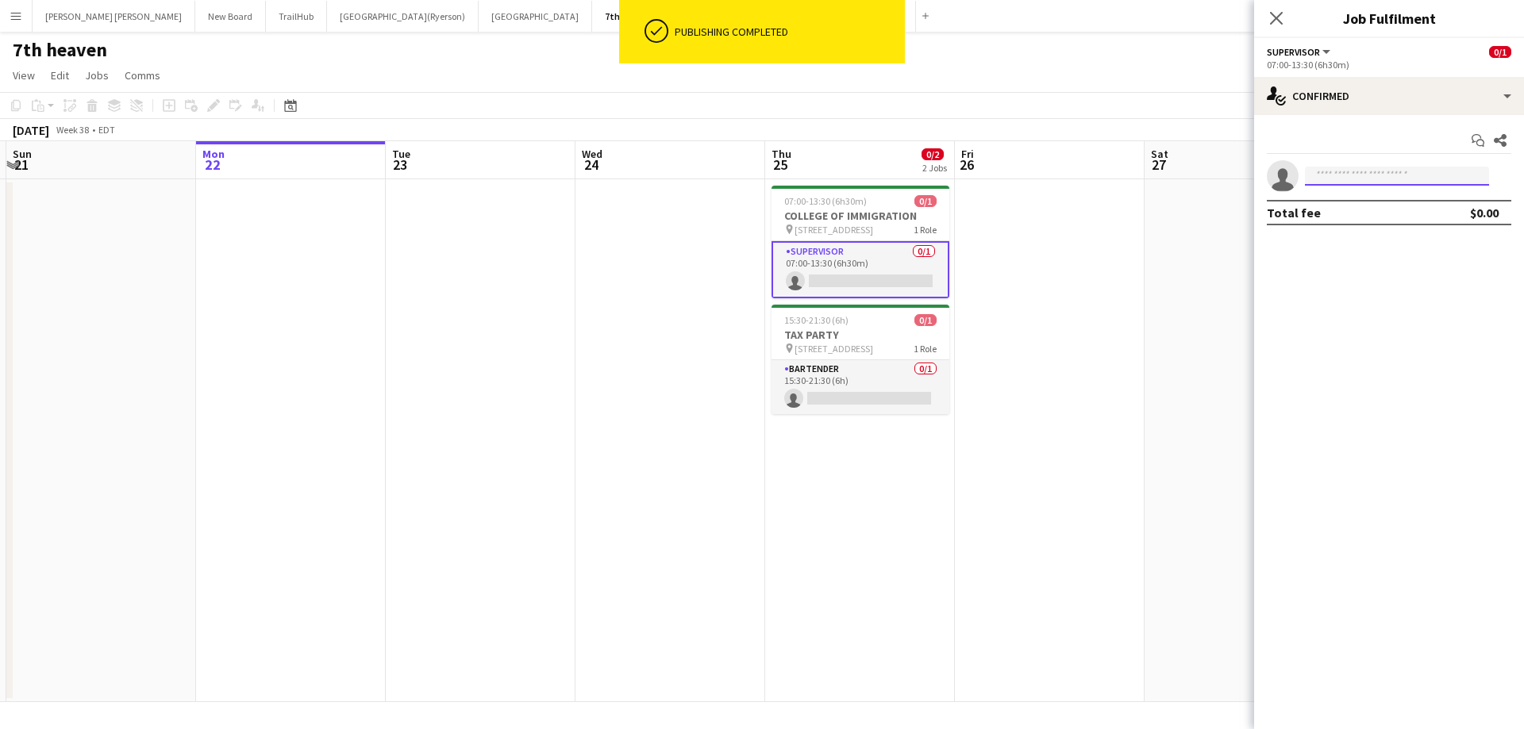
click at [1357, 178] on input at bounding box center [1397, 176] width 184 height 19
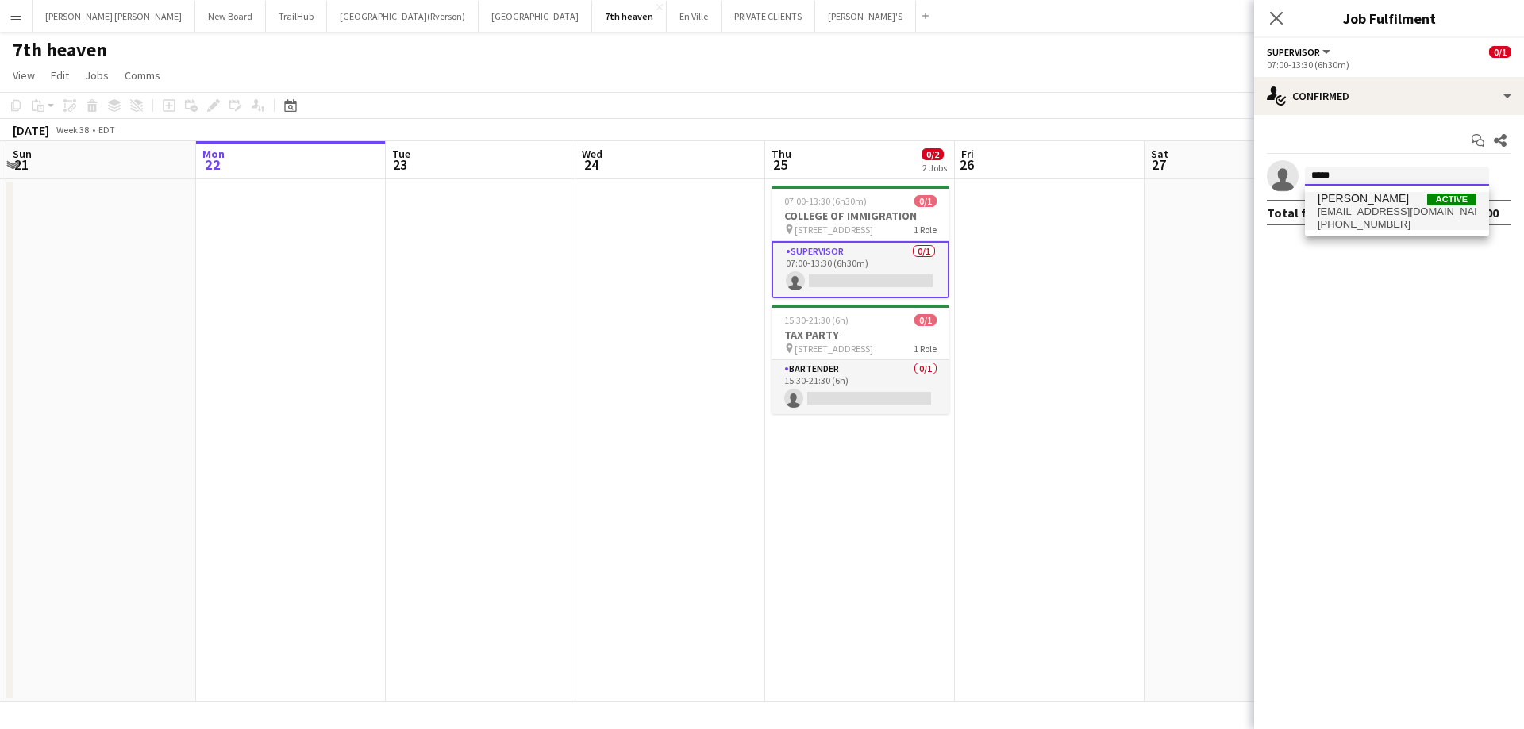
type input "*****"
click at [1374, 207] on span "stimacvicky@gmail.com" at bounding box center [1397, 212] width 159 height 13
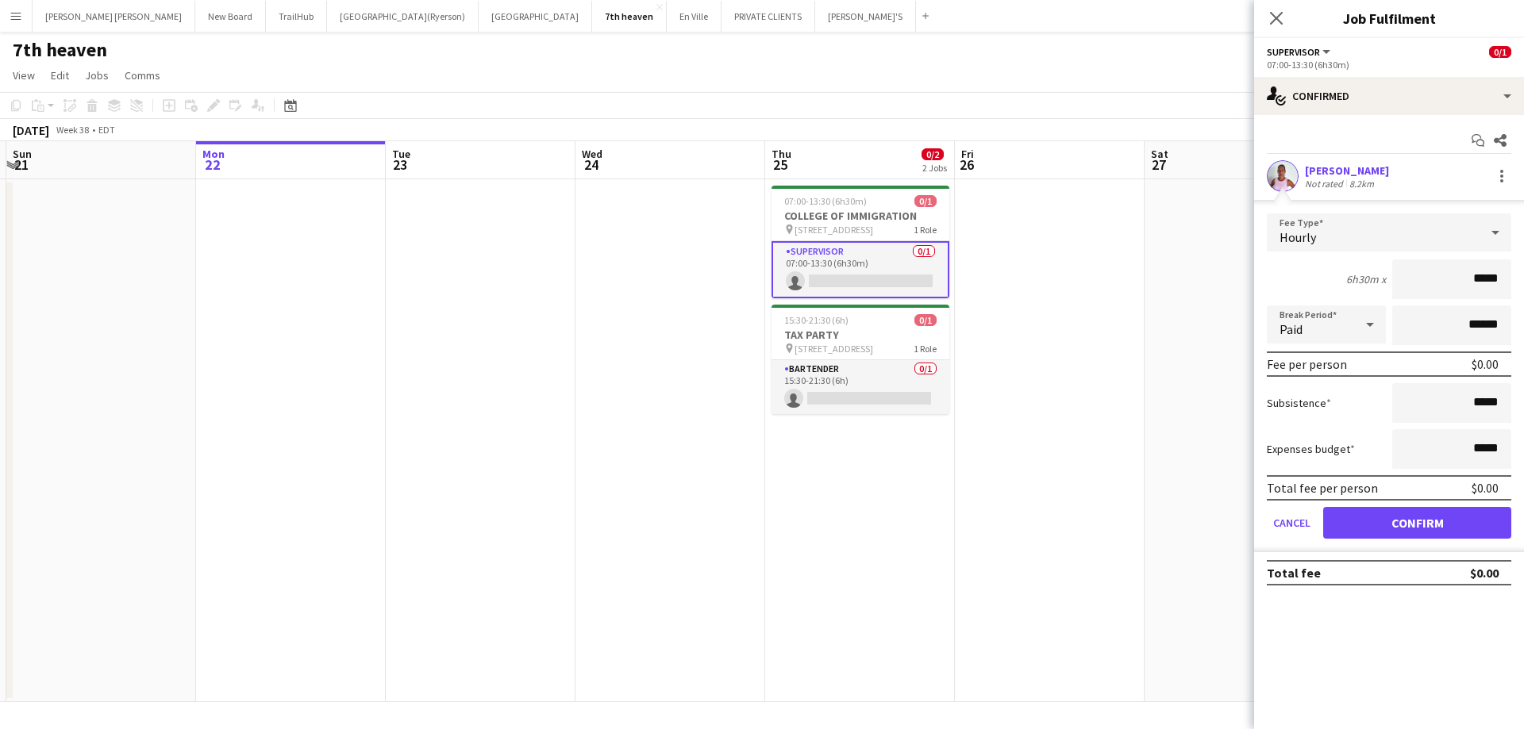
drag, startPoint x: 1503, startPoint y: 279, endPoint x: 1480, endPoint y: 283, distance: 24.1
click at [1480, 283] on input "*****" at bounding box center [1451, 280] width 119 height 40
type input "**"
type input "******"
click at [1442, 525] on button "Confirm" at bounding box center [1417, 523] width 188 height 32
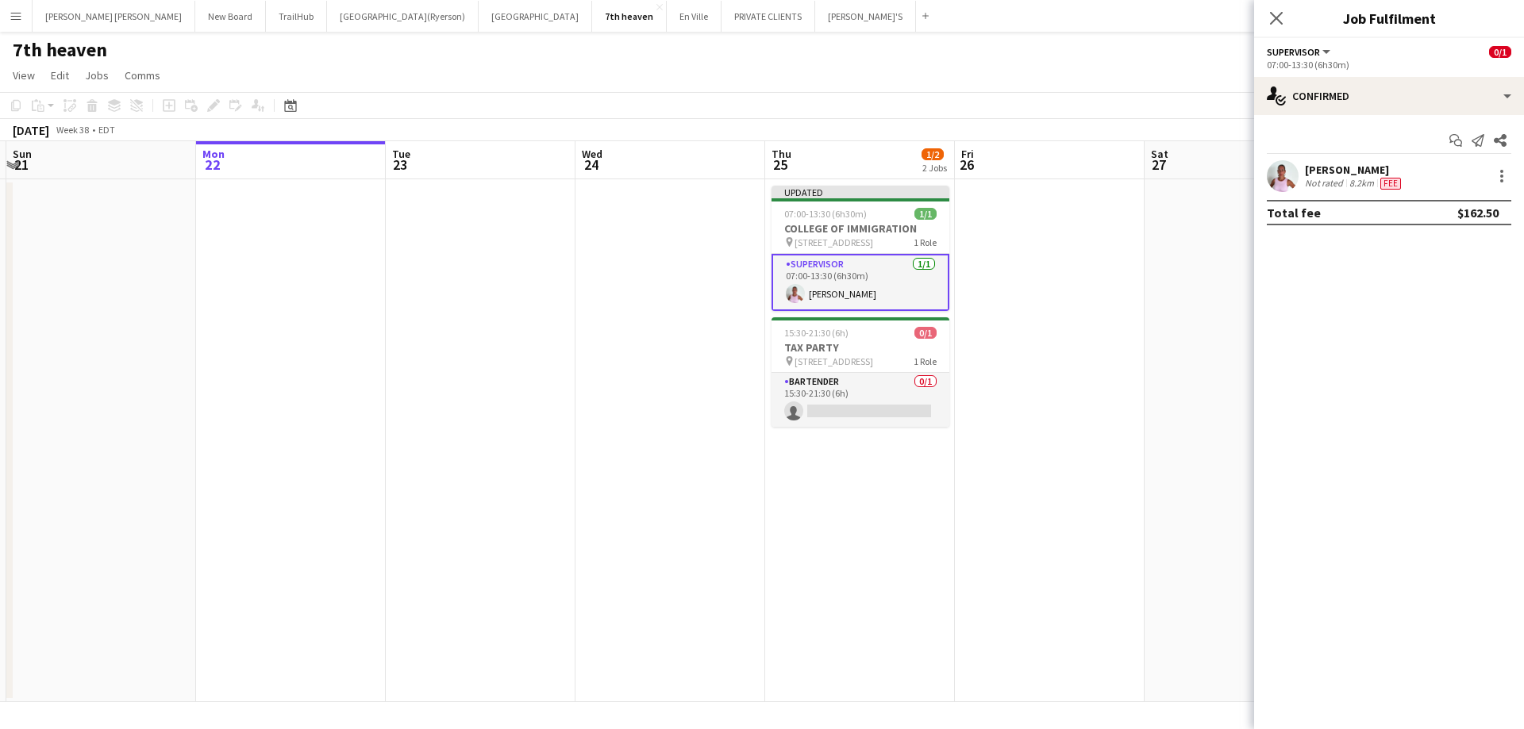
click at [1274, 3] on div "Close pop-in" at bounding box center [1276, 18] width 44 height 37
click at [1267, 17] on app-icon "Close pop-in" at bounding box center [1276, 18] width 23 height 23
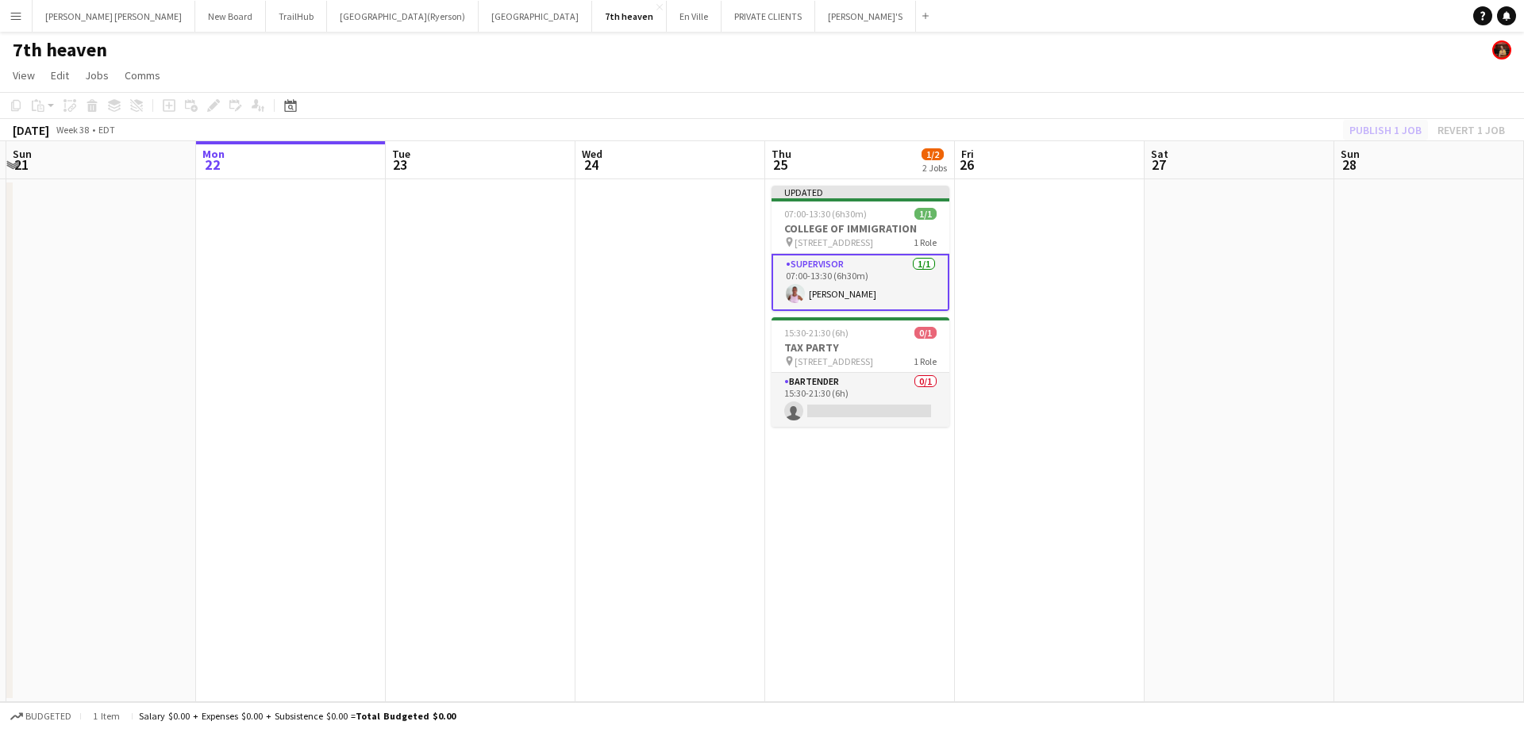
click at [1366, 133] on div "Publish 1 job Revert 1 job" at bounding box center [1427, 130] width 194 height 21
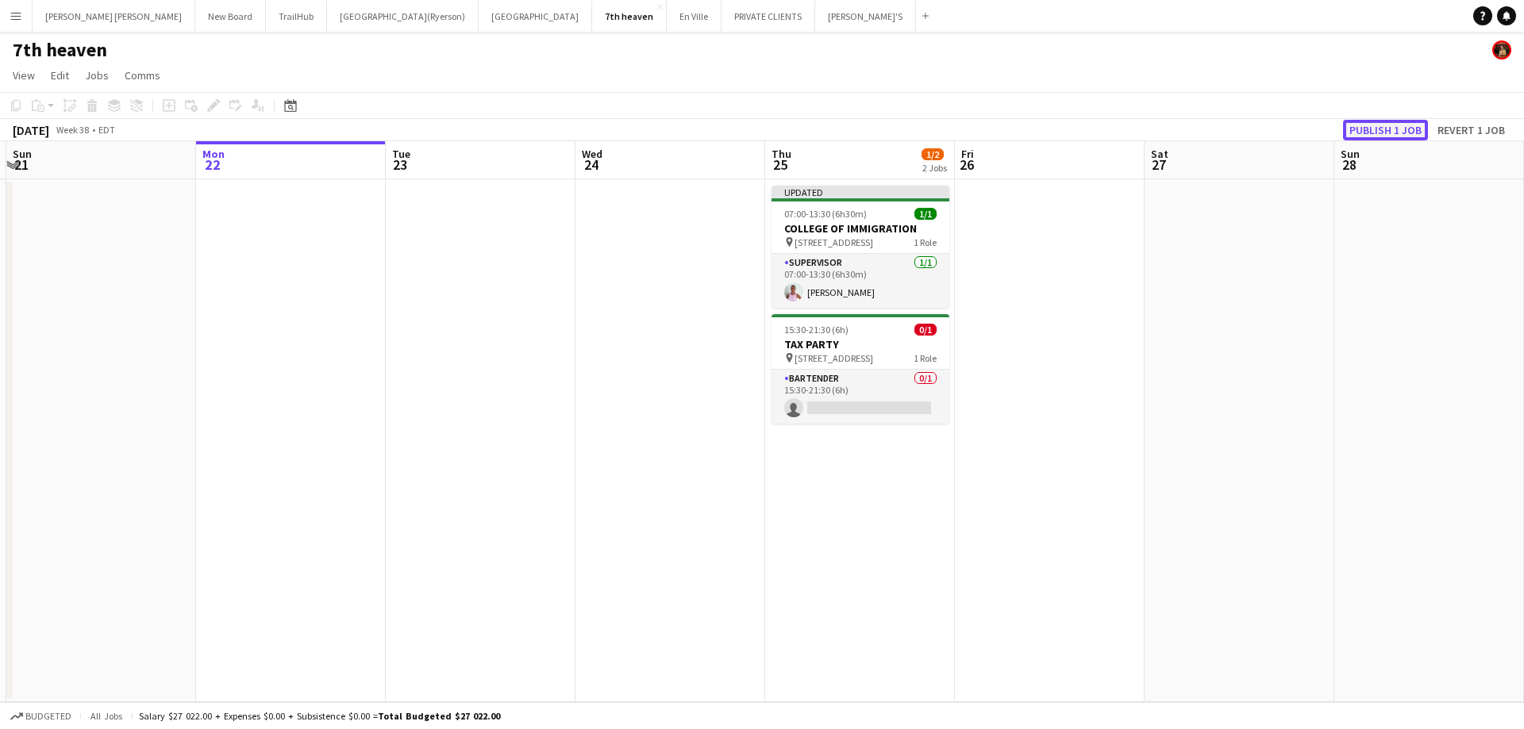
click at [1365, 130] on button "Publish 1 job" at bounding box center [1385, 130] width 85 height 21
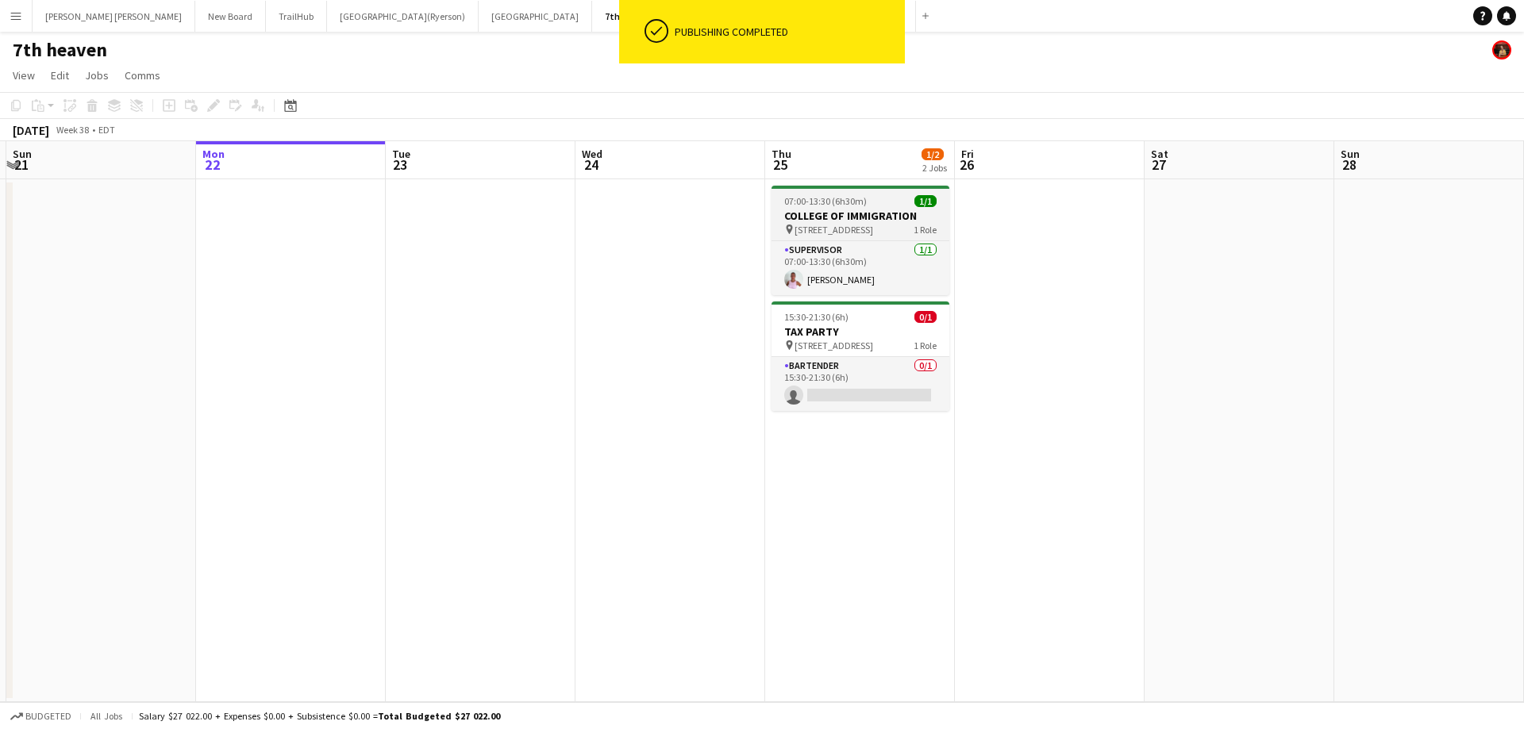
click at [833, 212] on h3 "COLLEGE OF IMMIGRATION" at bounding box center [861, 216] width 178 height 14
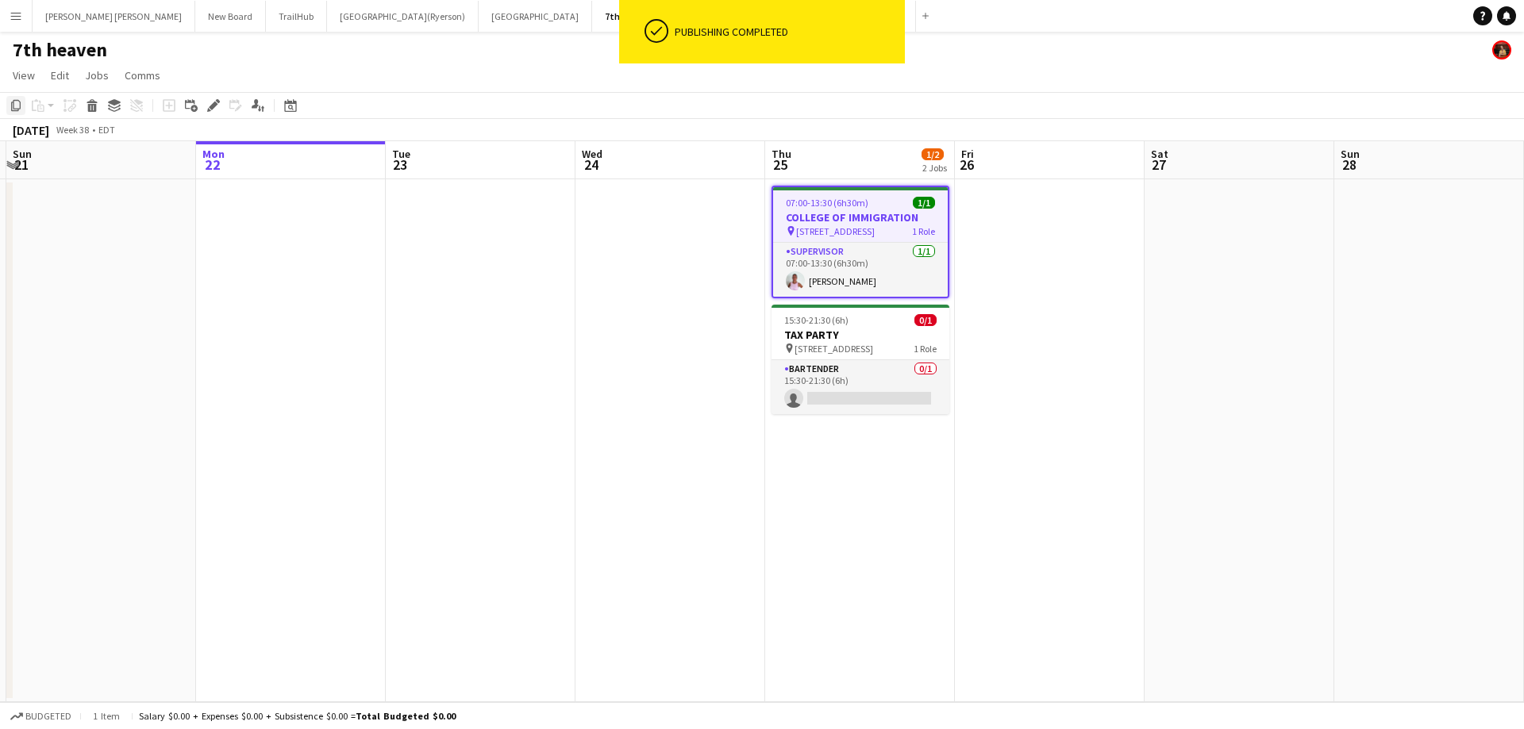
click at [14, 110] on icon "Copy" at bounding box center [16, 105] width 13 height 13
click at [1022, 263] on app-date-cell at bounding box center [1050, 440] width 190 height 523
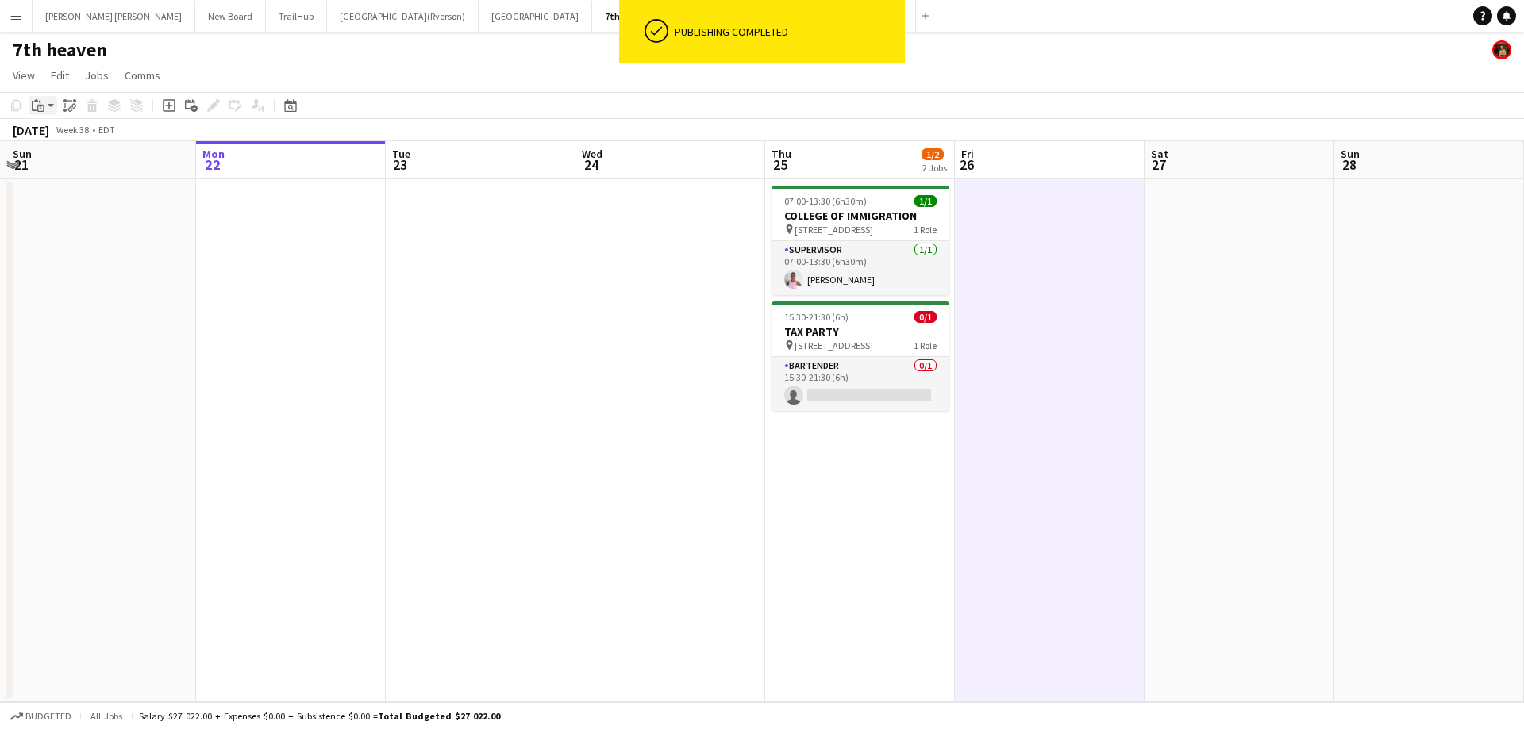
click at [50, 105] on app-action-btn "Paste" at bounding box center [43, 105] width 29 height 19
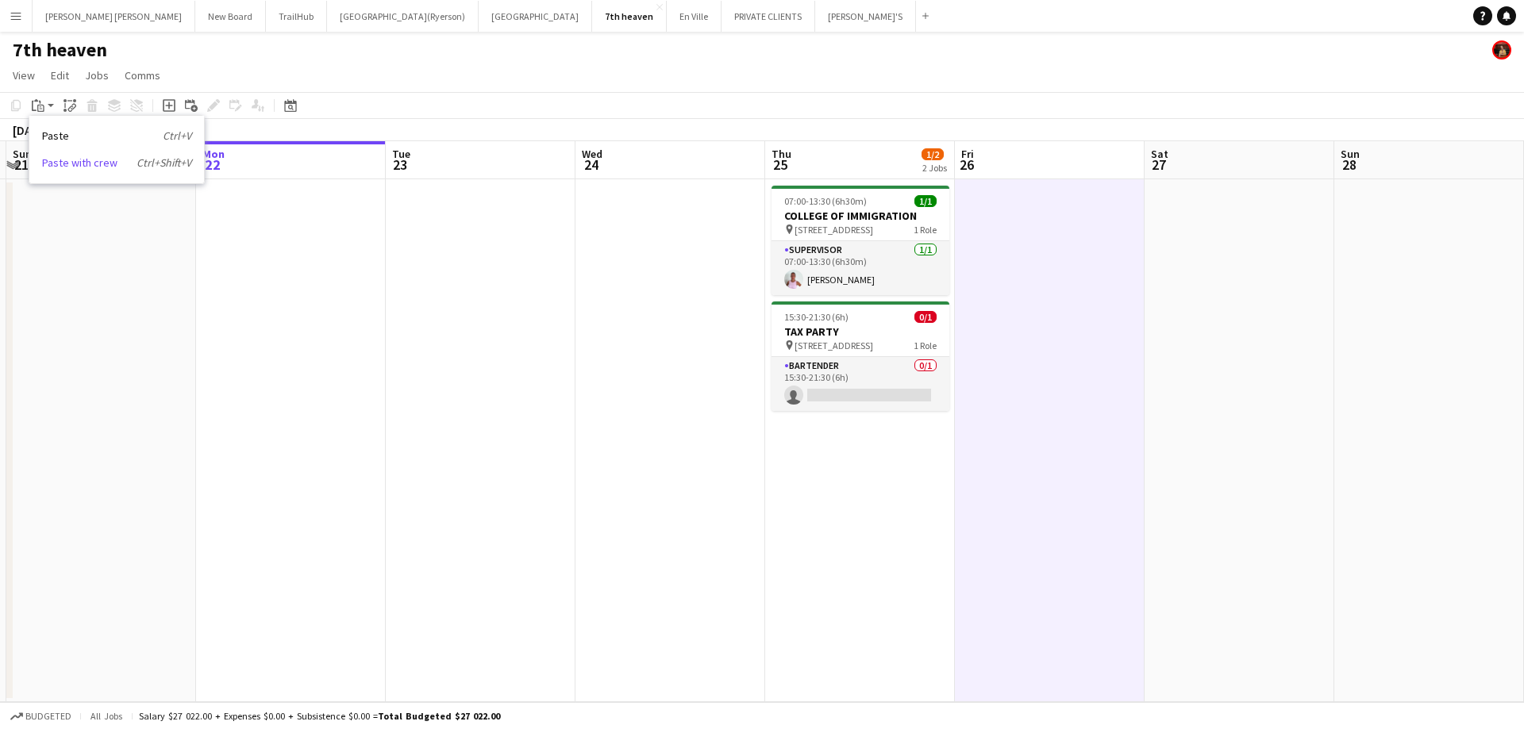
click at [68, 164] on link "Paste with crew Ctrl+Shift+V" at bounding box center [116, 163] width 149 height 14
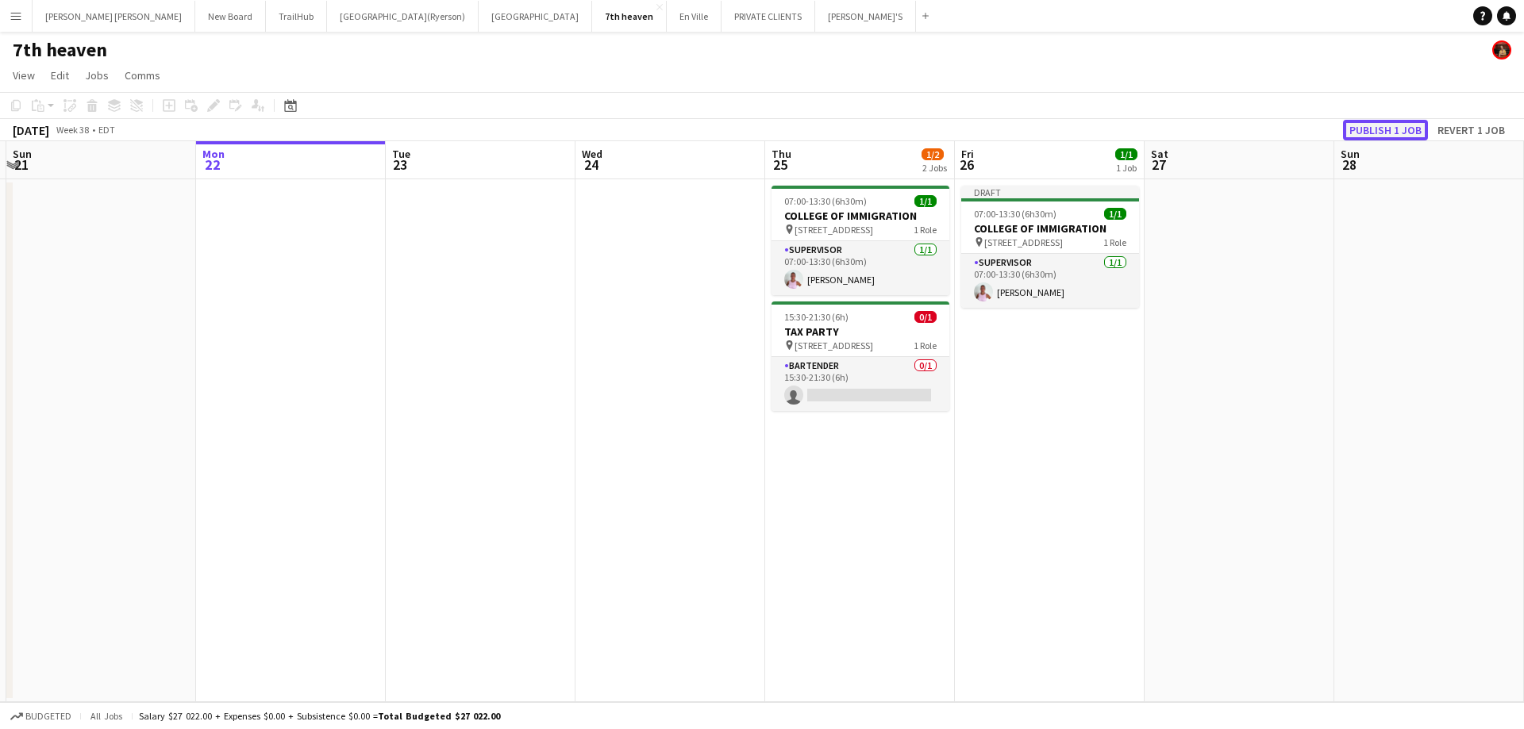
click at [1377, 129] on button "Publish 1 job" at bounding box center [1385, 130] width 85 height 21
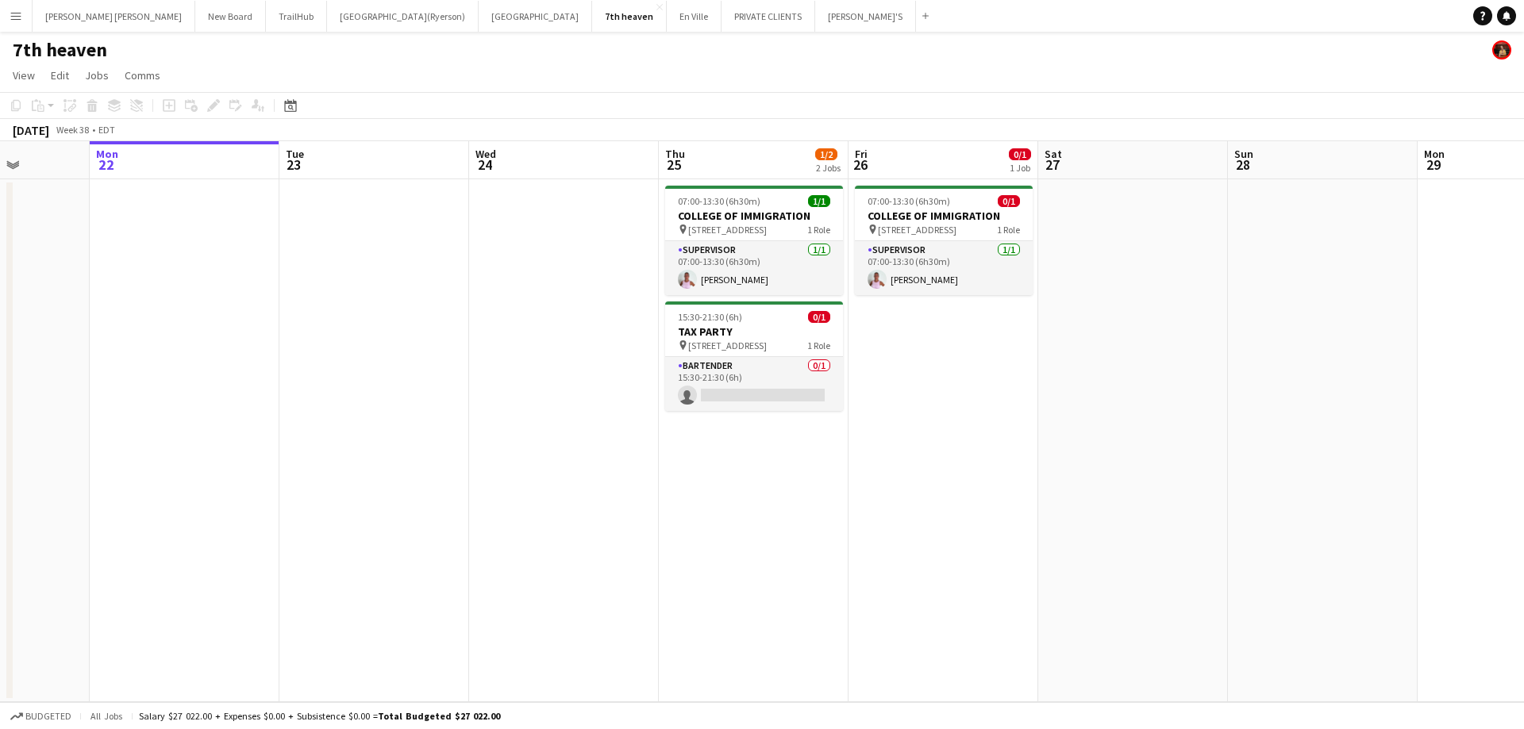
scroll to position [0, 514]
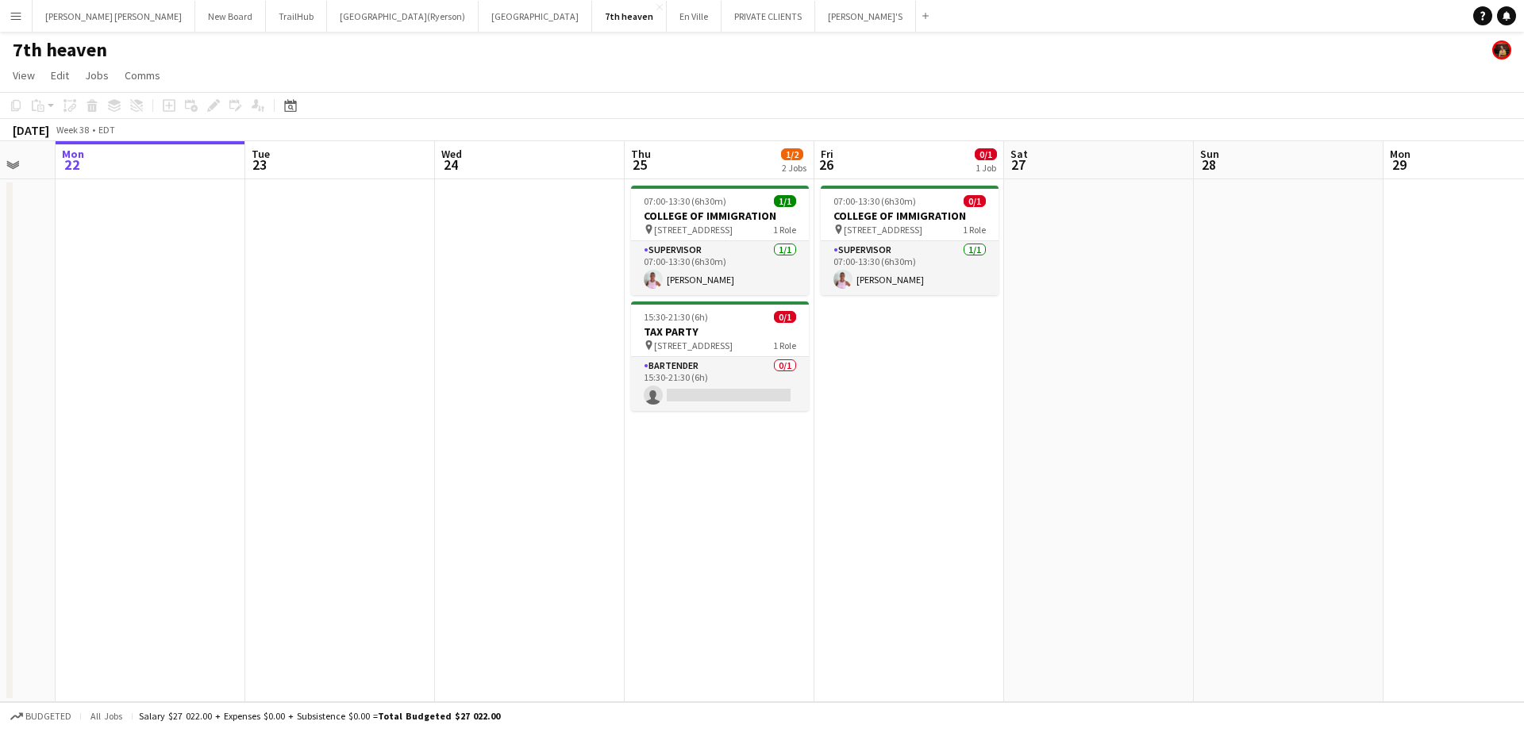
drag, startPoint x: 1041, startPoint y: 398, endPoint x: 900, endPoint y: 409, distance: 140.9
click at [900, 409] on app-calendar-viewport "Fri 19 Sat 20 Sun 21 Mon 22 Tue 23 Wed 24 Thu 25 1/2 2 Jobs Fri 26 0/1 1 Job Sa…" at bounding box center [762, 421] width 1524 height 561
click at [2, 21] on button "Menu" at bounding box center [16, 16] width 32 height 32
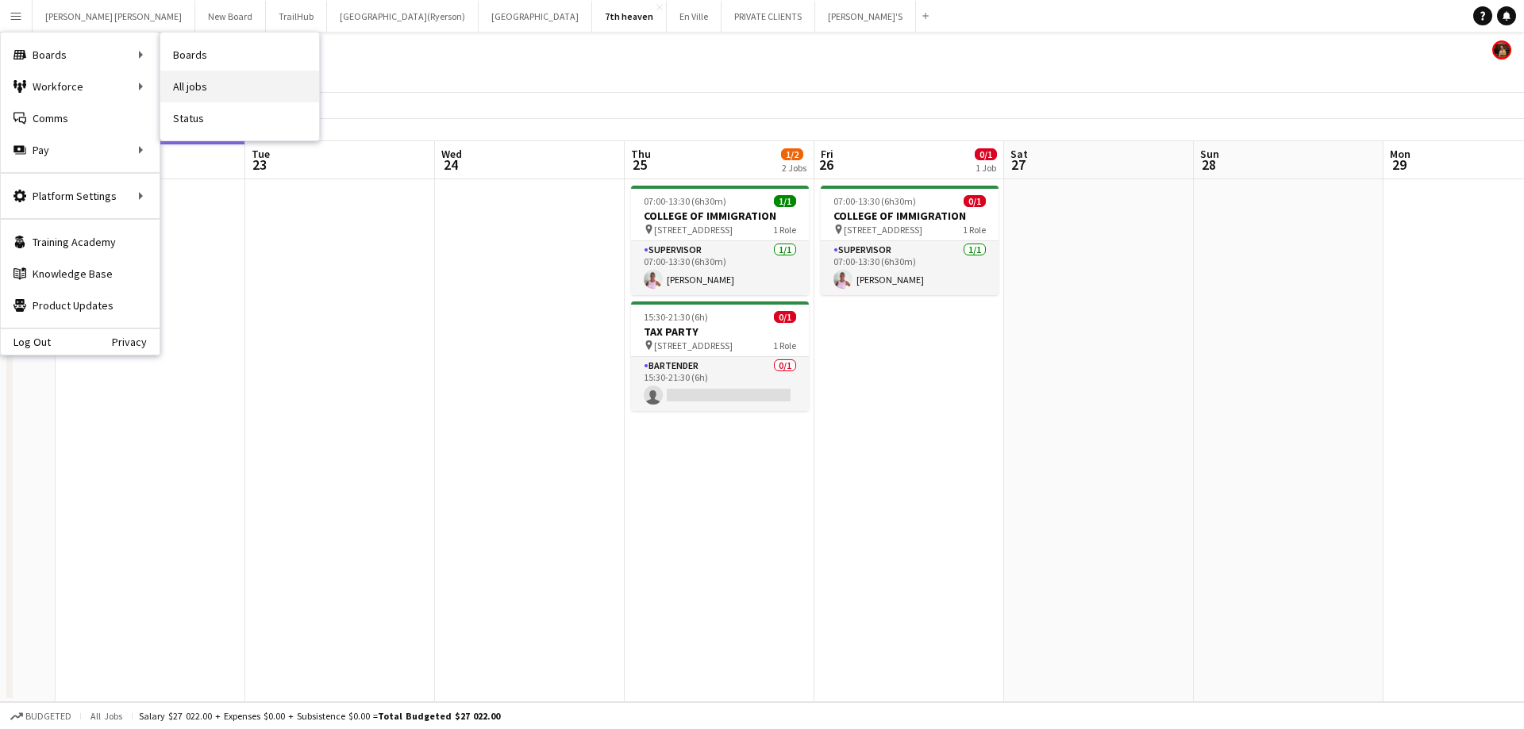
click at [222, 90] on link "All jobs" at bounding box center [239, 87] width 159 height 32
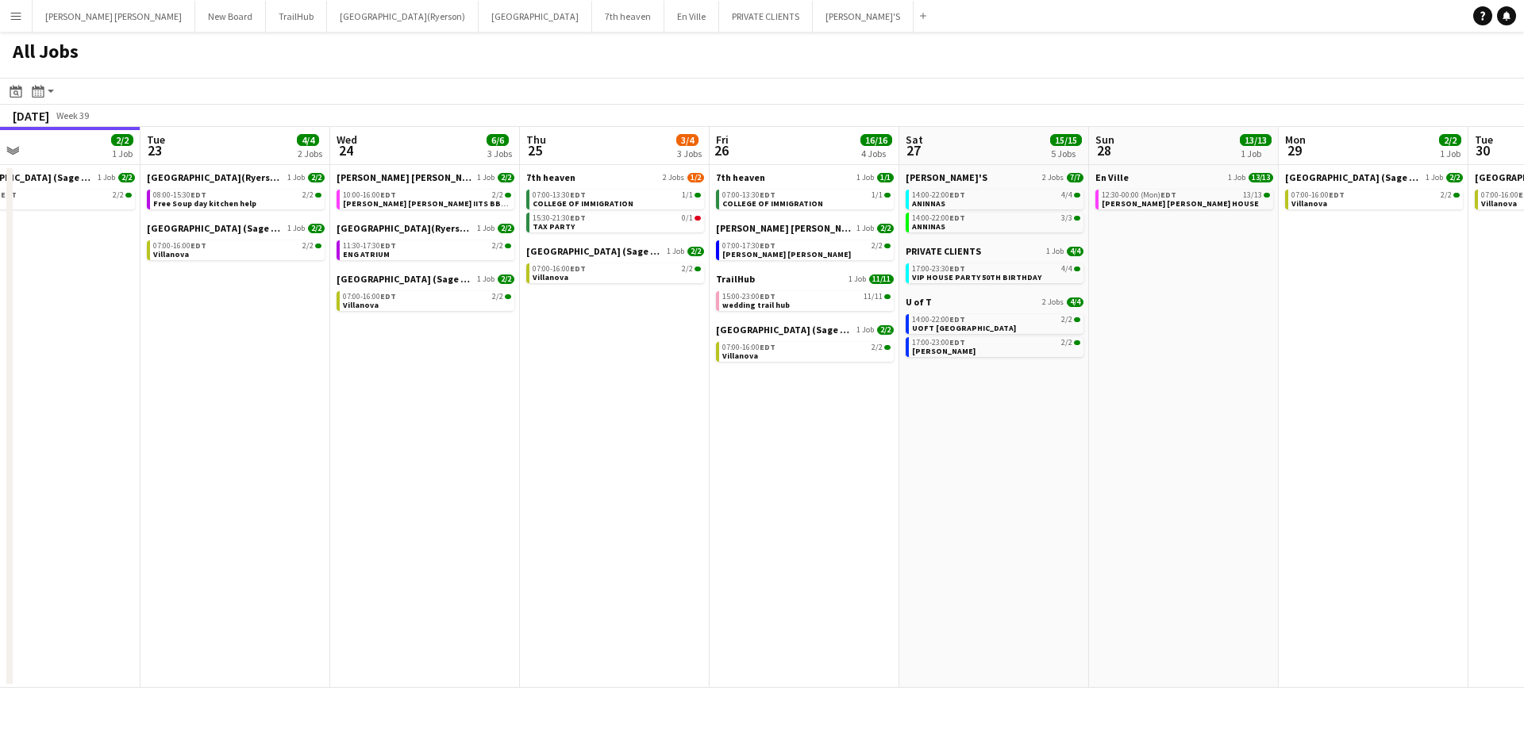
drag, startPoint x: 829, startPoint y: 438, endPoint x: 583, endPoint y: 416, distance: 247.1
click at [583, 416] on app-calendar-viewport "Fri 19 15/15 5 Jobs Sat 20 23/23 3 Jobs Sun 21 2/2 1 Job Mon 22 2/2 1 Job Tue 2…" at bounding box center [762, 407] width 1524 height 561
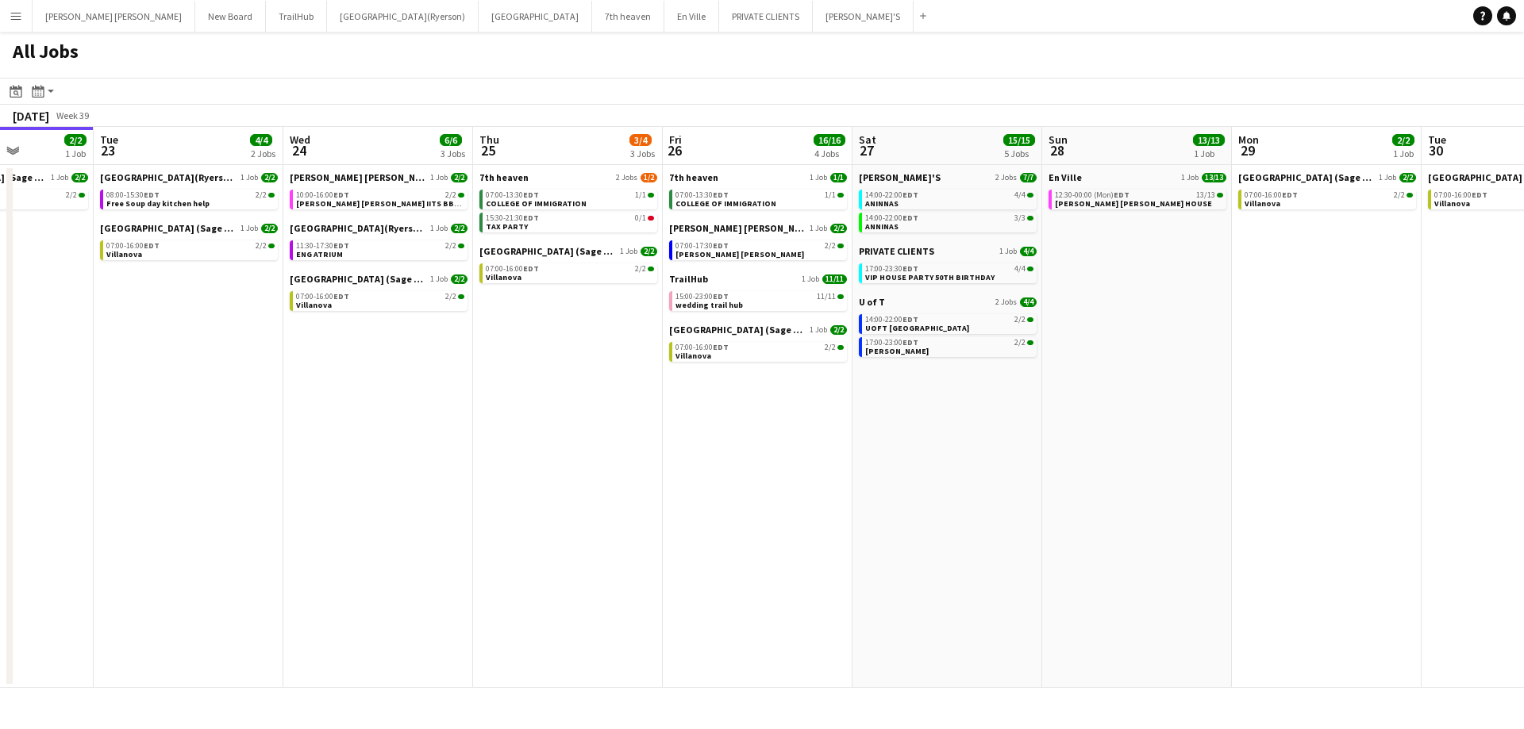
scroll to position [0, 682]
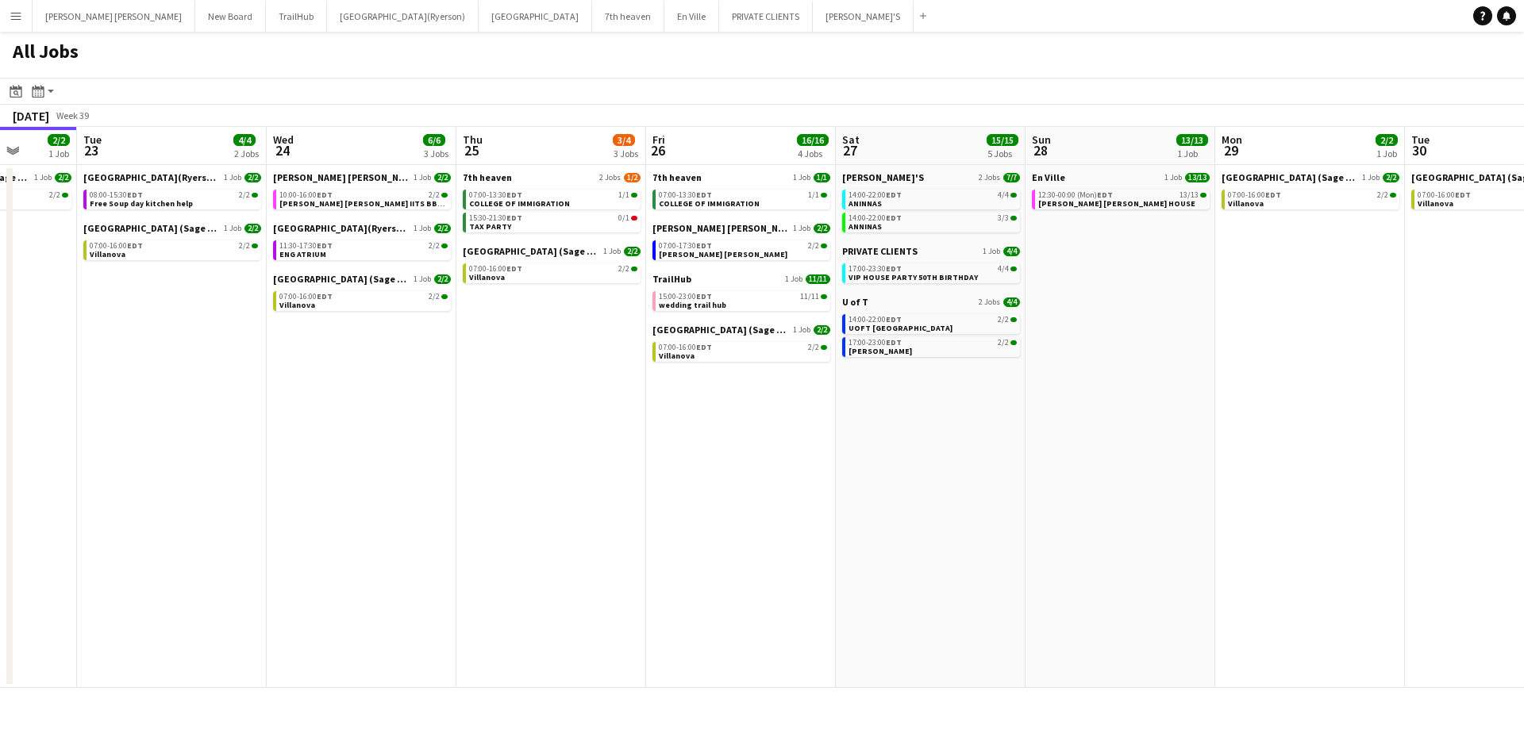
drag, startPoint x: 1150, startPoint y: 283, endPoint x: 1094, endPoint y: 295, distance: 57.8
click at [1094, 295] on app-calendar-viewport "Fri 19 15/15 5 Jobs Sat 20 23/23 3 Jobs Sun 21 2/2 1 Job Mon 22 2/2 1 Job Tue 2…" at bounding box center [762, 407] width 1524 height 561
click at [678, 249] on span "Miller lash" at bounding box center [723, 254] width 129 height 10
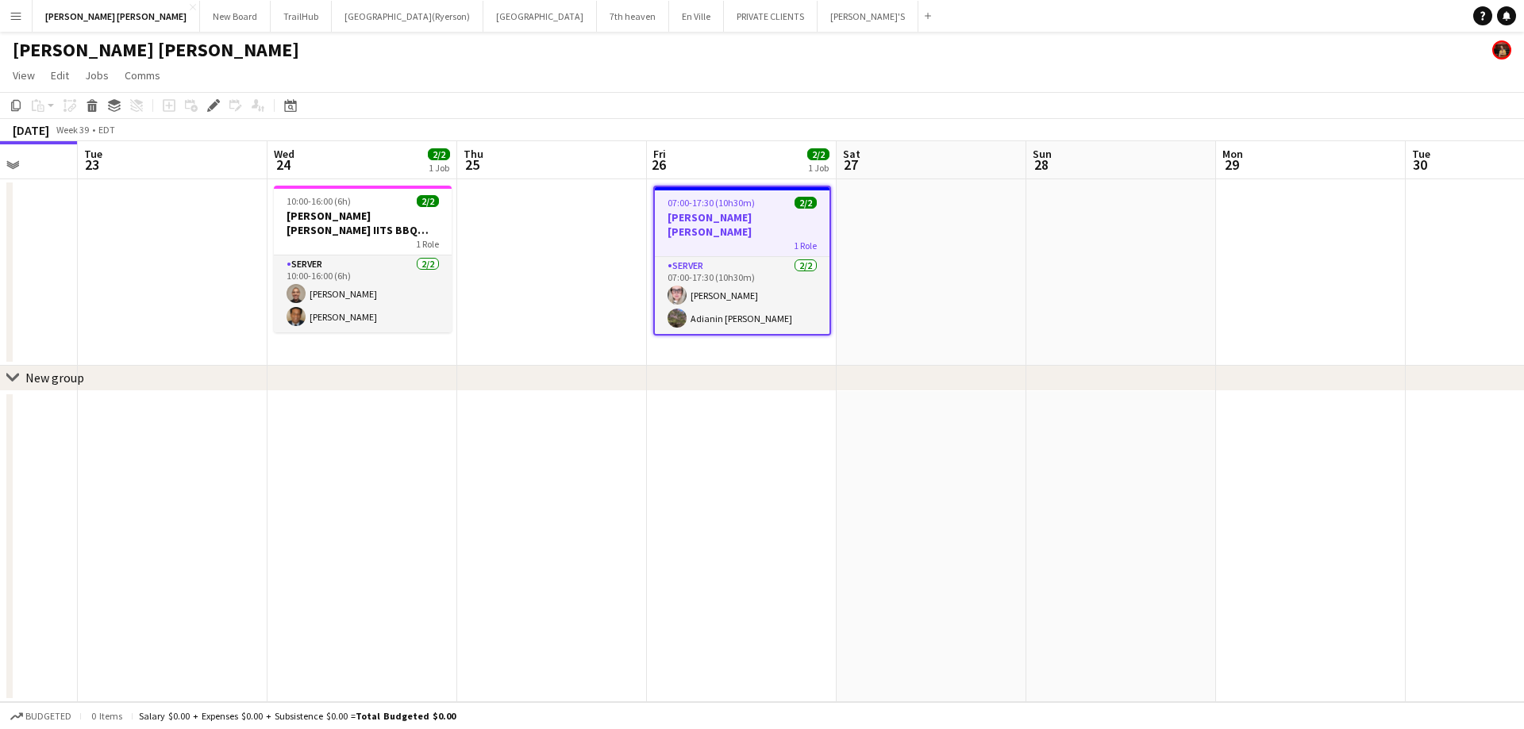
scroll to position [0, 491]
drag, startPoint x: 476, startPoint y: 299, endPoint x: 532, endPoint y: 284, distance: 57.6
click at [532, 284] on app-calendar-viewport "Sat 20 Sun 21 Mon 22 Tue 23 Wed 24 2/2 1 Job Thu 25 Fri 26 2/2 1 Job Sat 27 Sun…" at bounding box center [762, 421] width 1524 height 561
click at [298, 284] on app-user-avatar at bounding box center [296, 293] width 19 height 19
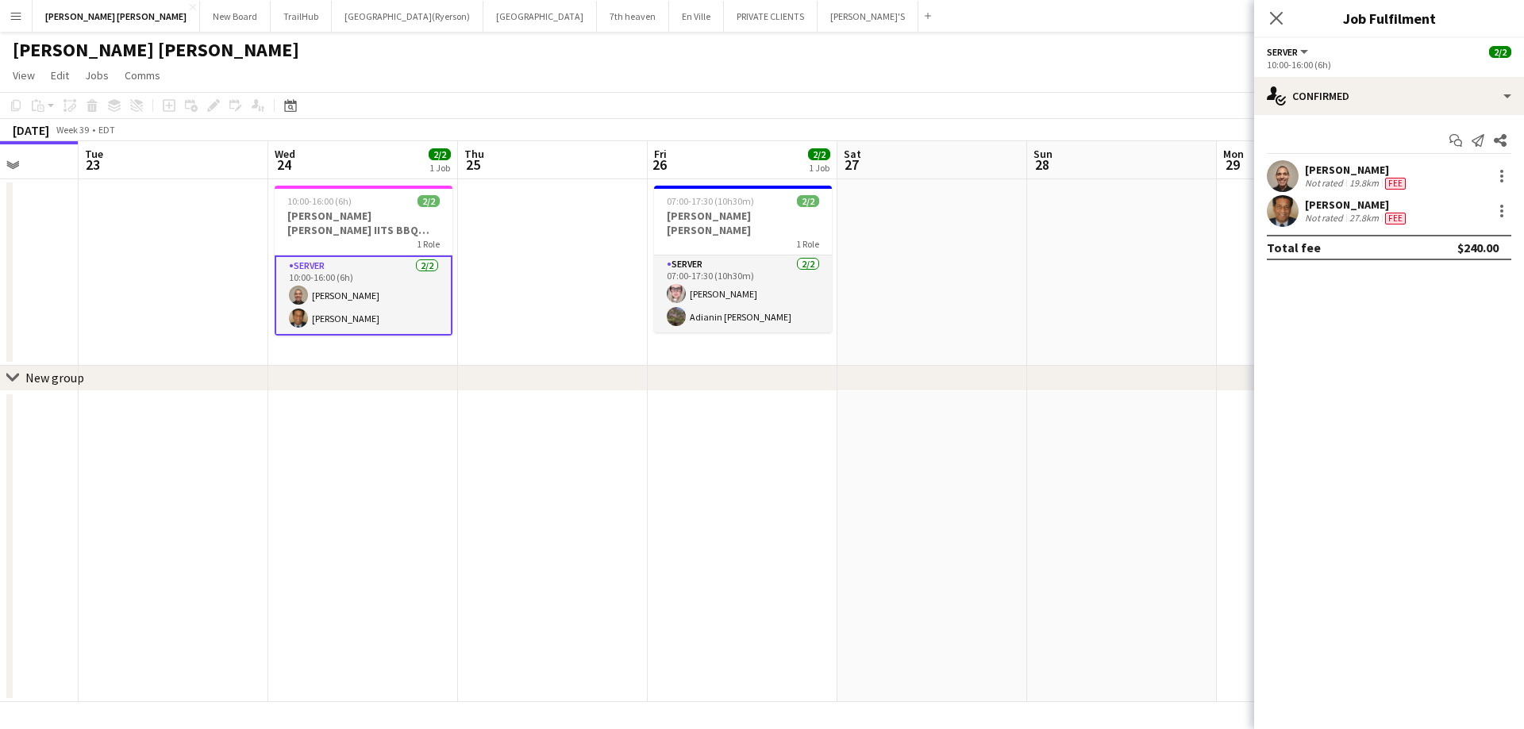
click at [1287, 180] on app-user-avatar at bounding box center [1283, 176] width 32 height 32
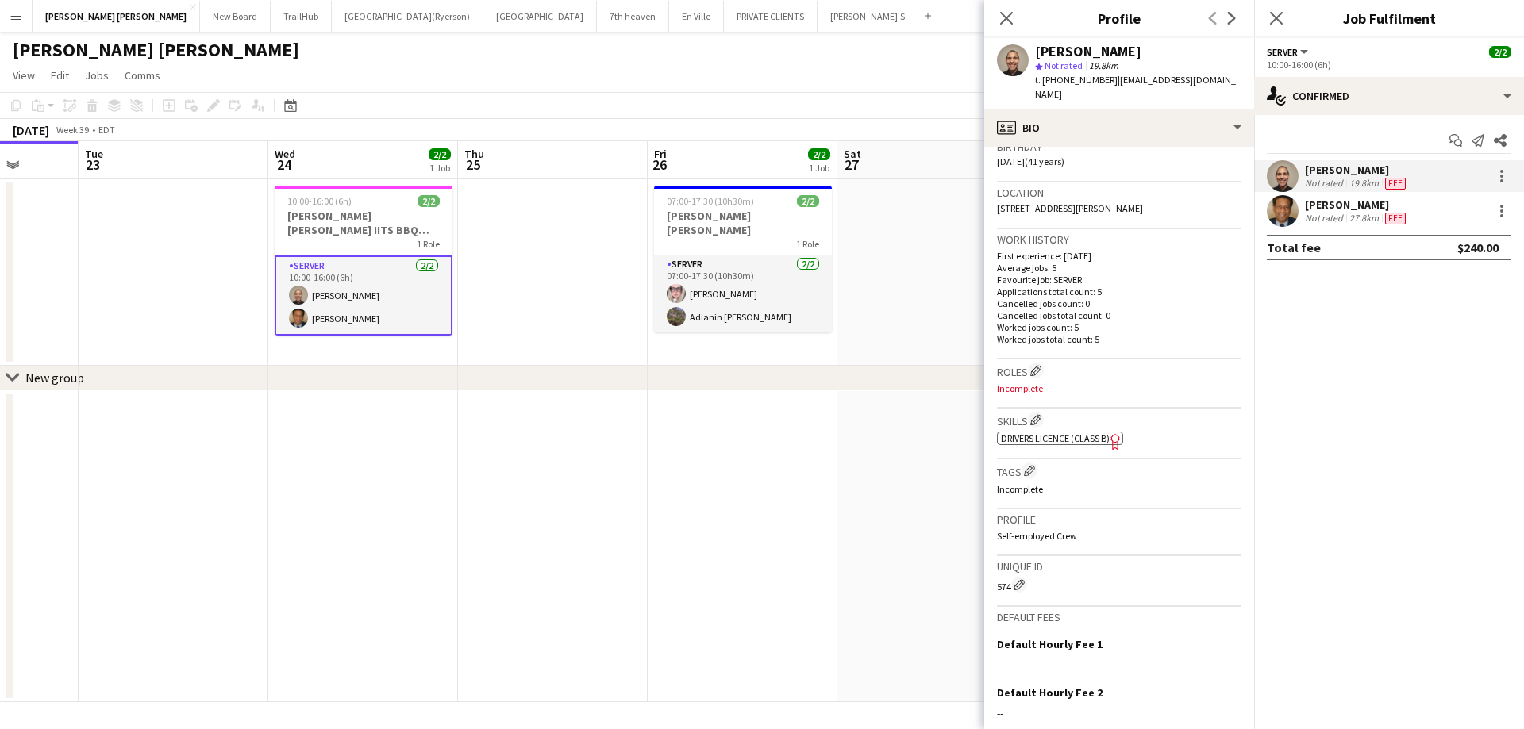
scroll to position [317, 0]
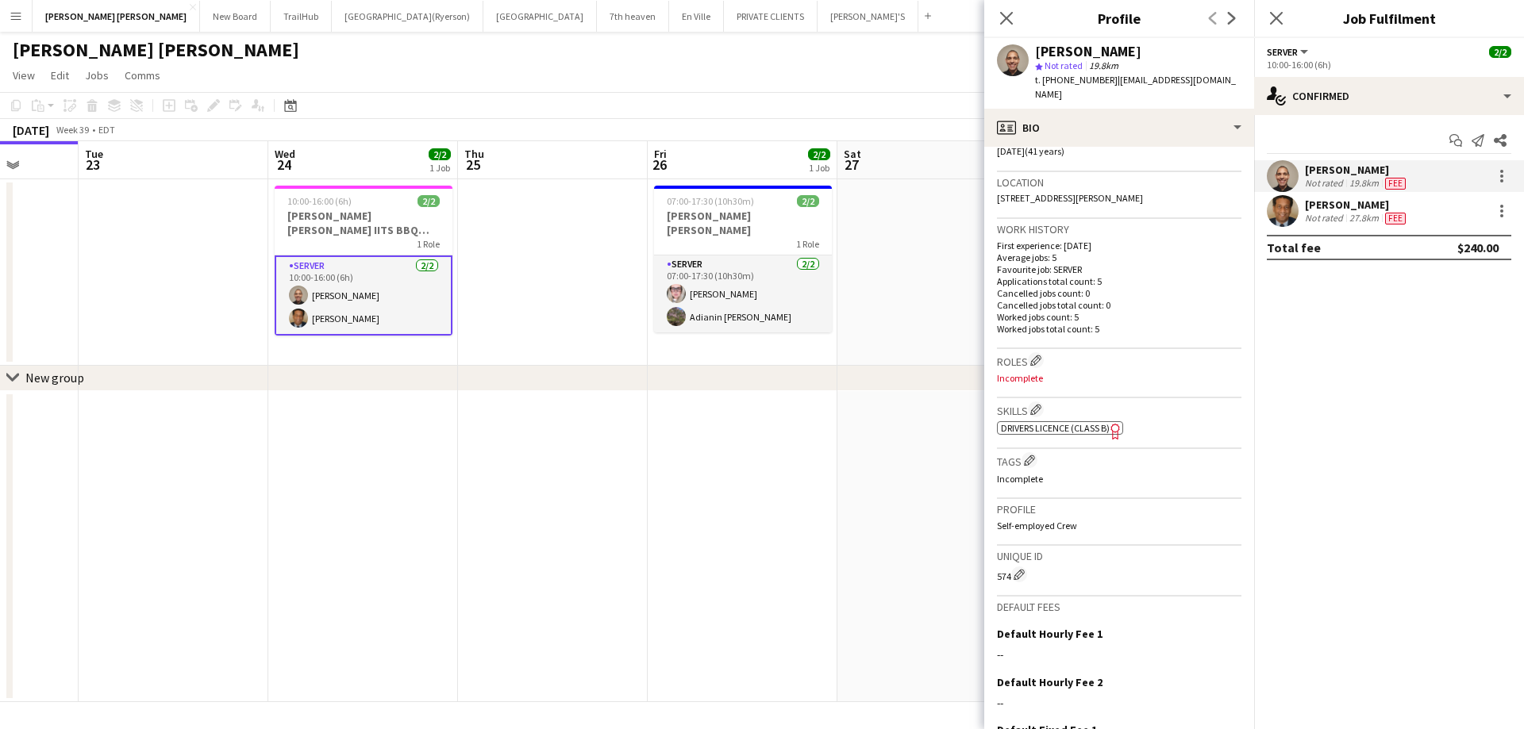
click at [1114, 424] on icon at bounding box center [1114, 432] width 9 height 16
click at [1023, 22] on div "Close pop-in" at bounding box center [1006, 18] width 44 height 37
click at [1008, 21] on icon at bounding box center [1006, 17] width 15 height 15
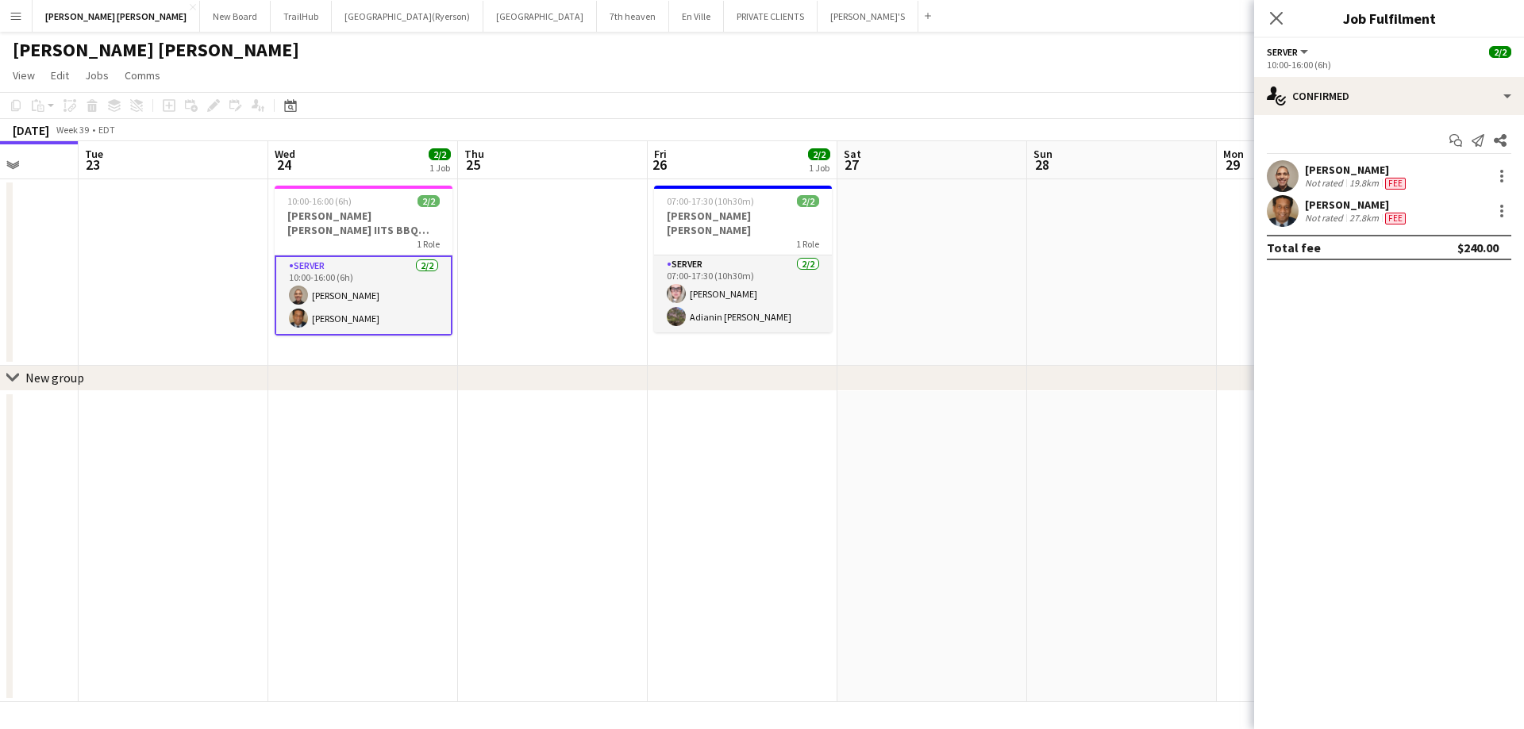
click at [13, 17] on app-icon "Menu" at bounding box center [16, 16] width 13 height 13
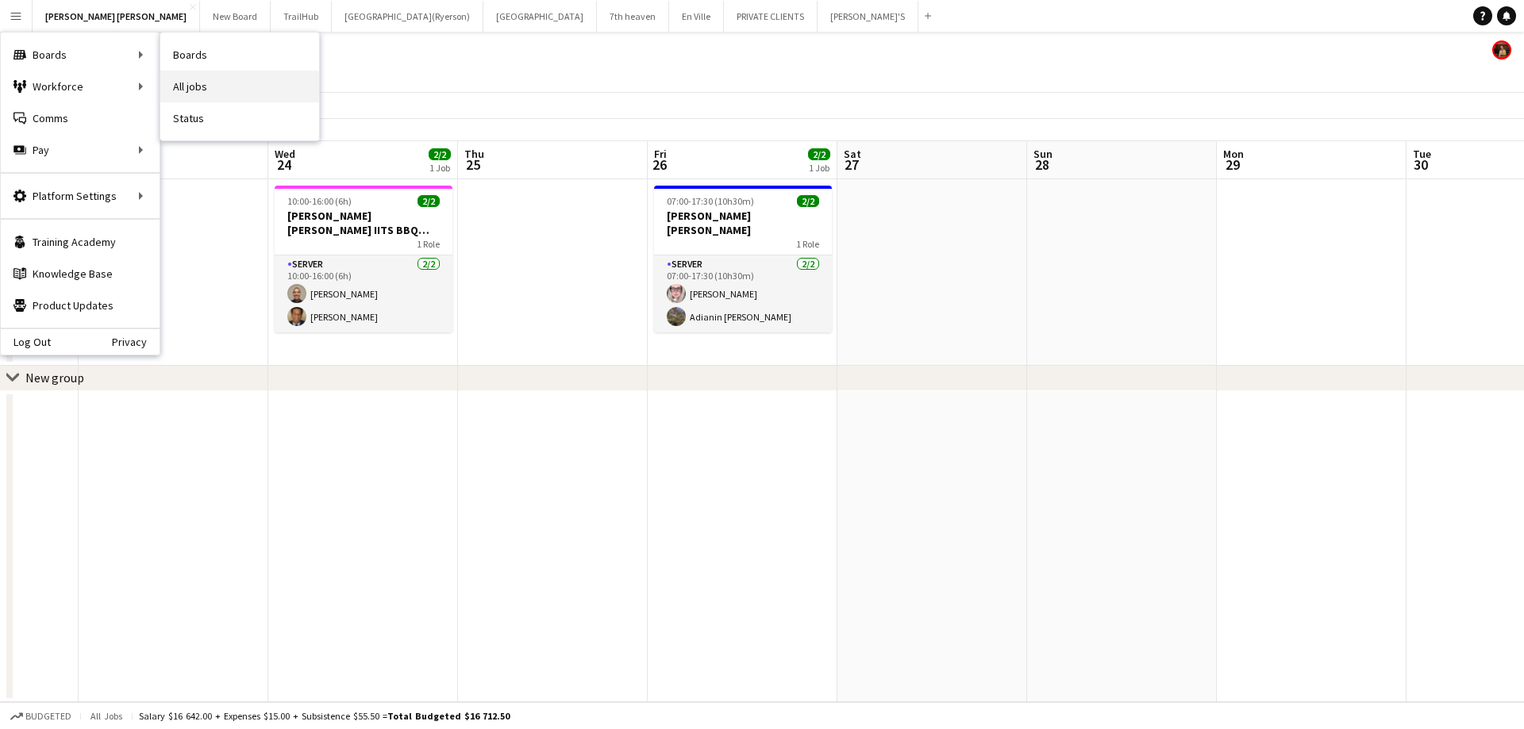
click at [248, 83] on link "All jobs" at bounding box center [239, 87] width 159 height 32
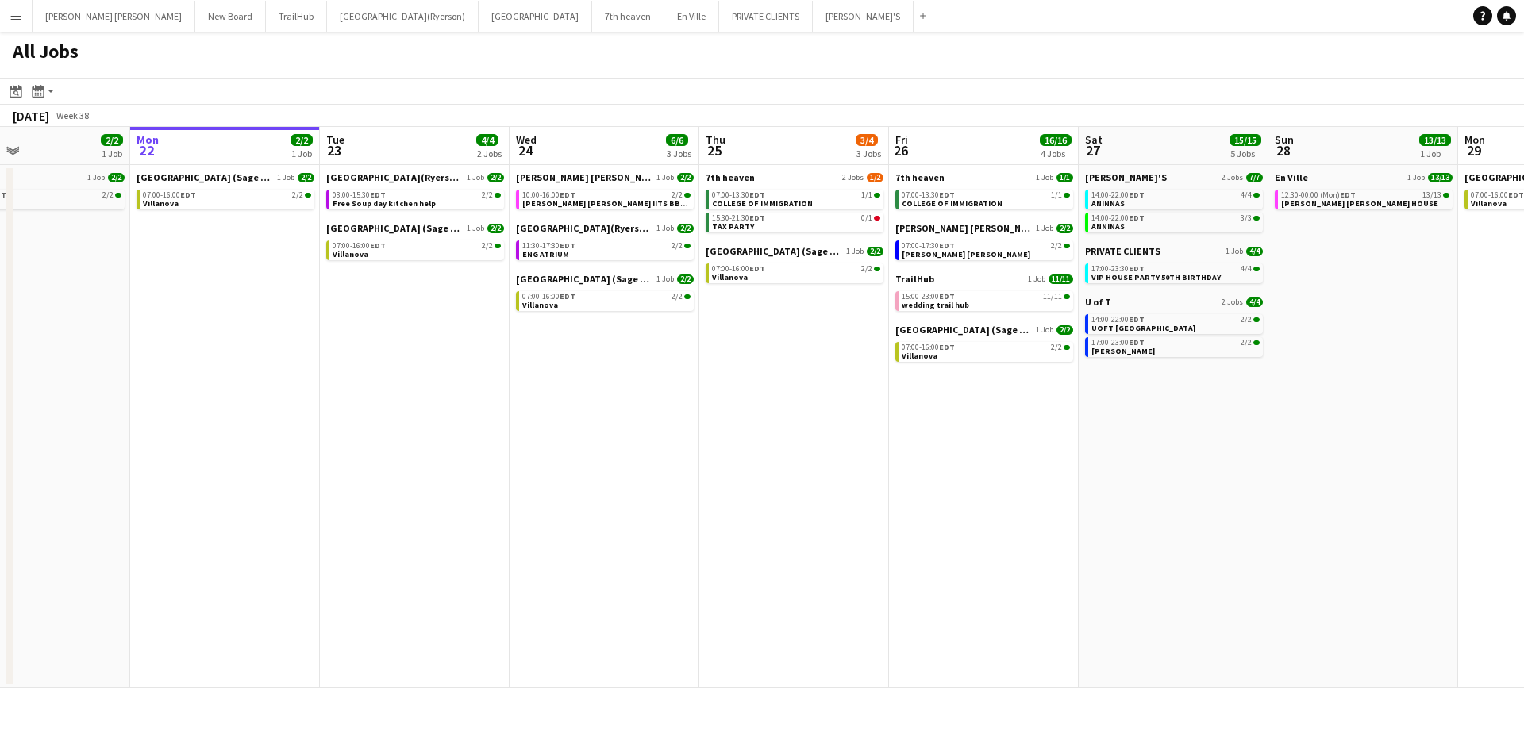
scroll to position [0, 445]
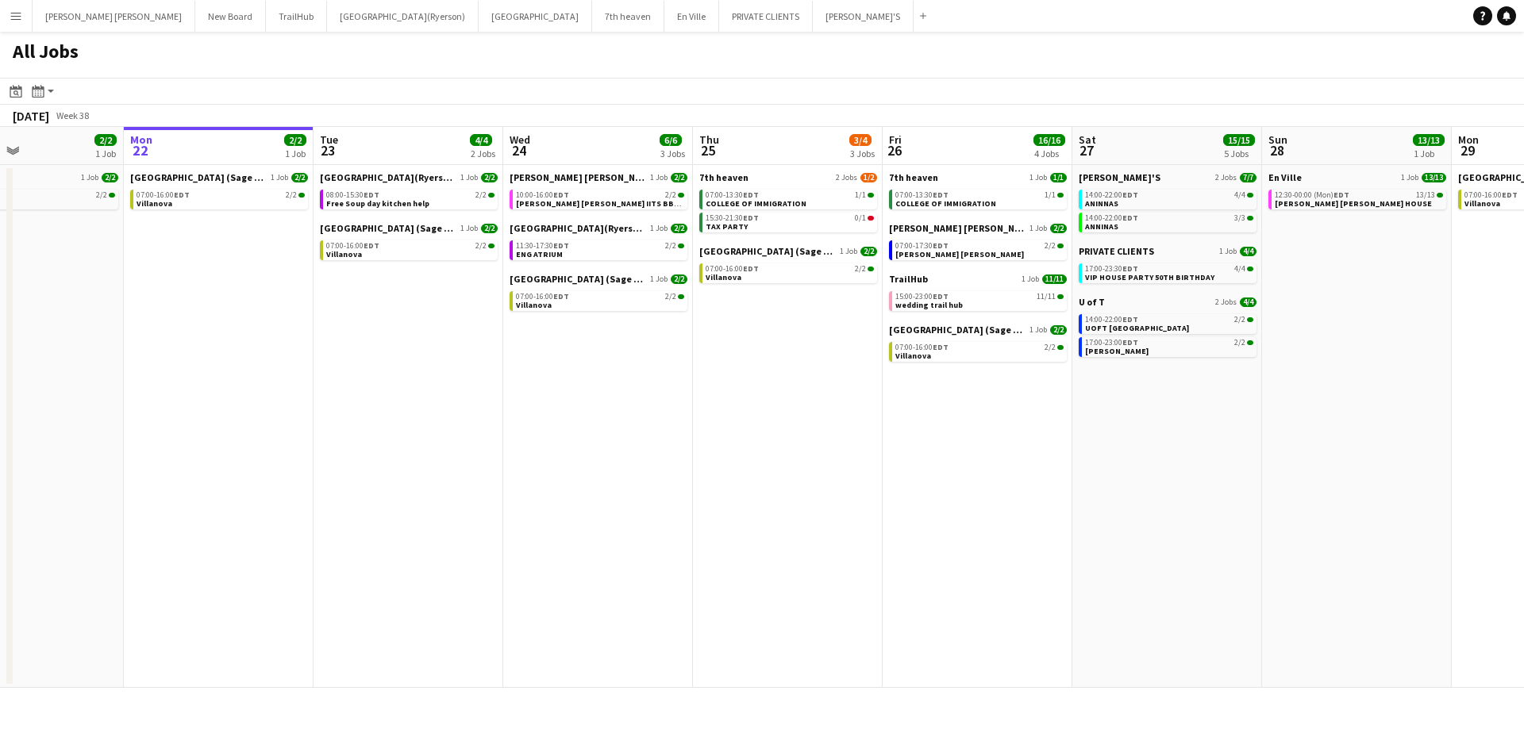
drag, startPoint x: 822, startPoint y: 325, endPoint x: 763, endPoint y: 331, distance: 59.8
click at [763, 331] on app-calendar-viewport "Fri 19 15/15 5 Jobs Sat 20 23/23 3 Jobs Sun 21 2/2 1 Job Mon 22 2/2 1 Job Tue 2…" at bounding box center [762, 407] width 1524 height 561
click at [926, 307] on span "wedding trail hub" at bounding box center [928, 305] width 67 height 10
click at [915, 352] on span "Villanova" at bounding box center [913, 356] width 36 height 10
click at [930, 254] on span "[PERSON_NAME] [PERSON_NAME]" at bounding box center [959, 254] width 129 height 10
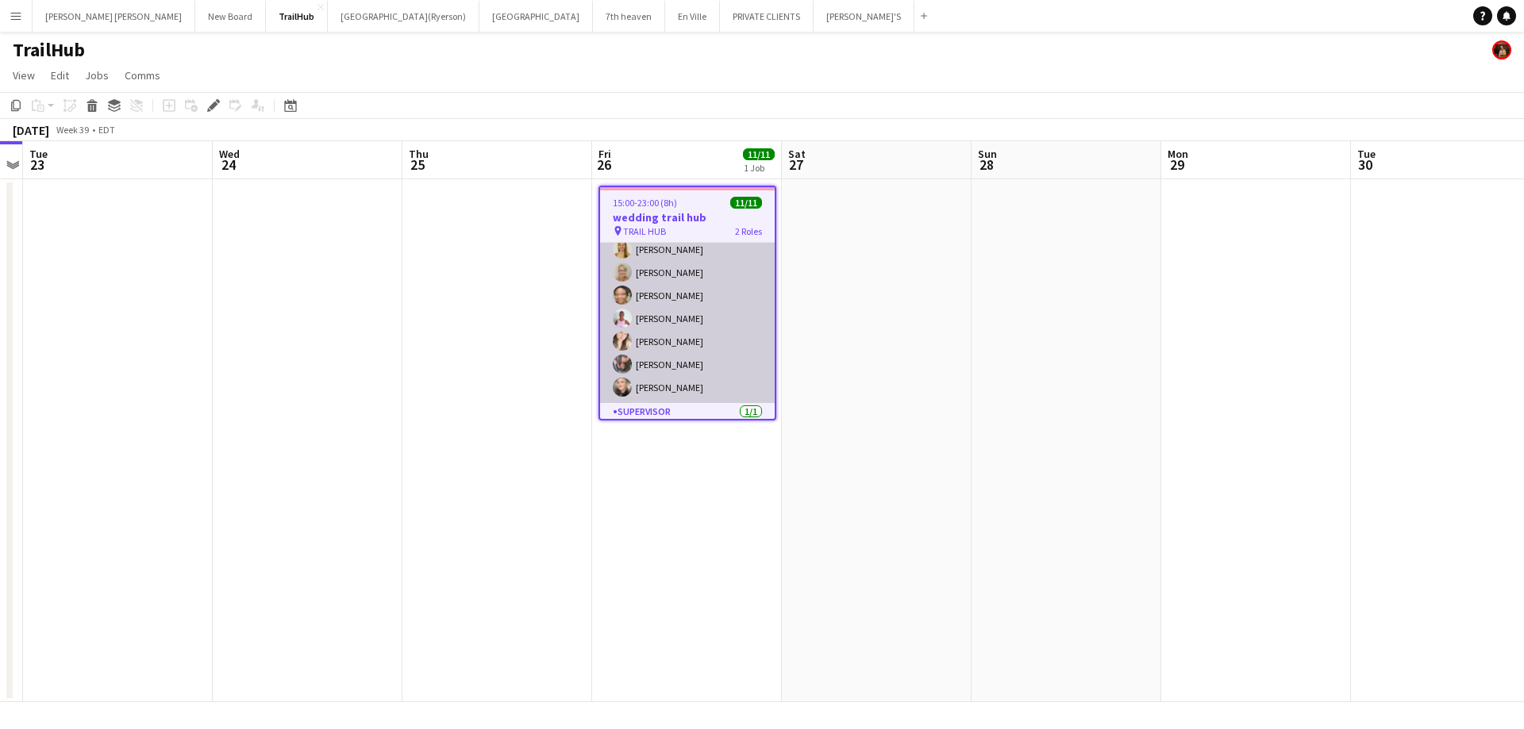
scroll to position [139, 0]
click at [625, 319] on app-user-avatar at bounding box center [622, 326] width 19 height 19
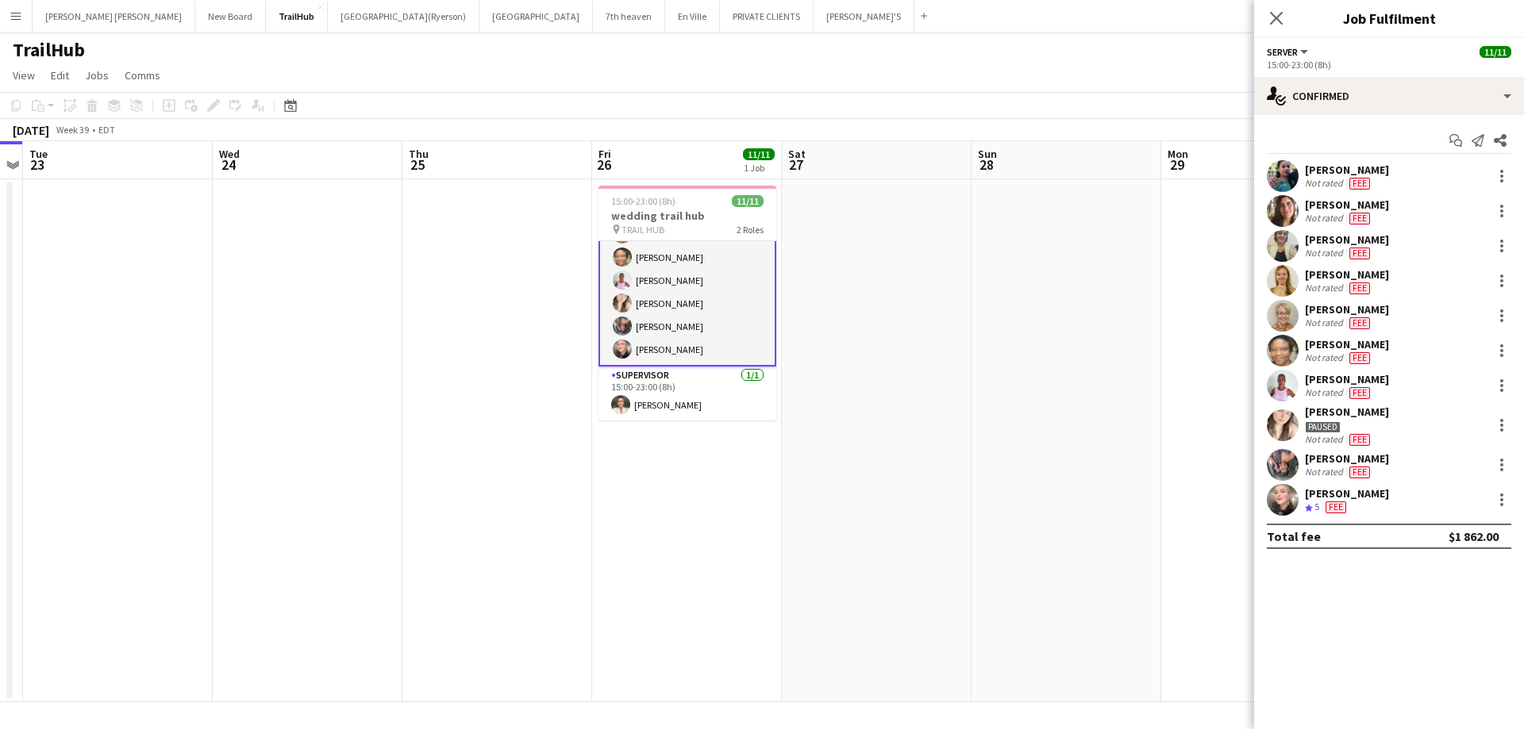
click at [1284, 460] on app-user-avatar at bounding box center [1283, 465] width 32 height 32
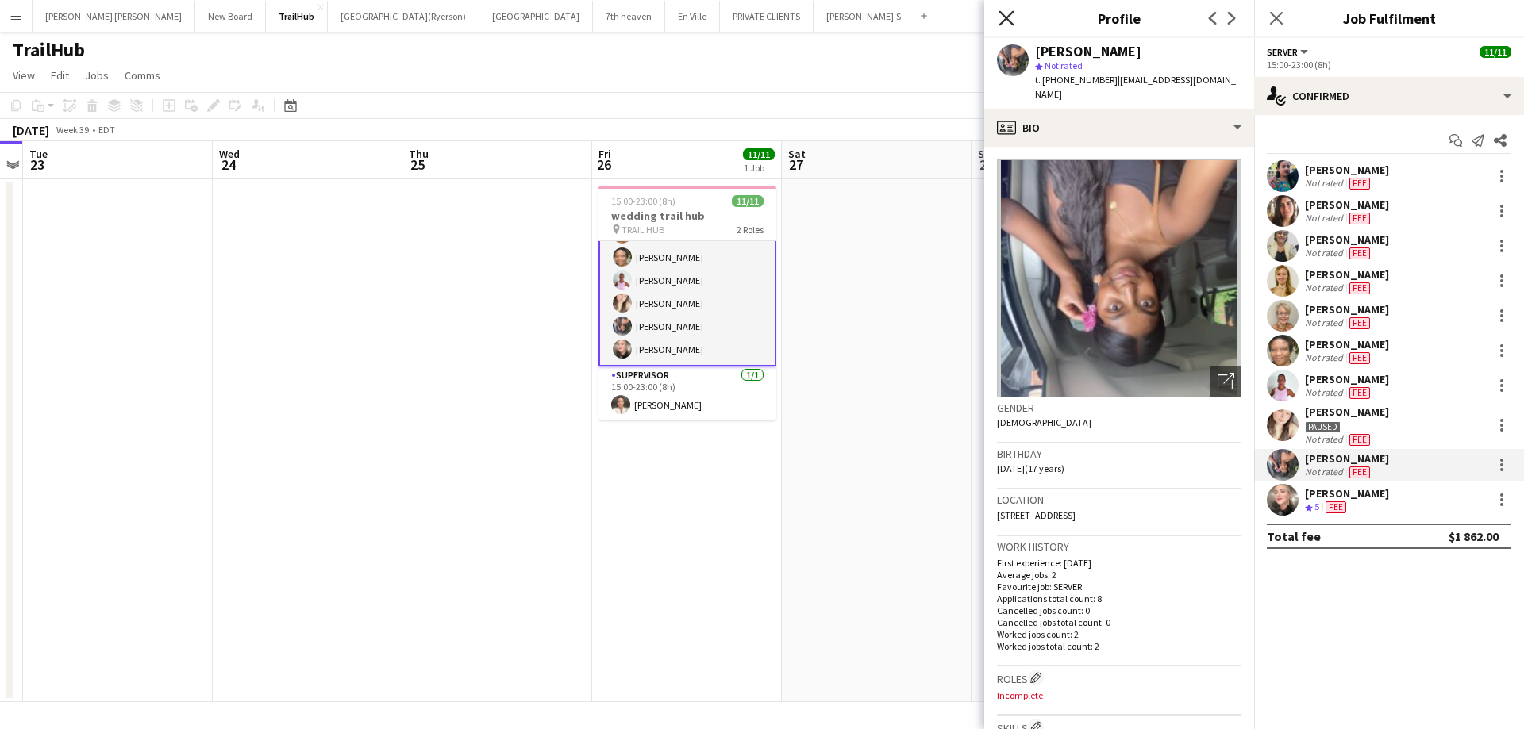
click at [1003, 17] on icon "Close pop-in" at bounding box center [1006, 17] width 15 height 15
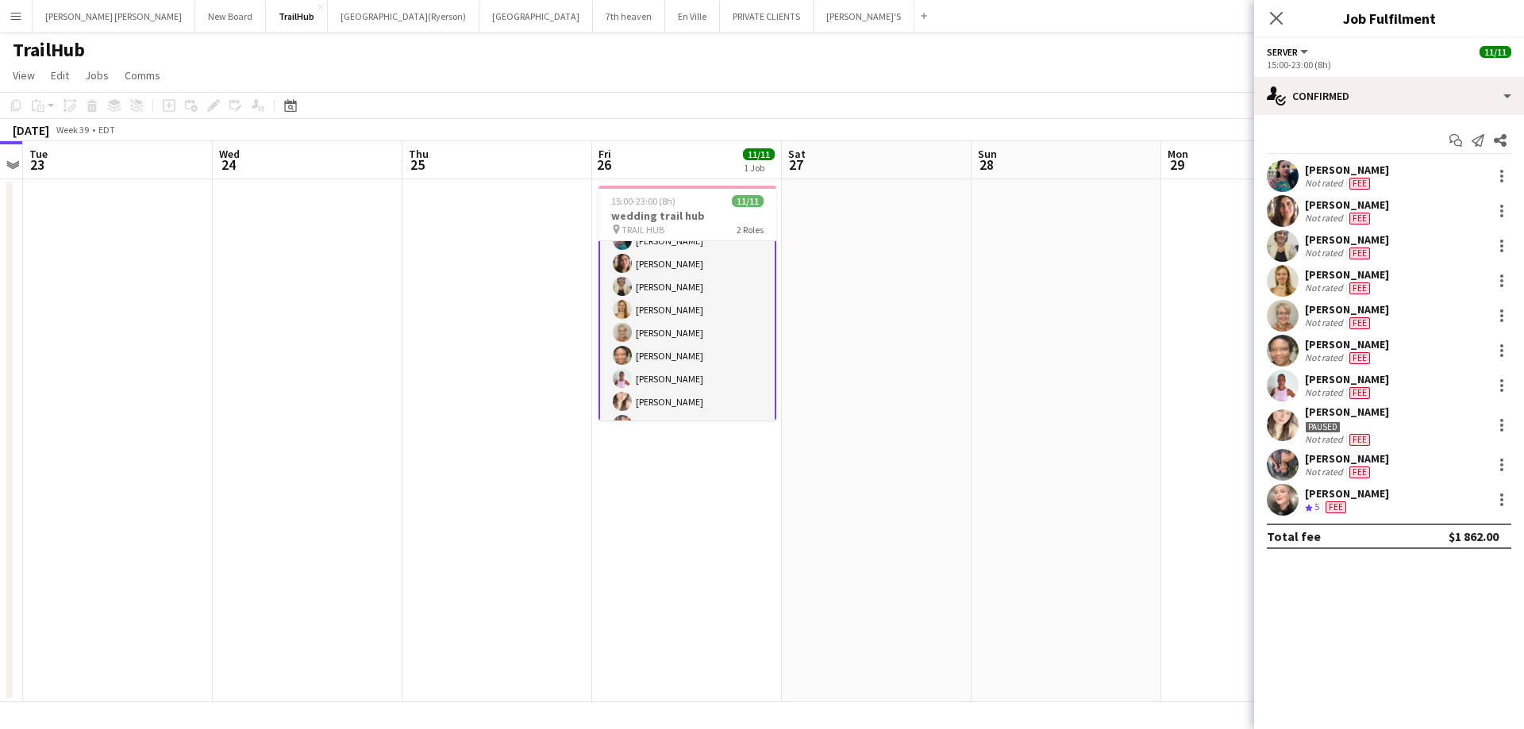
scroll to position [0, 0]
click at [679, 396] on app-card-role "SUPERVISOR [DATE] 15:00-23:00 (8h) [PERSON_NAME]" at bounding box center [687, 394] width 178 height 54
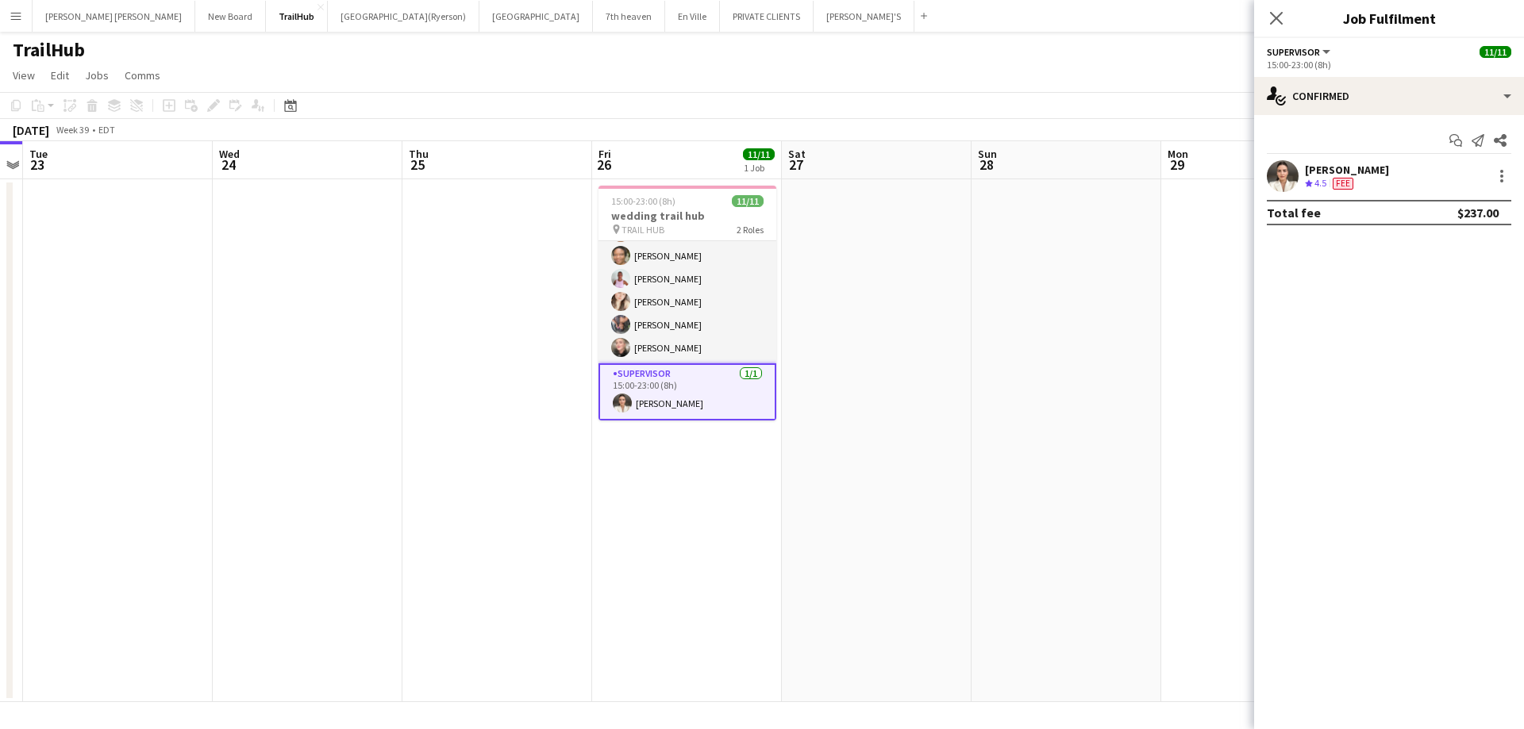
scroll to position [137, 0]
click at [1505, 183] on div at bounding box center [1501, 176] width 19 height 19
click at [1458, 211] on span "Edit fee" at bounding box center [1449, 205] width 98 height 14
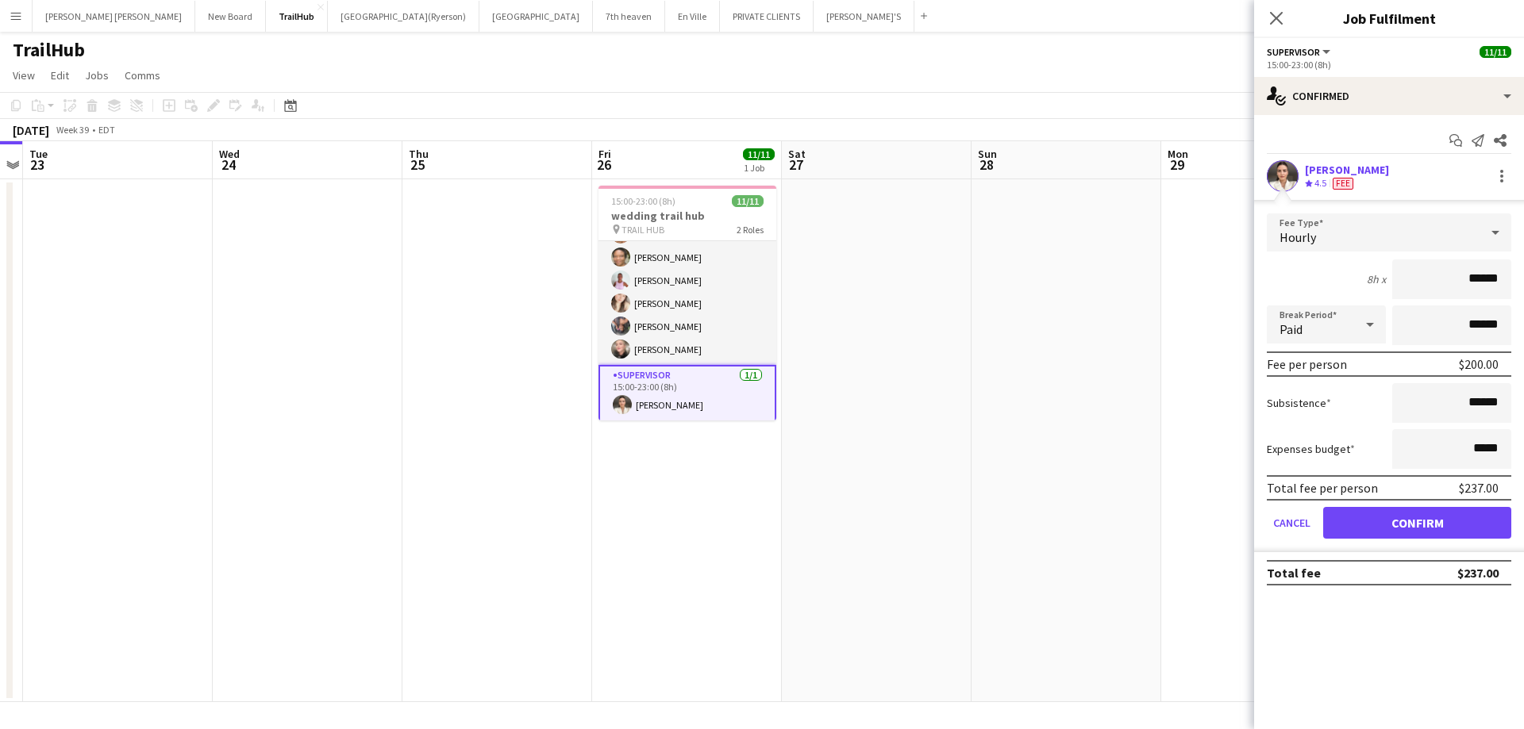
drag, startPoint x: 1266, startPoint y: 15, endPoint x: 1251, endPoint y: 66, distance: 53.0
click at [1267, 15] on div "Close pop-in" at bounding box center [1276, 18] width 44 height 37
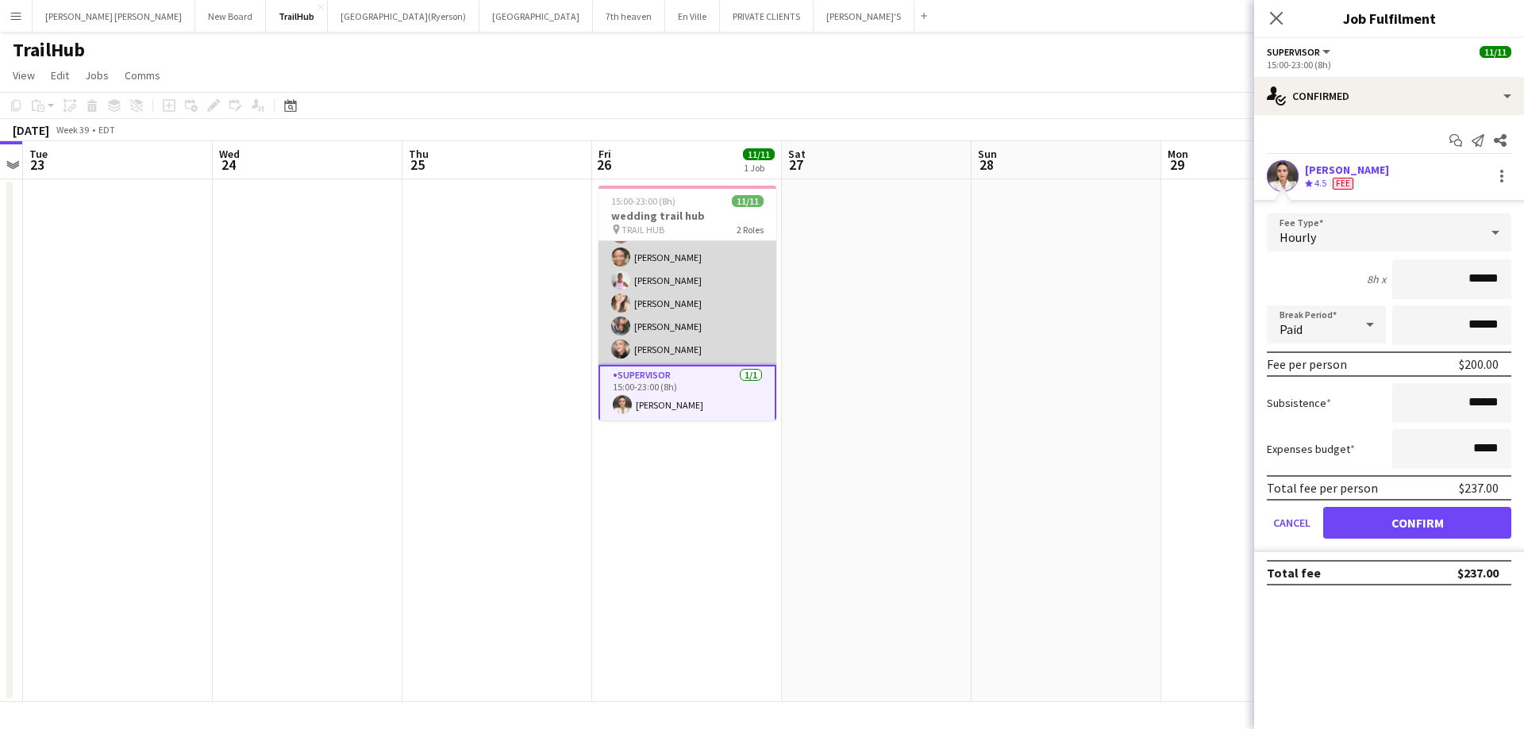
click at [660, 314] on app-card-role "SERVER [DATE] 15:00-23:00 (8h) [PERSON_NAME] [PERSON_NAME] [PERSON_NAME] [PERSO…" at bounding box center [687, 234] width 178 height 261
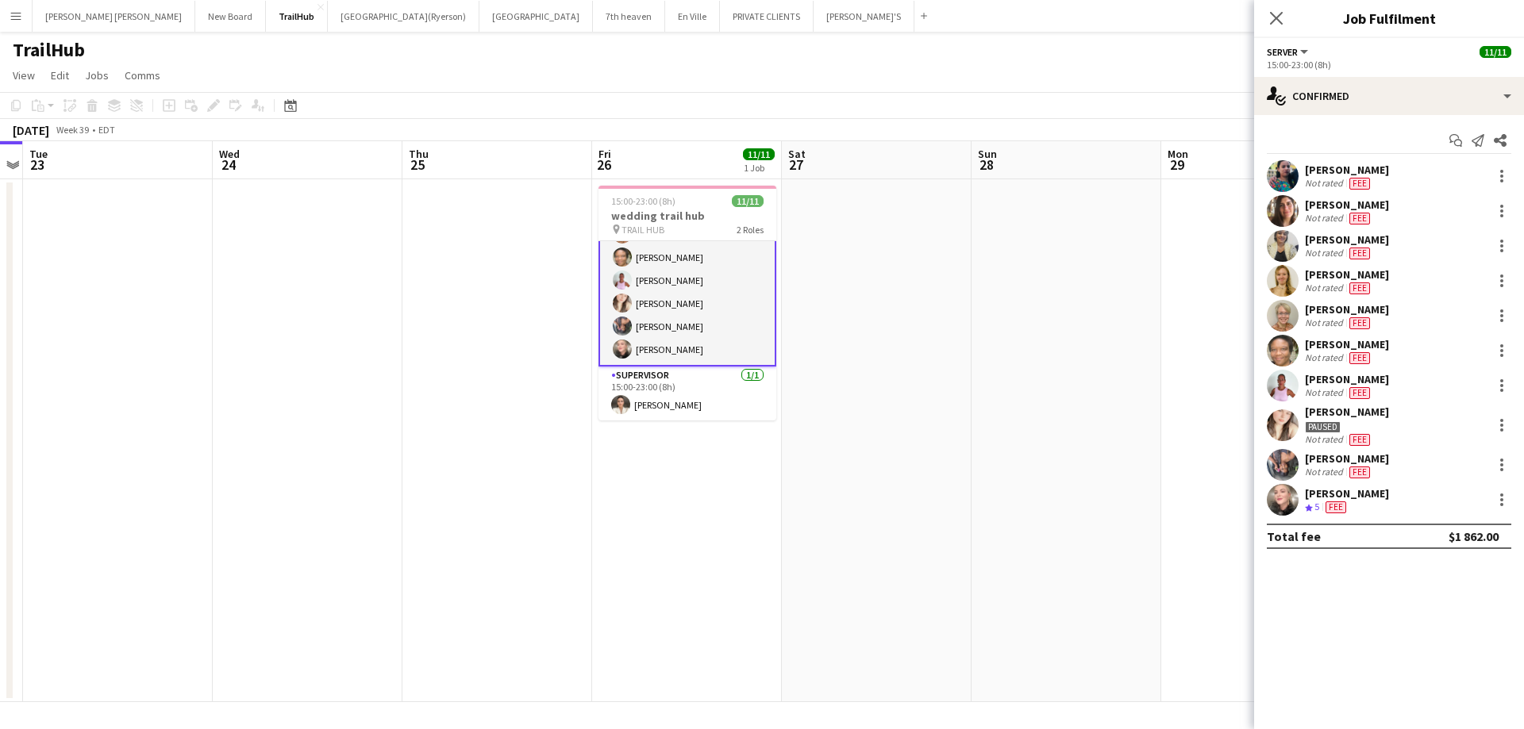
click at [685, 356] on app-card-role "SERVER [DATE] 15:00-23:00 (8h) [PERSON_NAME] [PERSON_NAME] [PERSON_NAME] [PERSO…" at bounding box center [687, 234] width 178 height 264
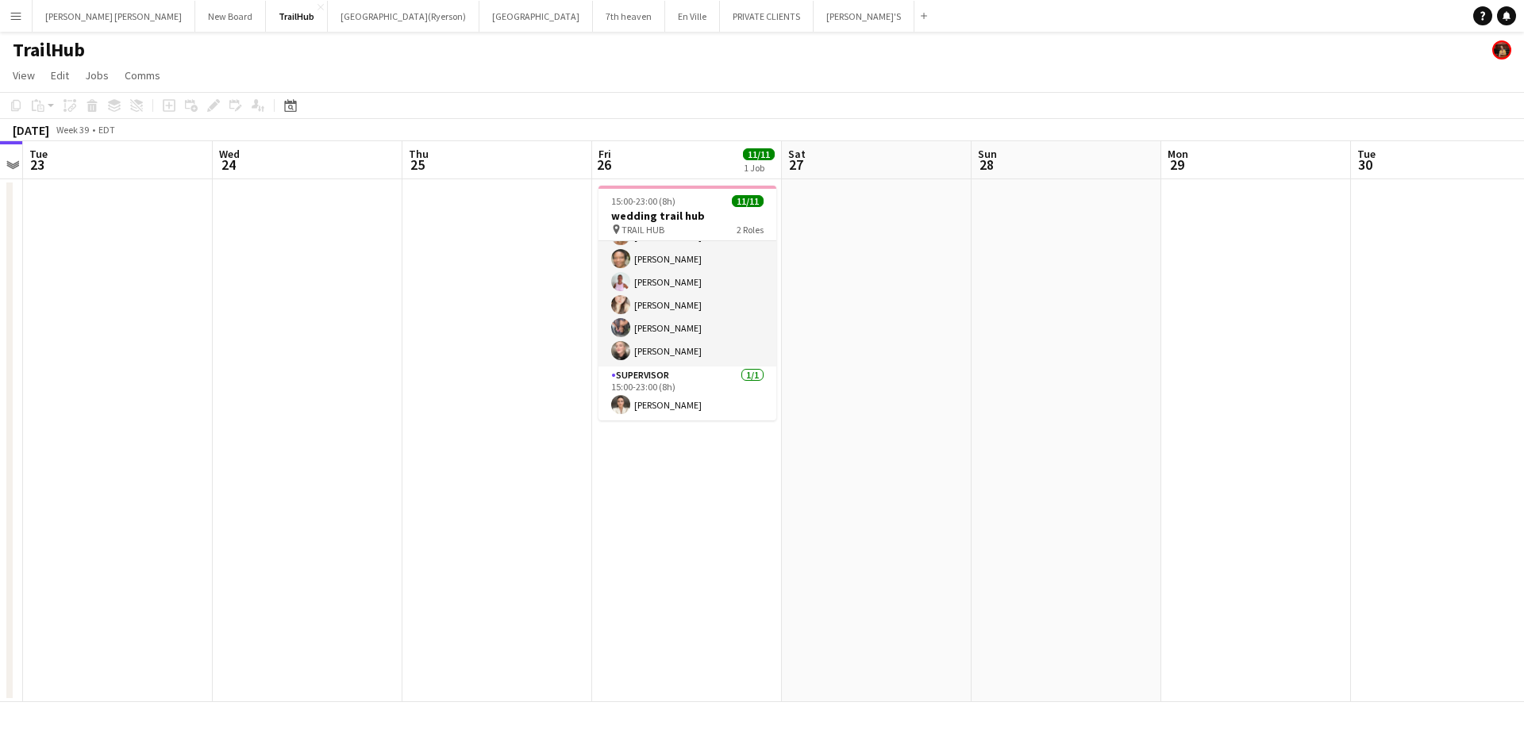
scroll to position [136, 0]
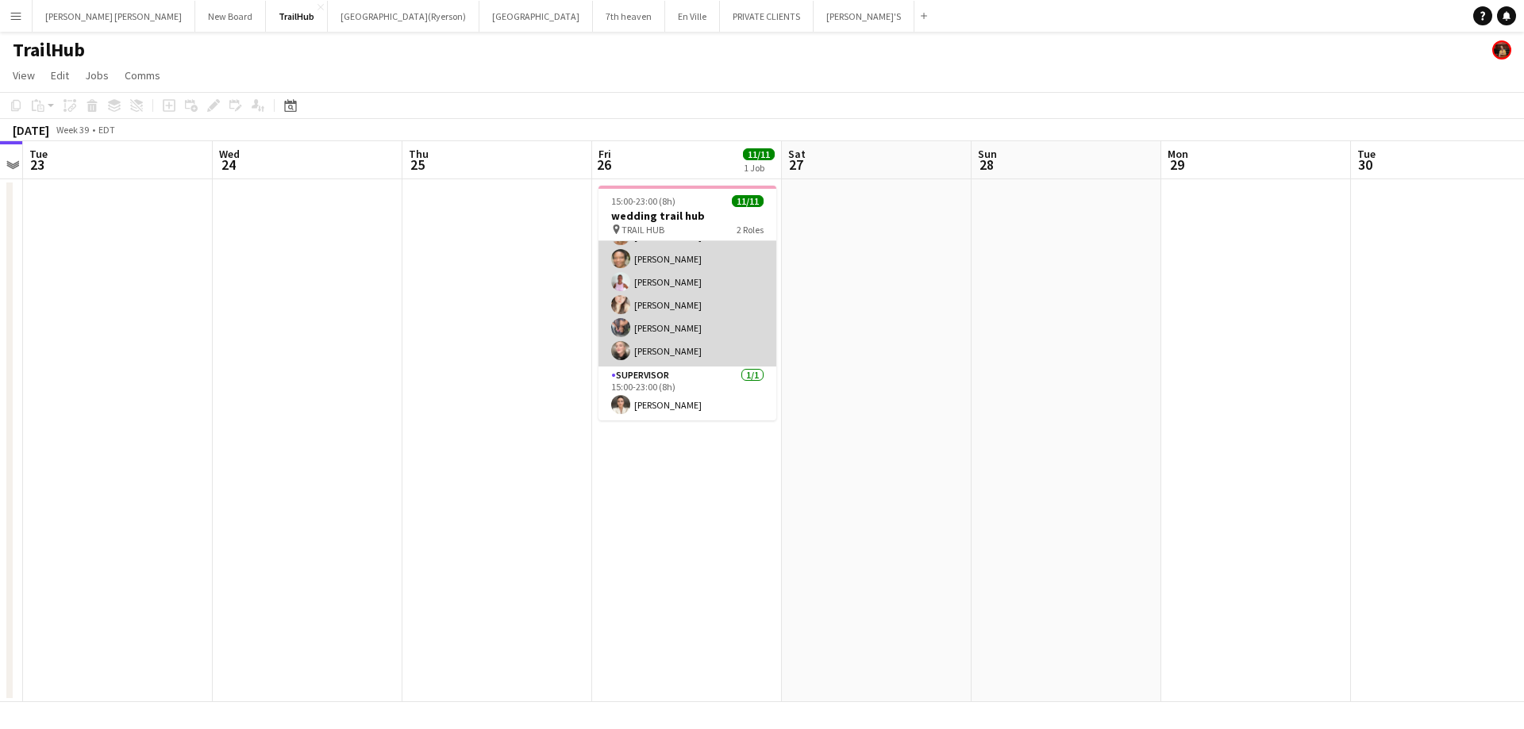
click at [698, 360] on app-card-role "SERVER [DATE] 15:00-23:00 (8h) [PERSON_NAME] [PERSON_NAME] [PERSON_NAME] [PERSO…" at bounding box center [687, 236] width 178 height 261
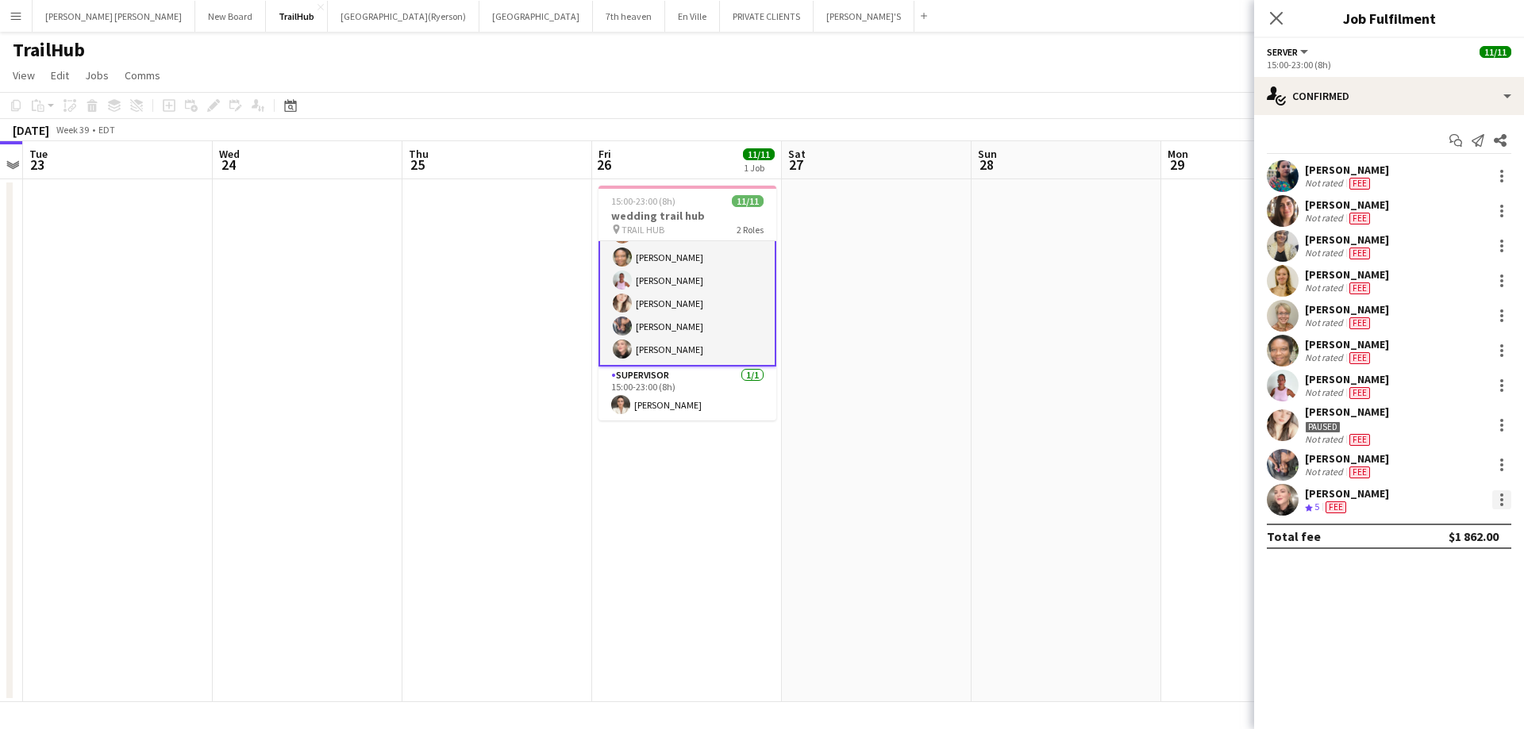
click at [1501, 501] on div at bounding box center [1501, 499] width 3 height 3
click at [1446, 283] on span "Edit fee" at bounding box center [1449, 280] width 98 height 14
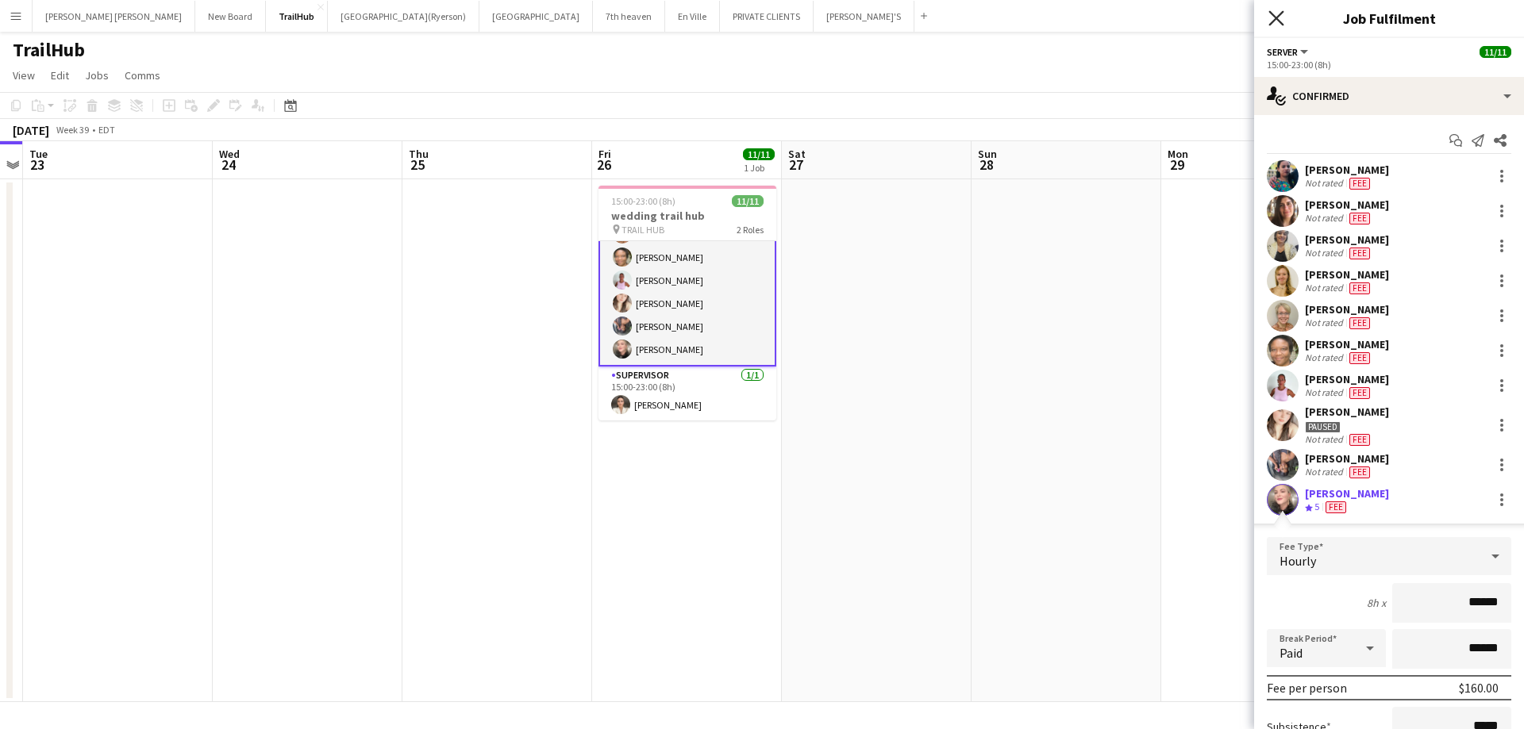
click at [1279, 15] on icon at bounding box center [1275, 17] width 15 height 15
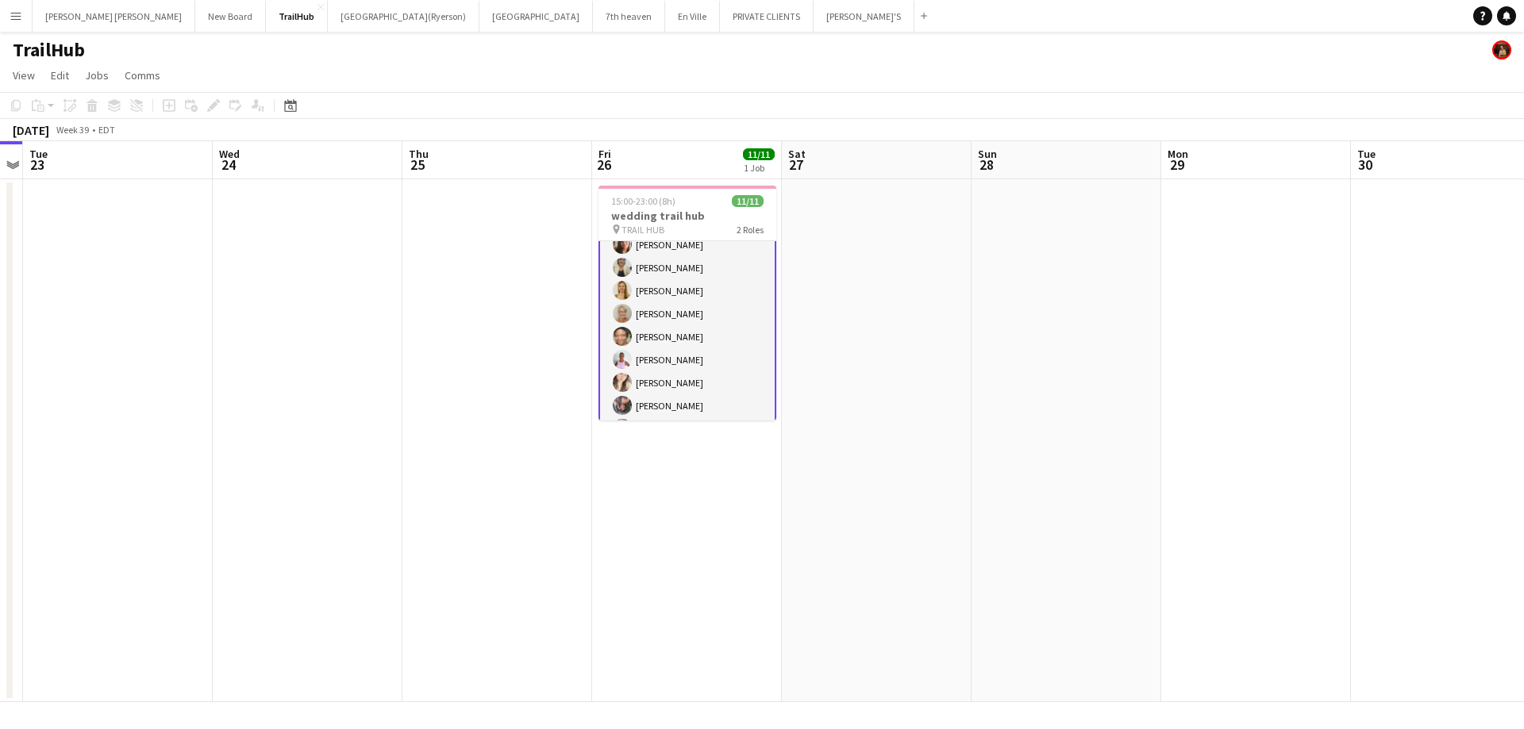
scroll to position [0, 0]
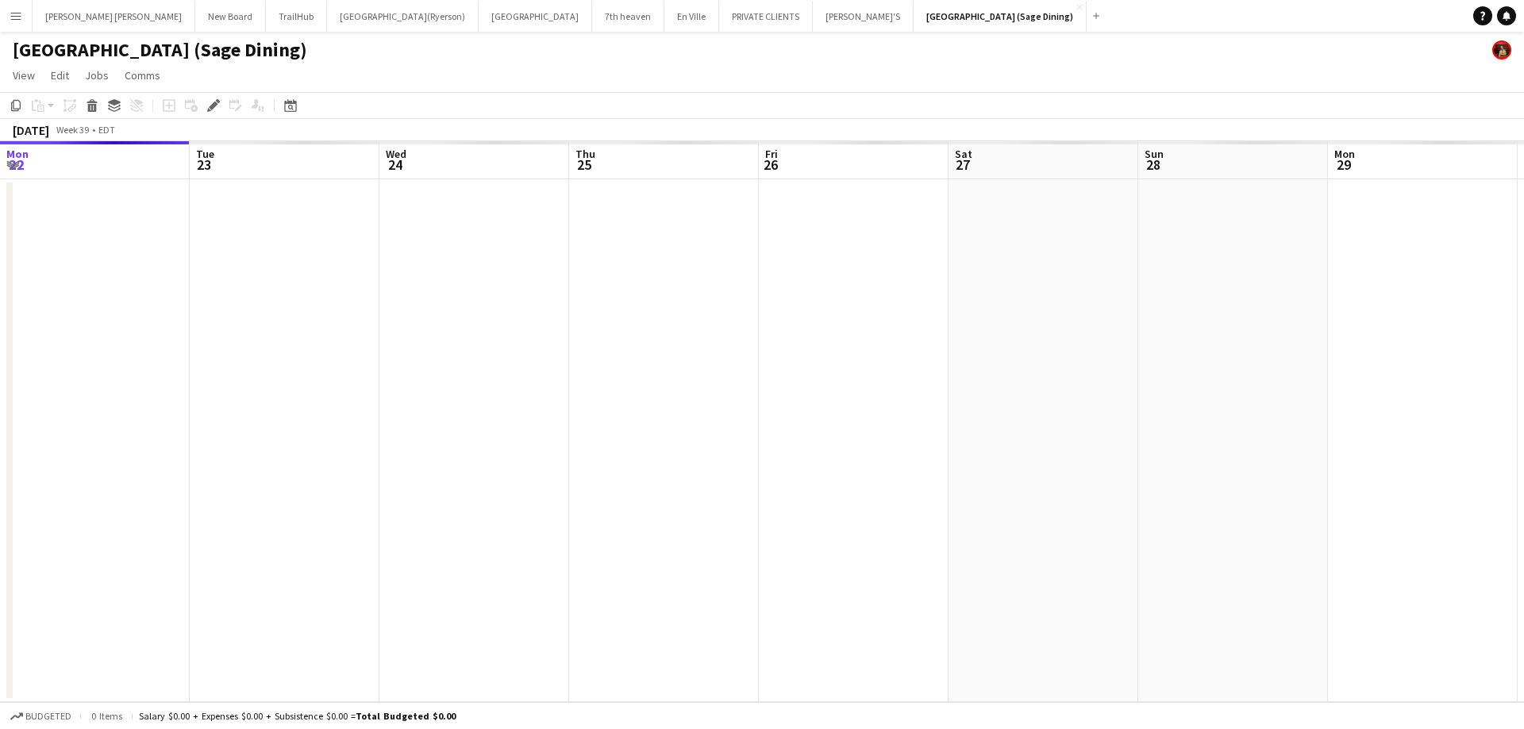
scroll to position [0, 546]
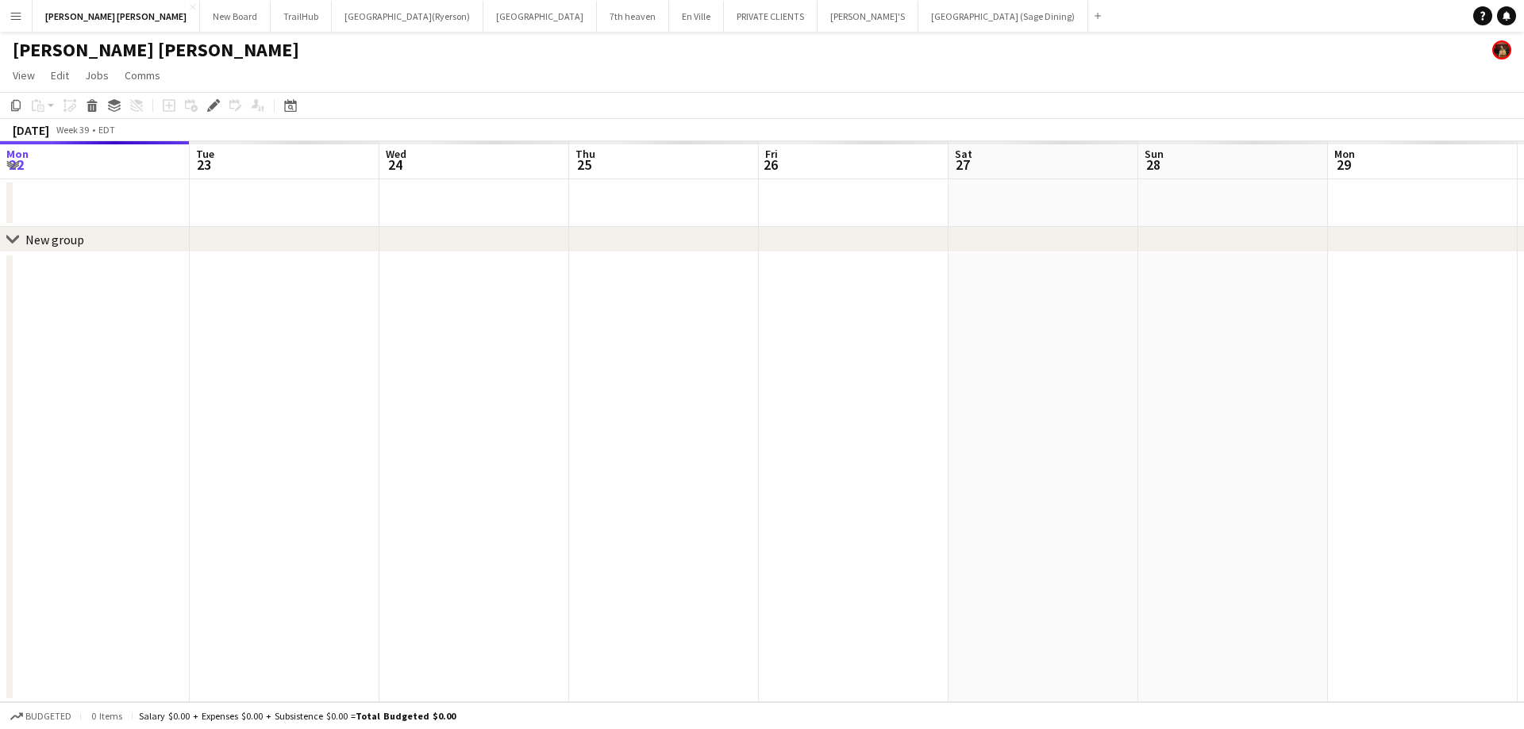
scroll to position [0, 546]
